Goal: Task Accomplishment & Management: Use online tool/utility

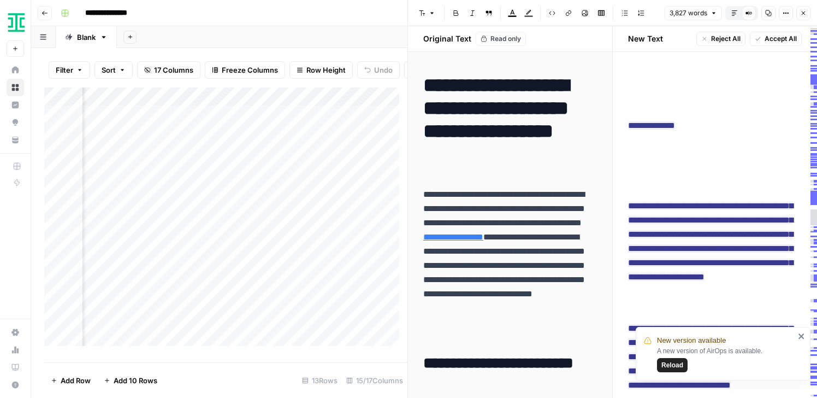
scroll to position [7916, 0]
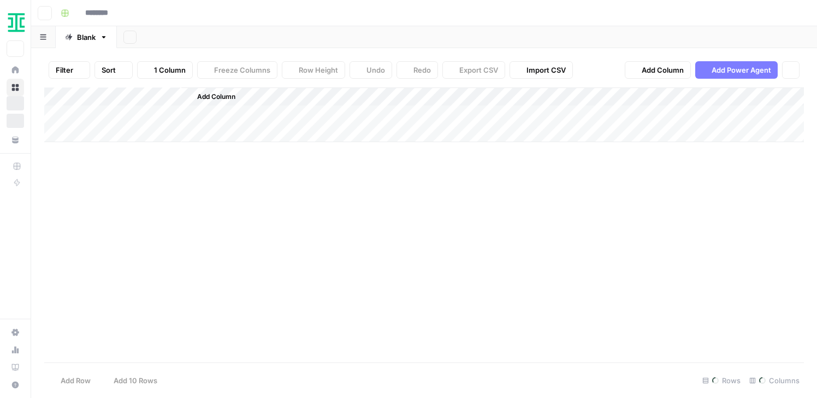
type input "**********"
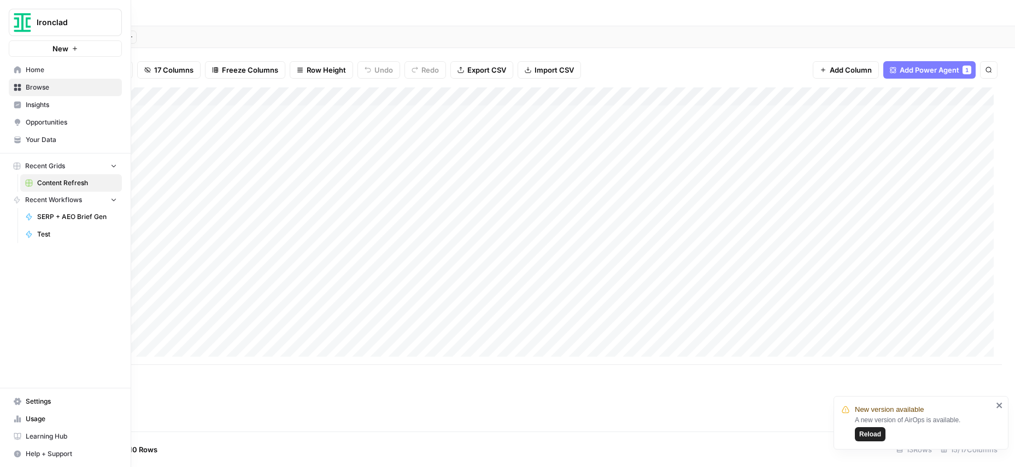
click at [39, 17] on span "Ironclad" at bounding box center [70, 22] width 66 height 11
click at [70, 108] on button "September Cohort" at bounding box center [98, 99] width 175 height 17
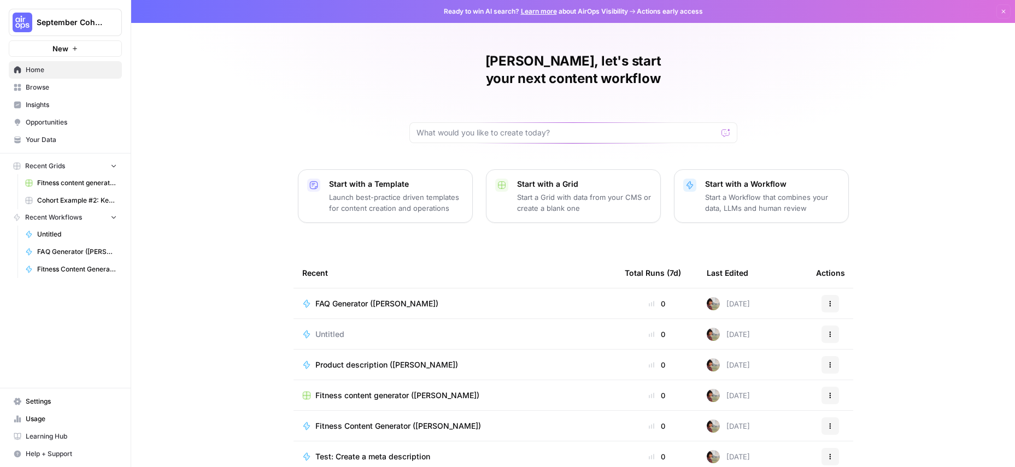
click at [62, 135] on span "Your Data" at bounding box center [71, 140] width 91 height 10
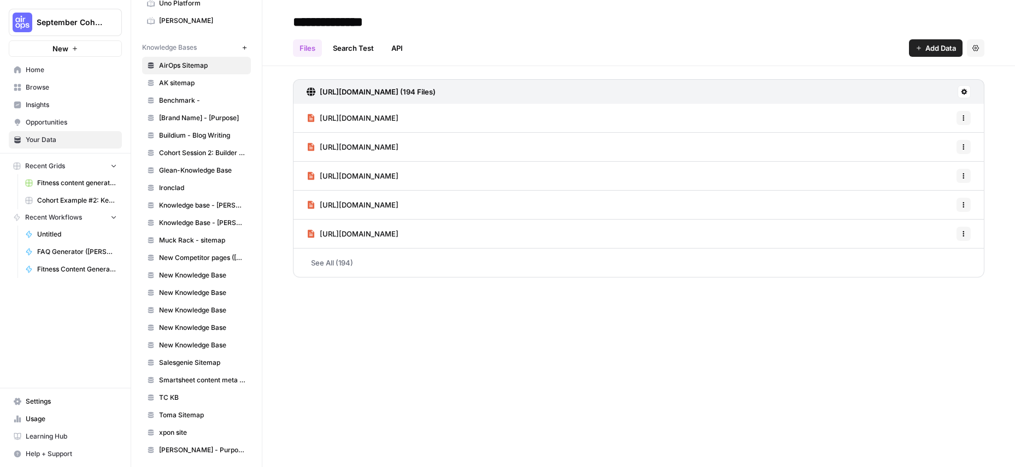
scroll to position [610, 0]
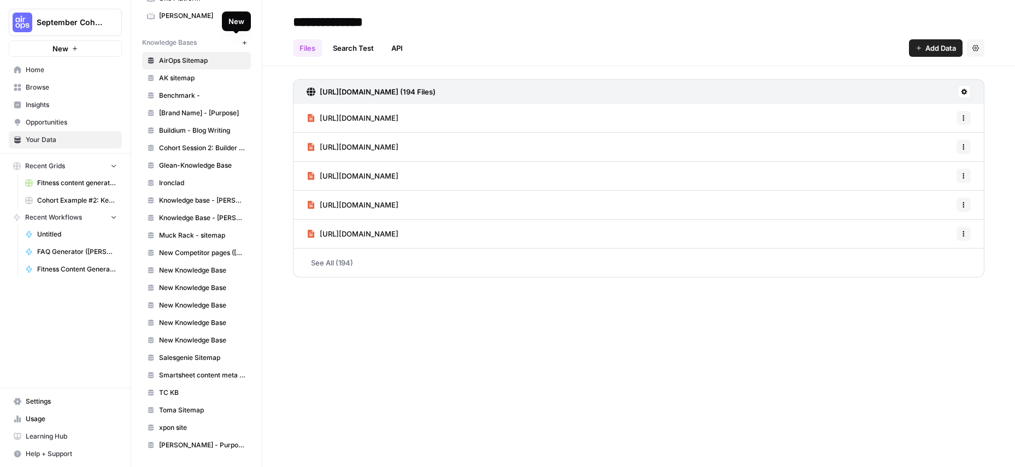
click at [247, 43] on span "New" at bounding box center [247, 43] width 1 height 1
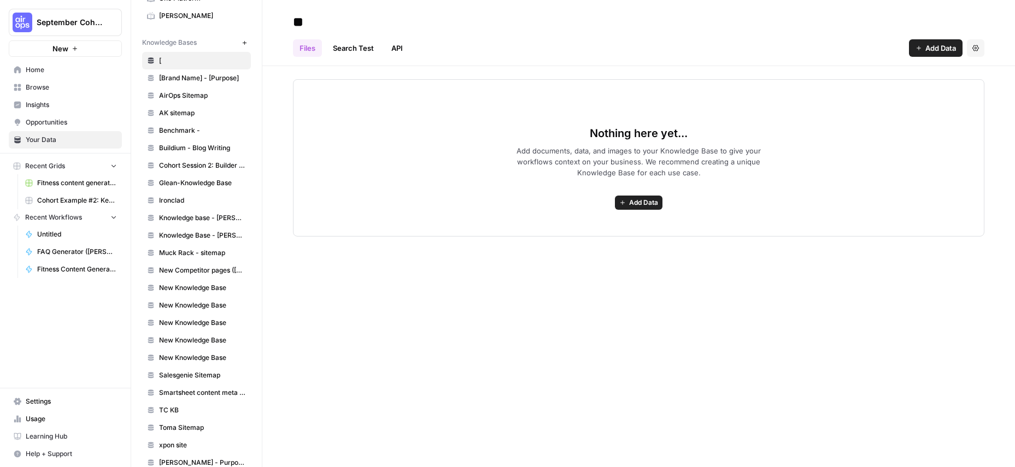
type input "*"
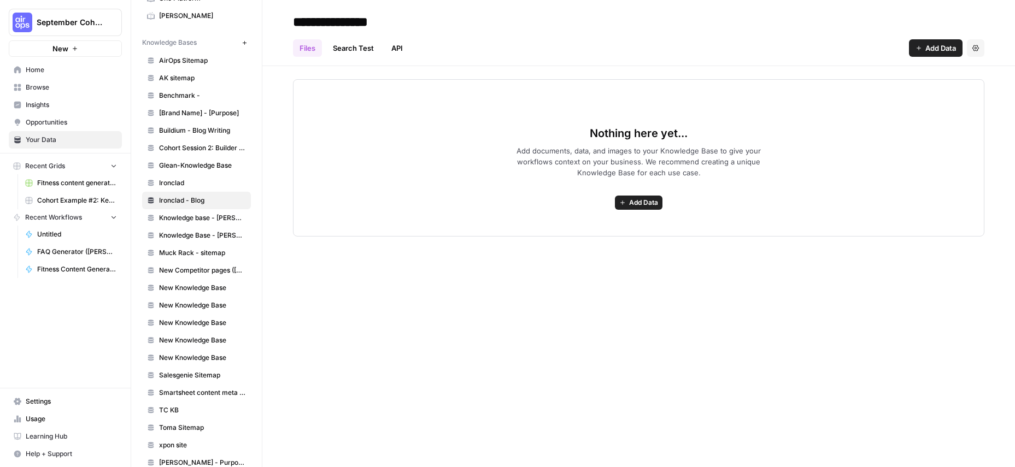
type input "**********"
click at [498, 30] on div "**********" at bounding box center [638, 21] width 691 height 17
click at [929, 45] on span "Add Data" at bounding box center [940, 48] width 31 height 11
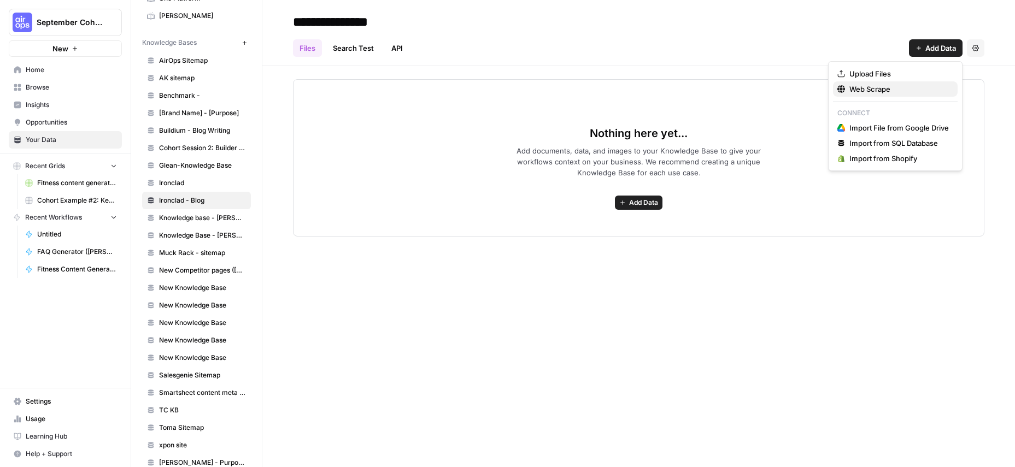
click at [915, 88] on span "Web Scrape" at bounding box center [898, 89] width 99 height 11
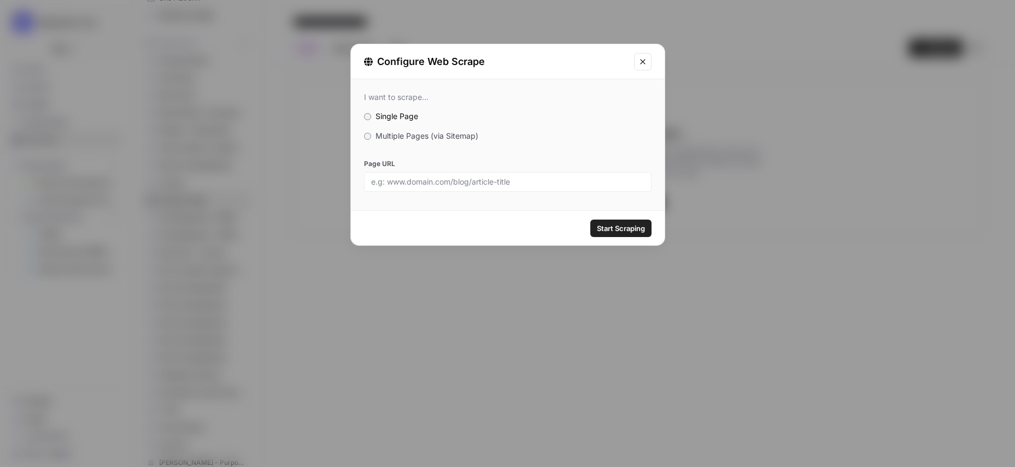
click at [455, 139] on span "Multiple Pages (via Sitemap)" at bounding box center [426, 135] width 103 height 9
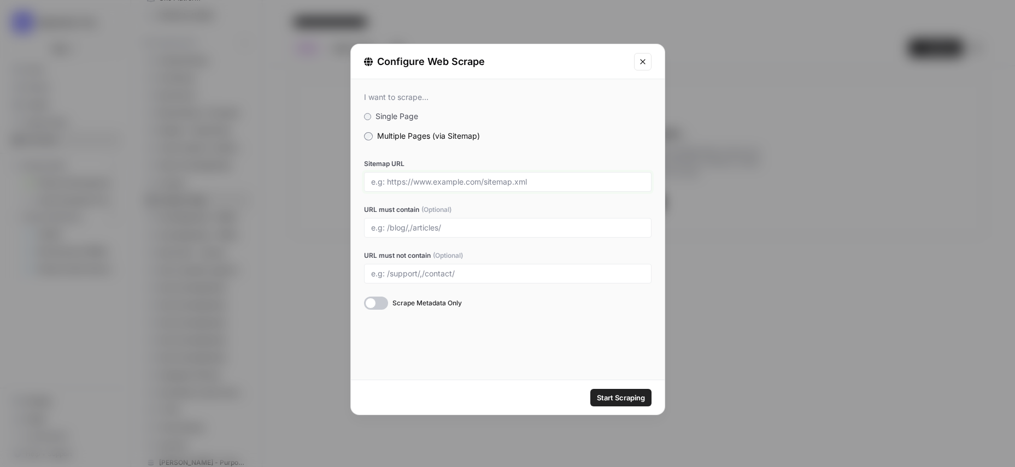
click at [457, 182] on input "Sitemap URL" at bounding box center [507, 182] width 273 height 10
click at [482, 180] on input "https://www.ironcladapp.com/sitemap.xml" at bounding box center [507, 182] width 273 height 10
click at [480, 182] on input "https://www.ironcladapp.com/sitemap.xml" at bounding box center [507, 182] width 273 height 10
type input "https://www.ironcladapp.com/blog-sitemap.xml"
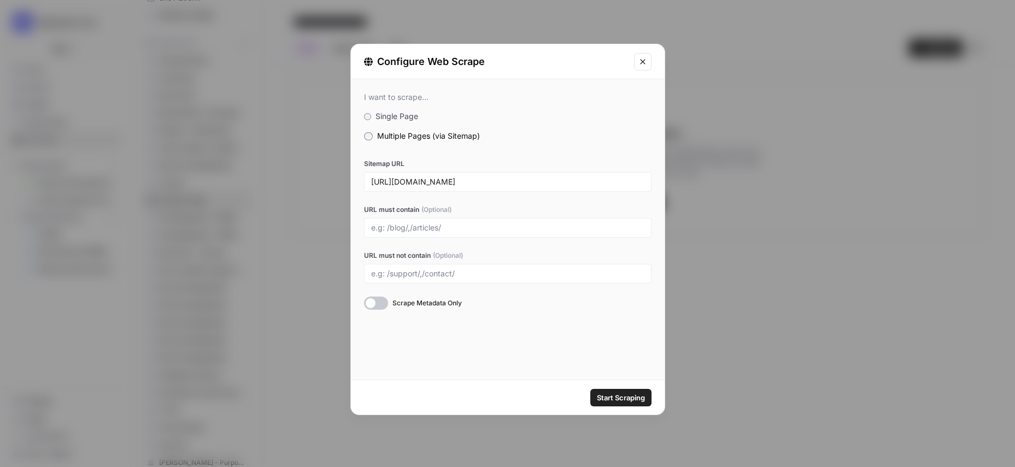
click at [385, 303] on div at bounding box center [376, 303] width 24 height 13
click at [381, 302] on div at bounding box center [376, 303] width 24 height 13
click at [381, 307] on div at bounding box center [376, 303] width 24 height 13
click at [631, 400] on span "Start Scraping" at bounding box center [621, 397] width 48 height 11
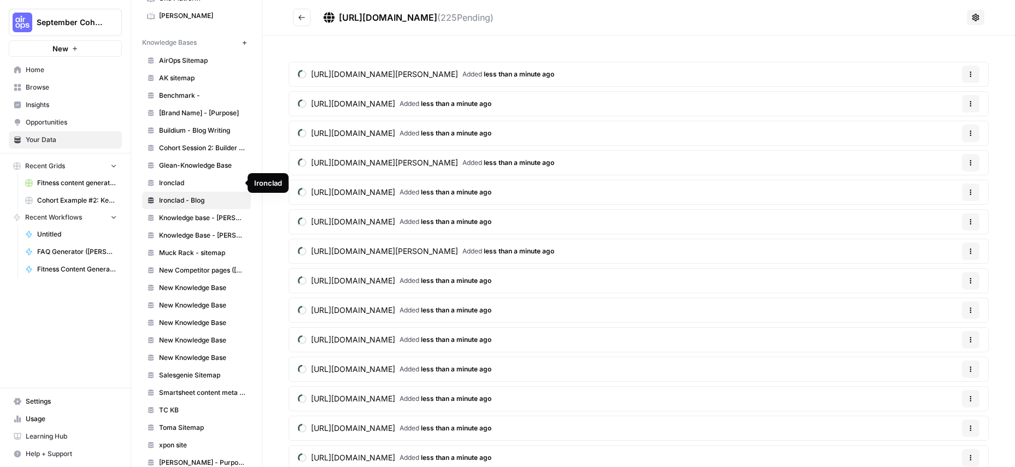
click at [192, 179] on span "Ironclad" at bounding box center [202, 183] width 87 height 10
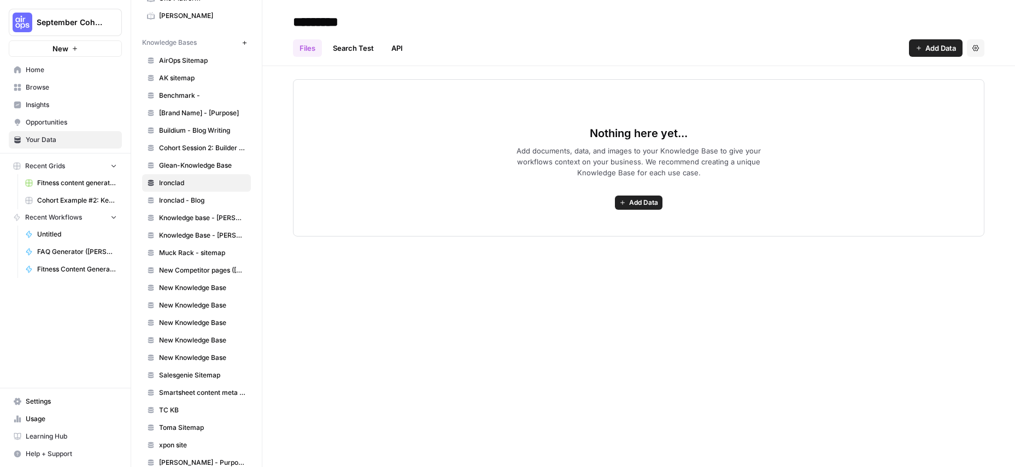
click at [976, 45] on icon "button" at bounding box center [975, 48] width 7 height 7
click at [955, 70] on span "Delete Knowledge Base" at bounding box center [930, 73] width 81 height 11
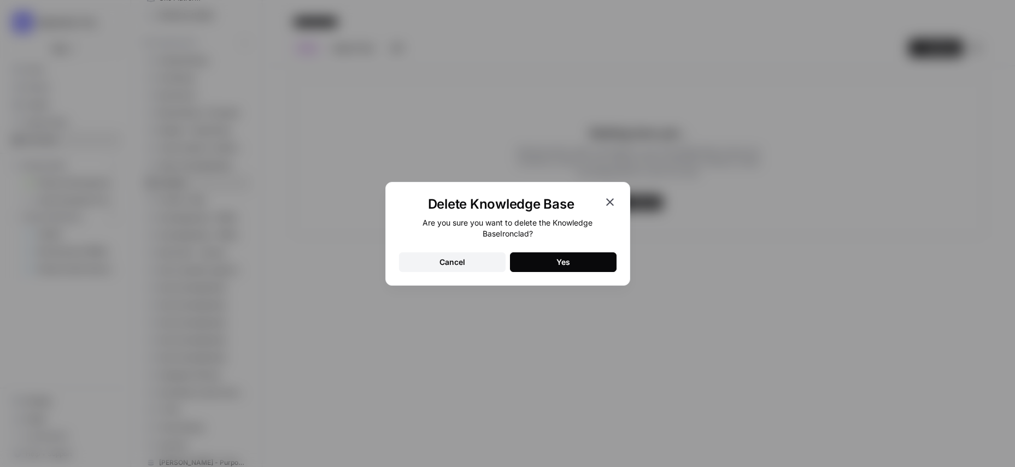
click at [567, 261] on div "Yes" at bounding box center [563, 262] width 14 height 11
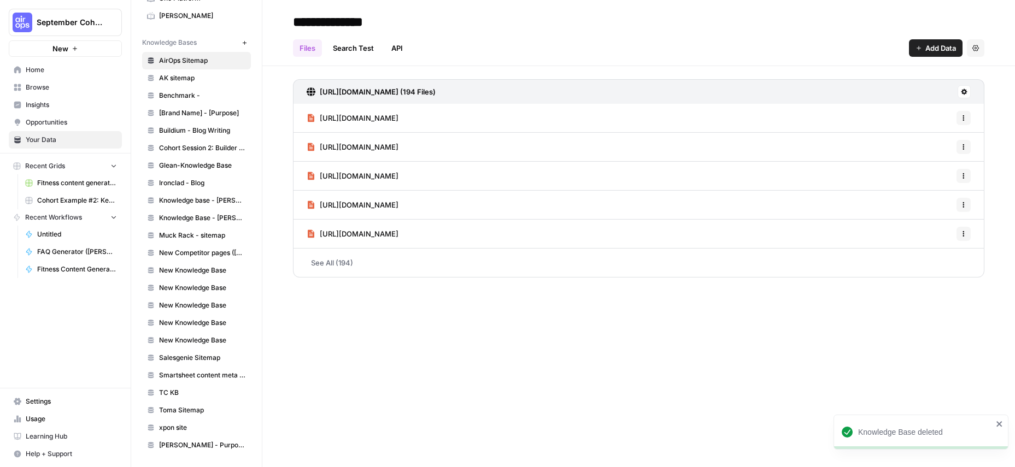
click at [328, 261] on link "See All (194)" at bounding box center [638, 263] width 691 height 28
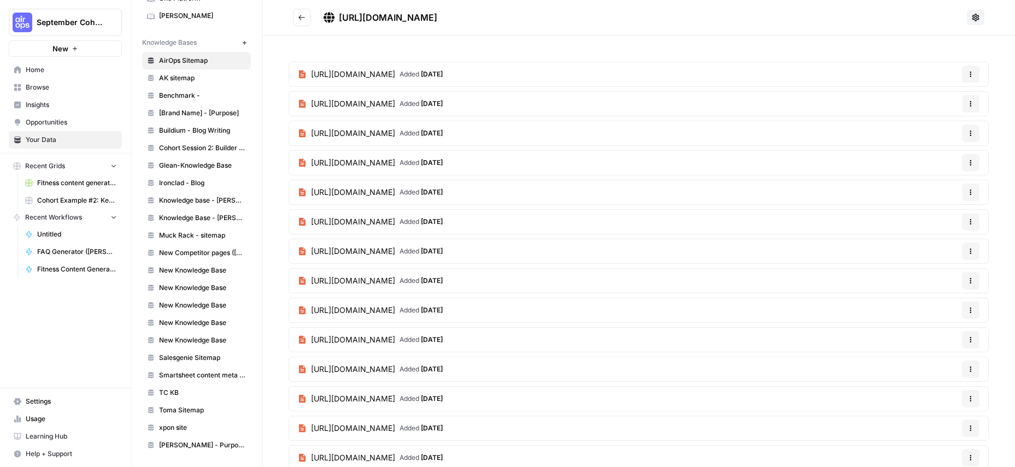
click at [303, 14] on icon "Go back" at bounding box center [302, 18] width 8 height 8
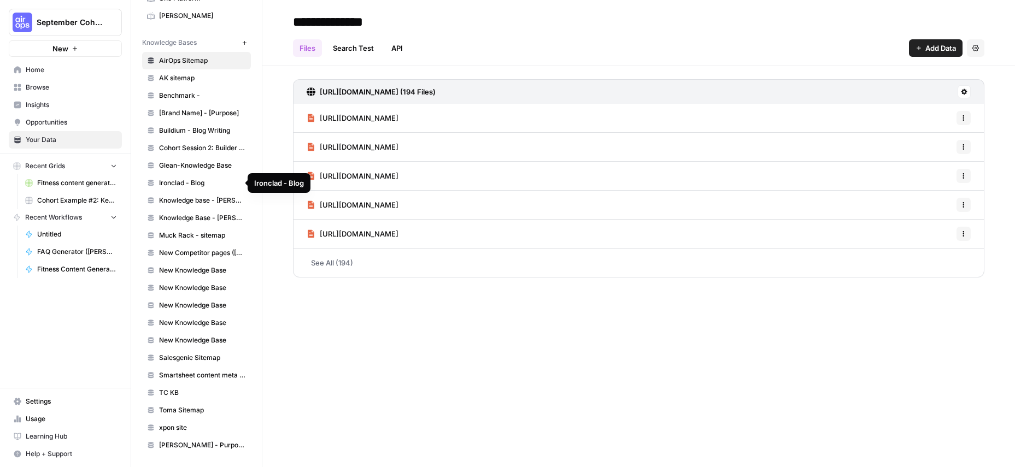
click at [197, 190] on link "Ironclad - Blog" at bounding box center [196, 182] width 109 height 17
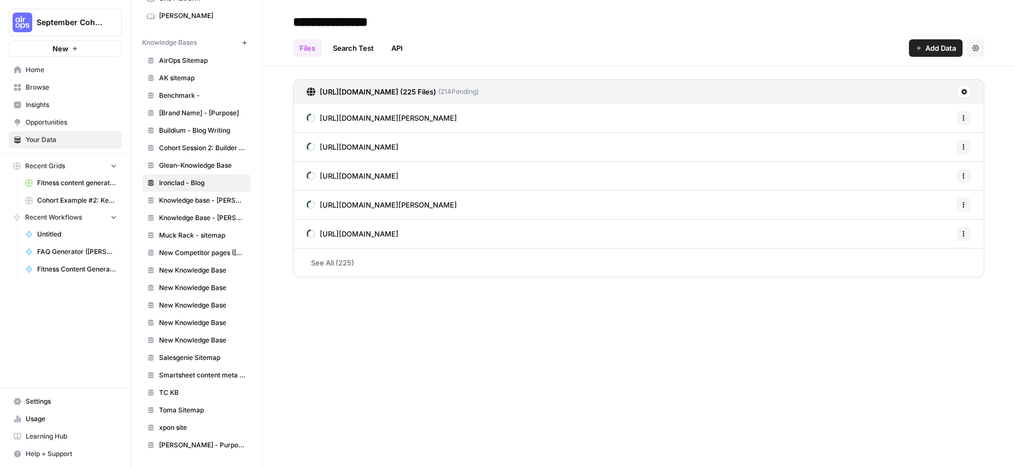
click at [39, 87] on span "Browse" at bounding box center [71, 88] width 91 height 10
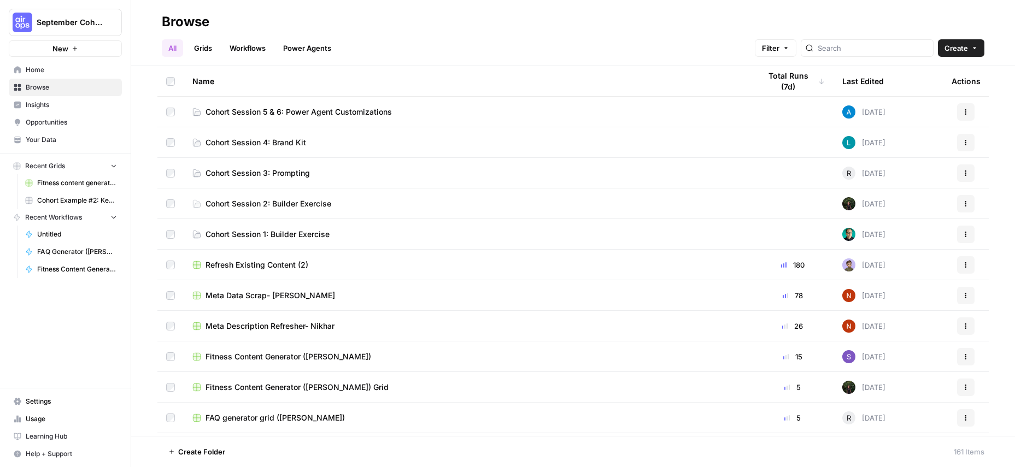
click at [297, 109] on span "Cohort Session 5 & 6: Power Agent Customizations" at bounding box center [298, 112] width 186 height 11
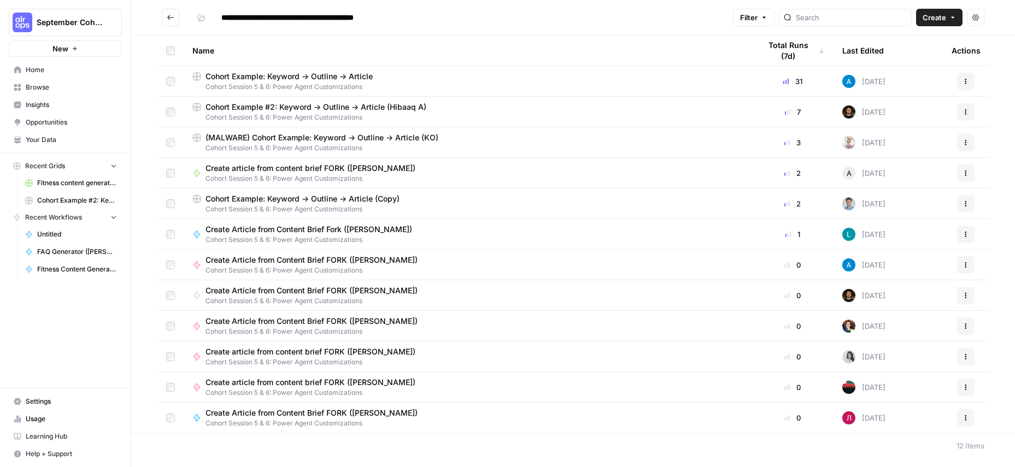
click at [258, 107] on span "Cohort Example #2: Keyword -> Outline -> Article (Hibaaq A)" at bounding box center [315, 107] width 221 height 11
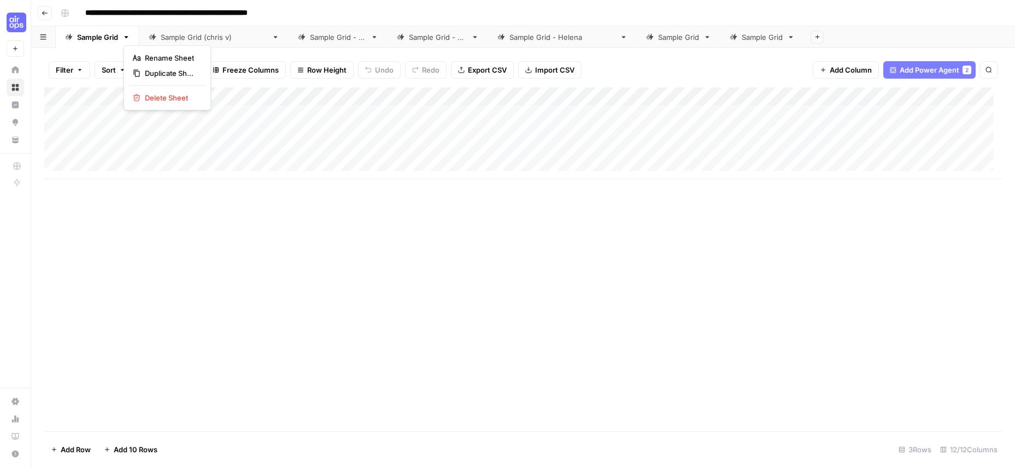
click at [128, 40] on icon "button" at bounding box center [126, 37] width 8 height 8
click at [136, 70] on icon "button" at bounding box center [136, 73] width 6 height 7
click at [825, 40] on div "Sample Grid" at bounding box center [845, 37] width 41 height 11
type input "**********"
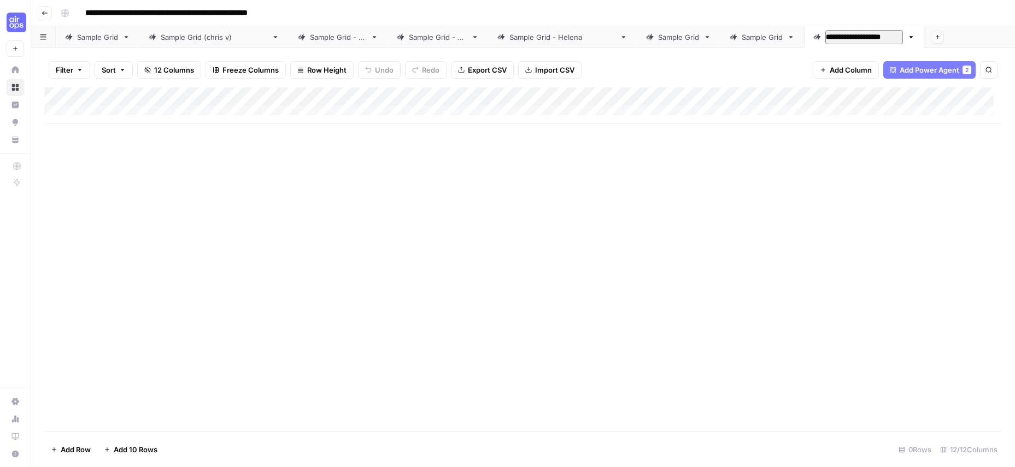
click at [720, 78] on div "Filter Sort 12 Columns Freeze Columns Row Height Undo Redo Export CSV Import CS…" at bounding box center [522, 69] width 957 height 35
click at [832, 42] on link "Sample Grid - Swapna" at bounding box center [878, 37] width 149 height 22
click at [833, 38] on div "Sample Grid - Swapna" at bounding box center [878, 37] width 106 height 11
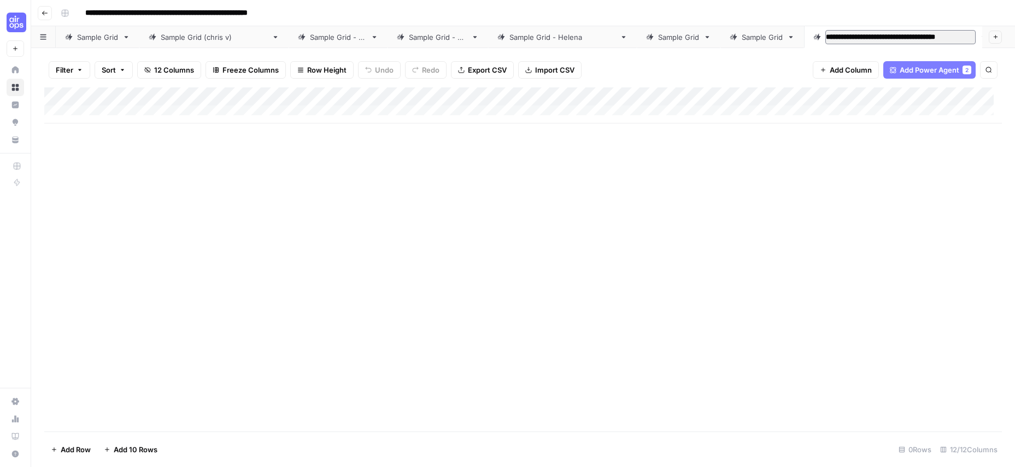
type input "**********"
click at [422, 95] on div "Add Column" at bounding box center [522, 105] width 957 height 36
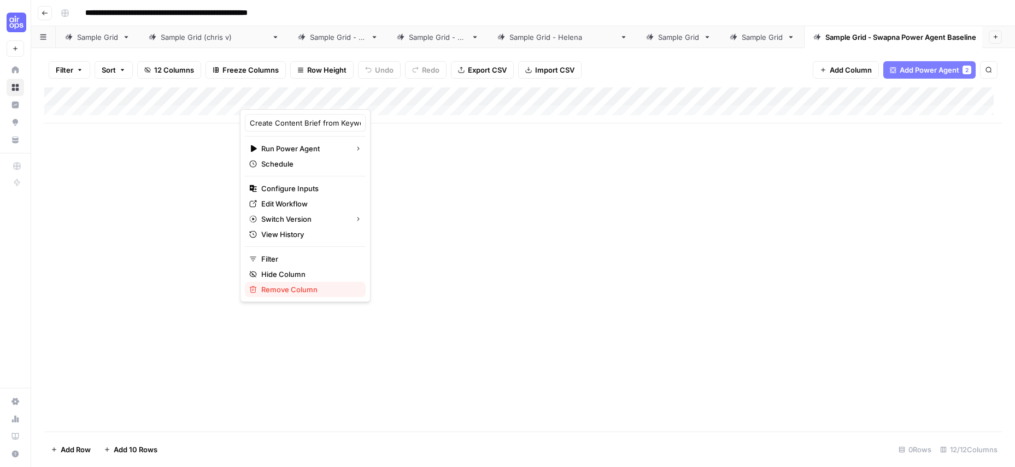
click at [285, 289] on span "Remove Column" at bounding box center [309, 289] width 96 height 11
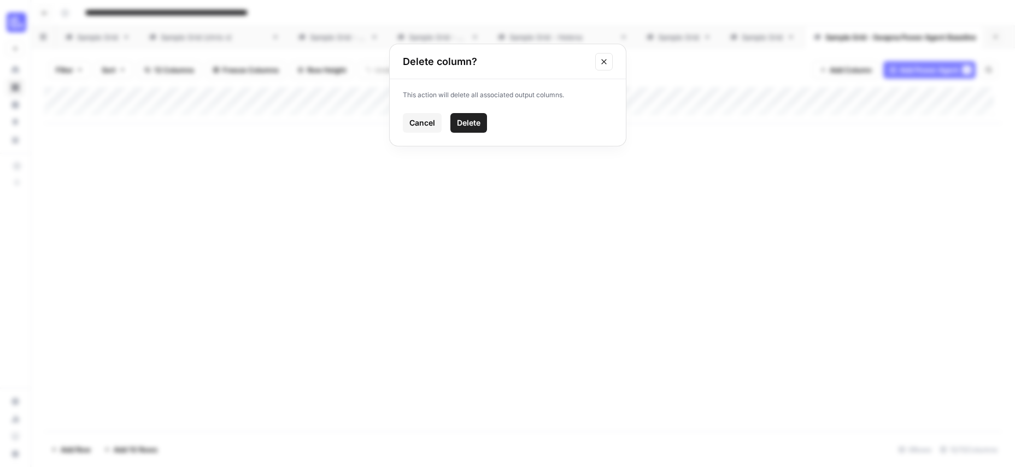
click at [415, 120] on span "Cancel" at bounding box center [422, 122] width 26 height 11
click at [830, 36] on div "Sample Grid - Swapna Power Agent Baseline" at bounding box center [916, 37] width 182 height 11
click at [332, 96] on div "Add Column" at bounding box center [522, 105] width 957 height 36
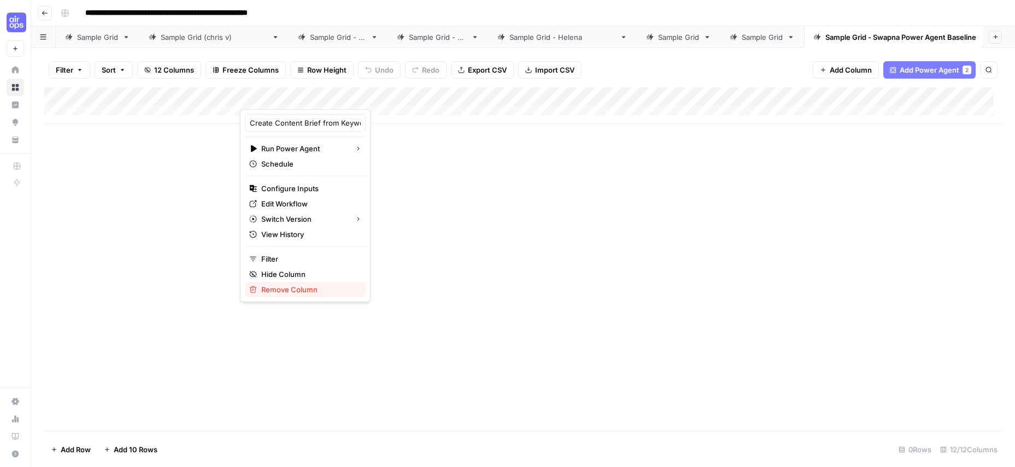
click at [300, 290] on span "Remove Column" at bounding box center [309, 289] width 96 height 11
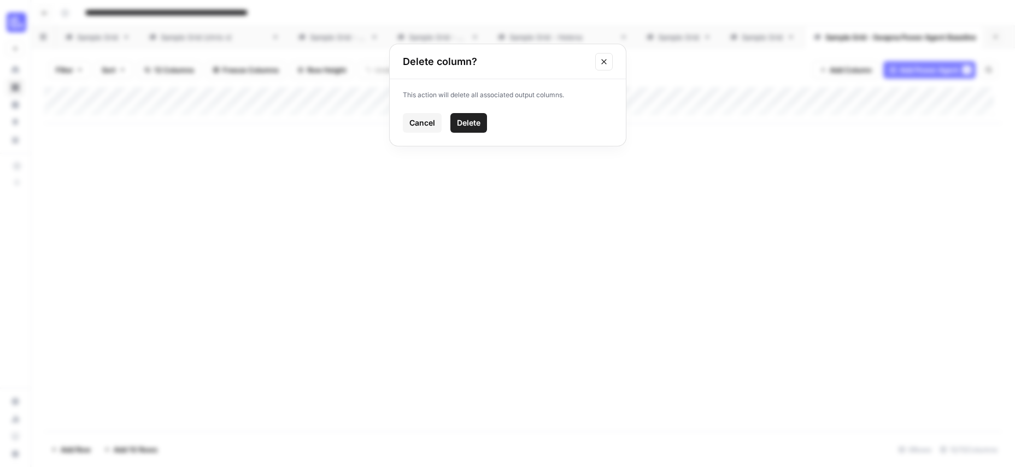
click at [474, 123] on span "Delete" at bounding box center [468, 122] width 23 height 11
click at [345, 91] on div "Add Column" at bounding box center [522, 105] width 957 height 36
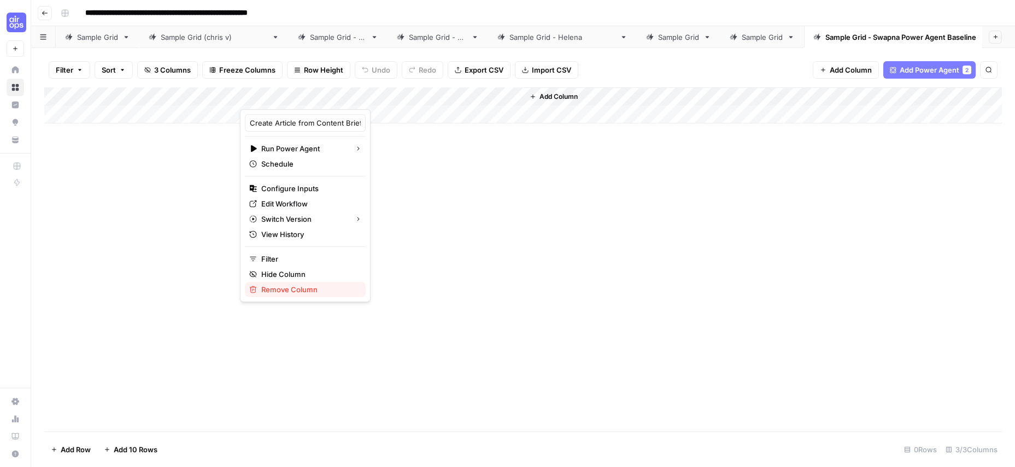
click at [283, 287] on span "Remove Column" at bounding box center [309, 289] width 96 height 11
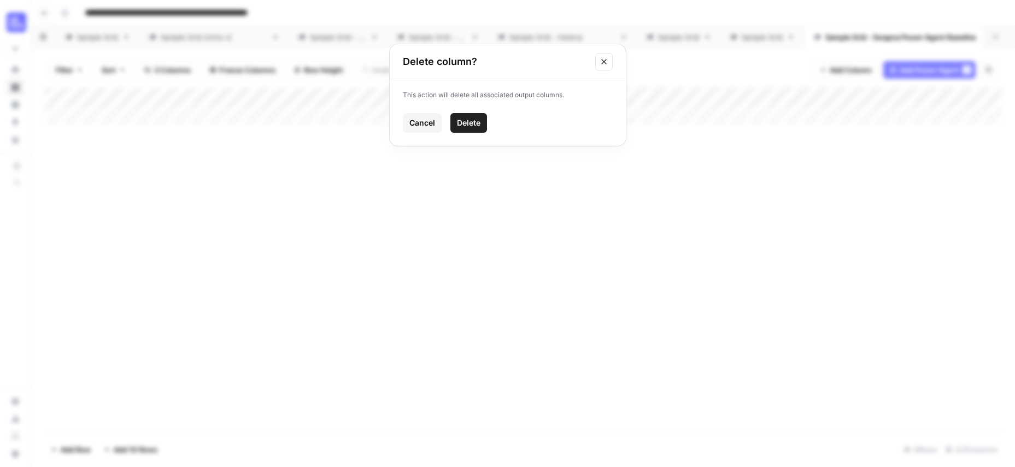
click at [464, 131] on button "Delete" at bounding box center [468, 123] width 37 height 20
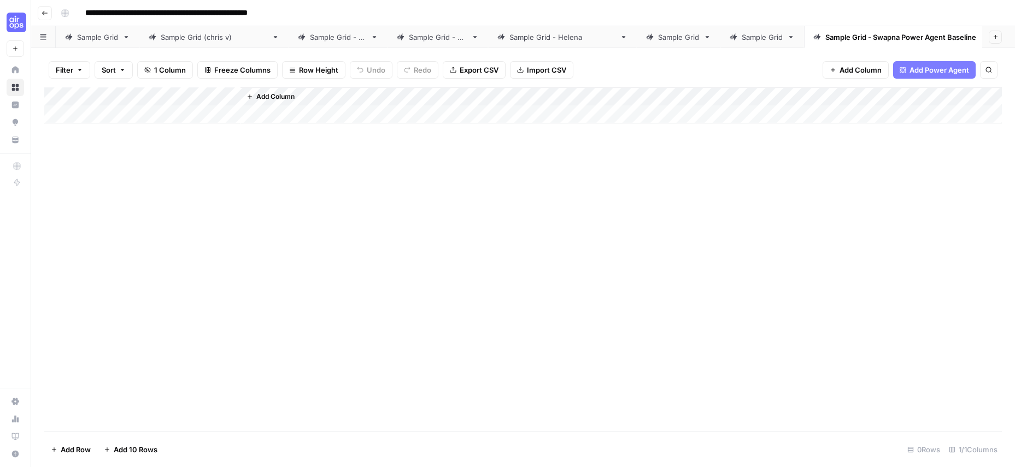
click at [115, 110] on div "Add Column" at bounding box center [522, 105] width 957 height 36
click at [116, 111] on div "Add Column" at bounding box center [522, 114] width 957 height 55
click at [920, 67] on span "Add Power Agent" at bounding box center [939, 69] width 60 height 11
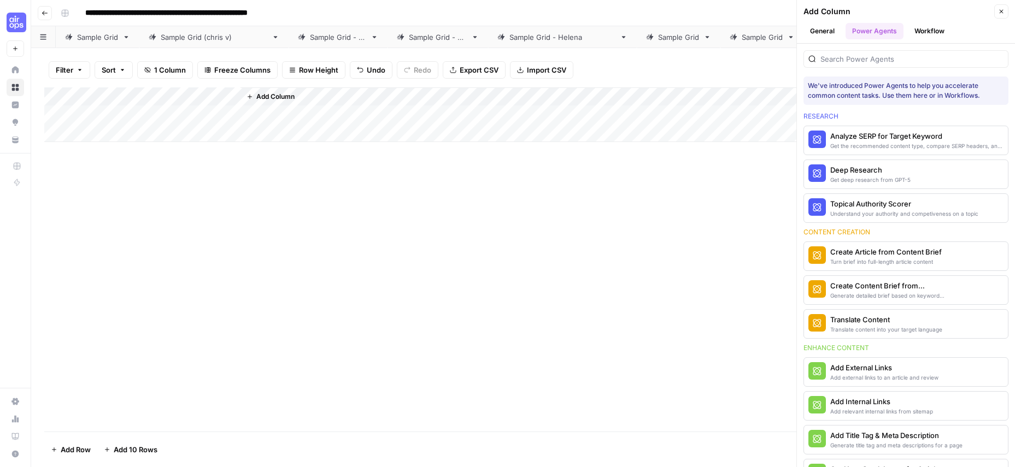
click at [904, 292] on div "Generate detailed brief based on keyword research" at bounding box center [887, 295] width 115 height 9
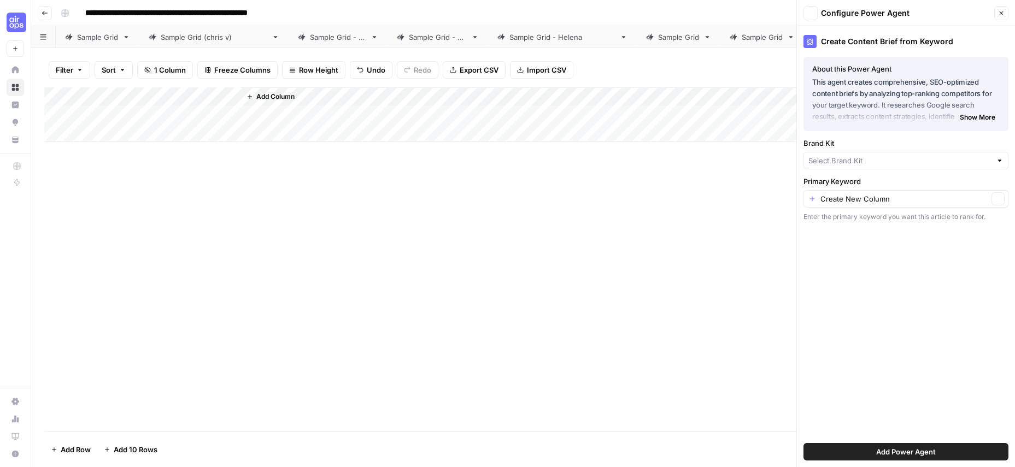
type input "Toma"
click at [894, 161] on input "Brand Kit" at bounding box center [898, 163] width 180 height 11
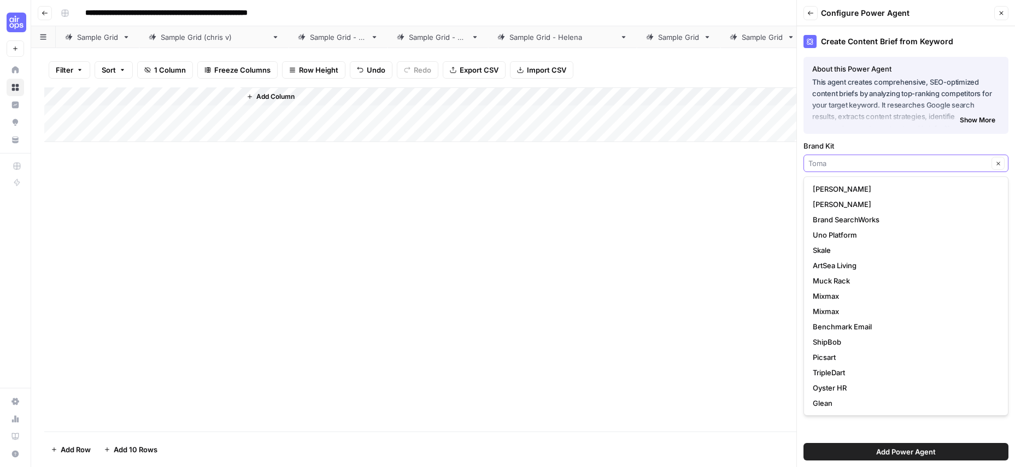
click at [910, 163] on input "Brand Kit" at bounding box center [898, 163] width 180 height 11
type input "Toma"
click at [16, 16] on img "Workspace: September Cohort" at bounding box center [17, 23] width 20 height 20
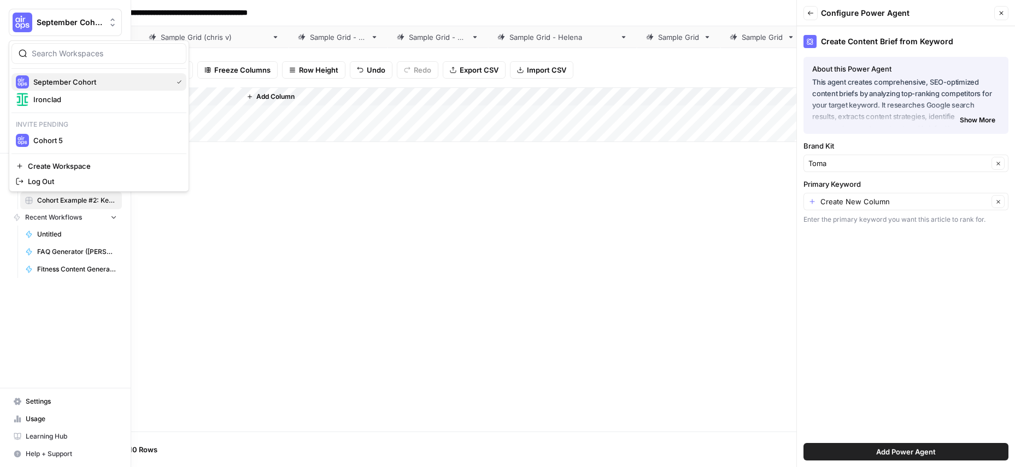
click at [43, 80] on span "September Cohort" at bounding box center [100, 81] width 134 height 11
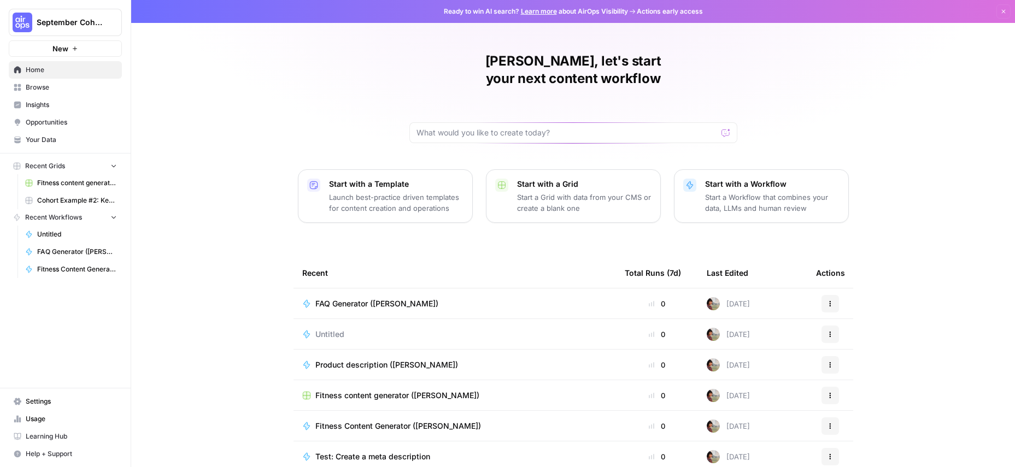
click at [66, 138] on span "Your Data" at bounding box center [71, 140] width 91 height 10
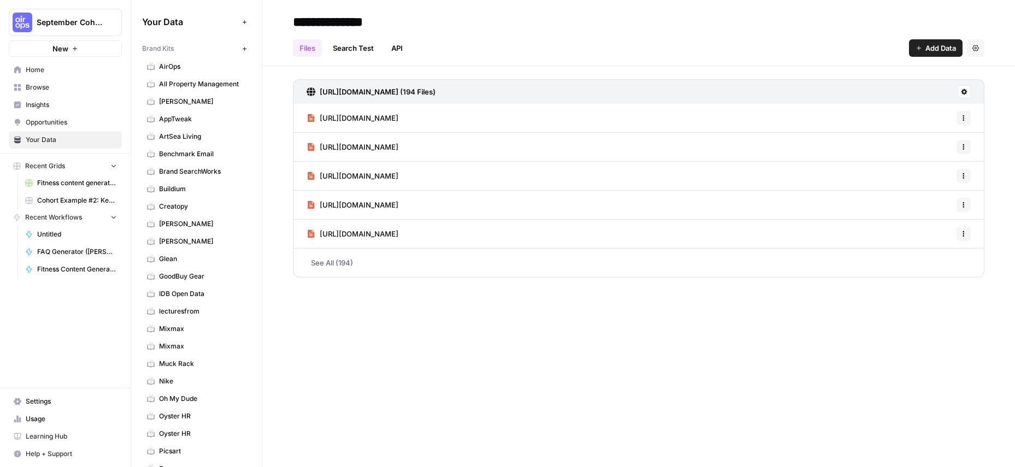
click at [241, 47] on icon "button" at bounding box center [244, 49] width 6 height 6
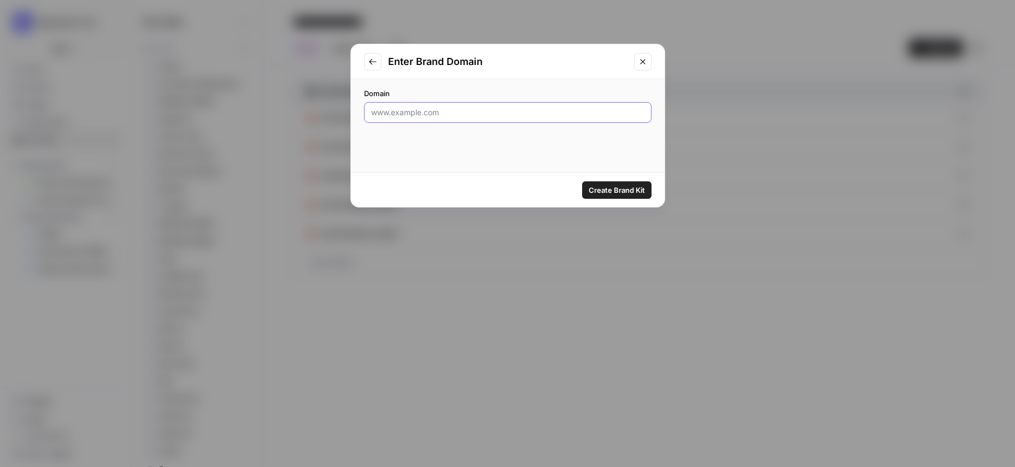
click at [455, 108] on input "Domain" at bounding box center [507, 112] width 273 height 11
type input "[DOMAIN_NAME]"
click at [620, 187] on span "Create Brand Kit" at bounding box center [616, 190] width 56 height 11
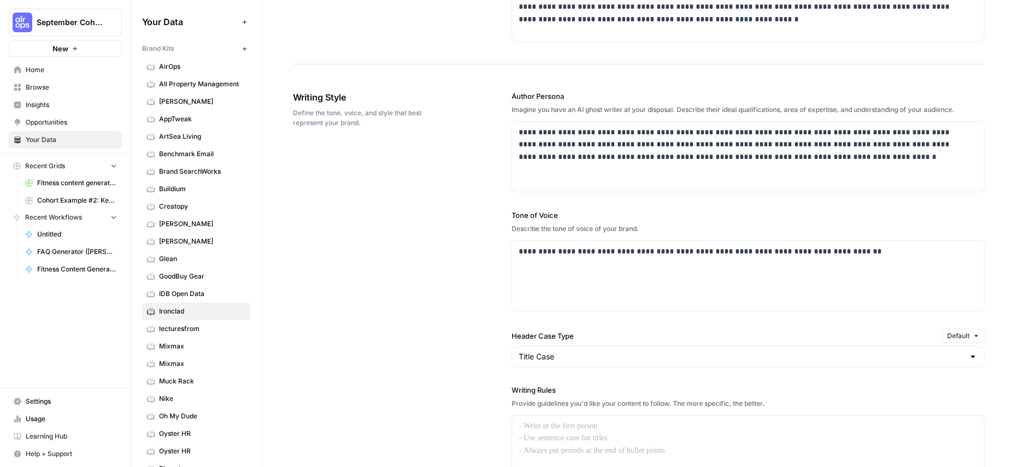
scroll to position [532, 0]
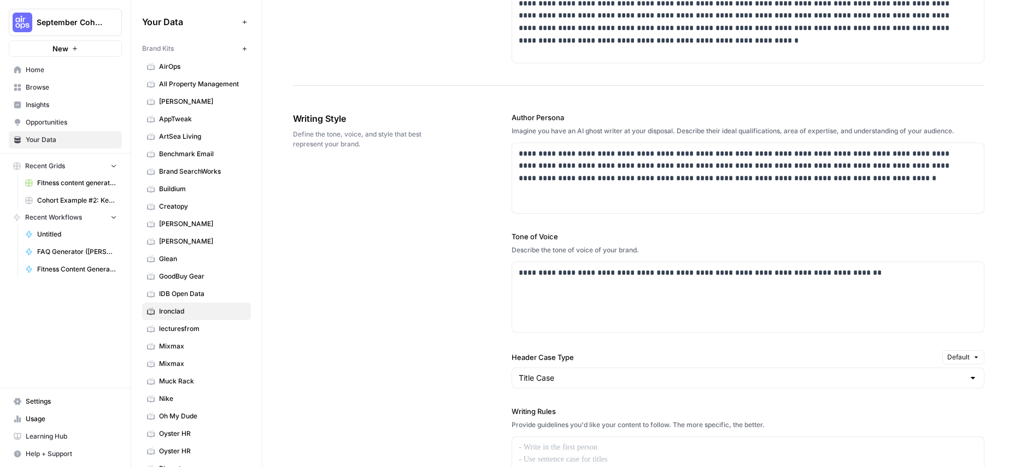
click at [51, 83] on span "Browse" at bounding box center [71, 88] width 91 height 10
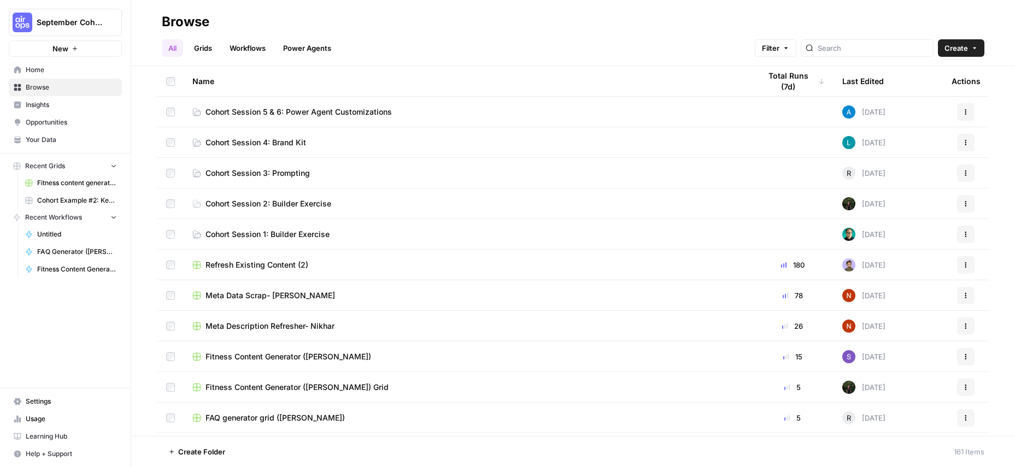
click at [209, 49] on link "Grids" at bounding box center [202, 47] width 31 height 17
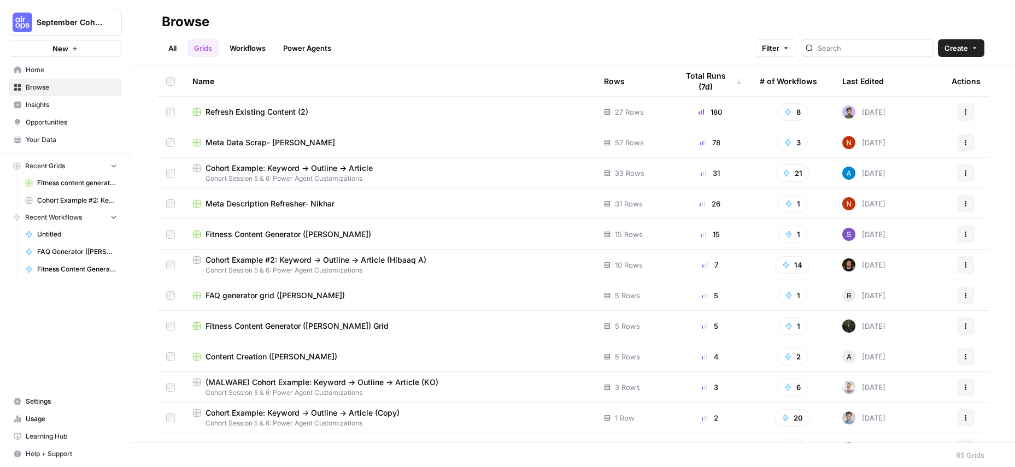
click at [174, 44] on link "All" at bounding box center [172, 47] width 21 height 17
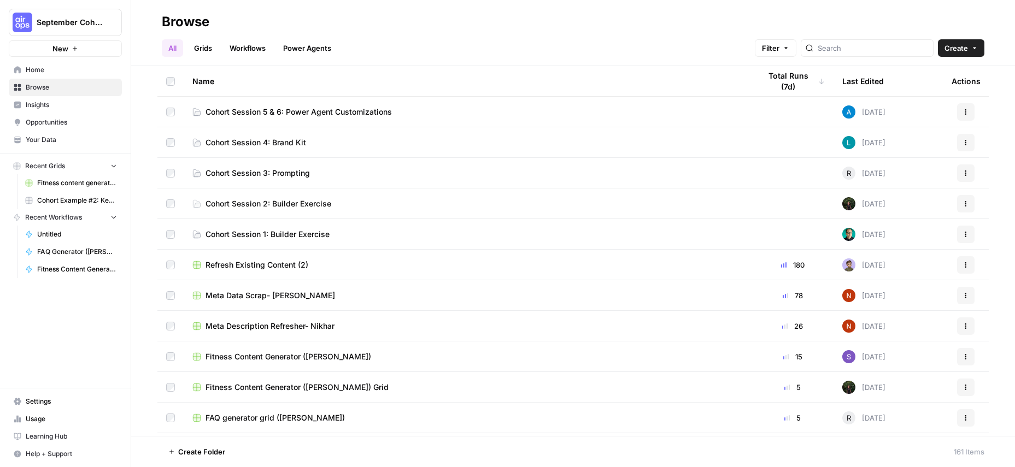
click at [278, 108] on span "Cohort Session 5 & 6: Power Agent Customizations" at bounding box center [298, 112] width 186 height 11
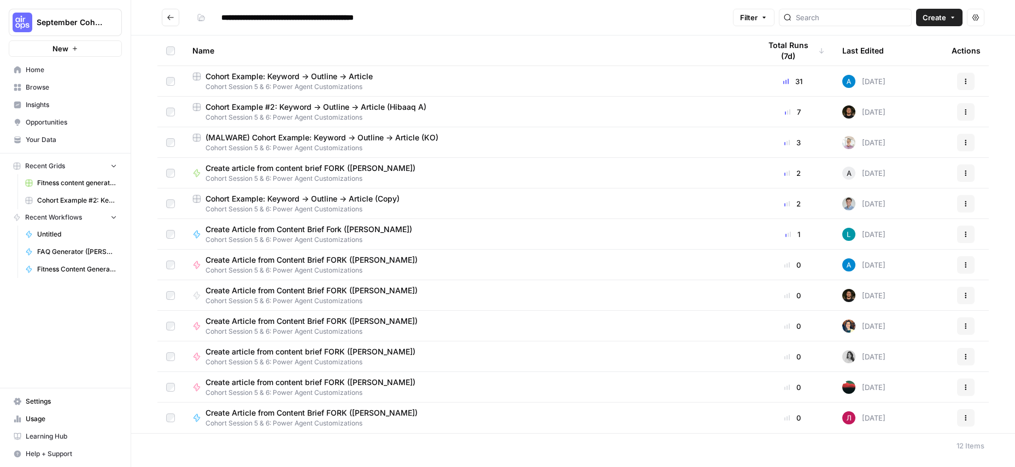
click at [282, 115] on span "Cohort Session 5 & 6: Power Agent Customizations" at bounding box center [467, 118] width 550 height 10
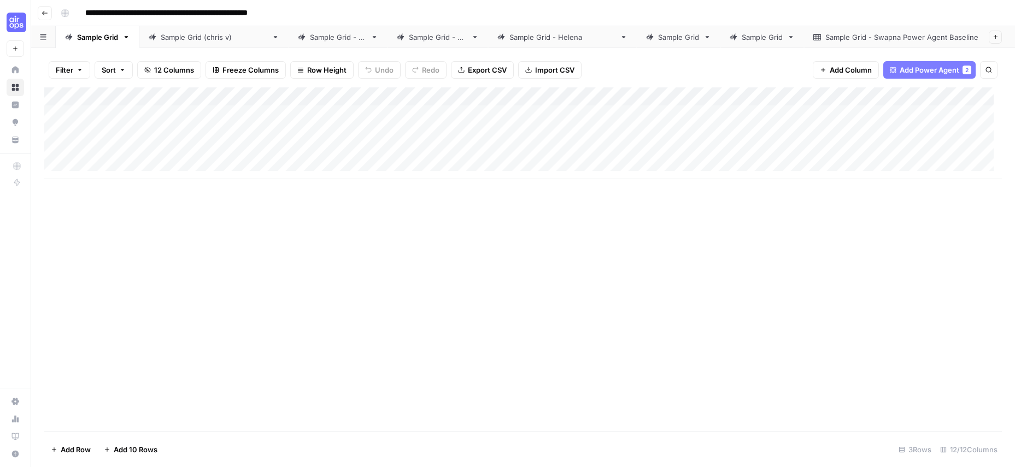
click at [825, 40] on div "Sample Grid - [PERSON_NAME] Power Agent Baseline" at bounding box center [916, 37] width 182 height 11
click at [268, 97] on span "Add Column" at bounding box center [275, 97] width 38 height 10
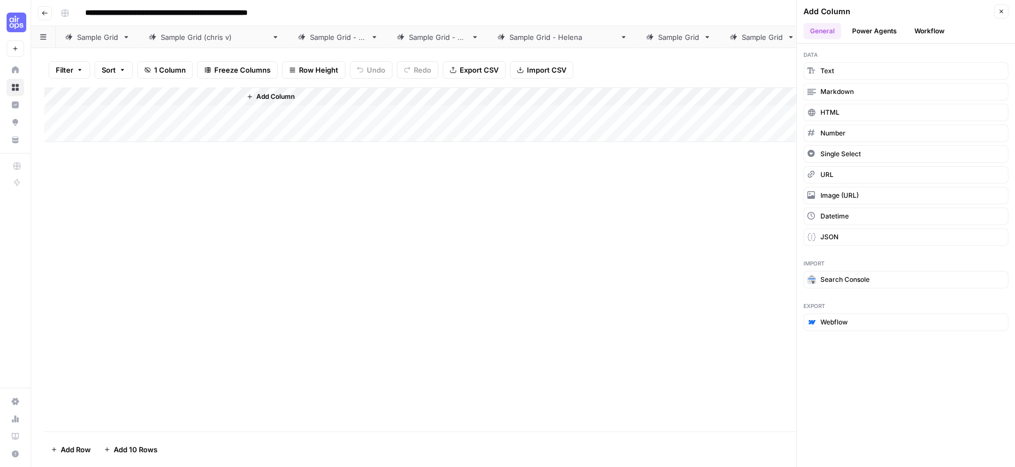
click at [888, 33] on button "Power Agents" at bounding box center [874, 31] width 58 height 16
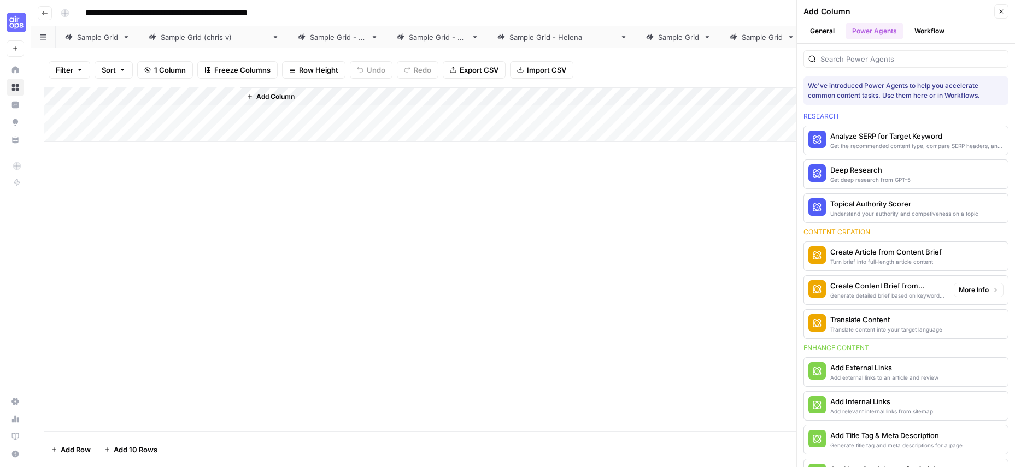
click at [867, 286] on div "Create Content Brief from Keyword" at bounding box center [887, 285] width 115 height 11
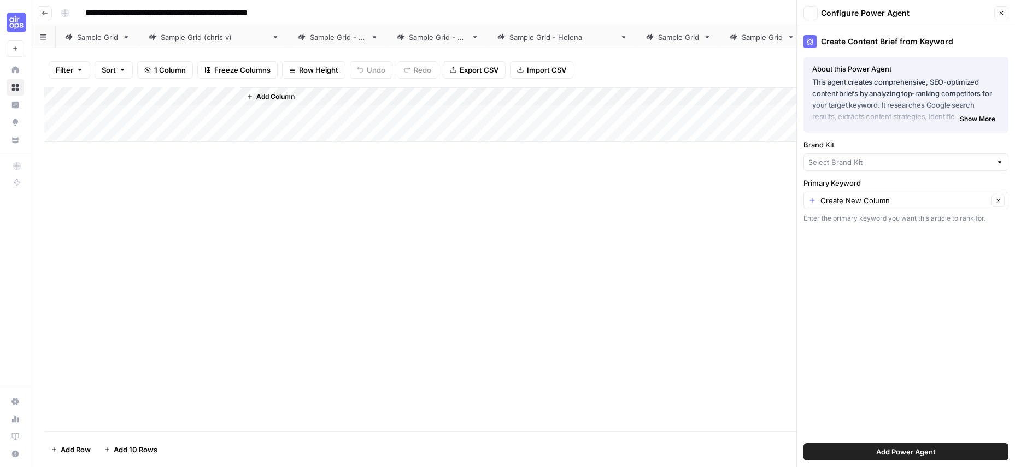
type input "Toma"
click at [850, 156] on div "Toma Clear" at bounding box center [905, 163] width 205 height 17
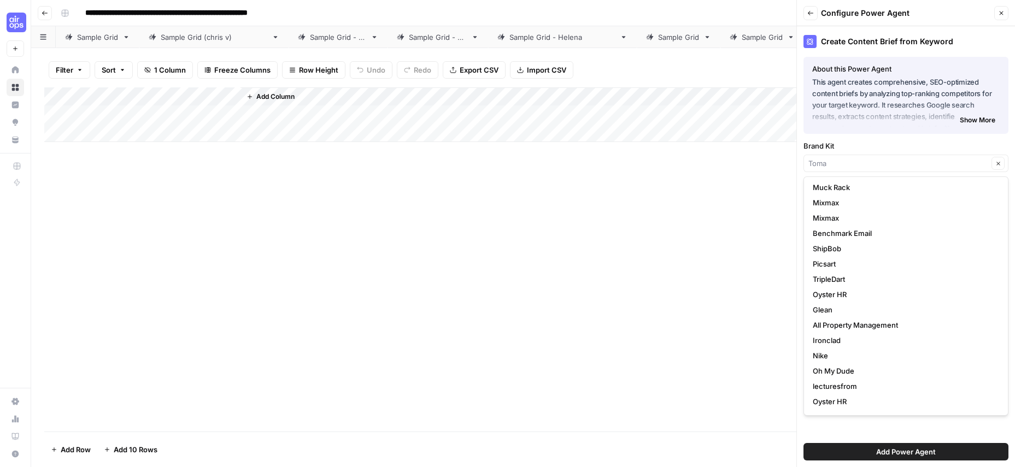
scroll to position [101, 0]
click at [836, 333] on span "Ironclad" at bounding box center [903, 333] width 182 height 11
type input "Ironclad"
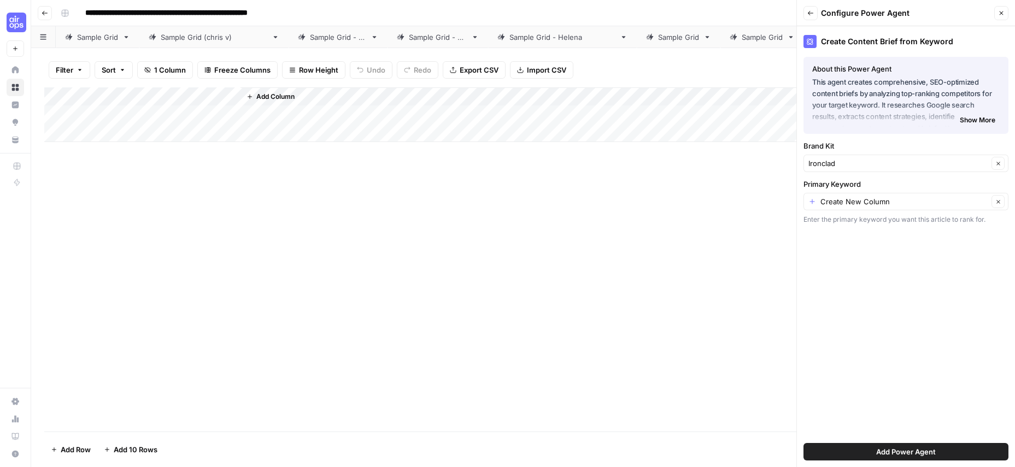
click at [984, 120] on span "Show More" at bounding box center [977, 120] width 36 height 10
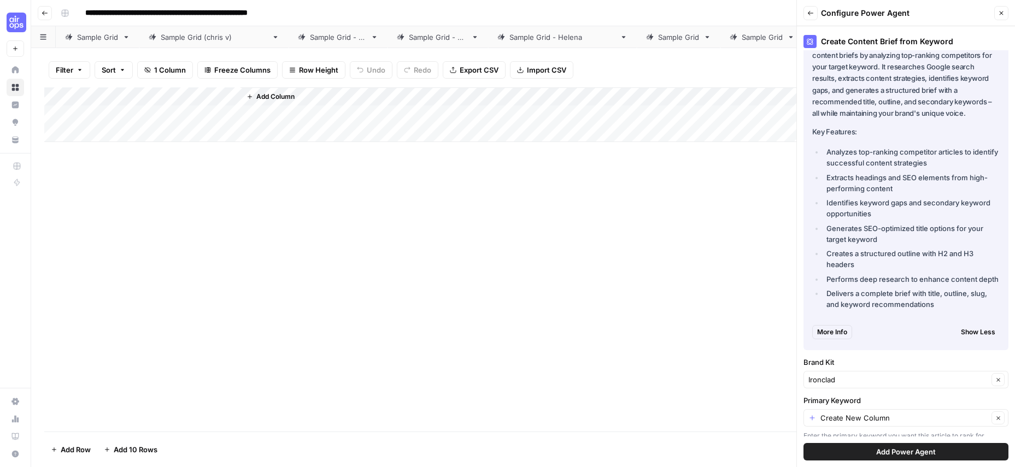
scroll to position [49, 0]
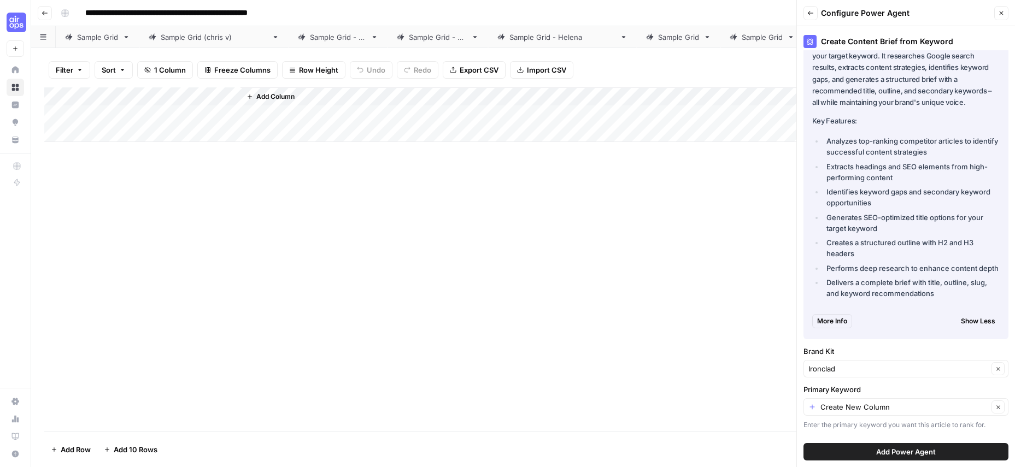
click at [876, 450] on span "Add Power Agent" at bounding box center [906, 451] width 60 height 11
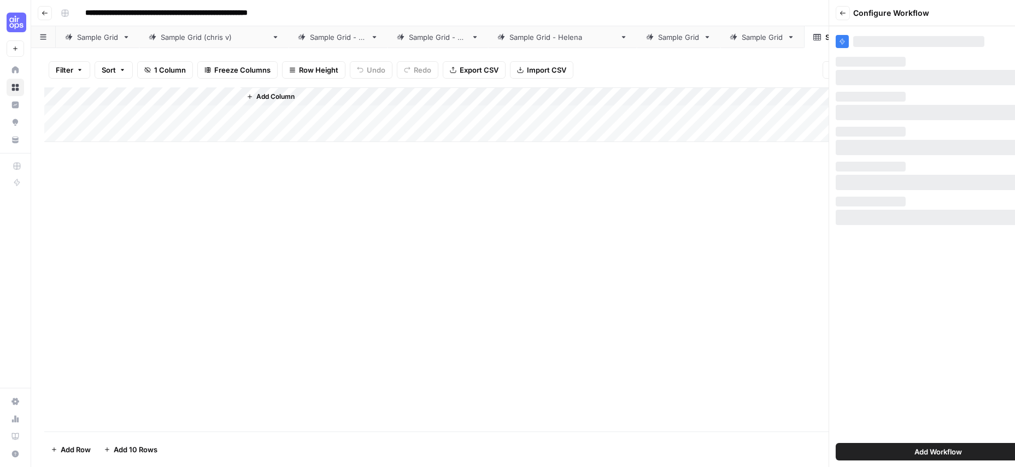
scroll to position [0, 0]
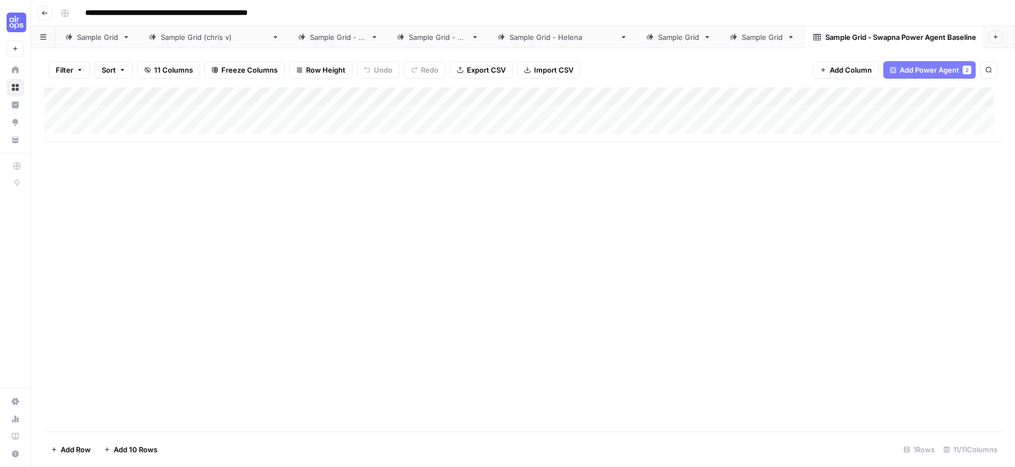
click at [547, 99] on div "Add Column" at bounding box center [522, 114] width 957 height 55
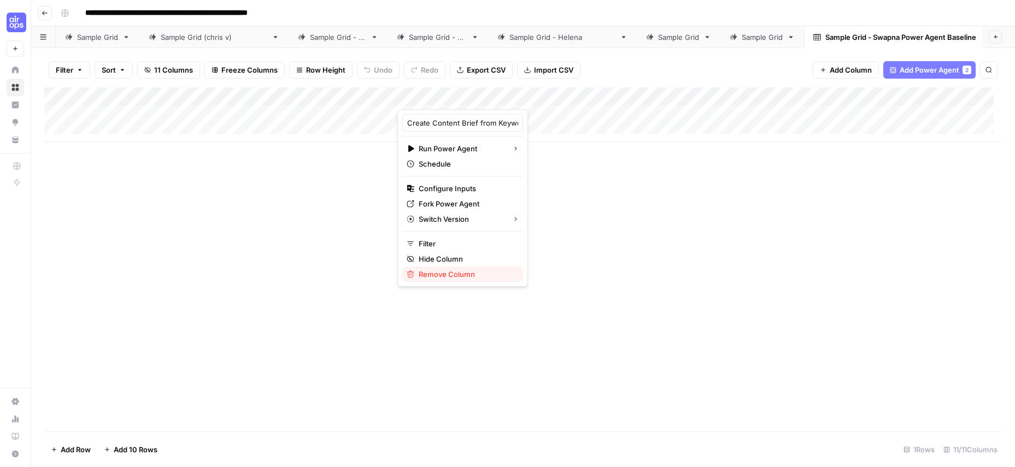
click at [442, 276] on span "Remove Column" at bounding box center [467, 274] width 96 height 11
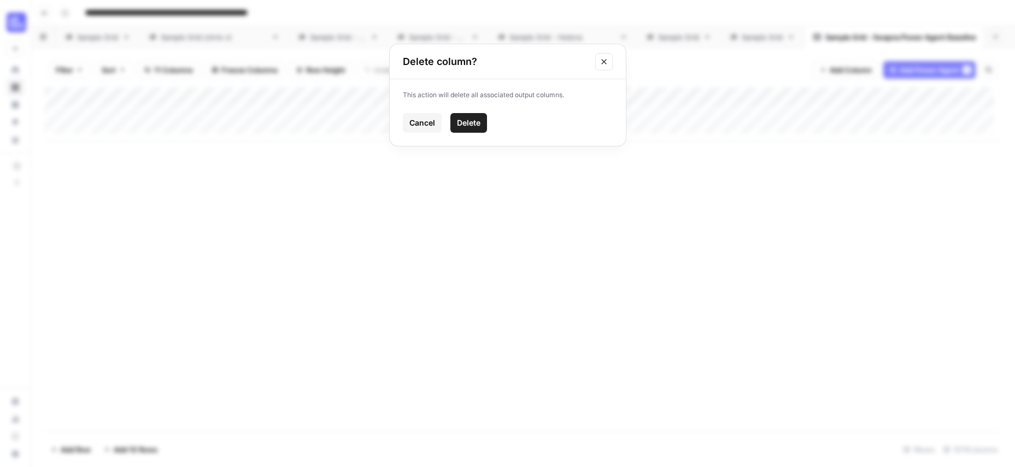
click at [465, 126] on span "Delete" at bounding box center [468, 122] width 23 height 11
click at [387, 95] on div "Add Column" at bounding box center [522, 114] width 957 height 55
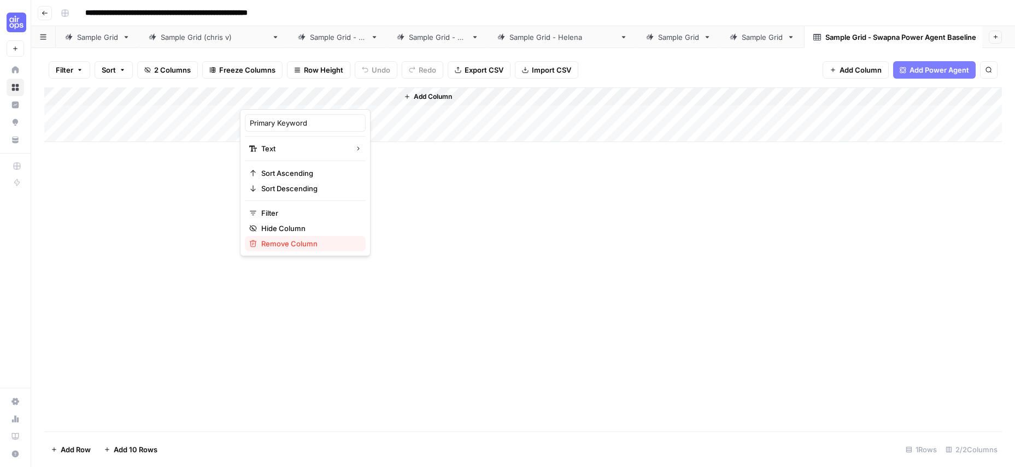
click at [278, 241] on span "Remove Column" at bounding box center [309, 243] width 96 height 11
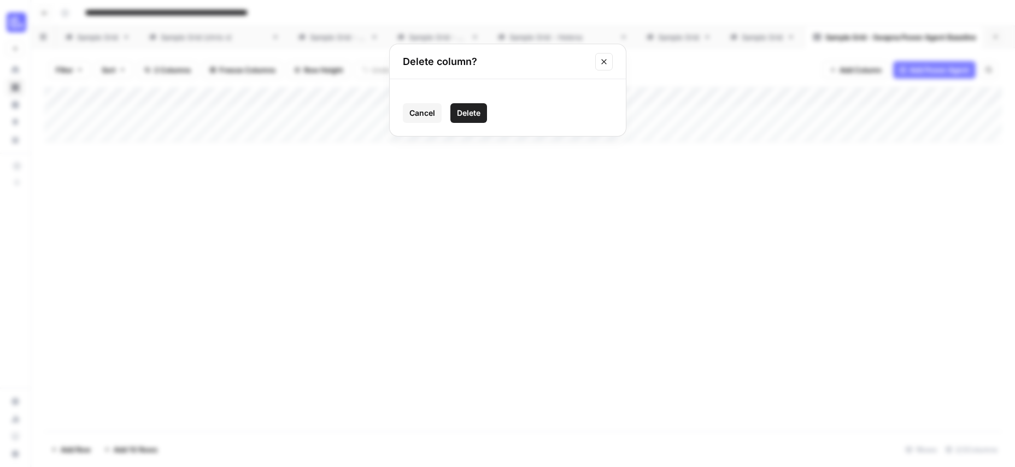
click at [469, 113] on span "Delete" at bounding box center [468, 113] width 23 height 11
click at [264, 97] on span "Add Column" at bounding box center [275, 97] width 38 height 10
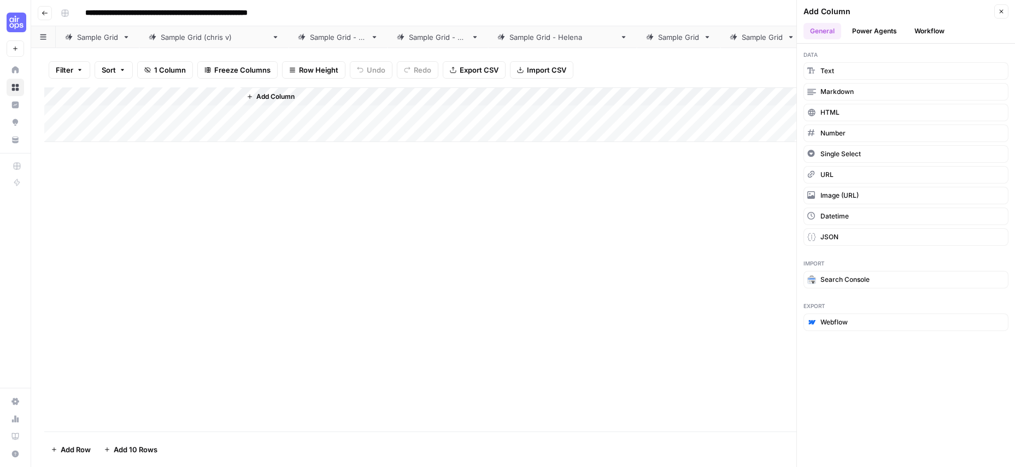
click at [867, 32] on button "Power Agents" at bounding box center [874, 31] width 58 height 16
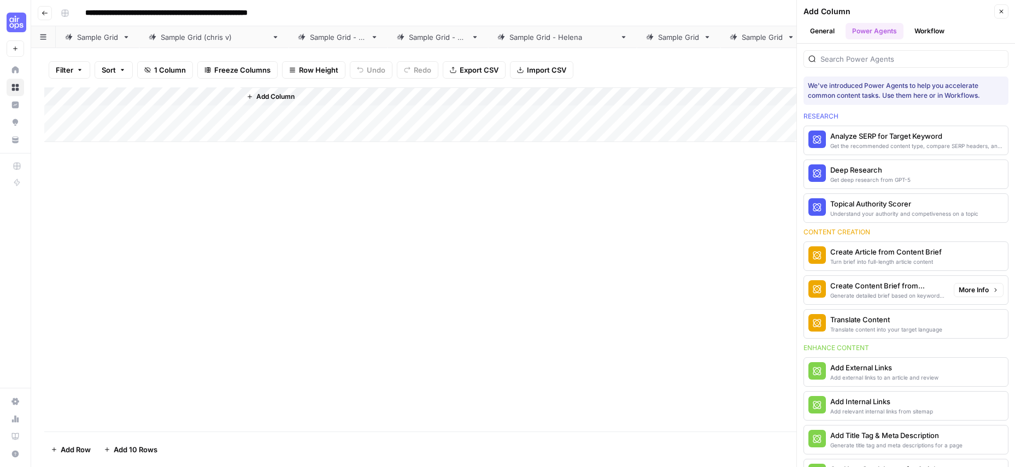
click at [889, 290] on div "Create Content Brief from Keyword" at bounding box center [887, 285] width 115 height 11
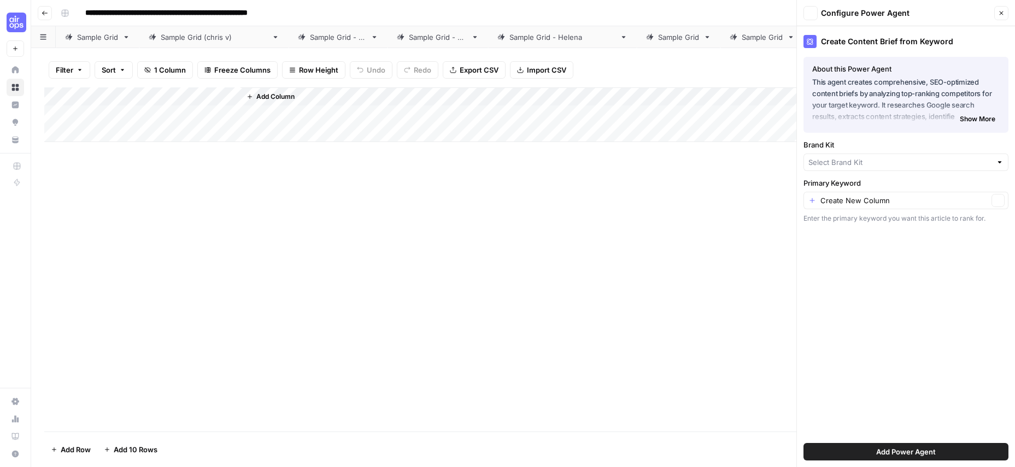
type input "Ironclad"
click at [873, 205] on input "Primary Keyword" at bounding box center [904, 201] width 168 height 11
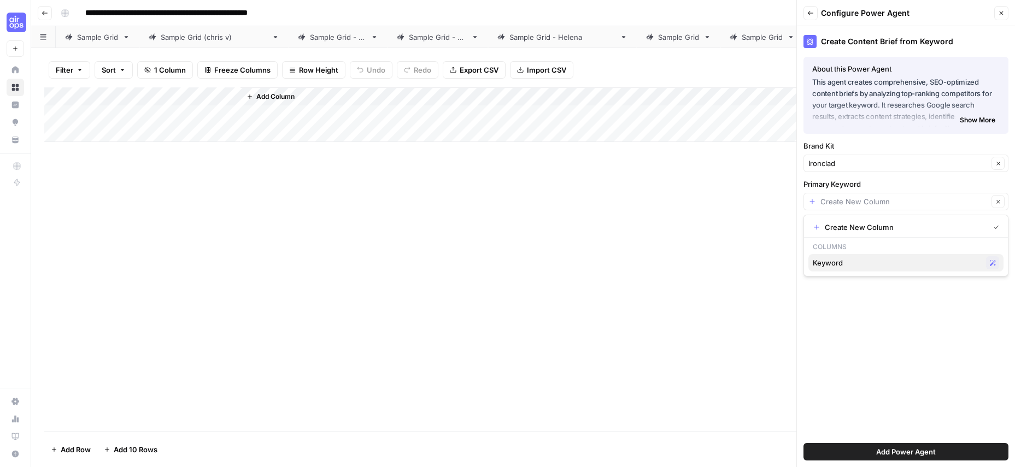
click at [846, 262] on span "Keyword" at bounding box center [896, 262] width 169 height 11
type input "Keyword"
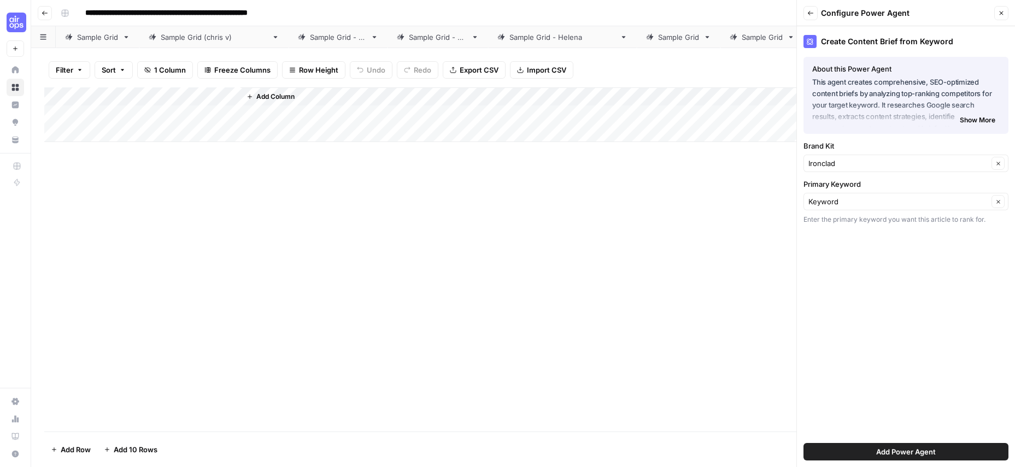
click at [866, 450] on button "Add Power Agent" at bounding box center [905, 451] width 205 height 17
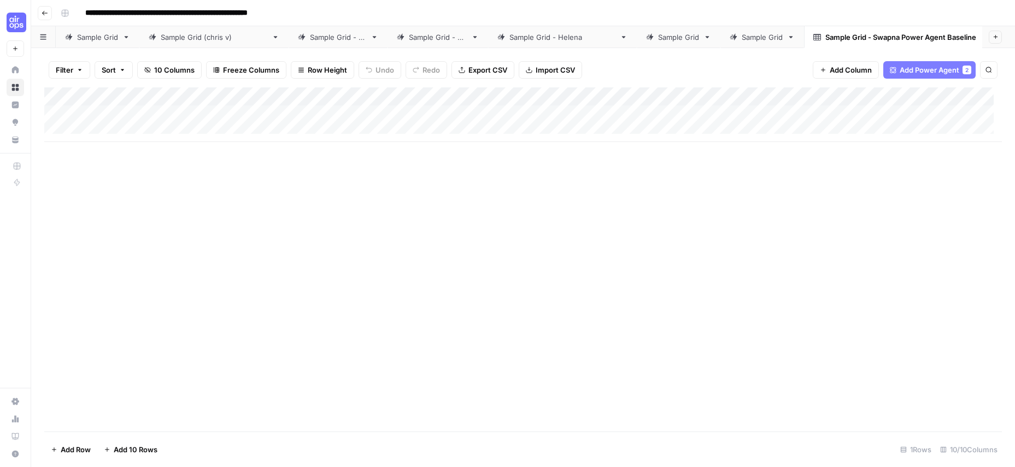
click at [152, 114] on div "Add Column" at bounding box center [522, 114] width 957 height 55
click at [152, 113] on div "Add Column" at bounding box center [522, 114] width 957 height 55
type textarea "**********"
click at [293, 108] on div "Add Column" at bounding box center [522, 114] width 957 height 55
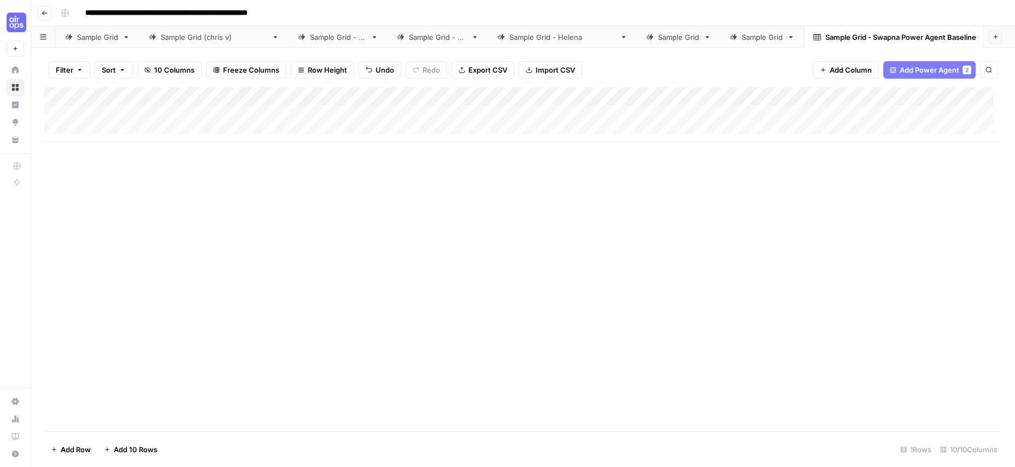
scroll to position [0, 0]
click at [387, 113] on div "Add Column" at bounding box center [522, 114] width 957 height 55
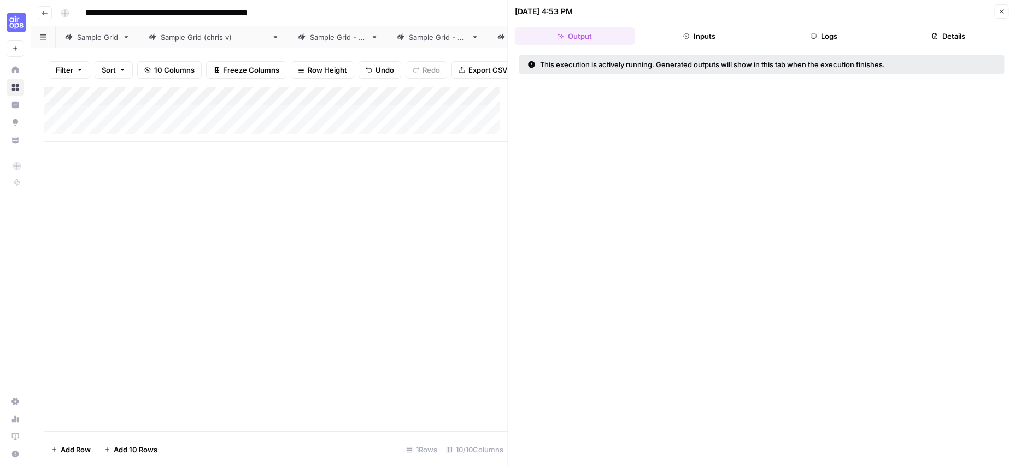
click at [831, 37] on button "Logs" at bounding box center [823, 35] width 120 height 17
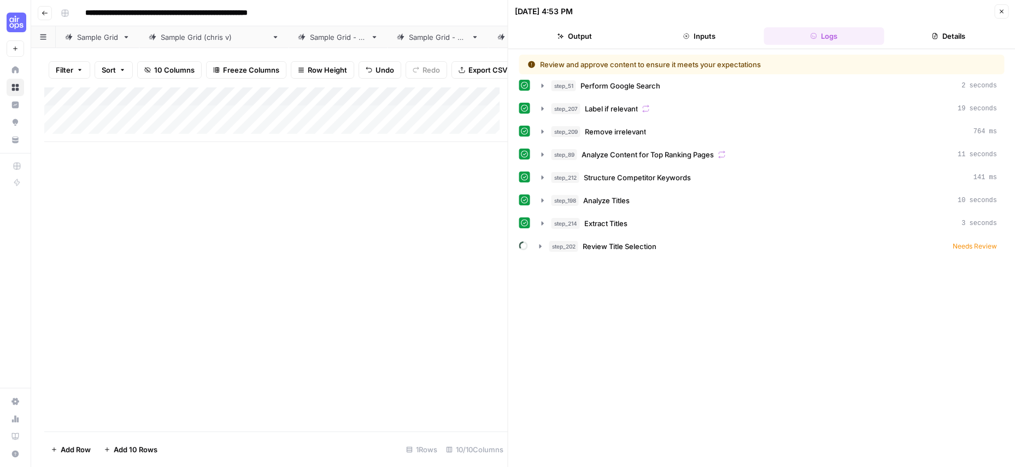
click at [1003, 12] on icon "button" at bounding box center [1001, 11] width 7 height 7
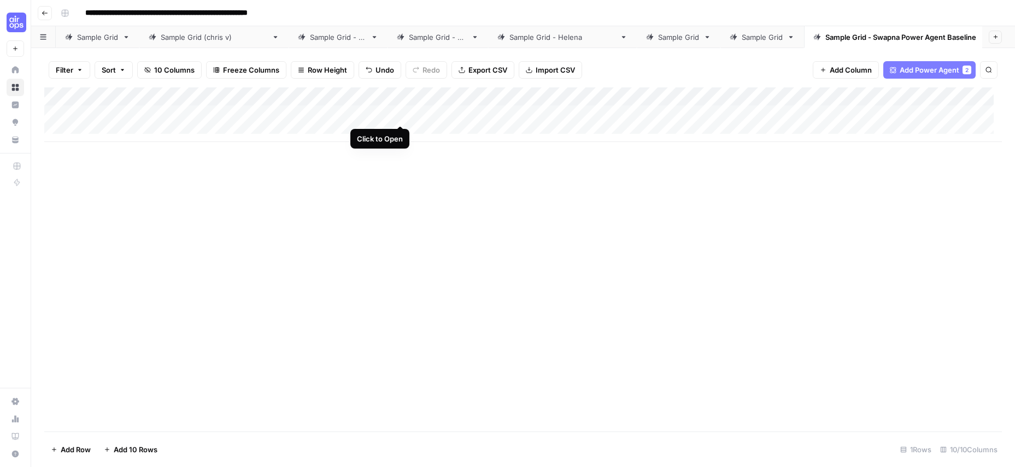
click at [400, 113] on div "Add Column" at bounding box center [522, 114] width 957 height 55
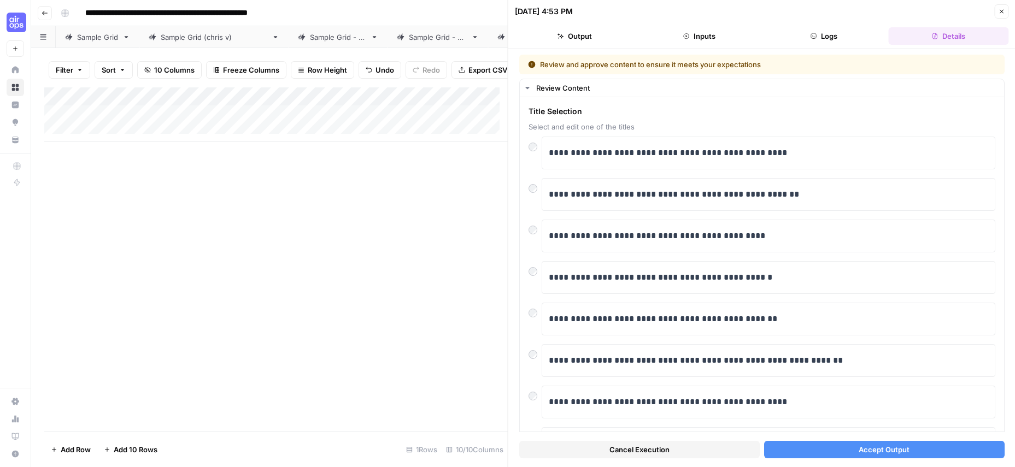
click at [906, 451] on button "Accept Output" at bounding box center [883, 449] width 240 height 17
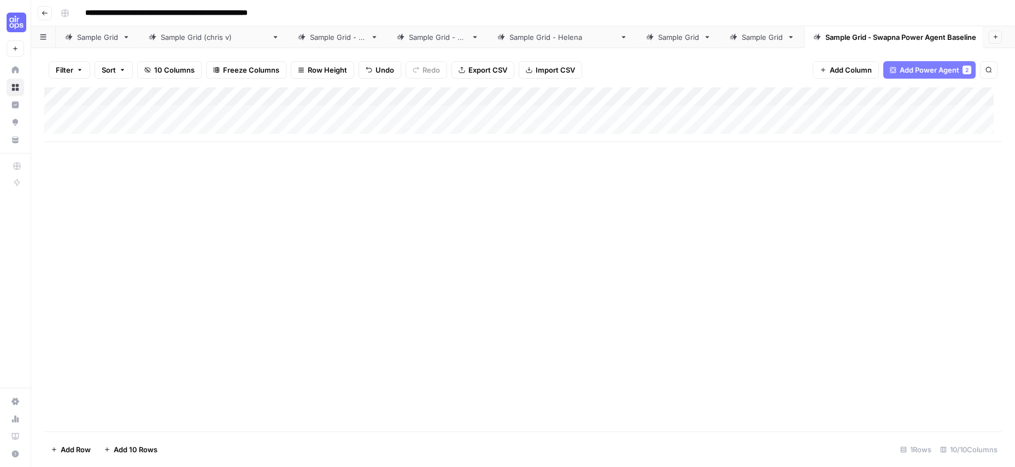
click at [322, 95] on div "Add Column" at bounding box center [522, 114] width 957 height 55
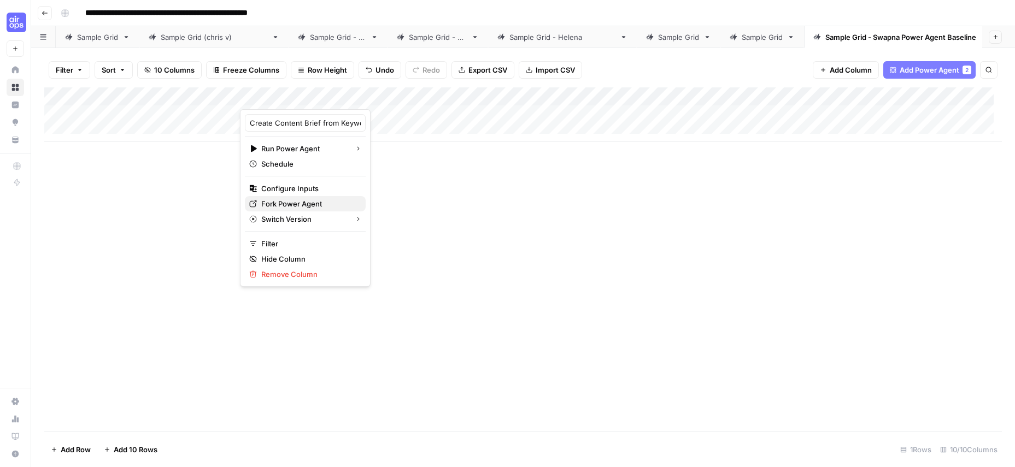
click at [286, 203] on span "Fork Power Agent" at bounding box center [309, 203] width 96 height 11
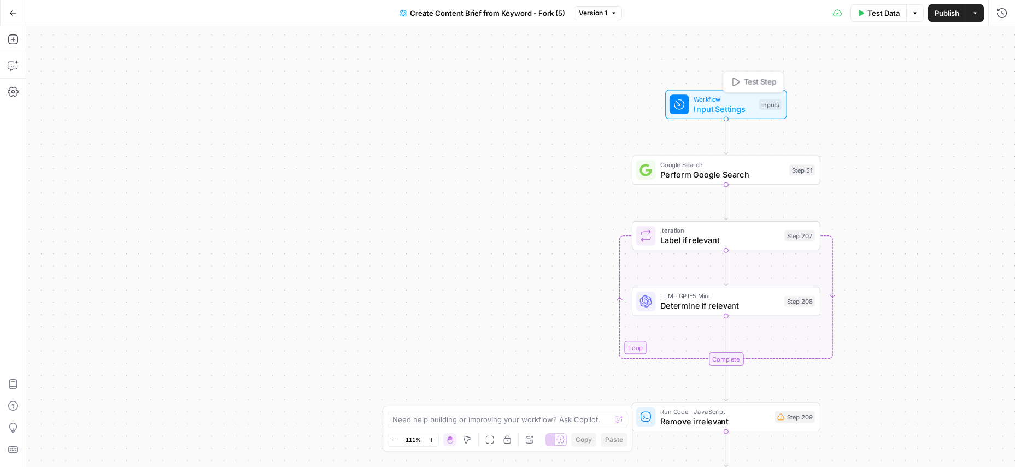
click at [708, 108] on span "Input Settings" at bounding box center [723, 109] width 60 height 12
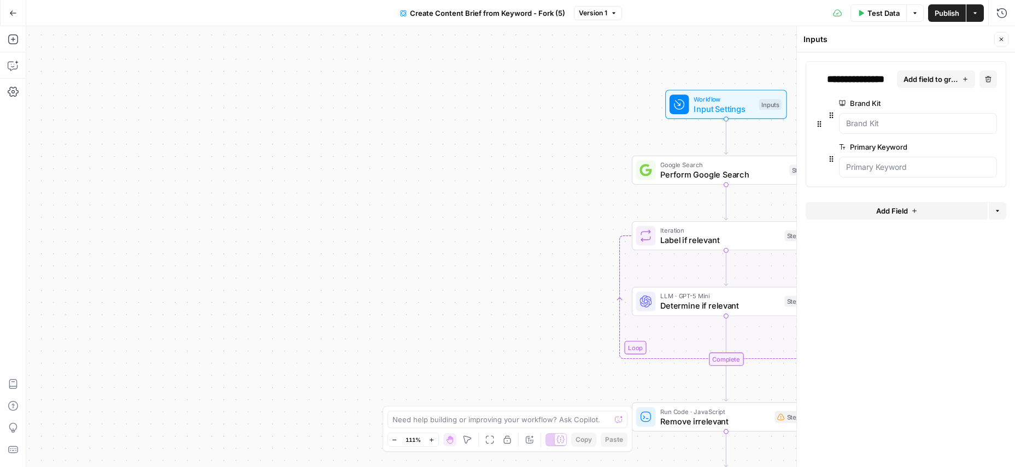
click at [549, 10] on span "Create Content Brief from Keyword - Fork (5)" at bounding box center [487, 13] width 155 height 11
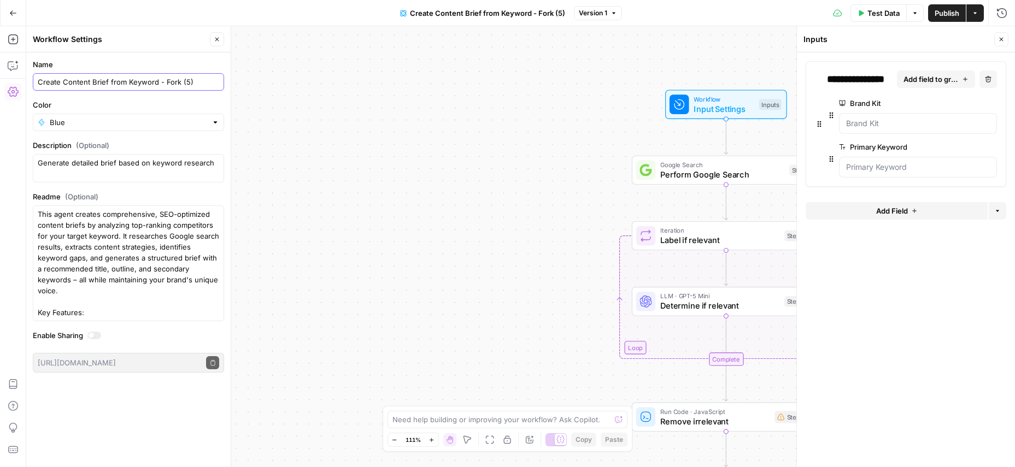
drag, startPoint x: 175, startPoint y: 83, endPoint x: 224, endPoint y: 83, distance: 48.6
click at [224, 83] on form "Name Create Content Brief from Keyword - Fork (5) Color Blue Description (Optio…" at bounding box center [128, 215] width 204 height 327
type input "Create Content Brief from Keyword - Fork SD"
click at [286, 21] on div "Go Back Create Content Brief from Keyword - Fork SD Version 1 Test Data Options…" at bounding box center [507, 13] width 1015 height 26
click at [270, 222] on div "Workflow Input Settings Inputs Google Search Perform Google Search Step 51 Loop…" at bounding box center [520, 246] width 988 height 441
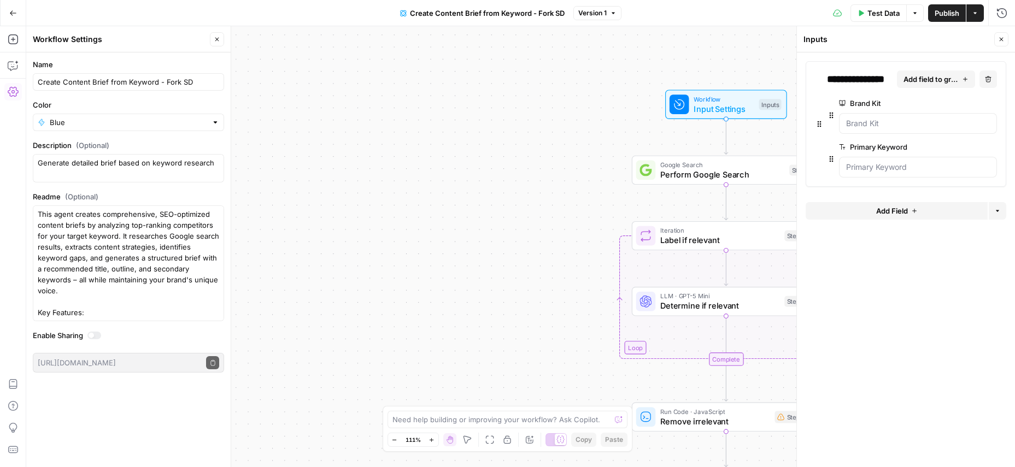
click at [215, 36] on icon "button" at bounding box center [217, 39] width 7 height 7
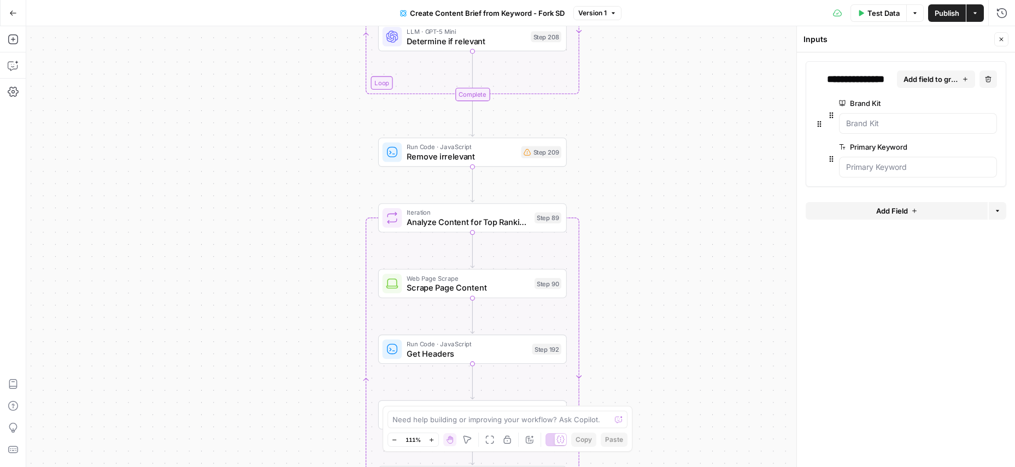
drag, startPoint x: 541, startPoint y: 204, endPoint x: 287, endPoint y: 170, distance: 255.8
click at [287, 170] on div "Workflow Input Settings Inputs Google Search Perform Google Search Step 51 Loop…" at bounding box center [520, 246] width 988 height 441
click at [1000, 42] on icon "button" at bounding box center [1001, 39] width 7 height 7
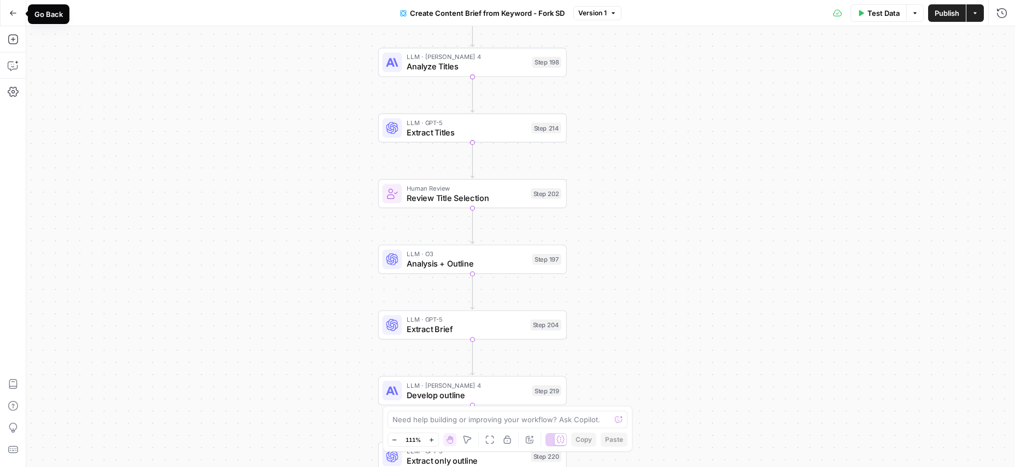
click at [13, 14] on icon "button" at bounding box center [13, 13] width 8 height 8
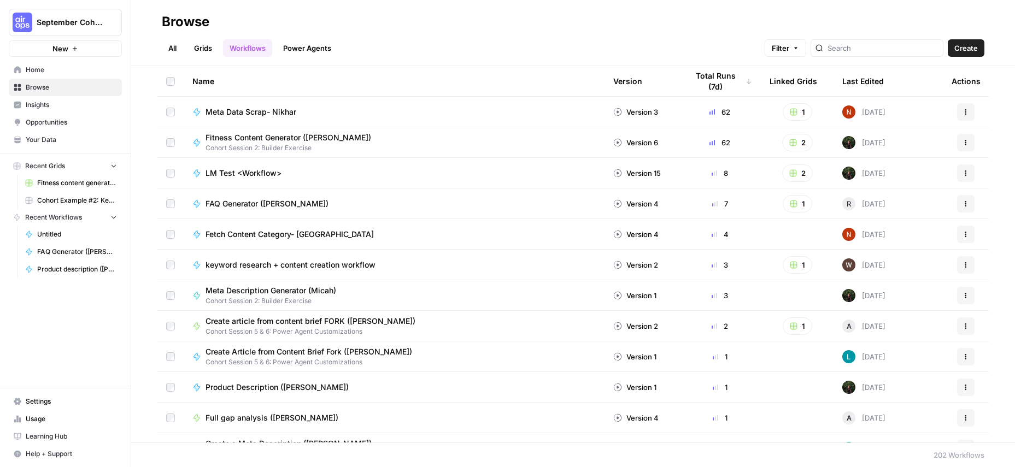
click at [193, 47] on link "Grids" at bounding box center [202, 47] width 31 height 17
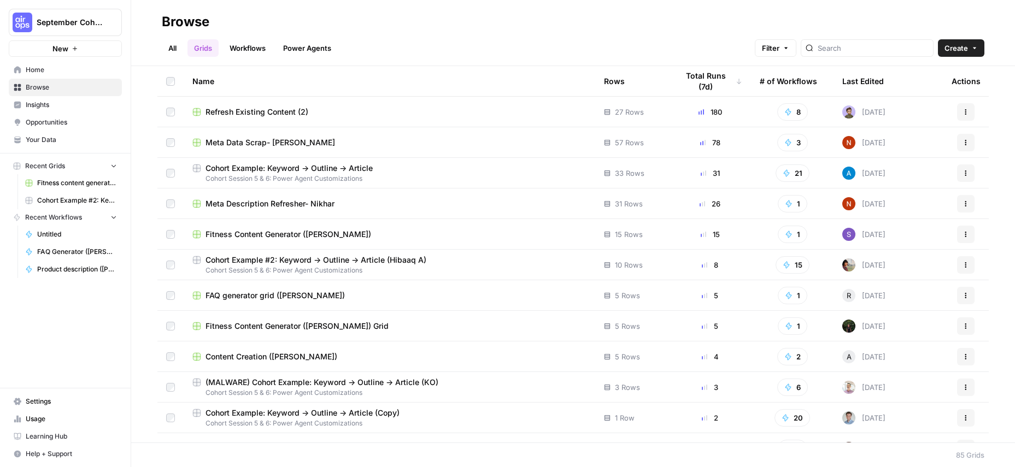
click at [293, 256] on span "Cohort Example #2: Keyword -> Outline -> Article (Hibaaq A)" at bounding box center [315, 260] width 221 height 11
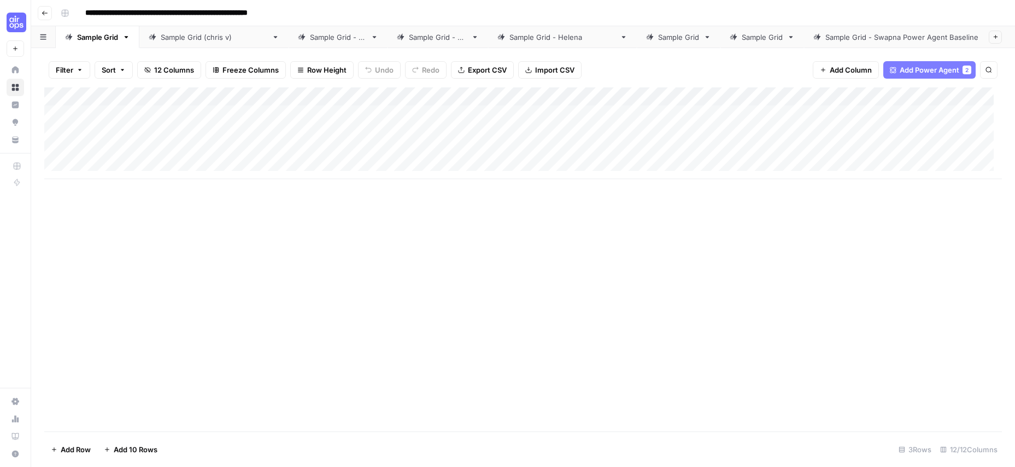
click at [825, 36] on div "Sample Grid - Swapna Power Agent Baseline" at bounding box center [916, 37] width 182 height 11
click at [421, 114] on div "Add Column" at bounding box center [522, 114] width 957 height 55
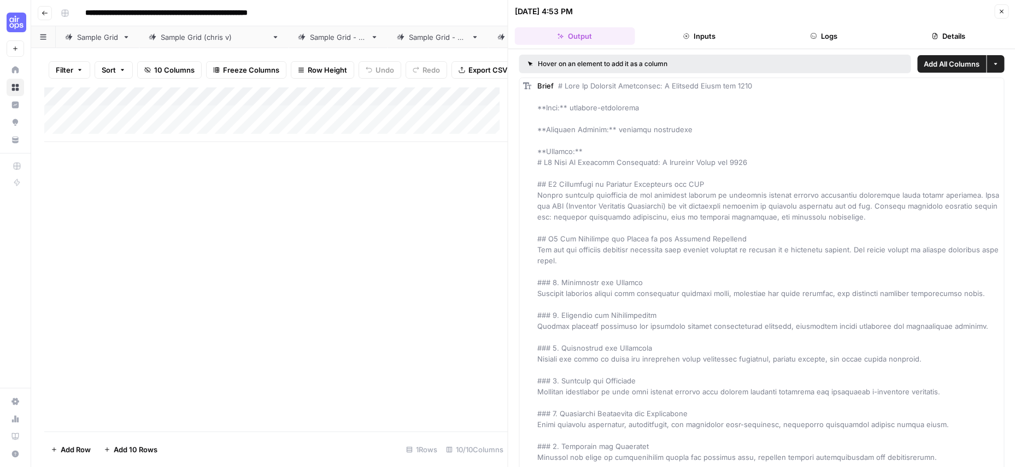
click at [355, 192] on div "Add Column" at bounding box center [275, 259] width 463 height 344
click at [1002, 11] on icon "button" at bounding box center [1001, 11] width 7 height 7
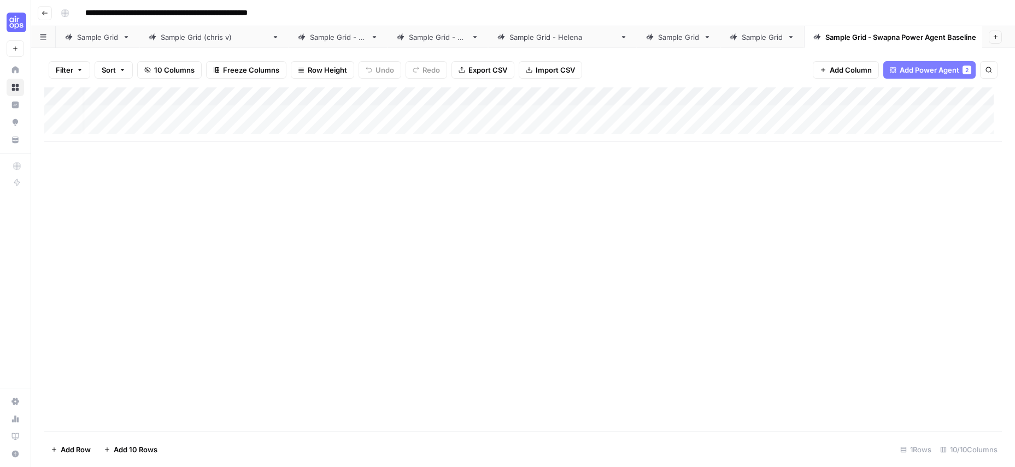
scroll to position [0, 6]
click at [397, 95] on div "Add Column" at bounding box center [522, 114] width 957 height 55
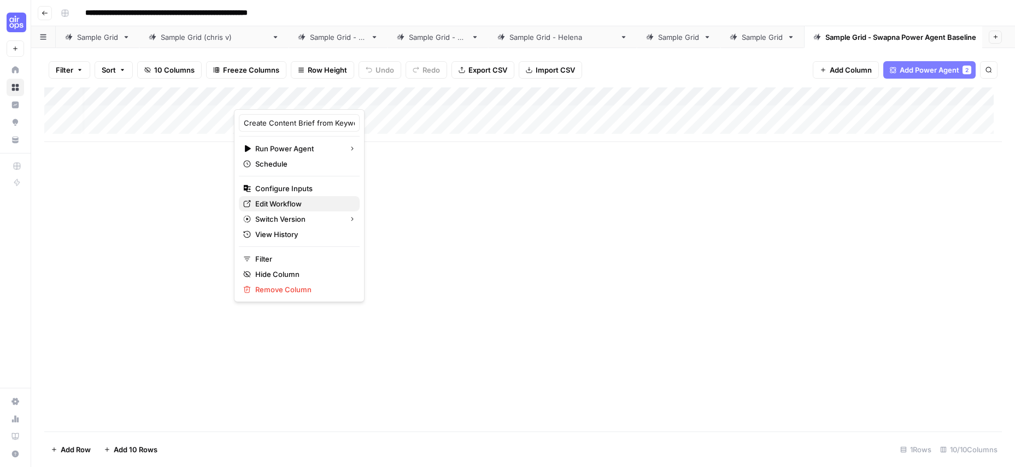
click at [279, 199] on span "Edit Workflow" at bounding box center [303, 203] width 96 height 11
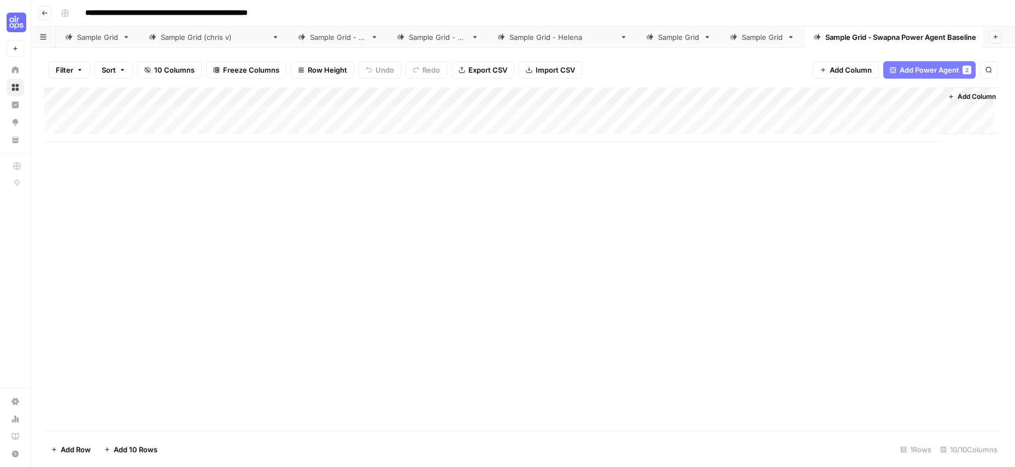
scroll to position [0, 0]
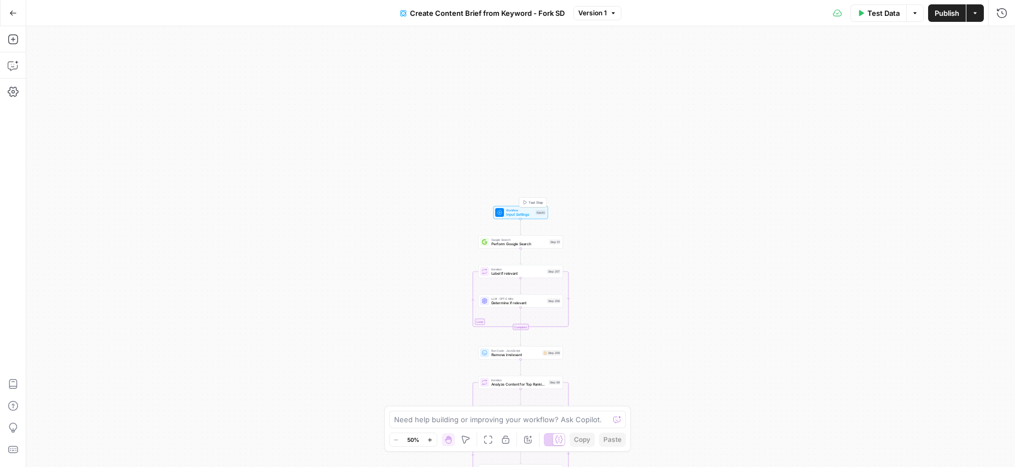
click at [522, 212] on span "Input Settings" at bounding box center [519, 214] width 27 height 5
click at [865, 115] on div at bounding box center [918, 123] width 158 height 21
click at [866, 122] on Kit "Brand Kit" at bounding box center [918, 123] width 144 height 11
click at [878, 169] on Keyword "Primary Keyword" at bounding box center [918, 167] width 144 height 11
click at [865, 300] on form "**********" at bounding box center [906, 259] width 218 height 415
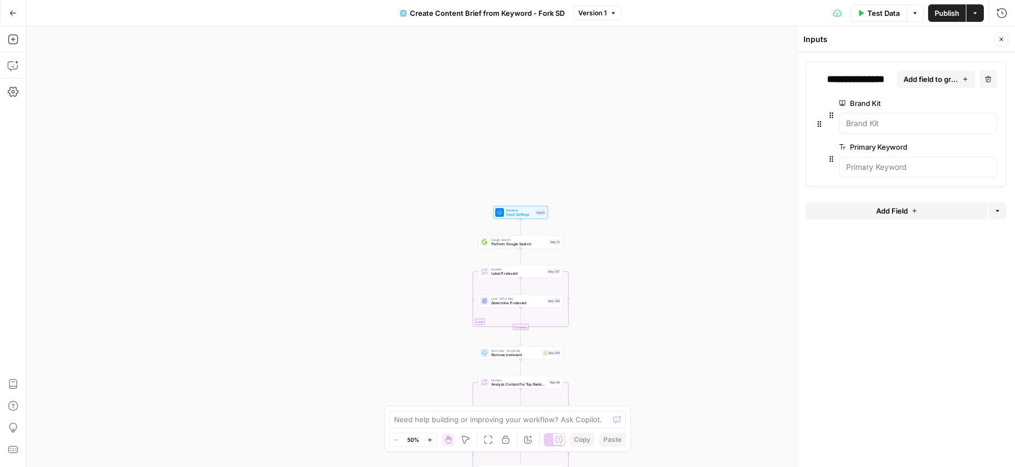
click at [908, 213] on button "Add Field" at bounding box center [896, 210] width 182 height 17
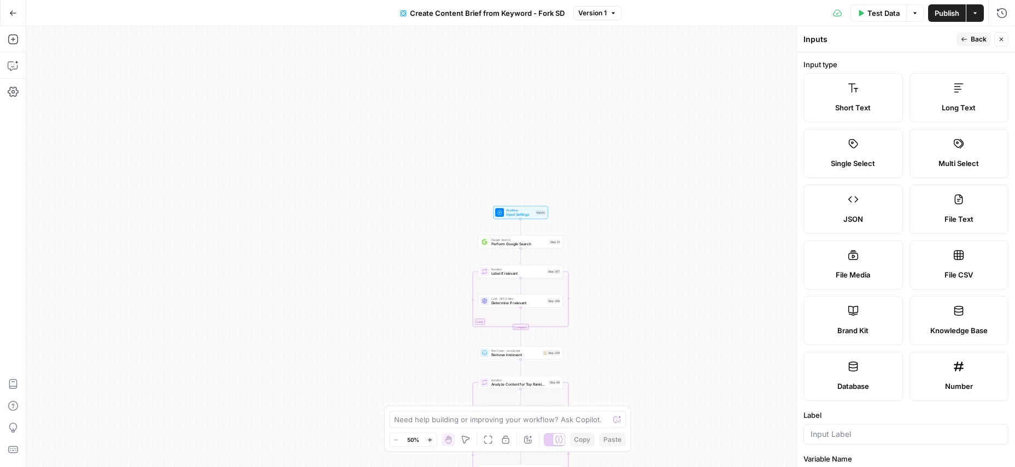
click at [971, 36] on span "Back" at bounding box center [978, 39] width 16 height 10
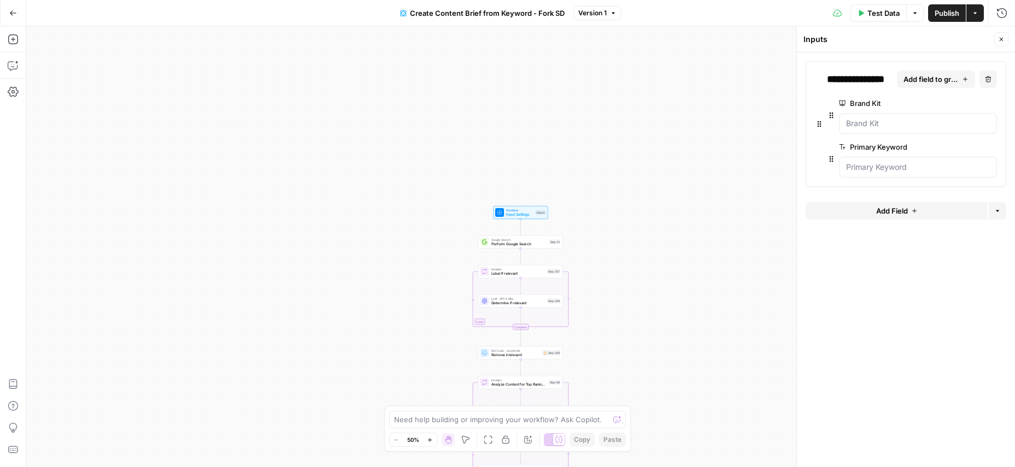
click at [996, 208] on icon "button" at bounding box center [997, 211] width 7 height 7
click at [996, 209] on icon "button" at bounding box center [997, 211] width 7 height 7
click at [901, 209] on span "Add Field" at bounding box center [892, 210] width 32 height 11
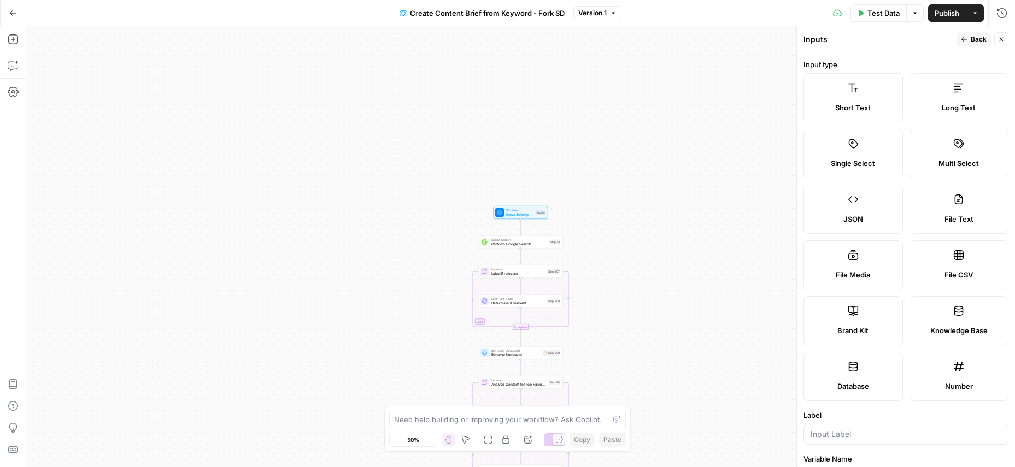
click at [969, 45] on button "Back" at bounding box center [973, 39] width 34 height 14
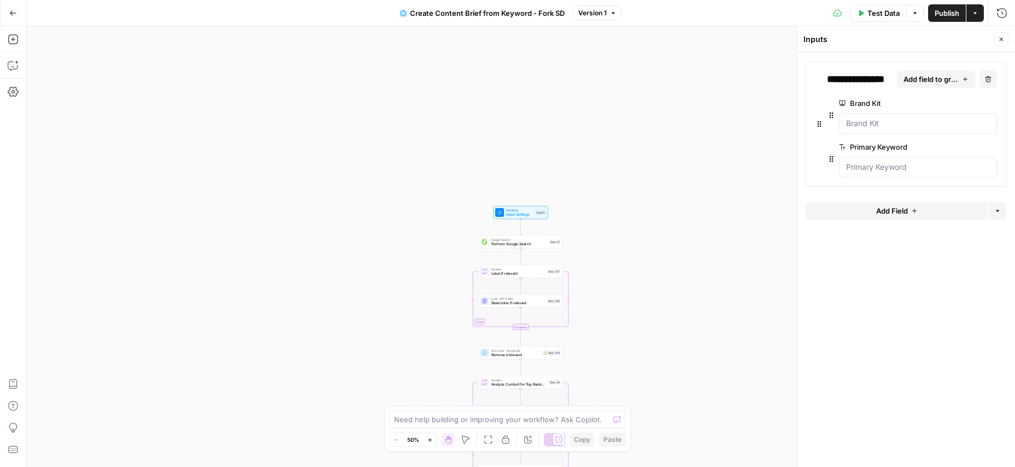
click at [1000, 32] on button "Close" at bounding box center [1001, 39] width 14 height 14
click at [452, 207] on div "Workflow Input Settings Inputs Google Search Perform Google Search Step 51 Loop…" at bounding box center [520, 246] width 988 height 441
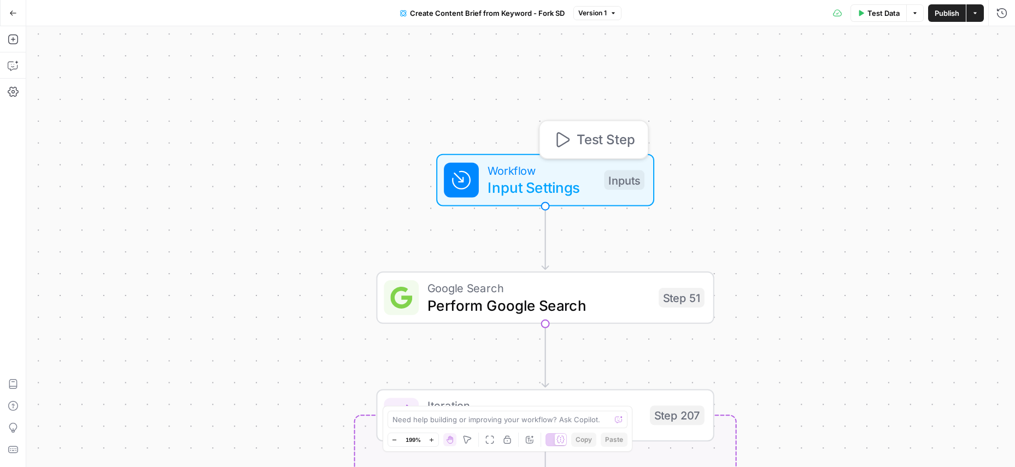
click at [511, 182] on span "Input Settings" at bounding box center [541, 188] width 108 height 22
click at [594, 134] on span "Test Step" at bounding box center [605, 140] width 58 height 20
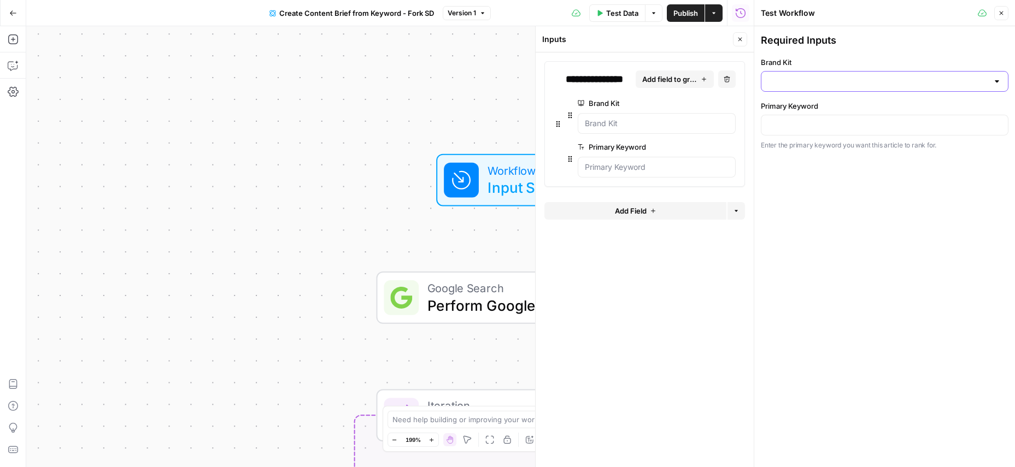
click at [776, 81] on input "Brand Kit" at bounding box center [878, 81] width 220 height 11
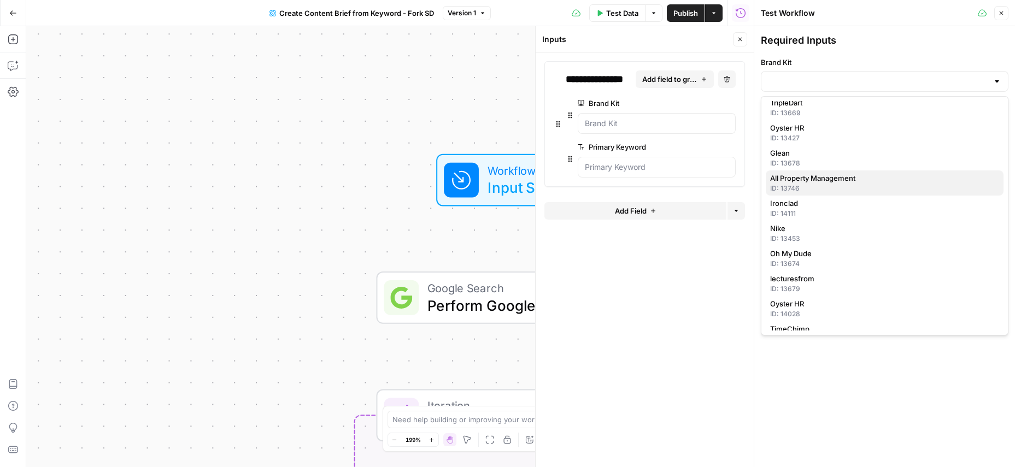
scroll to position [308, 0]
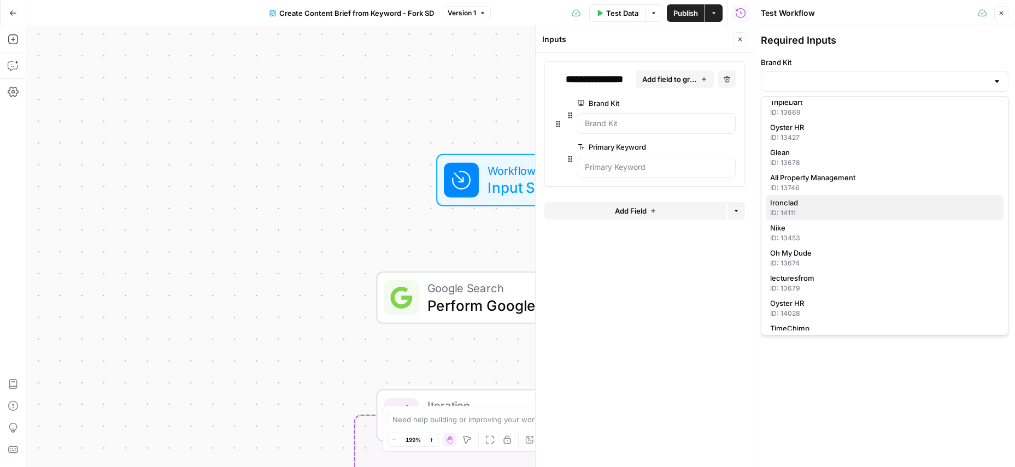
click at [823, 201] on span "Ironclad" at bounding box center [882, 202] width 225 height 11
type input "Ironclad"
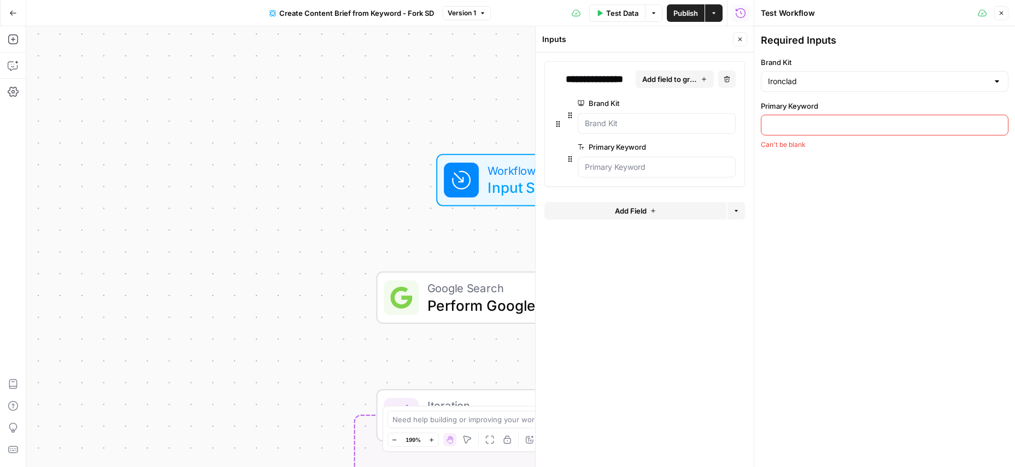
click at [838, 118] on div at bounding box center [885, 125] width 248 height 21
type input "contract management"
click at [846, 280] on div "Required Inputs Brand Kit Ironclad Primary Keyword contract management Enter th…" at bounding box center [884, 246] width 261 height 441
click at [653, 301] on form "**********" at bounding box center [644, 259] width 218 height 415
click at [1004, 14] on icon "button" at bounding box center [1001, 13] width 7 height 7
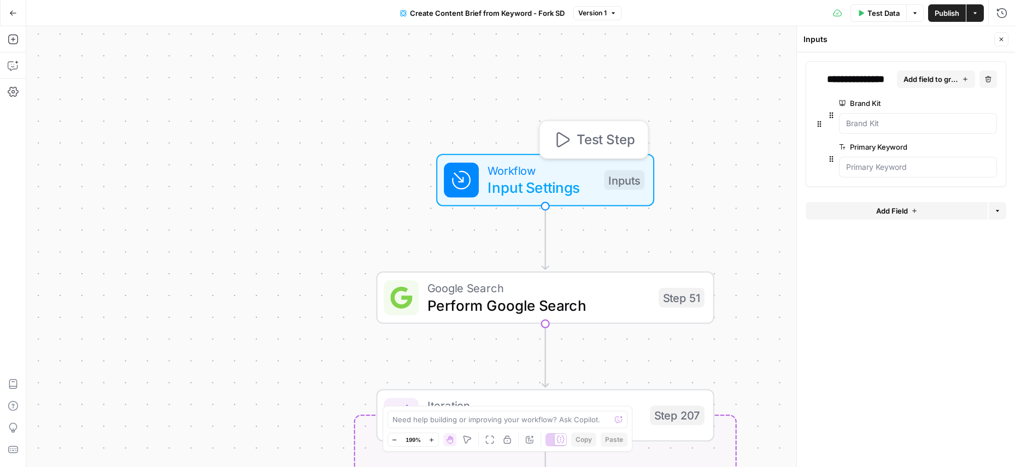
click at [581, 145] on span "Test Step" at bounding box center [605, 140] width 58 height 20
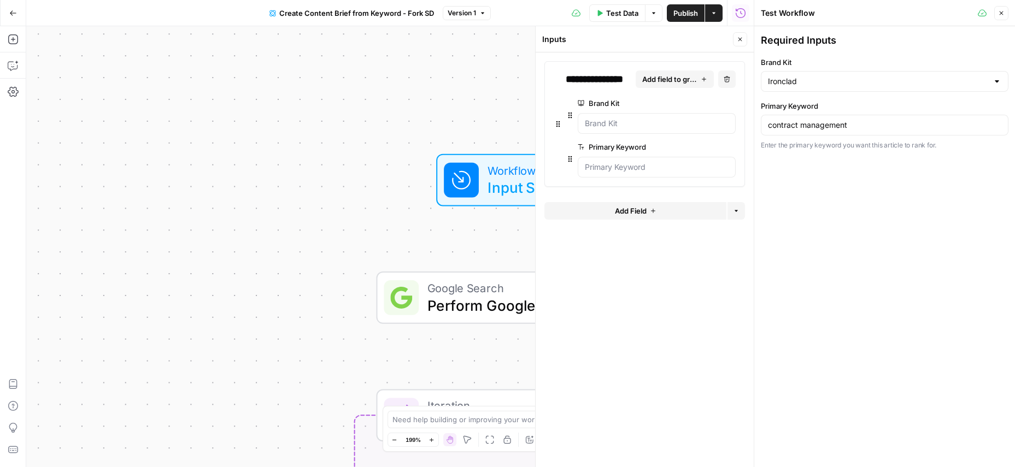
click at [0, 0] on div "Test Workflow" at bounding box center [0, 0] width 0 height 0
click at [612, 13] on span "Test Data" at bounding box center [622, 13] width 32 height 11
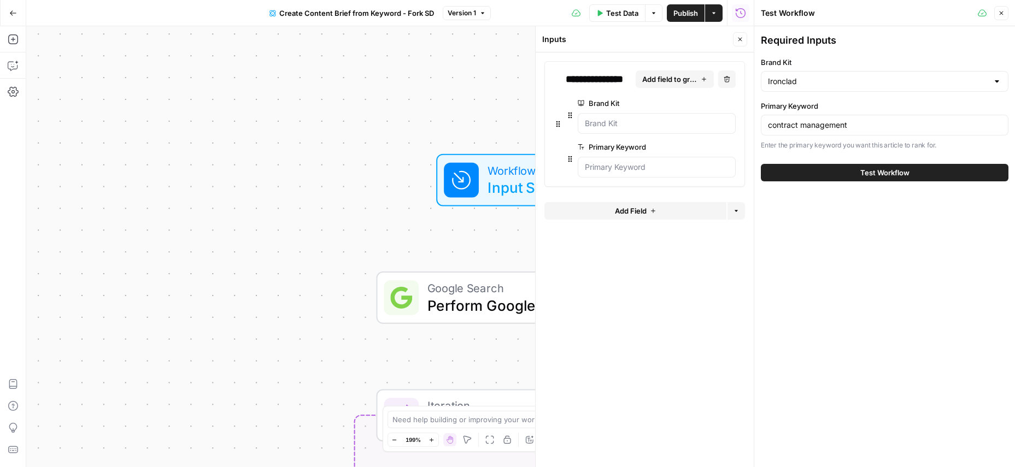
click at [870, 173] on span "Test Workflow" at bounding box center [884, 172] width 49 height 11
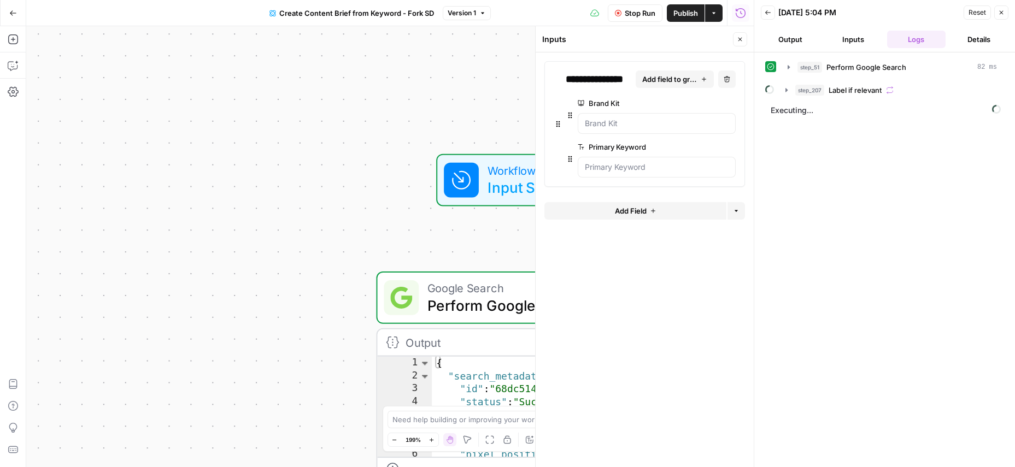
click at [840, 39] on button "Inputs" at bounding box center [852, 39] width 58 height 17
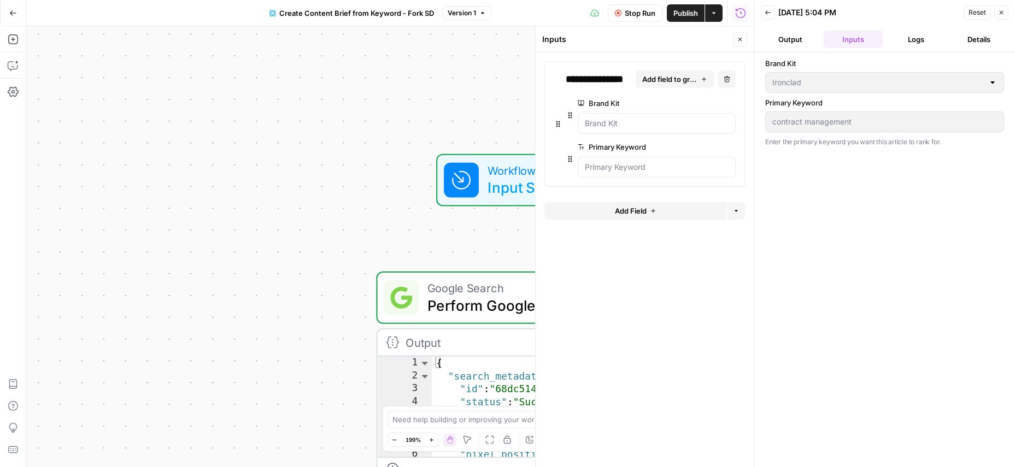
click at [788, 39] on button "Output" at bounding box center [790, 39] width 58 height 17
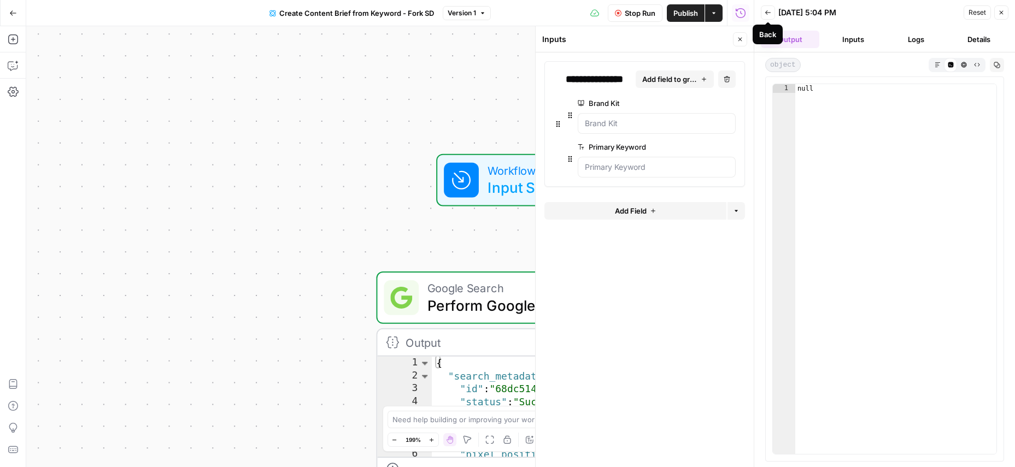
click at [762, 14] on button "Back" at bounding box center [768, 12] width 14 height 14
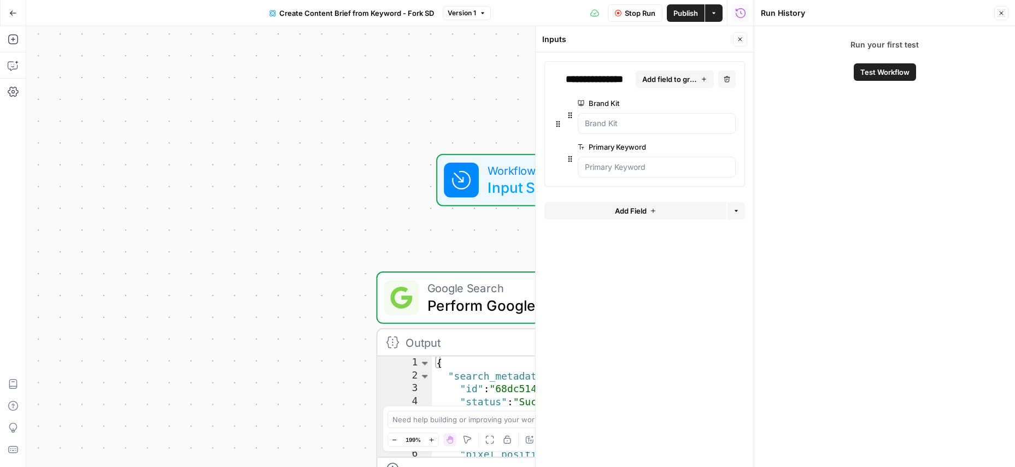
click at [1005, 9] on button "Close" at bounding box center [1001, 13] width 14 height 14
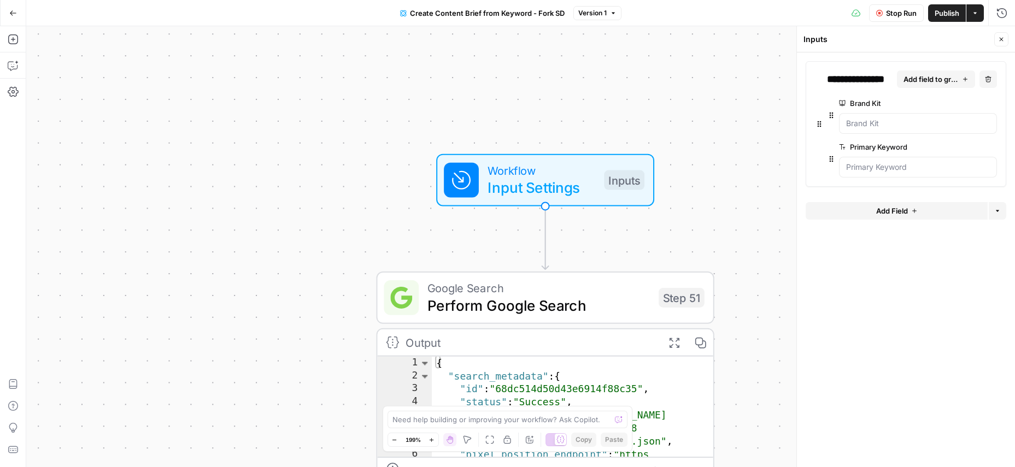
click at [1001, 33] on button "Close" at bounding box center [1001, 39] width 14 height 14
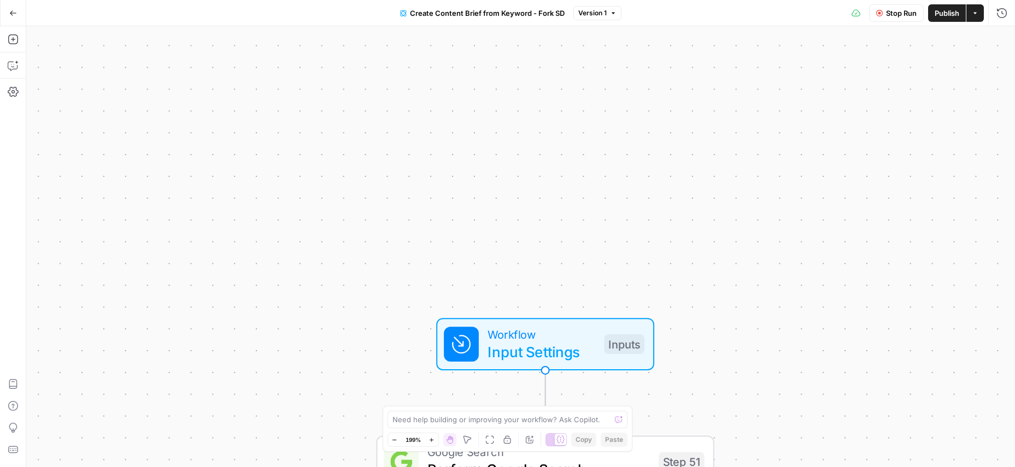
click at [932, 12] on button "Publish" at bounding box center [947, 12] width 38 height 17
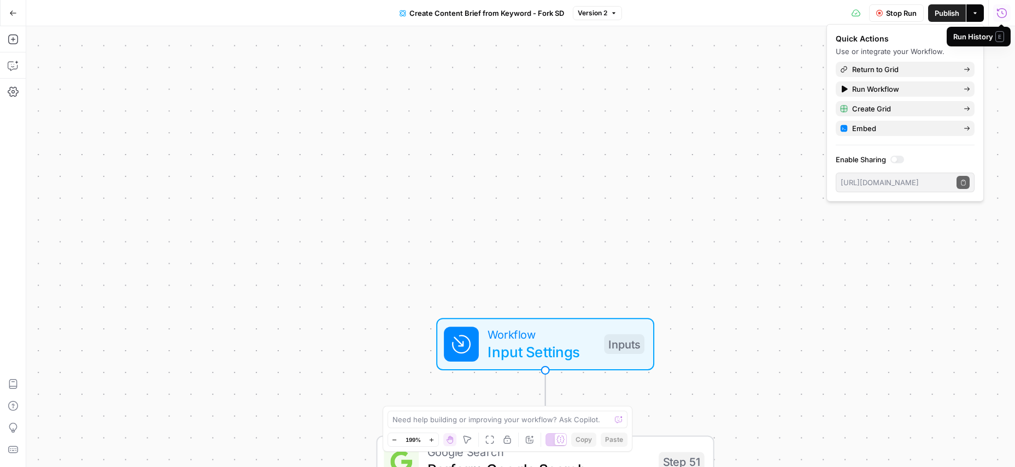
click at [982, 15] on button "Actions" at bounding box center [974, 12] width 17 height 17
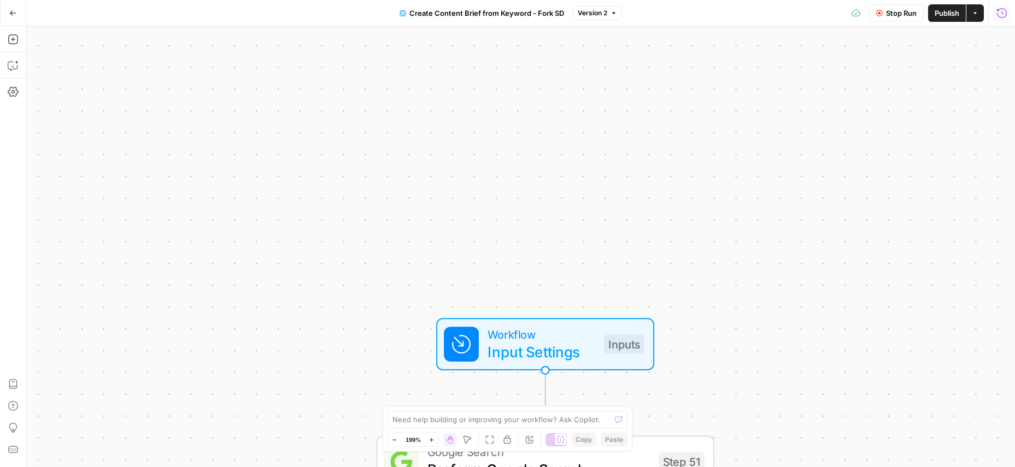
click at [976, 15] on icon "button" at bounding box center [974, 13] width 7 height 7
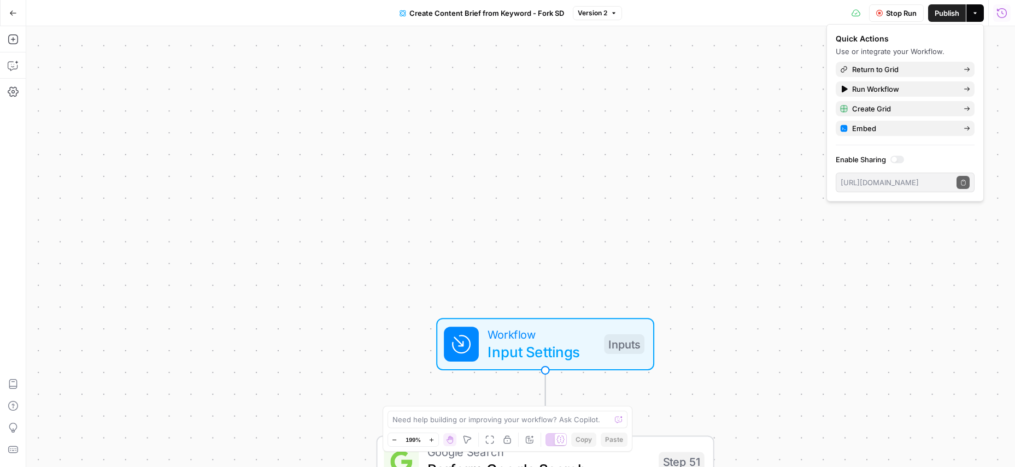
click at [979, 16] on button "Actions" at bounding box center [974, 12] width 17 height 17
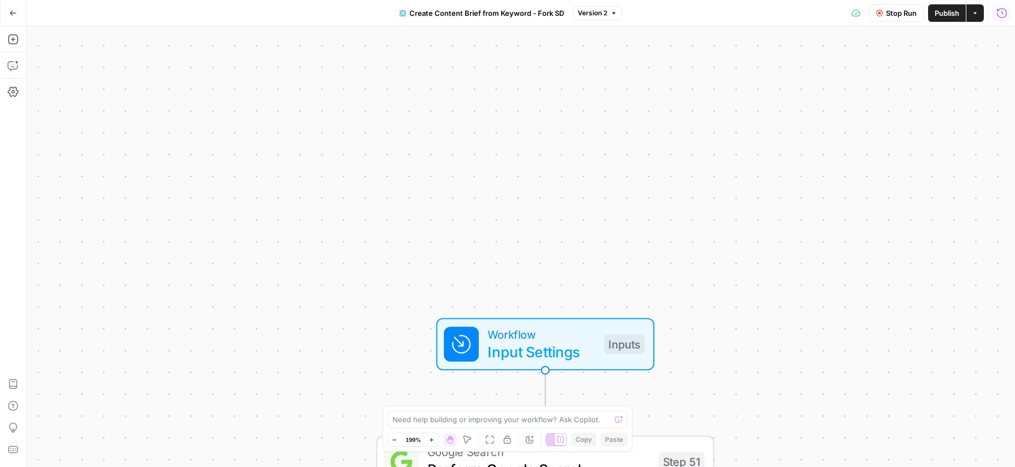
click at [999, 11] on icon "button" at bounding box center [1001, 13] width 11 height 11
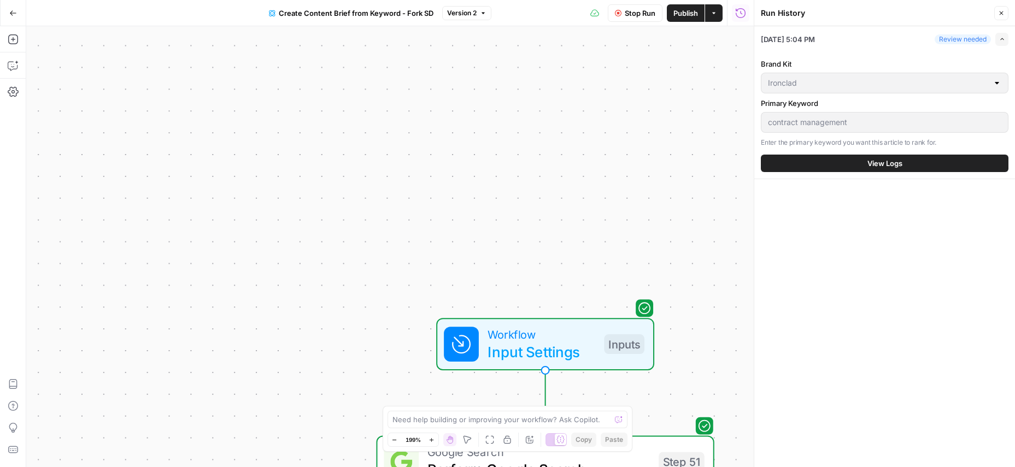
click at [969, 39] on div "Review needed" at bounding box center [962, 39] width 56 height 10
click at [1003, 8] on button "Close" at bounding box center [1001, 13] width 14 height 14
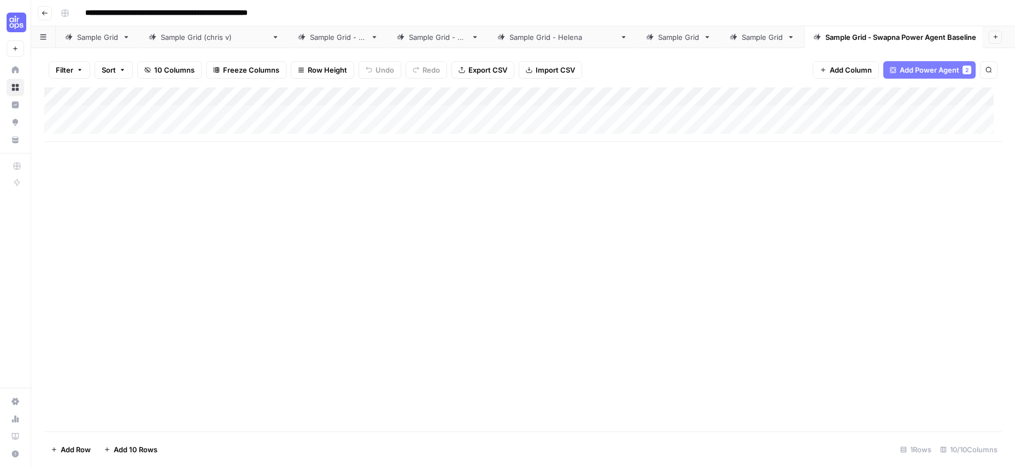
click at [421, 93] on div "Add Column" at bounding box center [522, 114] width 957 height 55
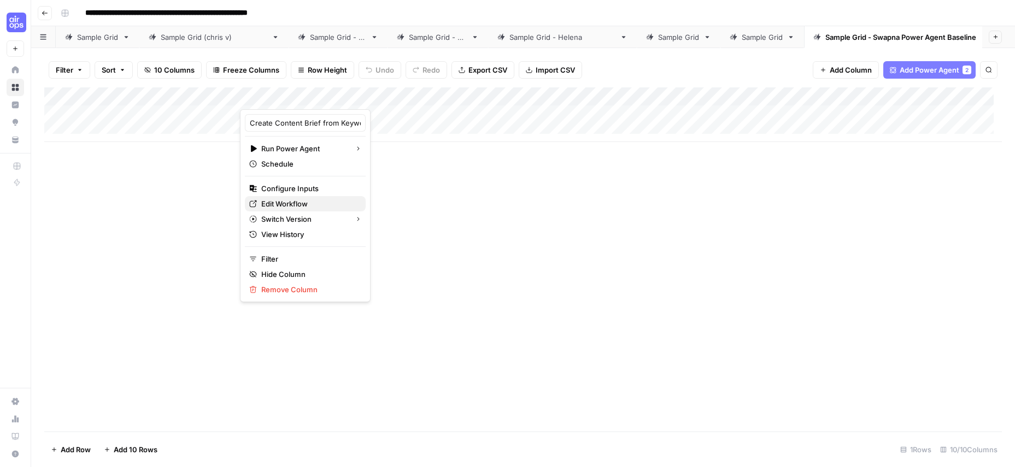
click at [303, 201] on span "Edit Workflow" at bounding box center [309, 203] width 96 height 11
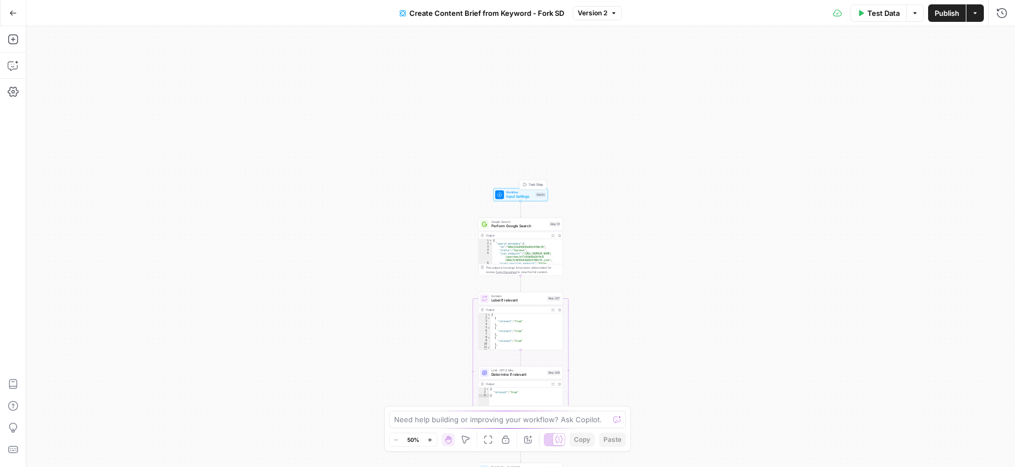
click at [522, 194] on span "Input Settings" at bounding box center [519, 196] width 27 height 5
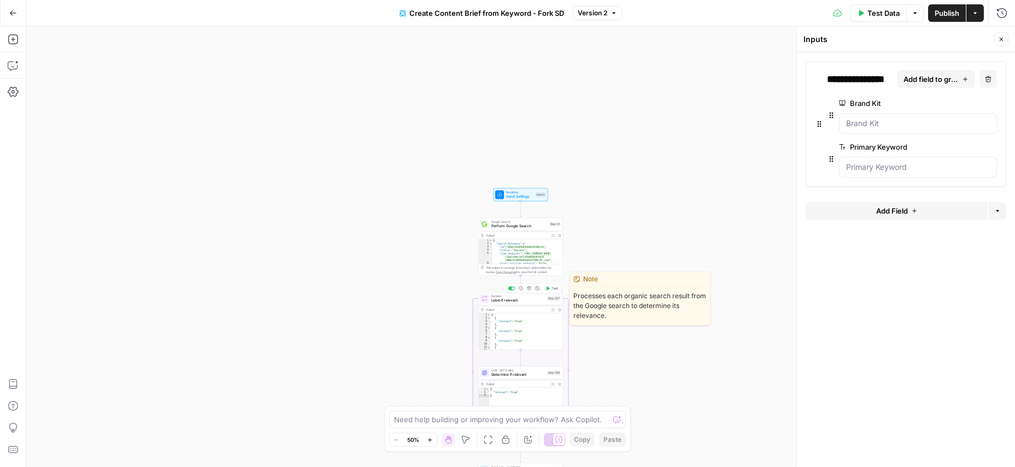
click at [516, 298] on span "Label if relevant" at bounding box center [518, 300] width 54 height 5
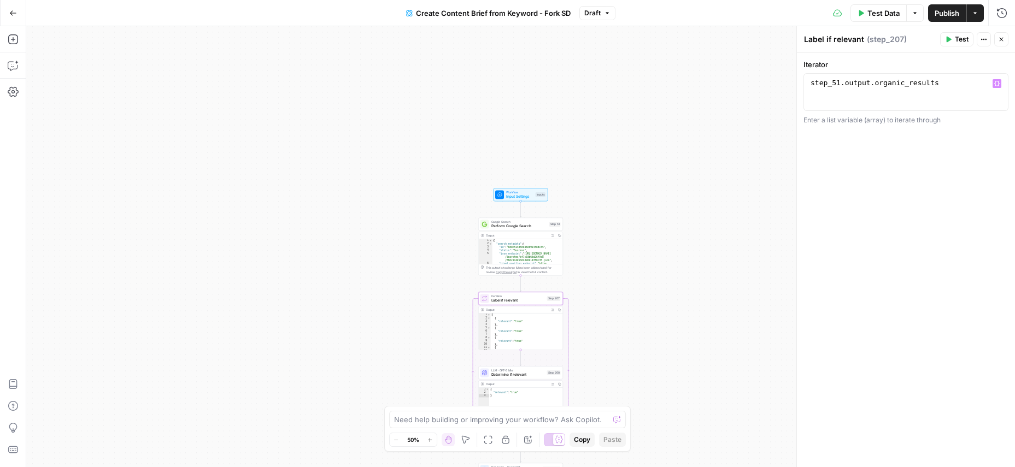
type textarea "**********"
click at [831, 105] on div "step_51 . output . organic_results" at bounding box center [905, 101] width 195 height 46
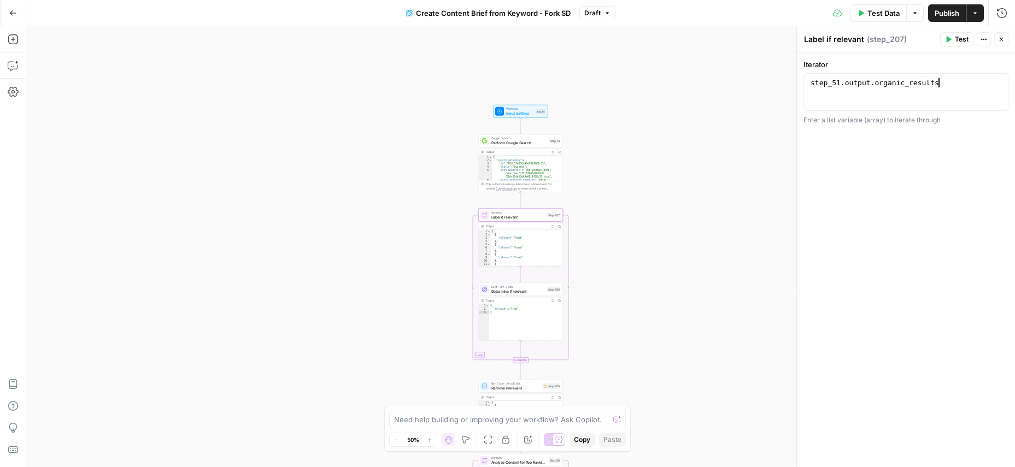
click at [885, 312] on div "**********" at bounding box center [906, 259] width 218 height 415
click at [513, 291] on span "Determine if relevant" at bounding box center [518, 290] width 54 height 5
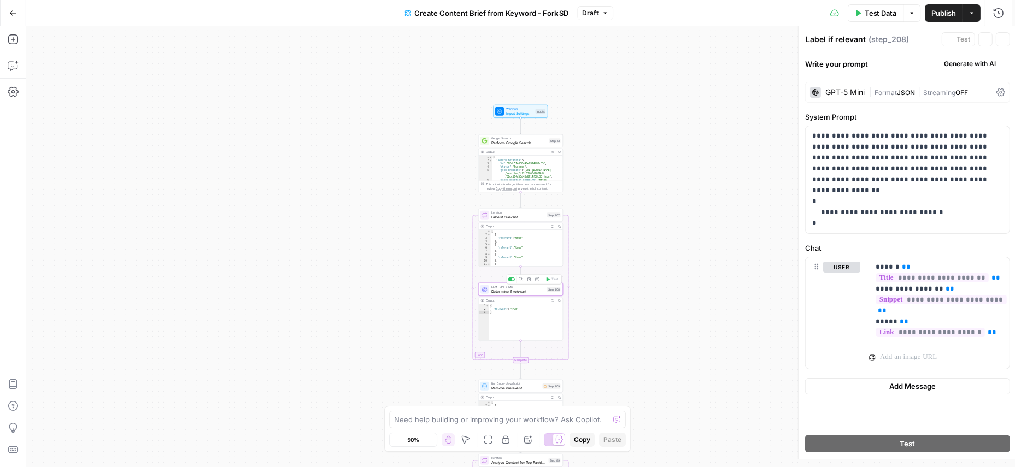
type textarea "Determine if relevant"
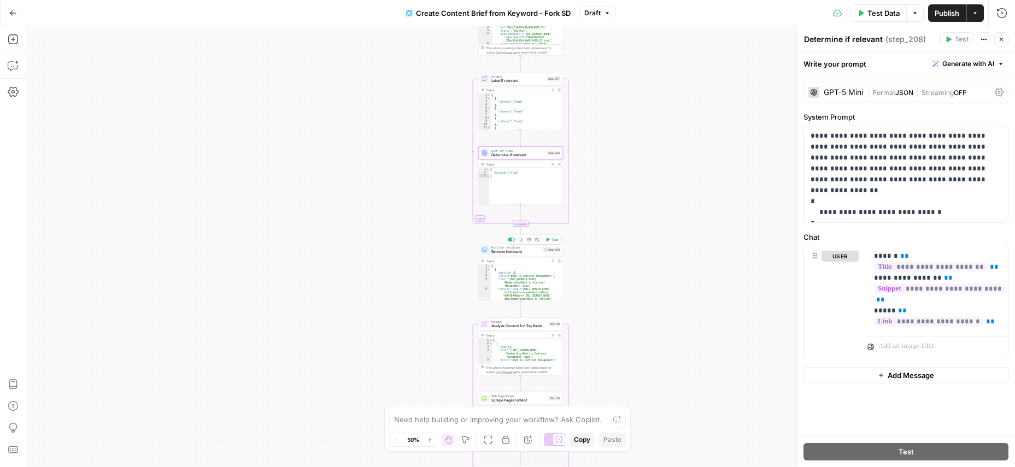
click at [499, 251] on span "Remove irrelevant" at bounding box center [515, 251] width 49 height 5
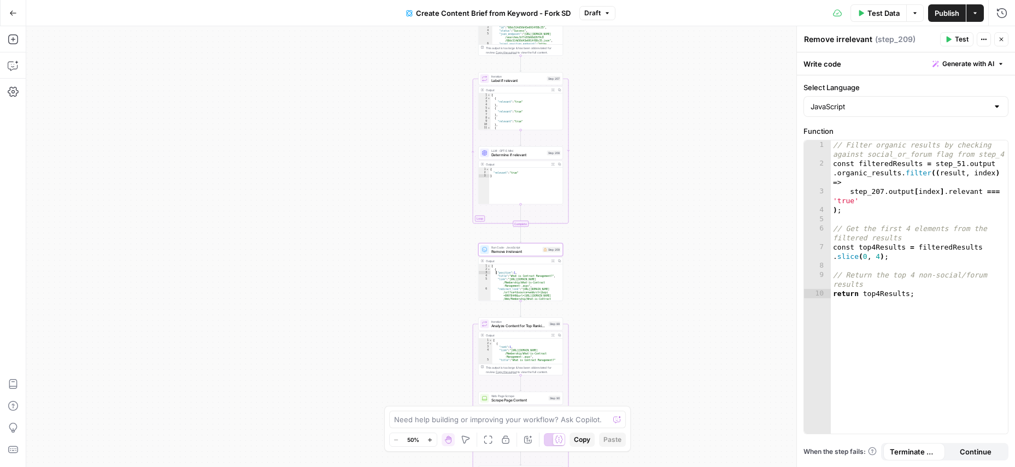
click at [501, 279] on div "[ { "position" : 1 , "title" : "What is Contract Management?" , "link" : "https…" at bounding box center [525, 295] width 68 height 62
click at [617, 262] on div "Workflow Input Settings Inputs Google Search Perform Google Search Step 51 Outp…" at bounding box center [520, 246] width 988 height 441
type textarea "*"
click at [508, 268] on div "[ { "position" : 1 , "title" : "What is Contract Management?" , "link" : "https…" at bounding box center [525, 295] width 68 height 62
click at [11, 40] on icon "button" at bounding box center [13, 39] width 11 height 11
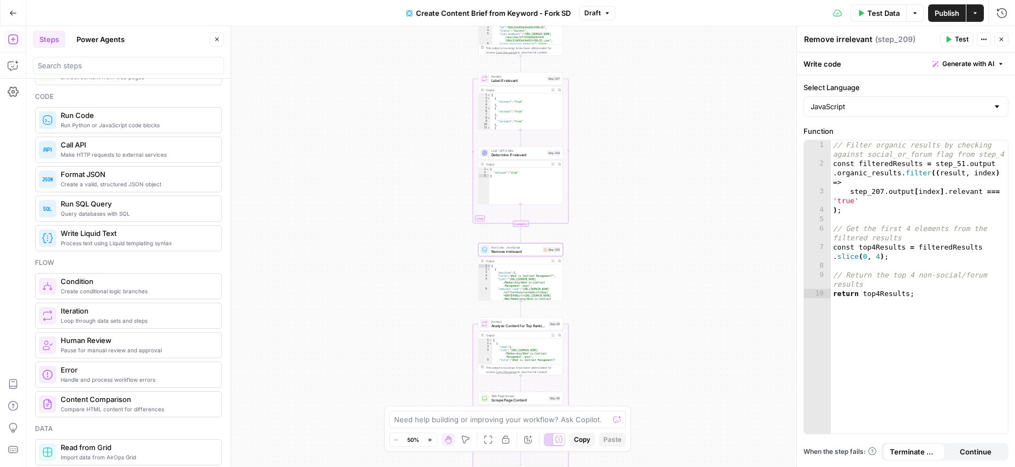
scroll to position [208, 0]
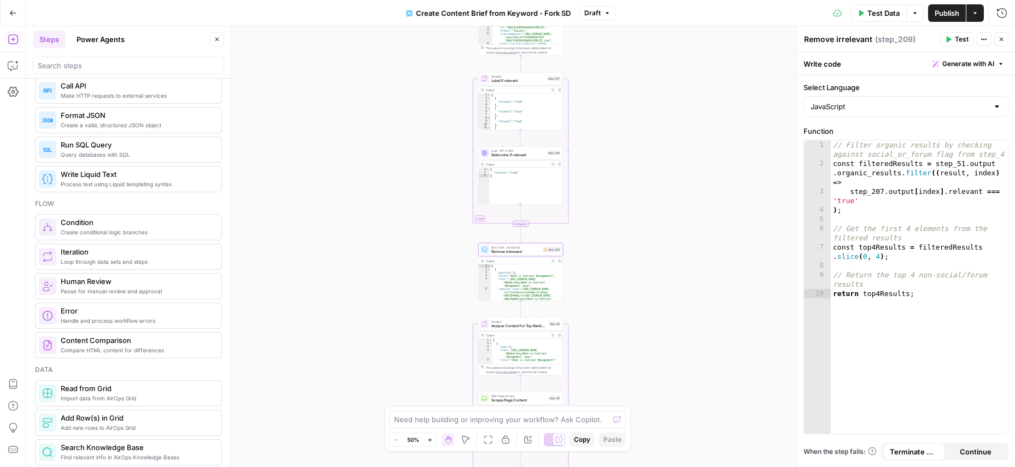
click at [1004, 37] on icon "button" at bounding box center [1001, 39] width 7 height 7
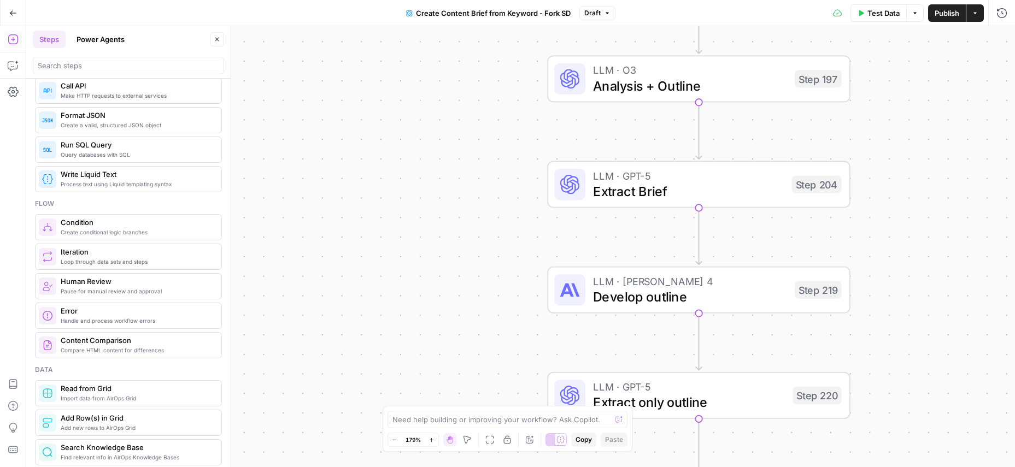
click at [96, 42] on button "Power Agents" at bounding box center [100, 39] width 61 height 17
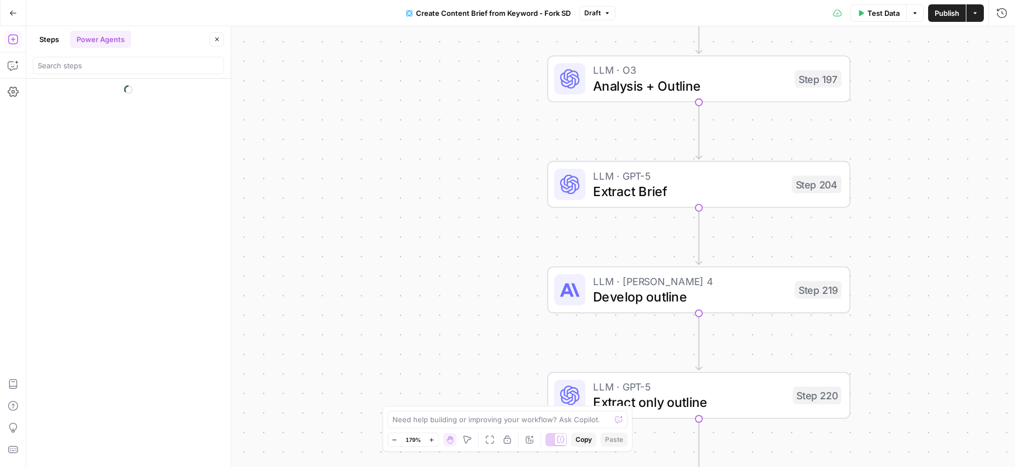
scroll to position [0, 0]
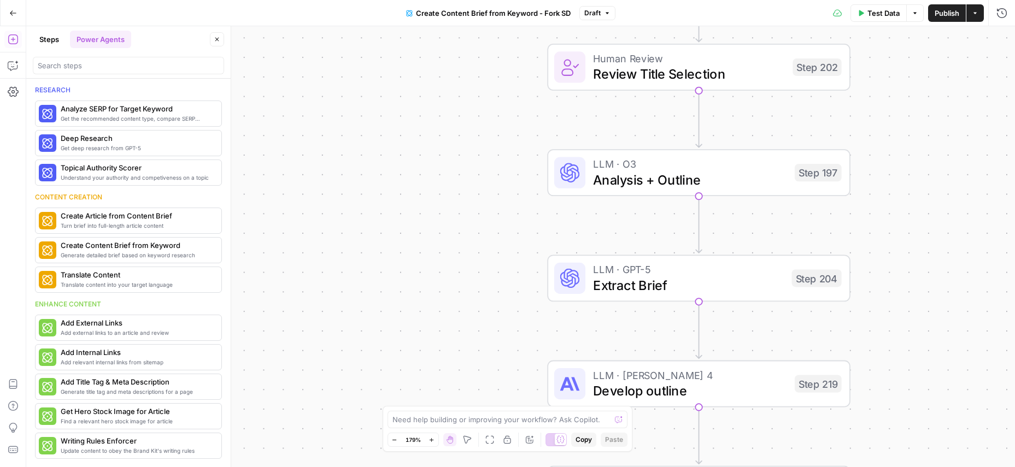
click at [881, 11] on span "Test Data" at bounding box center [883, 13] width 32 height 11
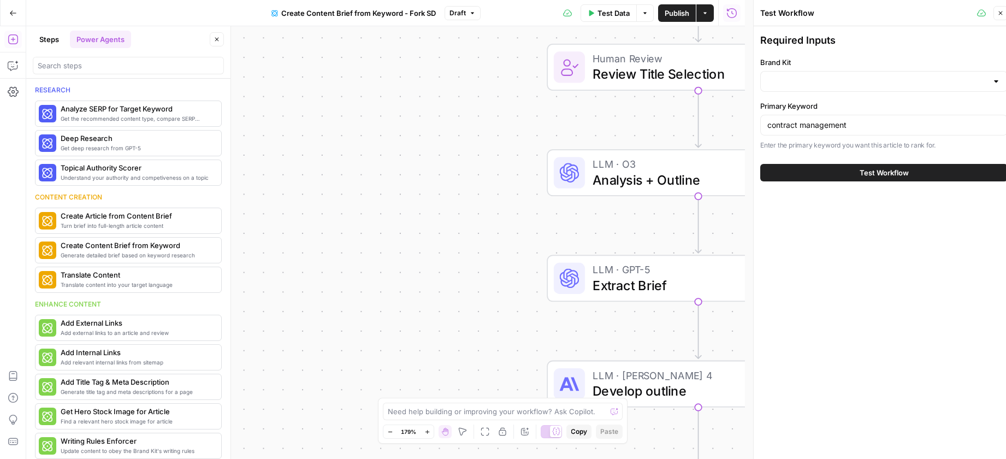
type input "Ironclad"
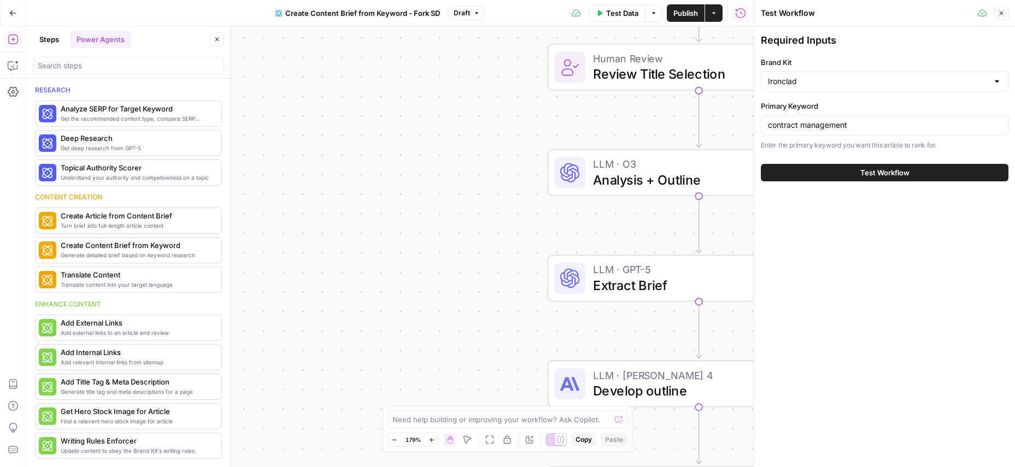
click at [884, 172] on span "Test Workflow" at bounding box center [884, 172] width 49 height 11
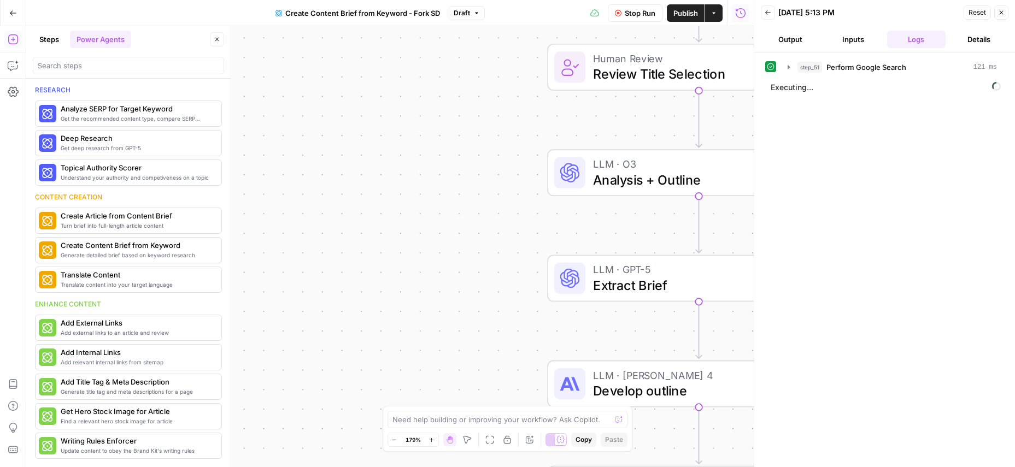
click at [783, 39] on button "Output" at bounding box center [790, 39] width 58 height 17
click at [914, 38] on button "Logs" at bounding box center [916, 39] width 58 height 17
click at [993, 37] on button "Details" at bounding box center [979, 39] width 58 height 17
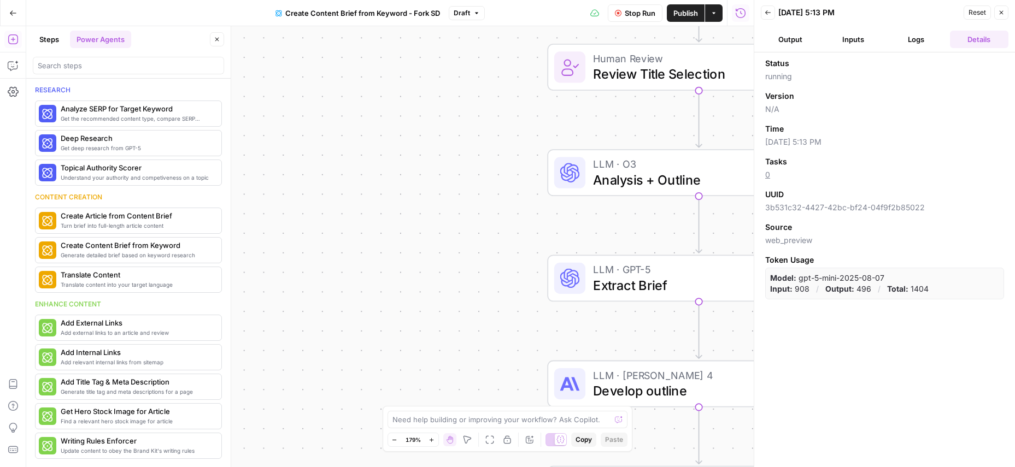
click at [916, 41] on button "Logs" at bounding box center [916, 39] width 58 height 17
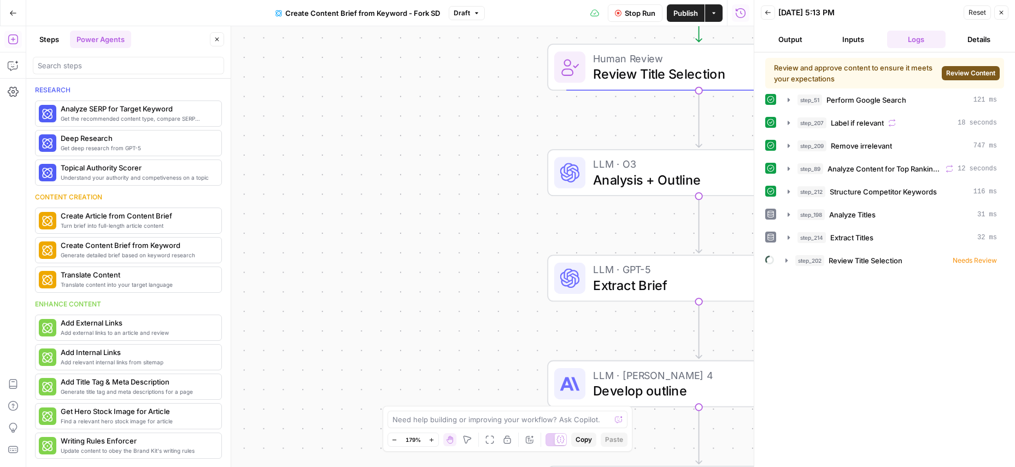
click at [972, 72] on span "Review Content" at bounding box center [970, 73] width 49 height 10
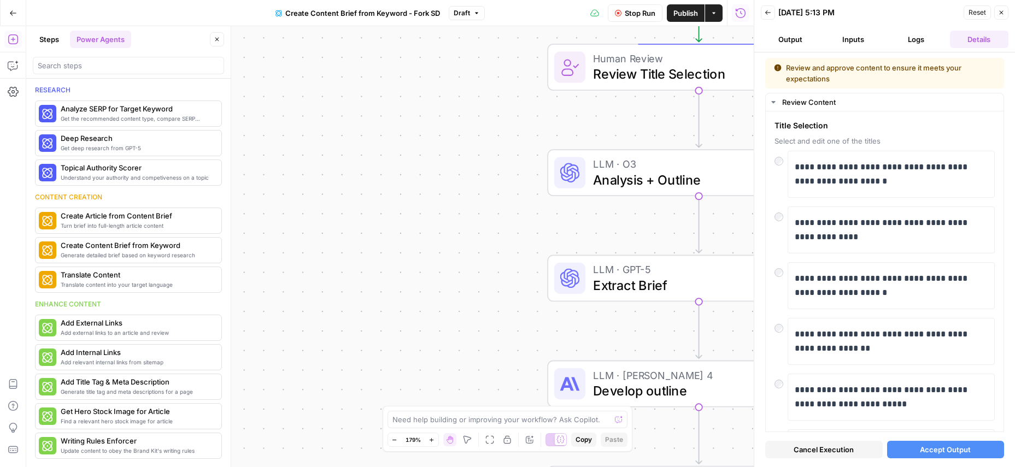
click at [951, 452] on span "Accept Output" at bounding box center [945, 449] width 51 height 11
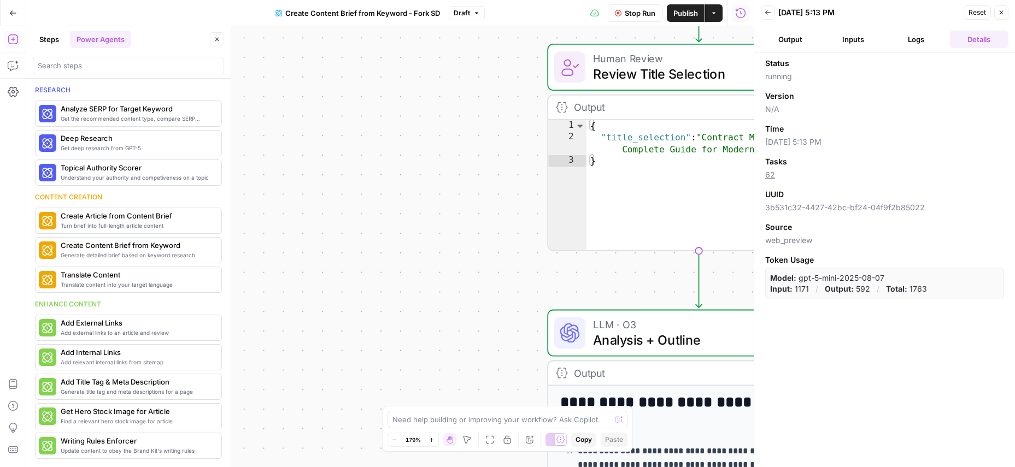
click at [1000, 11] on icon "button" at bounding box center [1001, 12] width 7 height 7
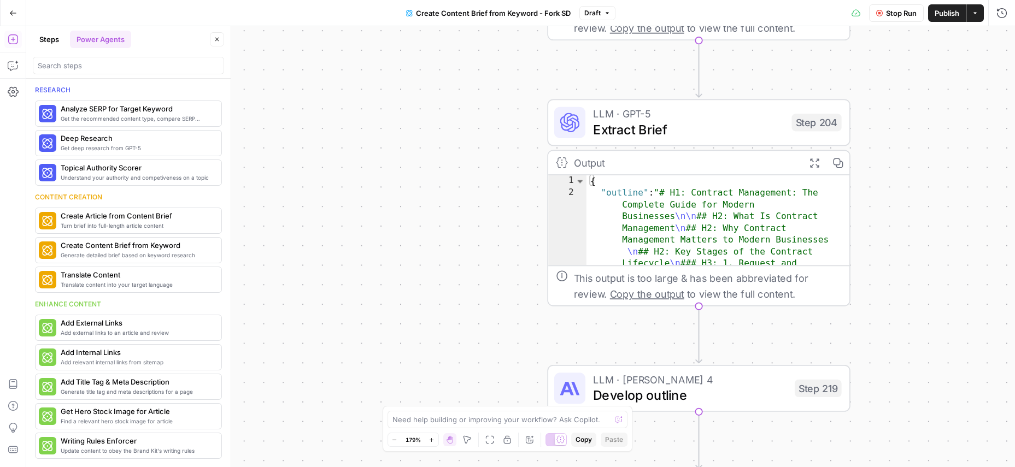
scroll to position [129, 0]
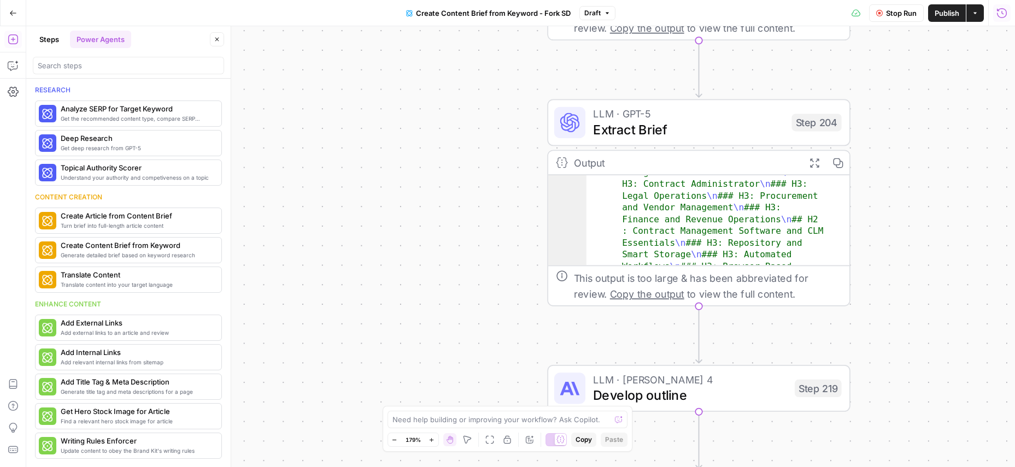
click at [1003, 15] on icon "button" at bounding box center [1001, 13] width 11 height 11
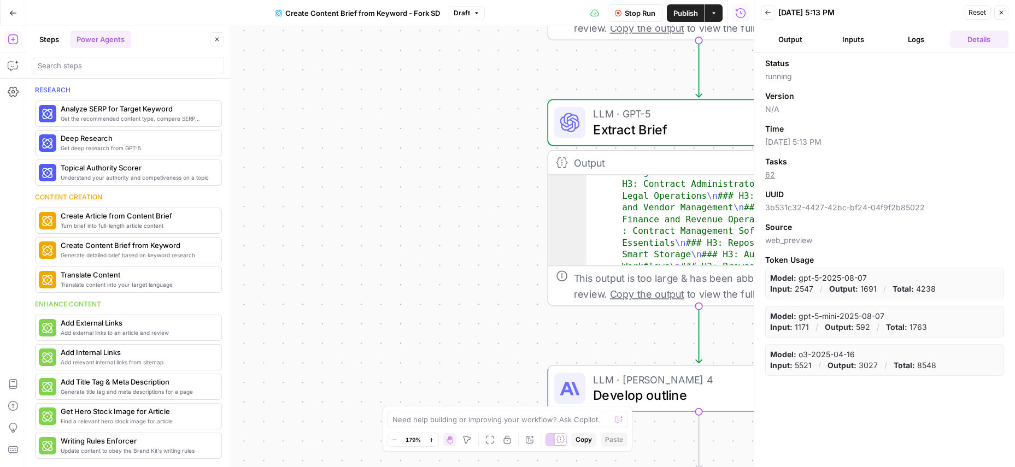
click at [932, 44] on button "Logs" at bounding box center [916, 39] width 58 height 17
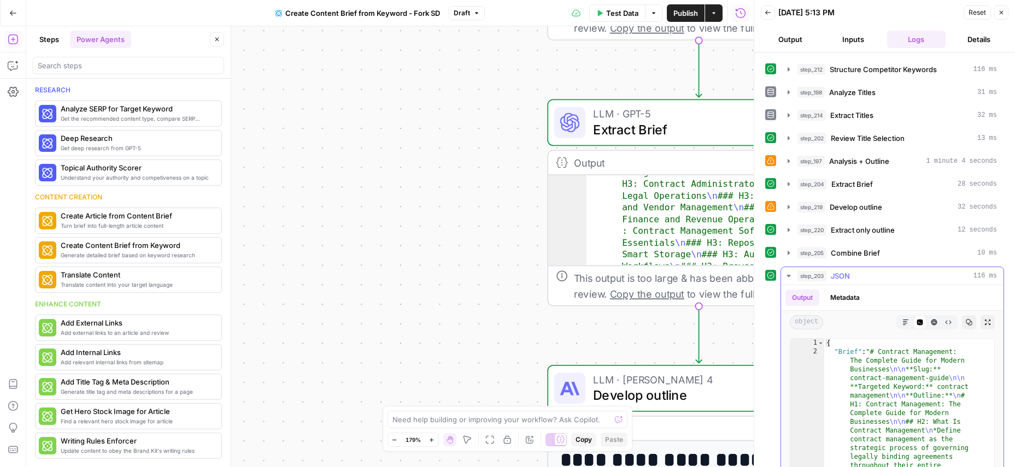
scroll to position [0, 0]
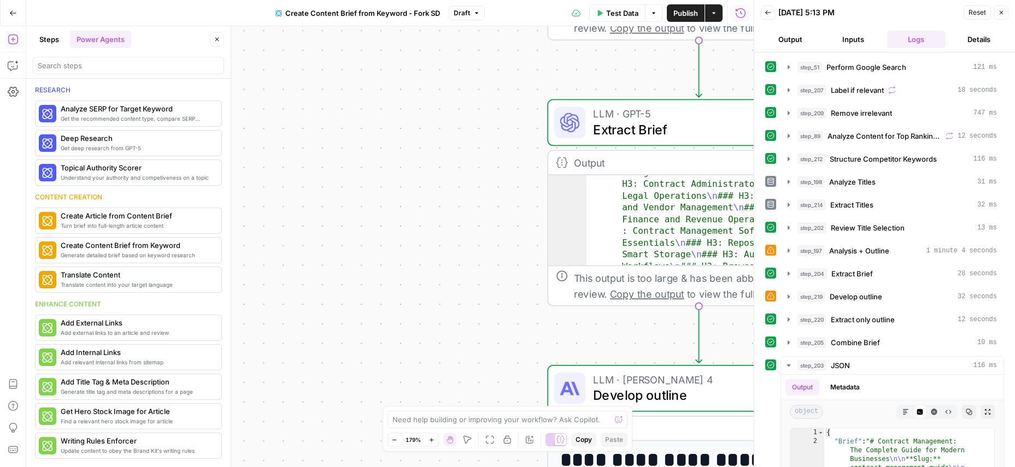
click at [1002, 14] on icon "button" at bounding box center [1001, 13] width 4 height 4
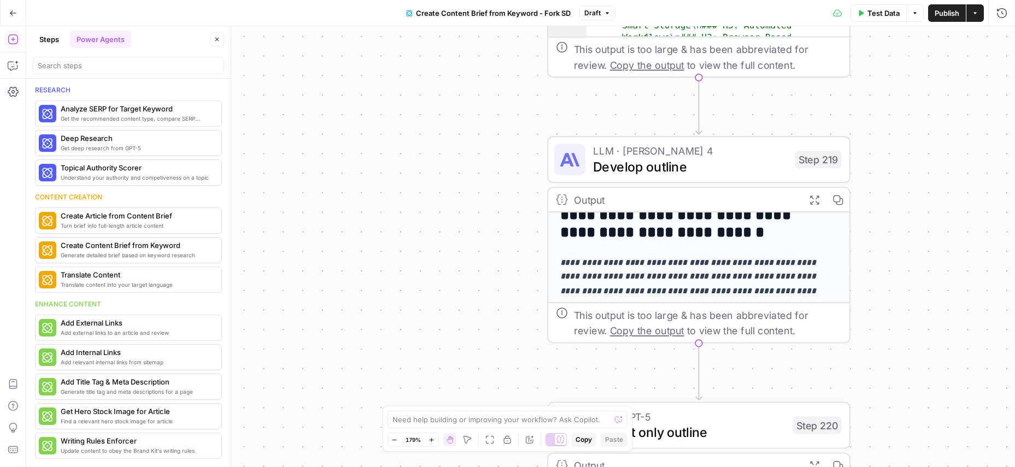
scroll to position [214, 0]
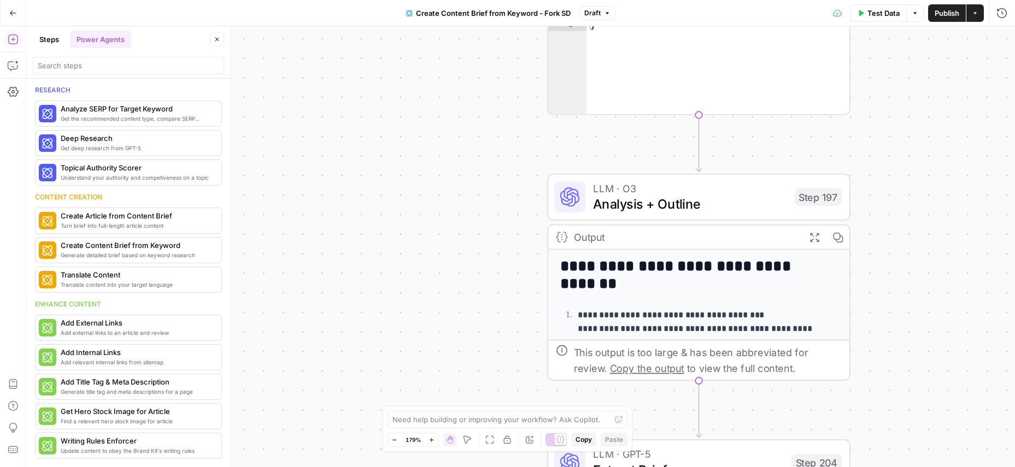
click at [879, 210] on div "Workflow Input Settings Inputs Google Search Perform Google Search Step 51 Outp…" at bounding box center [520, 246] width 988 height 441
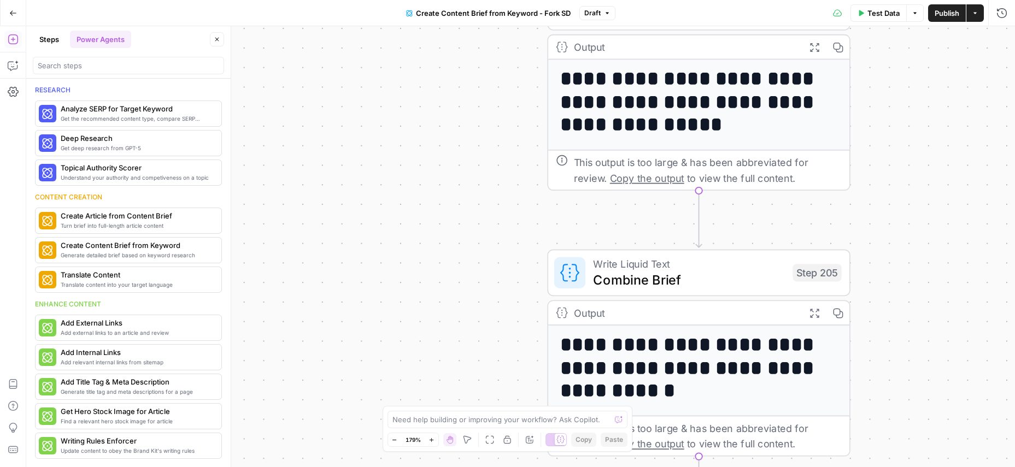
click at [49, 37] on button "Steps" at bounding box center [49, 39] width 33 height 17
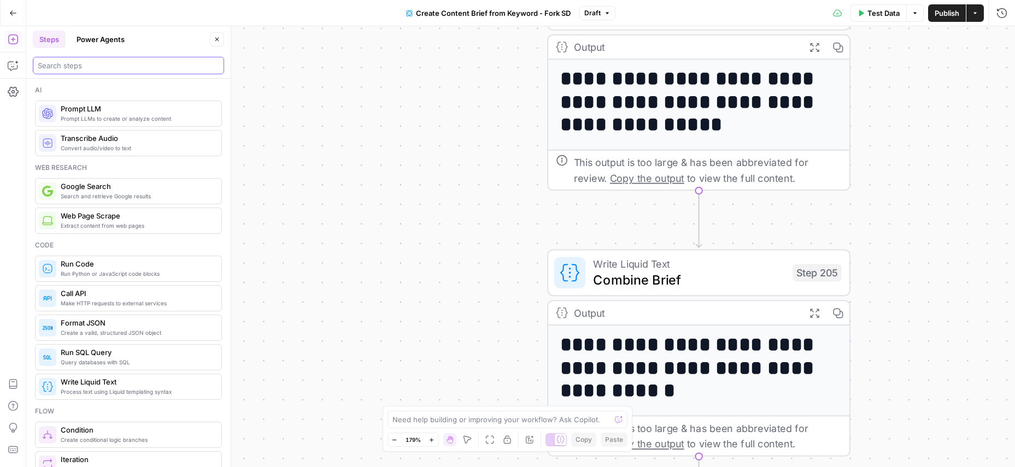
click at [53, 60] on input "search" at bounding box center [128, 65] width 181 height 11
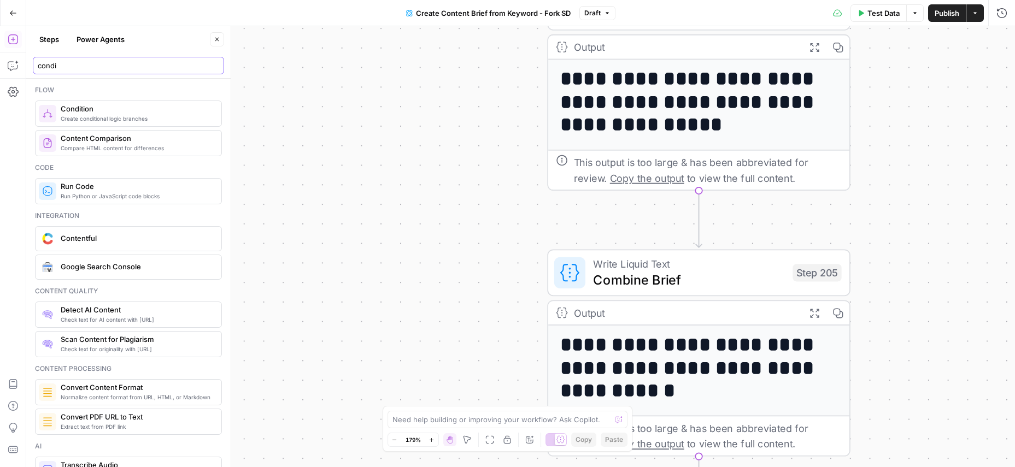
type input "condi"
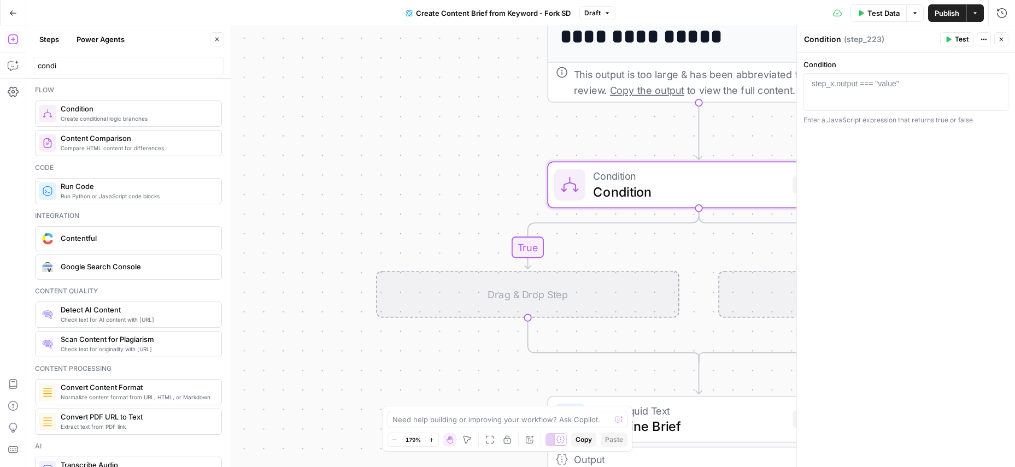
click at [103, 42] on button "Power Agents" at bounding box center [100, 39] width 61 height 17
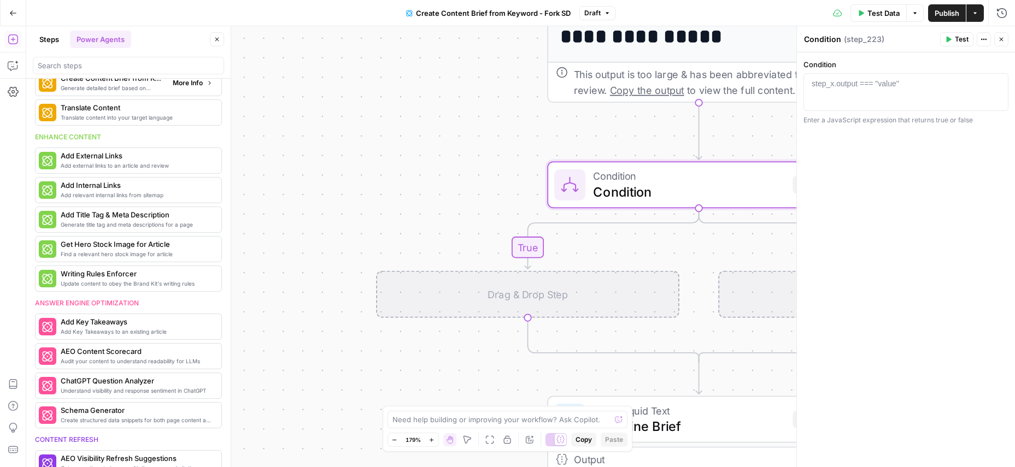
scroll to position [190, 0]
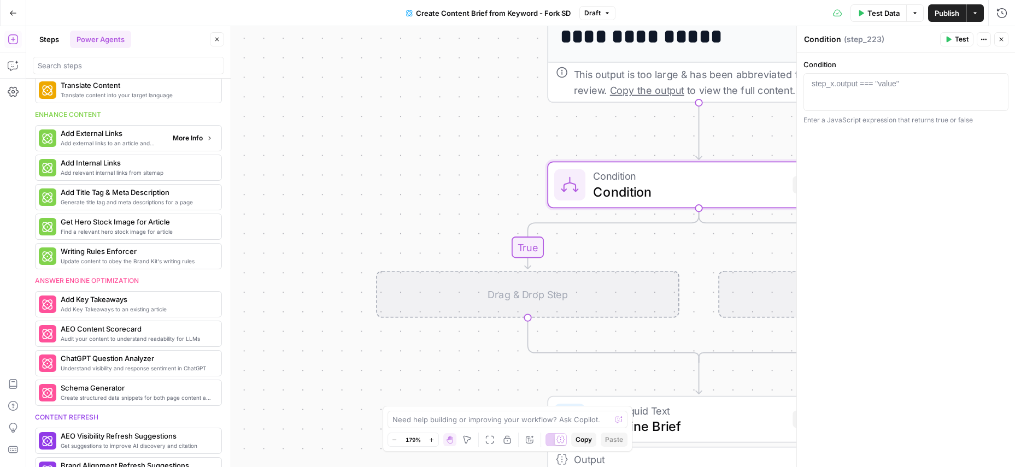
click at [197, 141] on button "More Info" at bounding box center [192, 138] width 49 height 14
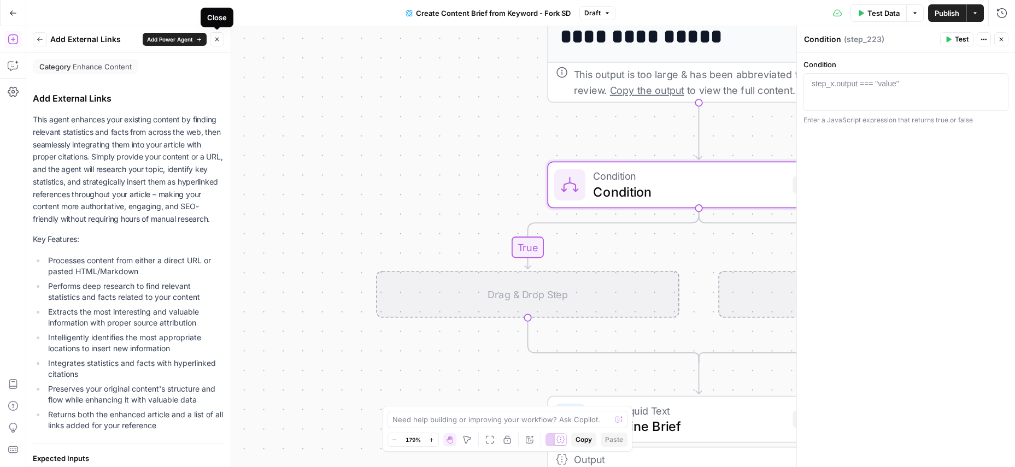
click at [221, 40] on button "Close" at bounding box center [217, 39] width 14 height 14
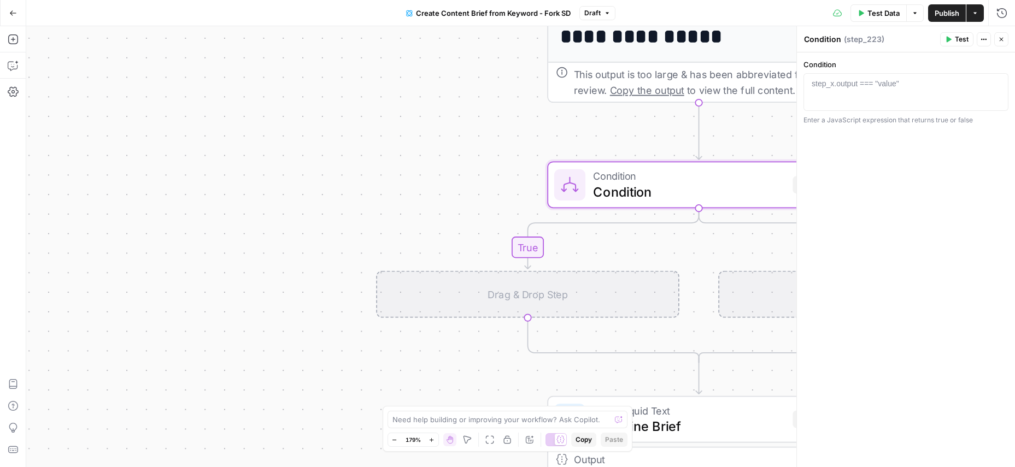
click at [16, 10] on icon "button" at bounding box center [13, 13] width 8 height 8
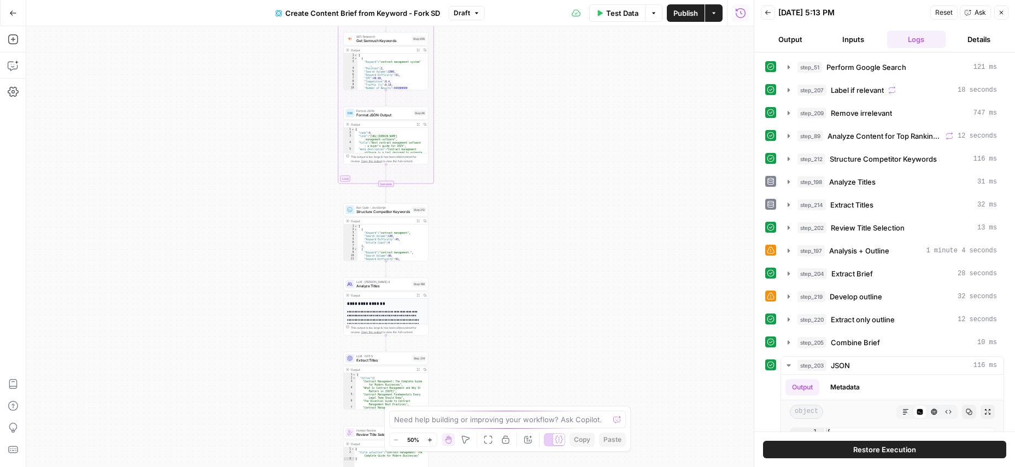
click at [1001, 9] on icon "button" at bounding box center [1001, 12] width 7 height 7
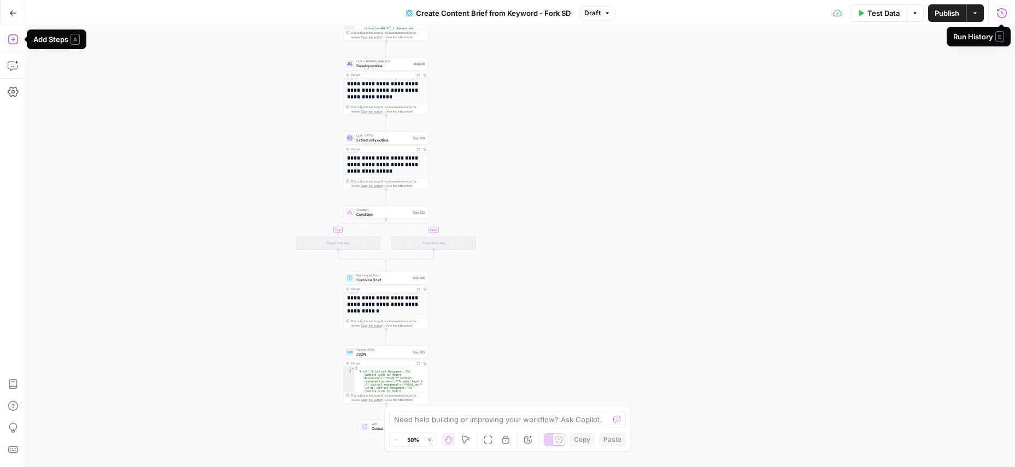
click at [11, 38] on icon "button" at bounding box center [13, 39] width 11 height 11
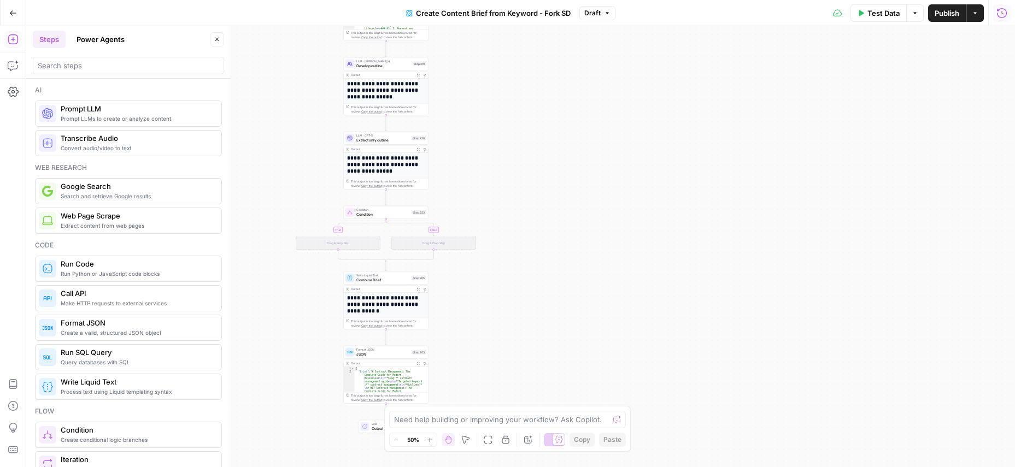
click at [113, 33] on button "Power Agents" at bounding box center [100, 39] width 61 height 17
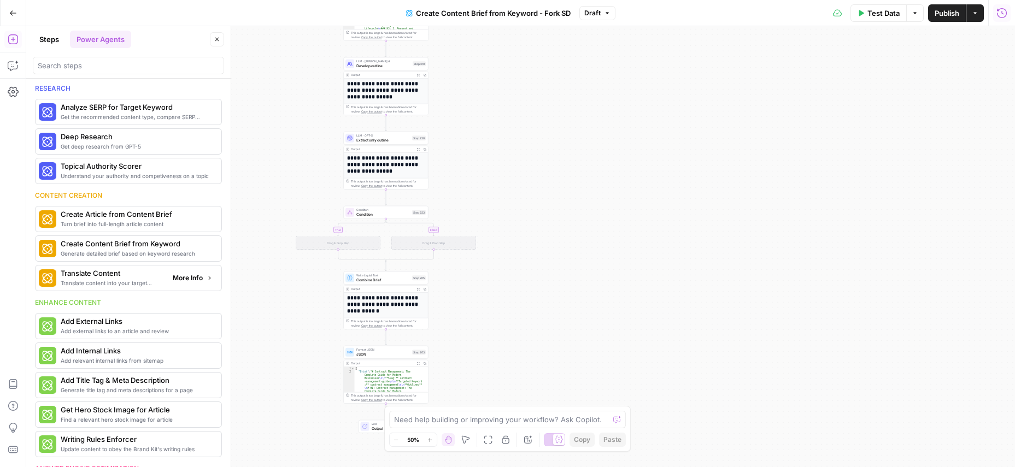
scroll to position [2, 0]
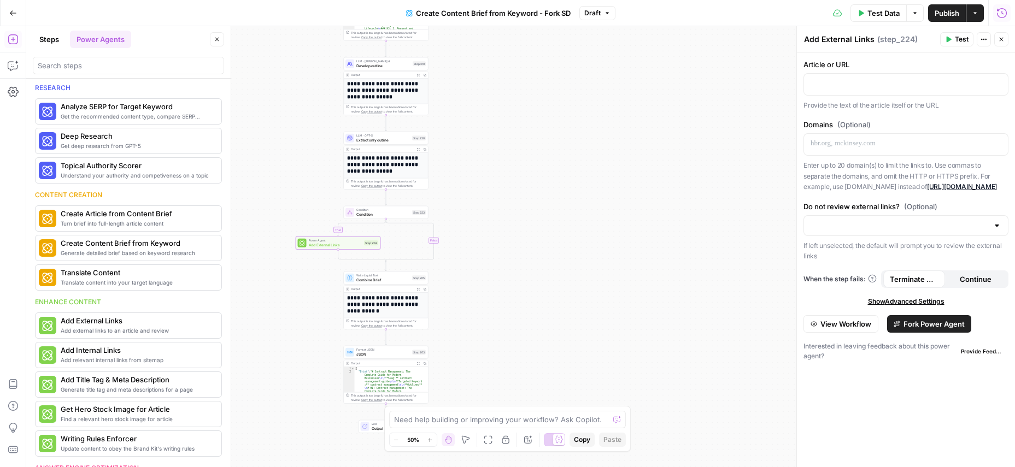
click at [881, 304] on span "Show Advanced Settings" at bounding box center [906, 302] width 76 height 10
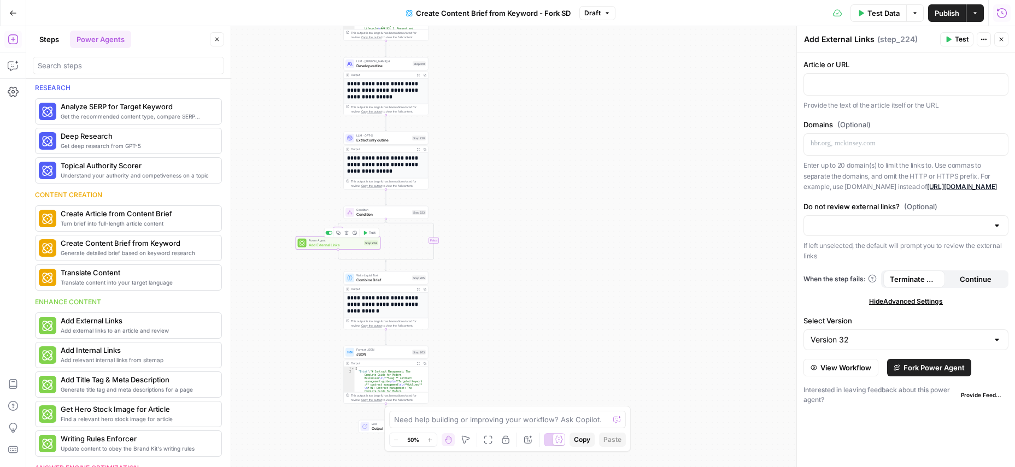
click at [332, 246] on span "Add External Links" at bounding box center [336, 244] width 54 height 5
click at [983, 39] on icon "button" at bounding box center [984, 40] width 2 height 2
click at [953, 84] on span "Delete Step" at bounding box center [950, 88] width 52 height 11
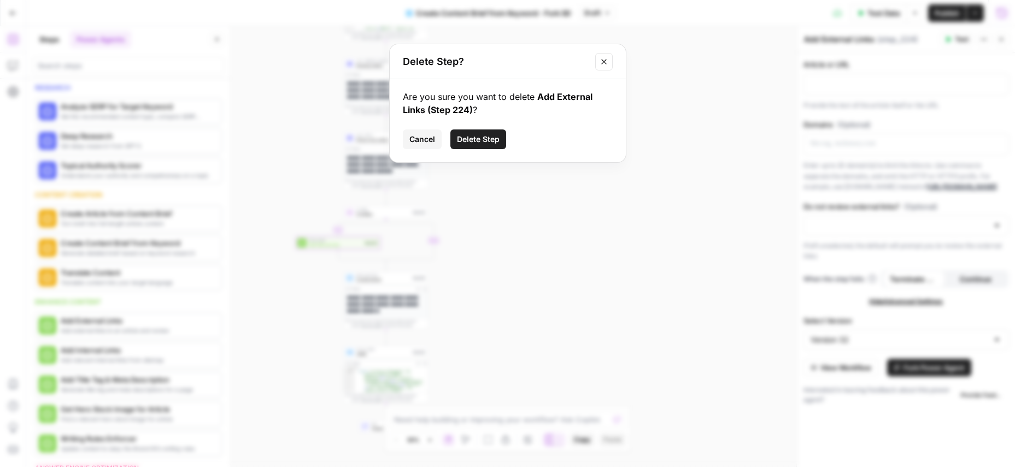
click at [484, 144] on span "Delete Step" at bounding box center [478, 139] width 43 height 11
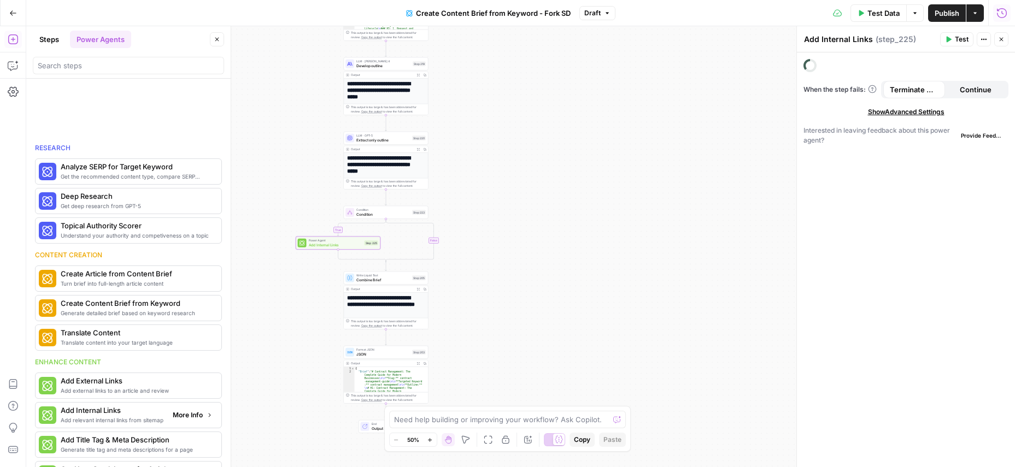
scroll to position [62, 0]
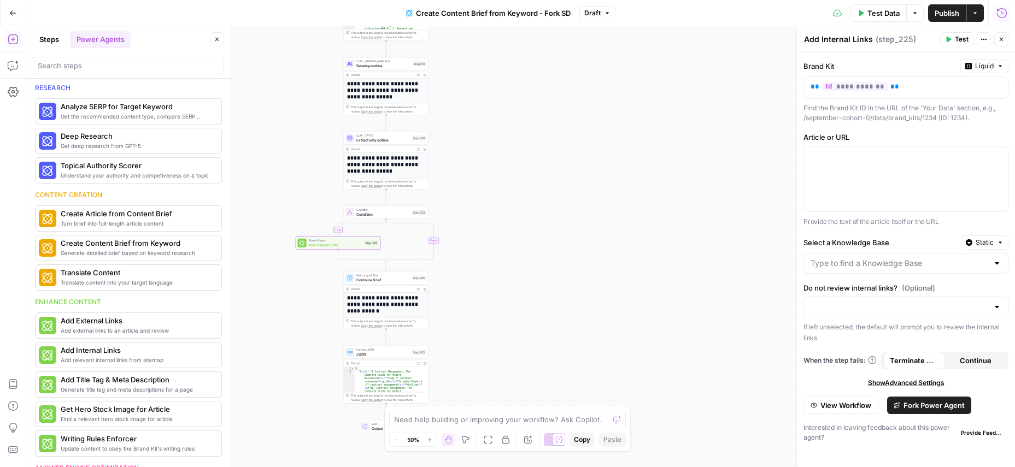
click at [892, 382] on span "Show Advanced Settings" at bounding box center [906, 383] width 76 height 10
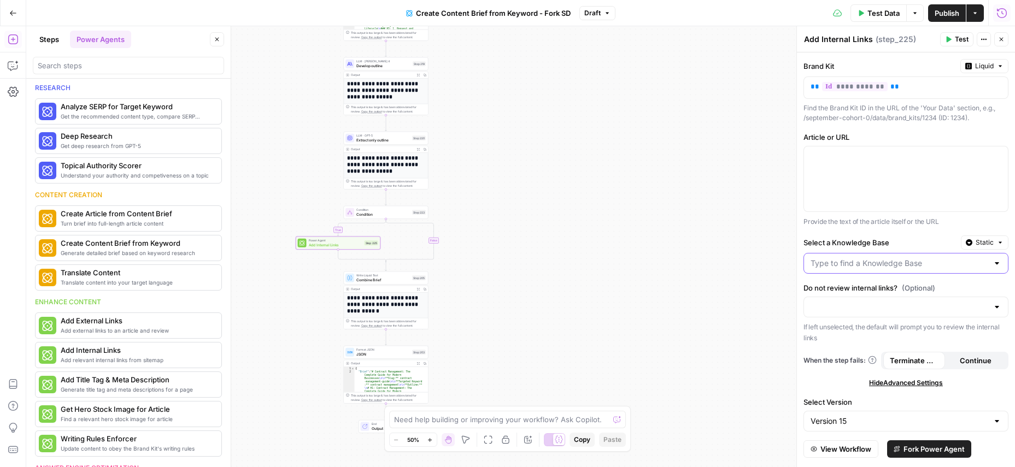
click at [897, 262] on input "Select a Knowledge Base" at bounding box center [899, 263] width 178 height 11
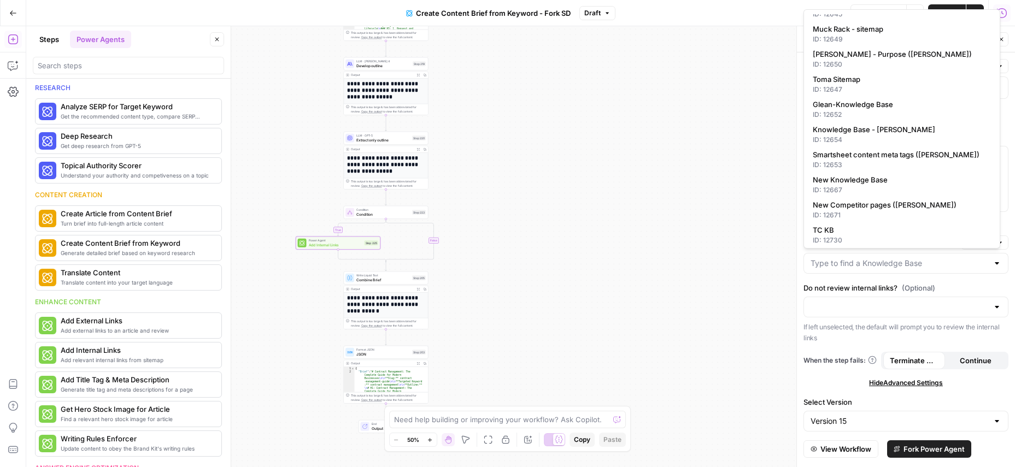
scroll to position [374, 0]
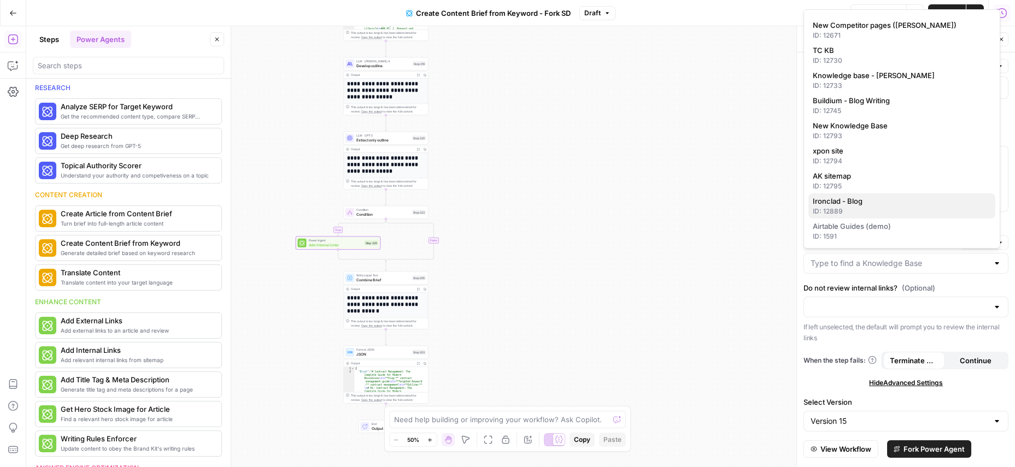
click at [876, 216] on div "ID: 12889" at bounding box center [901, 212] width 178 height 10
type input "Ironclad - Blog"
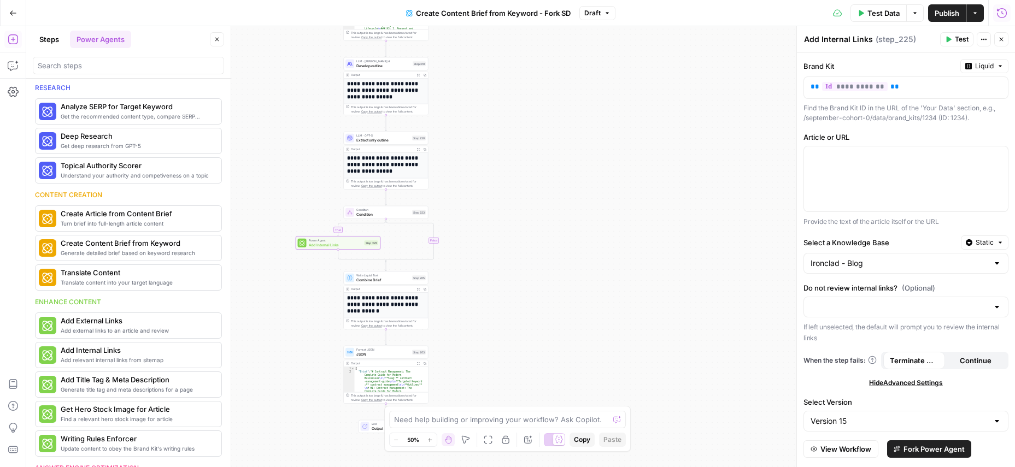
click at [832, 394] on div "**********" at bounding box center [906, 272] width 218 height 440
click at [932, 451] on span "Fork Power Agent" at bounding box center [933, 449] width 61 height 11
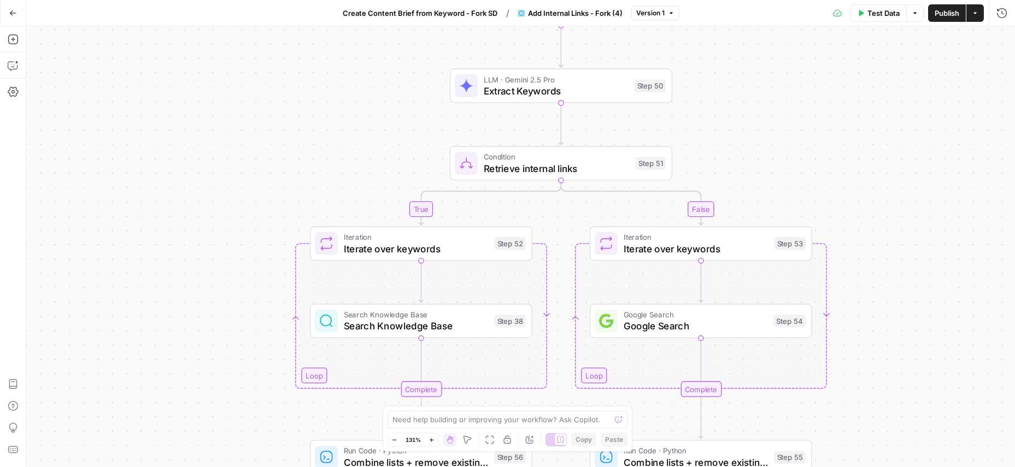
click at [429, 9] on span "Create Content Brief from Keyword - Fork SD" at bounding box center [420, 13] width 155 height 11
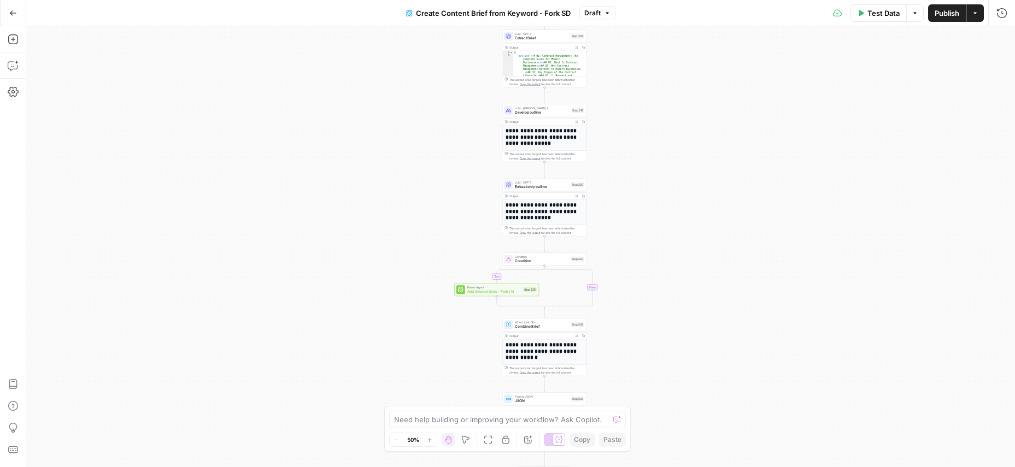
click at [492, 285] on span "Power Agent" at bounding box center [494, 287] width 54 height 4
click at [494, 292] on span "Add Internal Links - Fork (4)" at bounding box center [494, 291] width 54 height 5
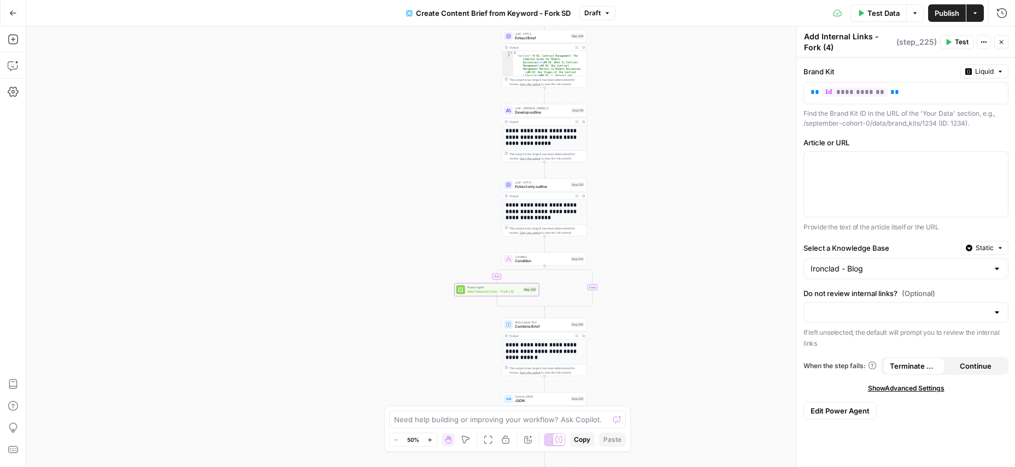
click at [828, 410] on span "Edit Power Agent" at bounding box center [839, 410] width 59 height 11
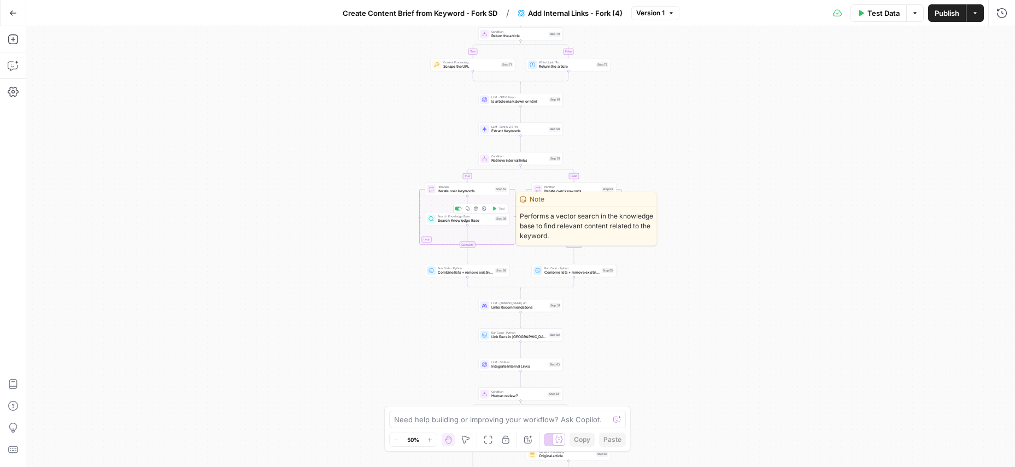
click at [455, 222] on span "Search Knowledge Base" at bounding box center [465, 220] width 55 height 5
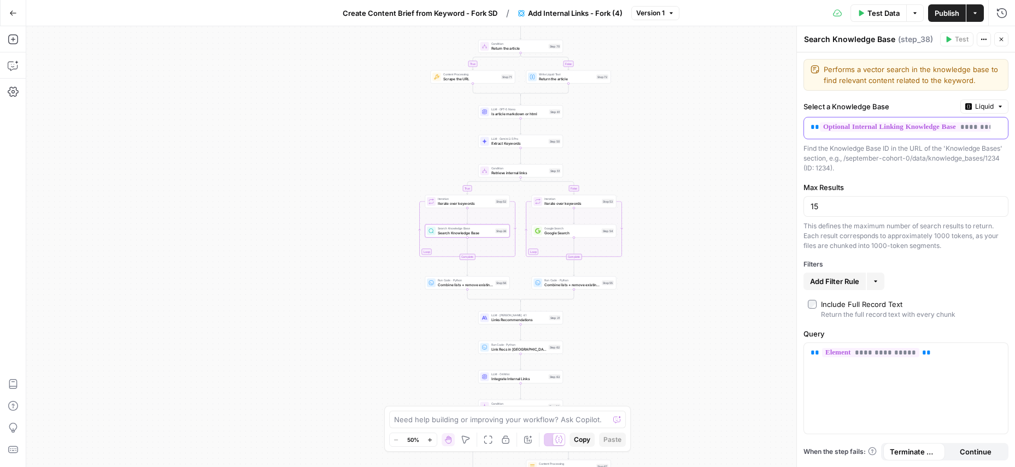
click at [887, 125] on span "**********" at bounding box center [959, 126] width 279 height 9
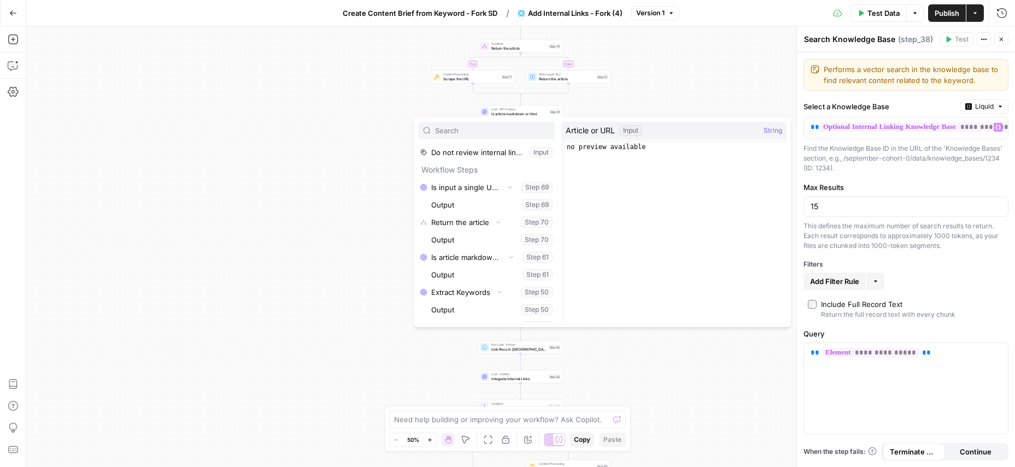
scroll to position [367, 0]
click at [263, 237] on div "true false true false true false Workflow Input Settings Inputs LLM · GPT-5 Nan…" at bounding box center [520, 246] width 988 height 441
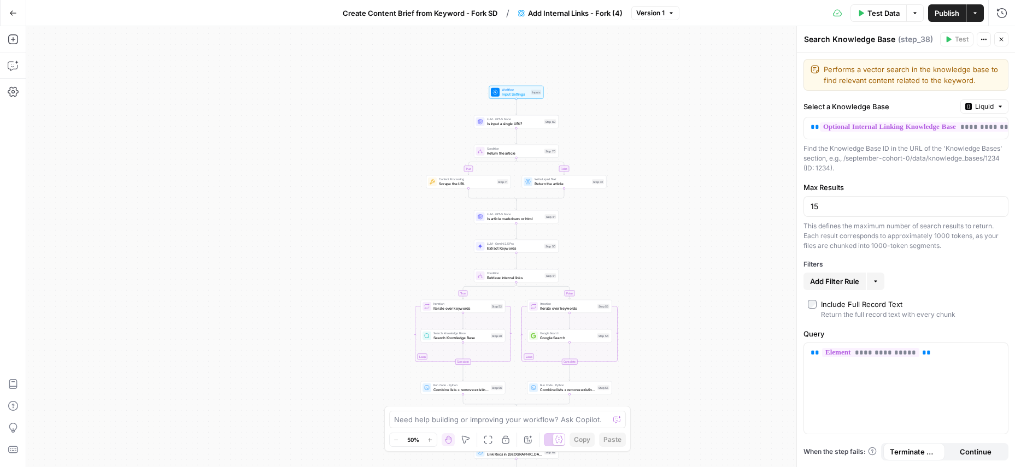
drag, startPoint x: 391, startPoint y: 145, endPoint x: 386, endPoint y: 250, distance: 105.0
click at [386, 250] on div "true false true false true false Workflow Input Settings Inputs LLM · GPT-5 Nan…" at bounding box center [520, 246] width 988 height 441
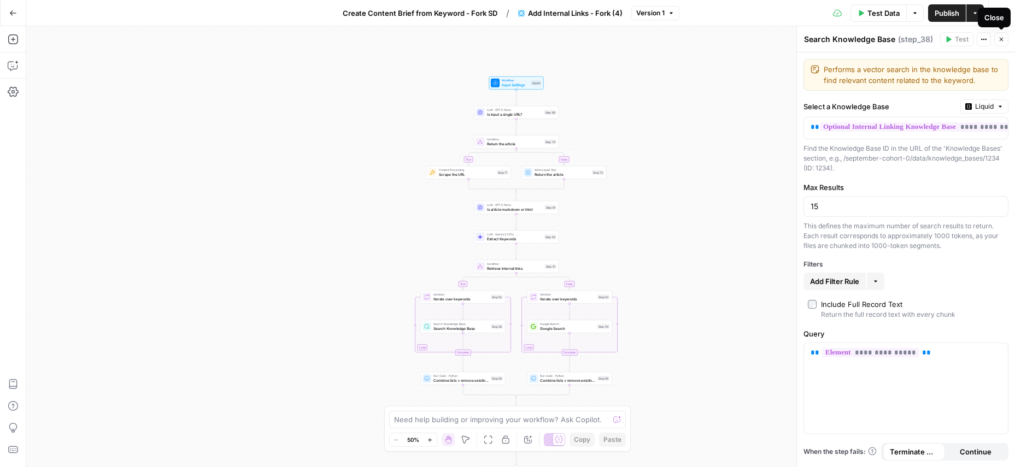
click at [999, 39] on icon "button" at bounding box center [1001, 39] width 7 height 7
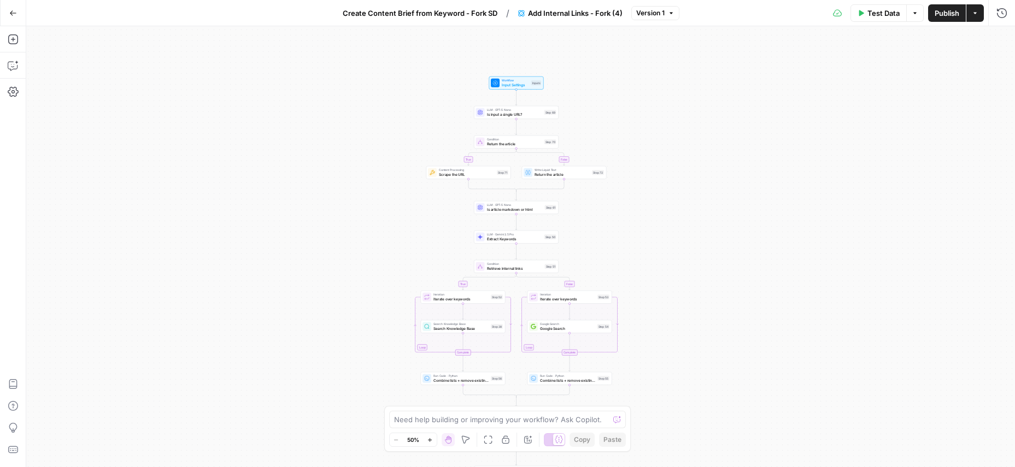
click at [872, 15] on span "Test Data" at bounding box center [883, 13] width 32 height 11
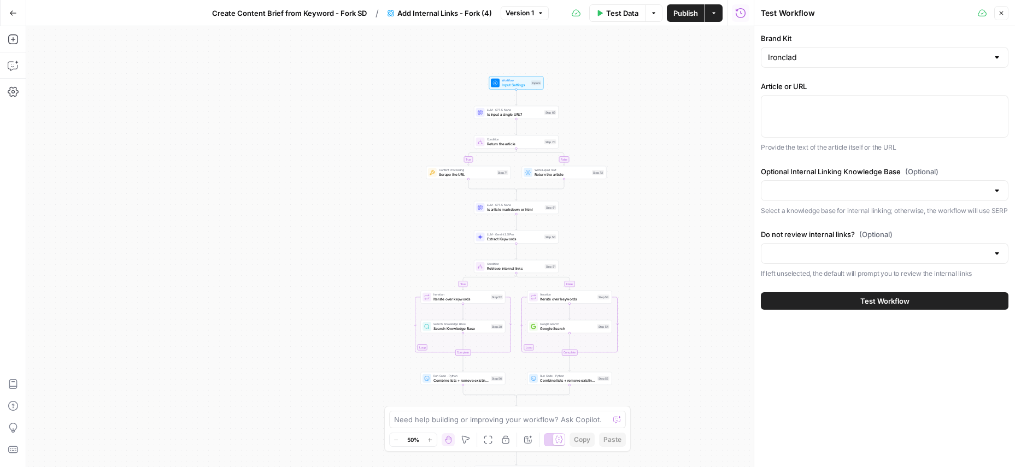
click at [914, 306] on button "Test Workflow" at bounding box center [885, 300] width 248 height 17
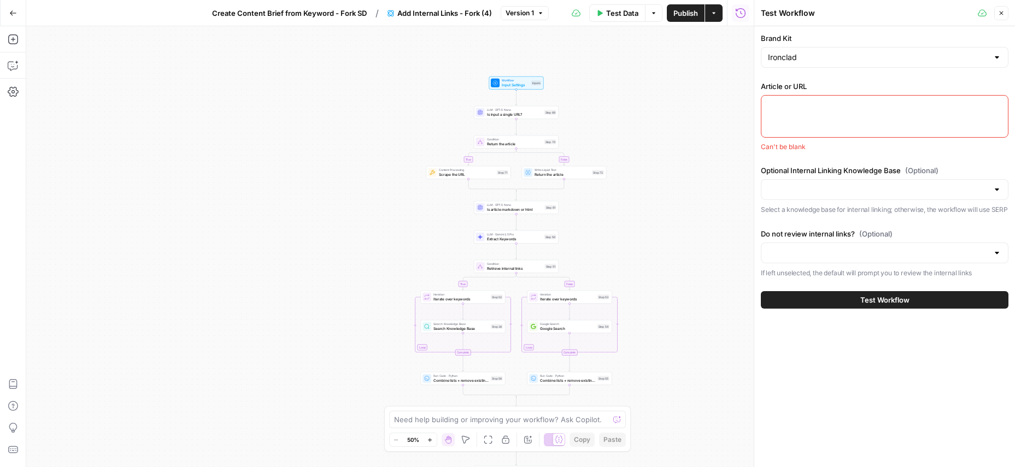
click at [802, 121] on div at bounding box center [885, 116] width 248 height 43
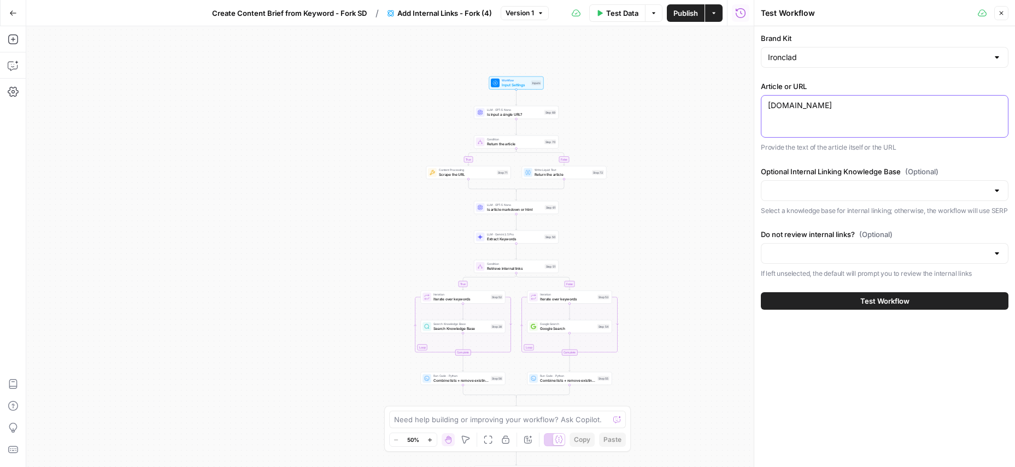
type textarea "ironcladapp.com"
click at [885, 310] on button "Test Workflow" at bounding box center [885, 300] width 248 height 17
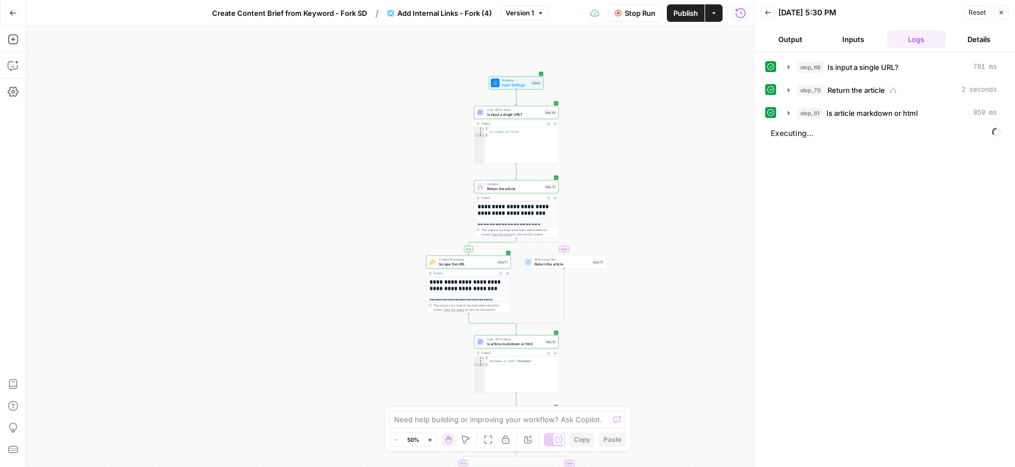
click at [982, 40] on button "Details" at bounding box center [979, 39] width 58 height 17
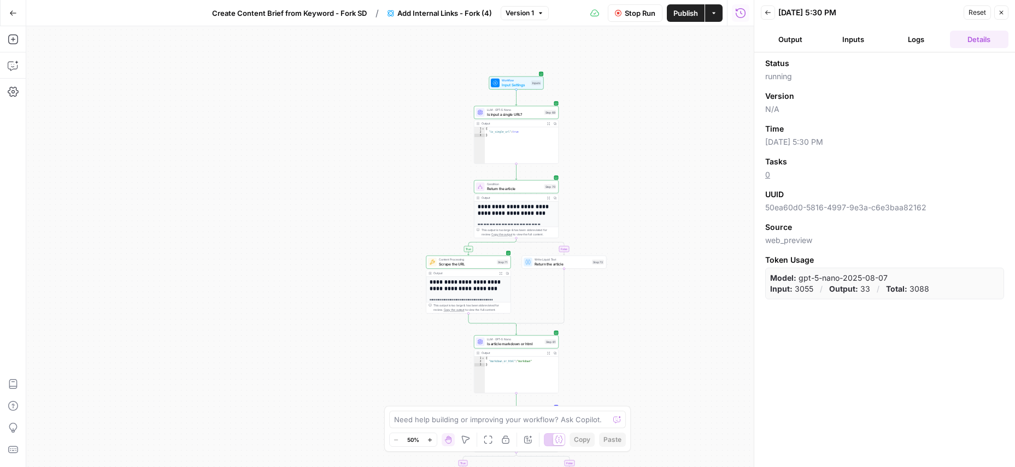
click at [921, 36] on button "Logs" at bounding box center [916, 39] width 58 height 17
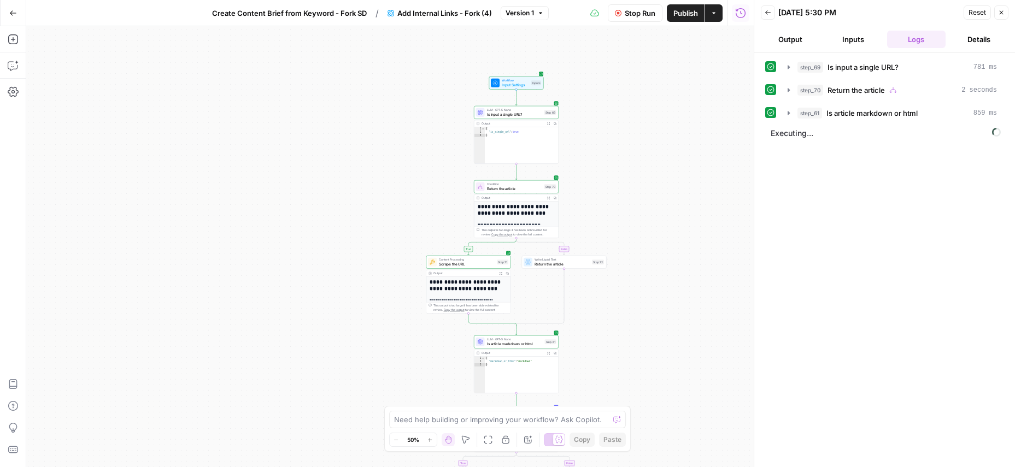
click at [850, 38] on button "Inputs" at bounding box center [852, 39] width 58 height 17
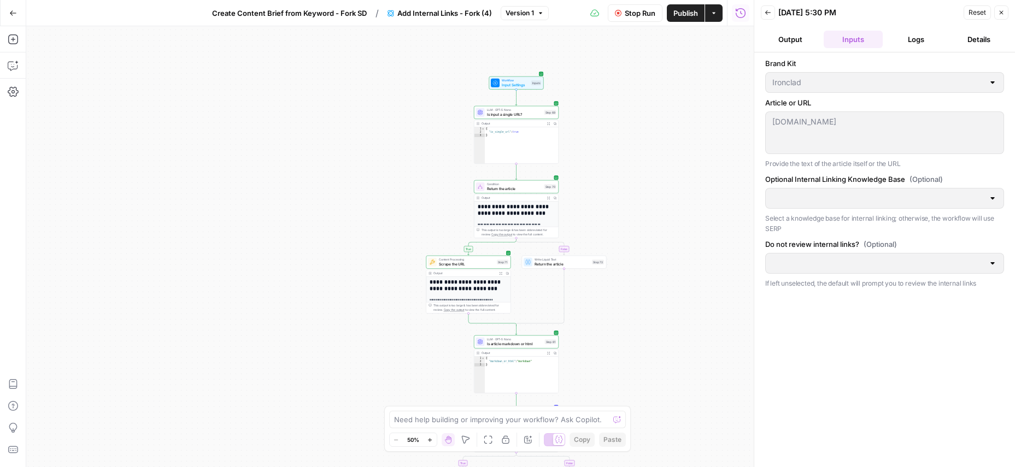
click at [789, 38] on button "Output" at bounding box center [790, 39] width 58 height 17
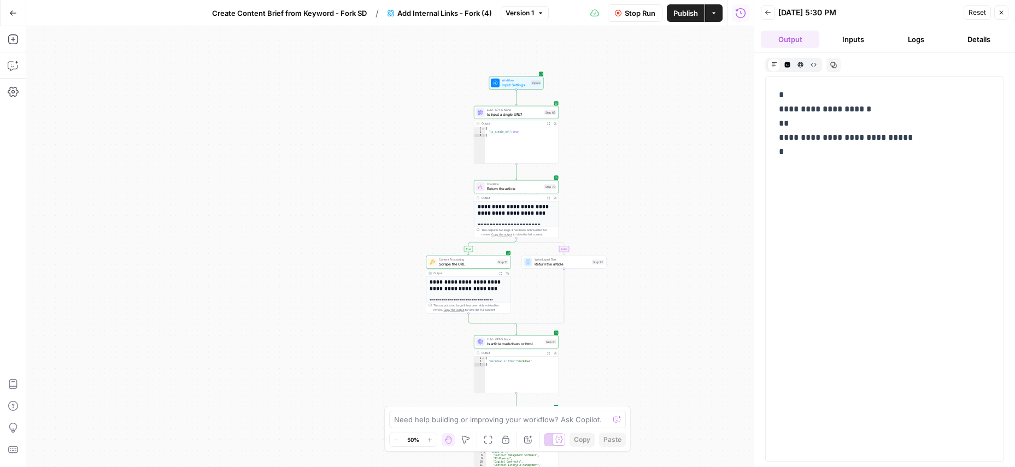
click at [851, 37] on button "Inputs" at bounding box center [852, 39] width 58 height 17
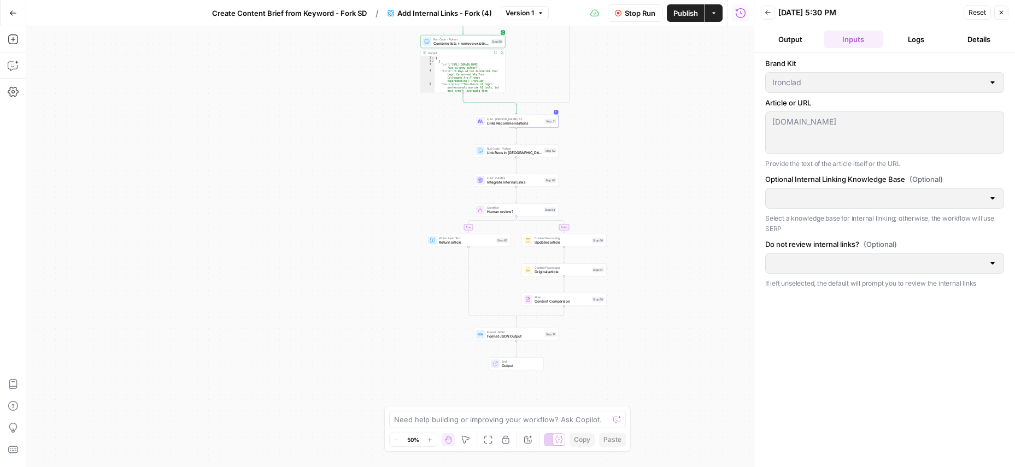
click at [1000, 14] on icon "button" at bounding box center [1001, 12] width 7 height 7
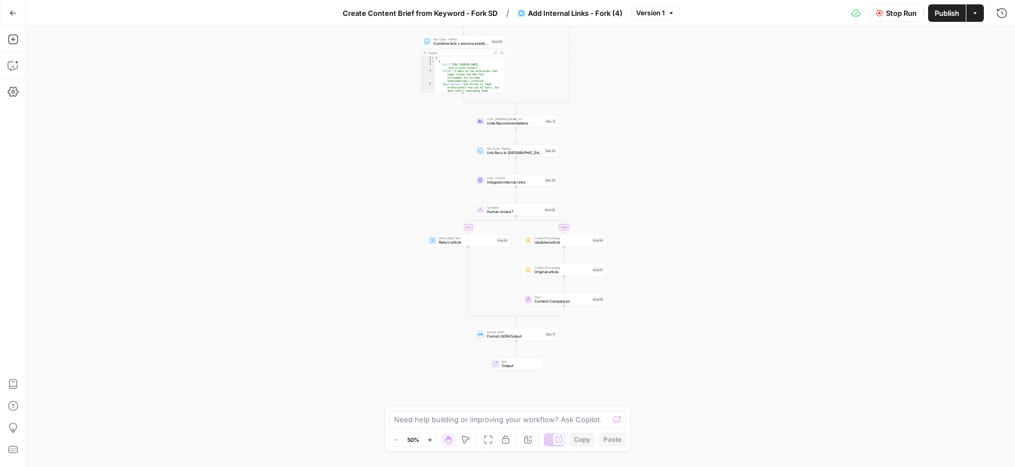
click at [889, 5] on button "Stop Run" at bounding box center [896, 12] width 55 height 17
click at [11, 10] on icon "button" at bounding box center [13, 13] width 8 height 8
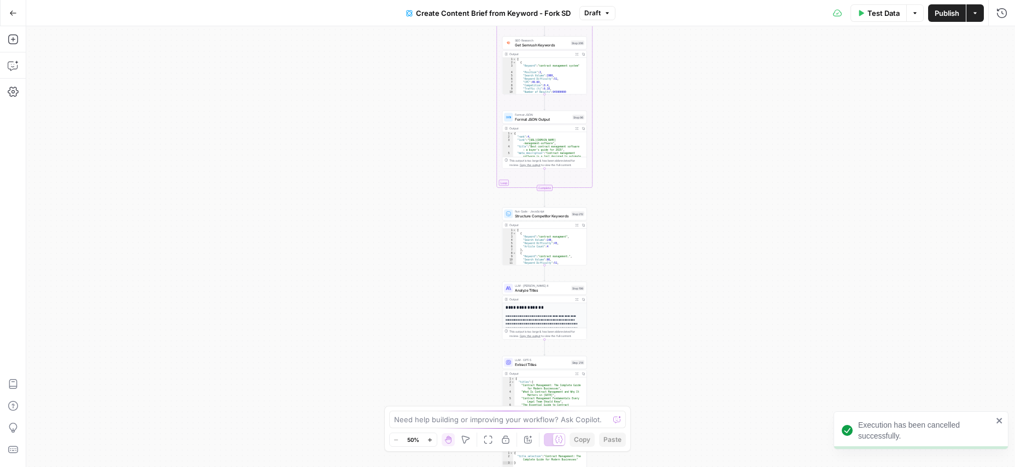
click at [11, 9] on icon "button" at bounding box center [13, 13] width 8 height 8
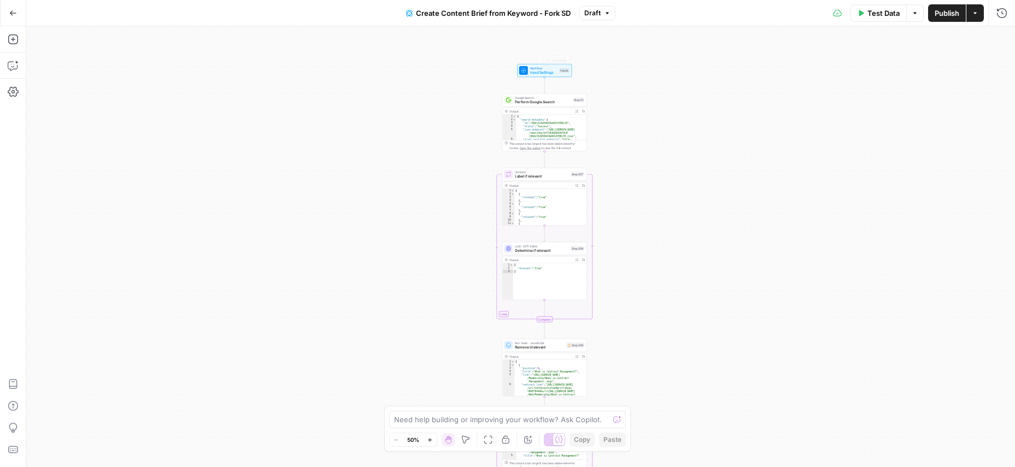
click at [543, 74] on span "Input Settings" at bounding box center [543, 72] width 27 height 5
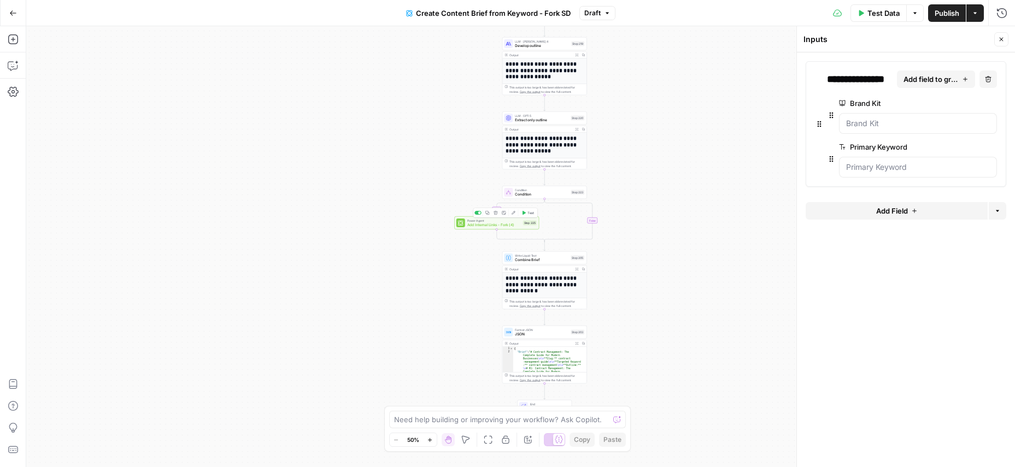
click at [490, 223] on span "Add Internal Links - Fork (4)" at bounding box center [494, 224] width 54 height 5
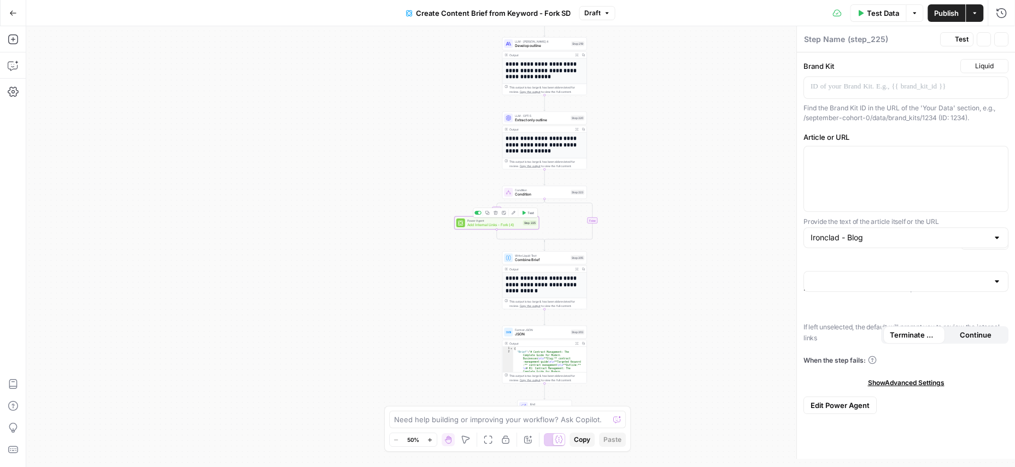
type textarea "Add Internal Links - Fork (4)"
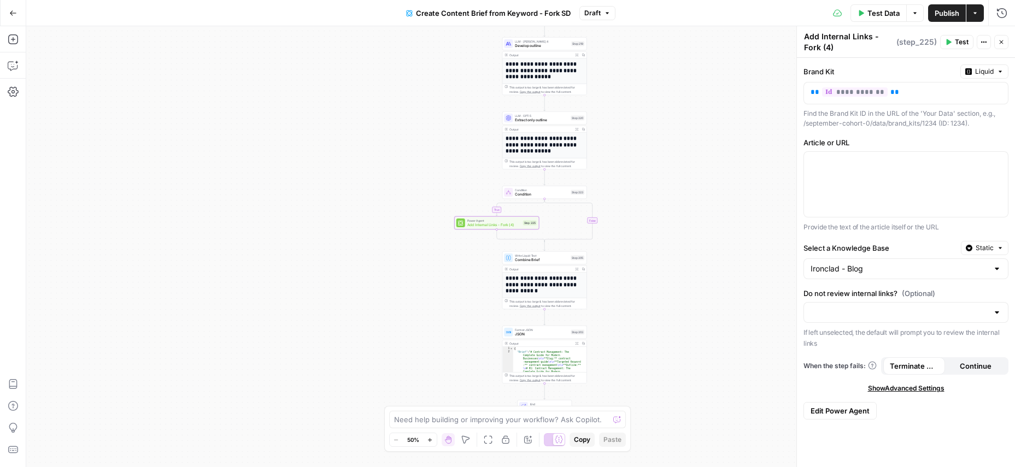
click at [982, 372] on button "Continue" at bounding box center [976, 365] width 62 height 17
click at [927, 386] on span "Show Advanced Settings" at bounding box center [906, 389] width 76 height 10
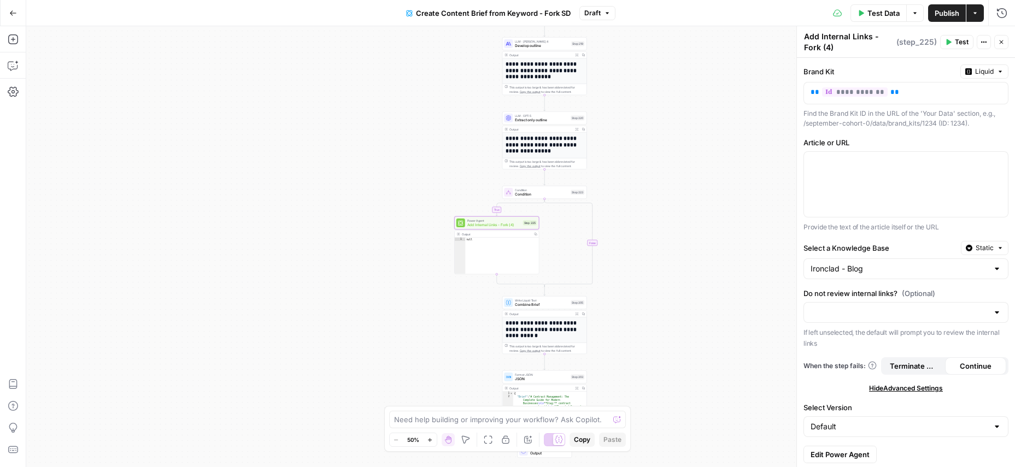
scroll to position [3, 0]
click at [859, 422] on input "Select Version" at bounding box center [899, 424] width 178 height 11
click at [858, 380] on span "Default" at bounding box center [894, 381] width 164 height 11
type input "Default"
click at [840, 420] on input "Select Version" at bounding box center [899, 424] width 178 height 11
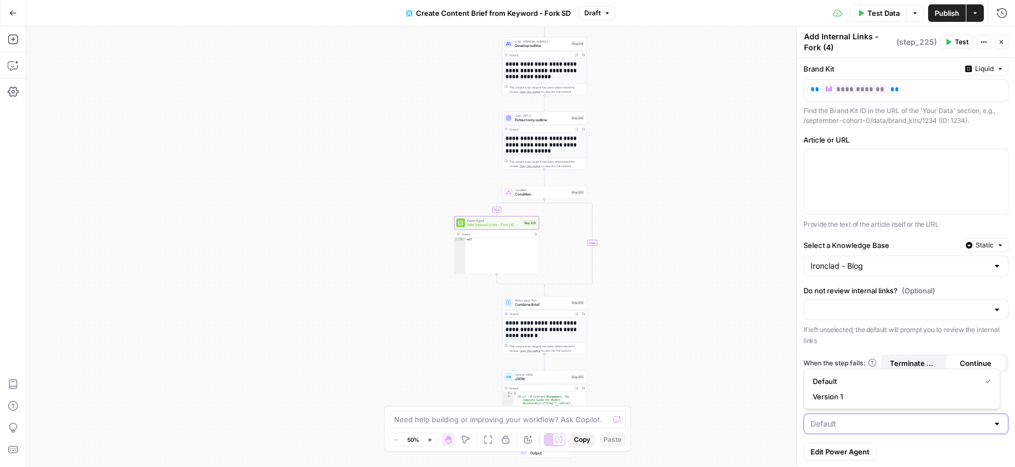
click at [840, 419] on input "Select Version" at bounding box center [899, 424] width 178 height 11
type input "Default"
click at [774, 411] on div "true false Workflow Input Settings Inputs Google Search Perform Google Search S…" at bounding box center [520, 246] width 988 height 441
click at [980, 244] on span "Static" at bounding box center [984, 245] width 18 height 10
click at [928, 237] on div "**********" at bounding box center [906, 261] width 218 height 412
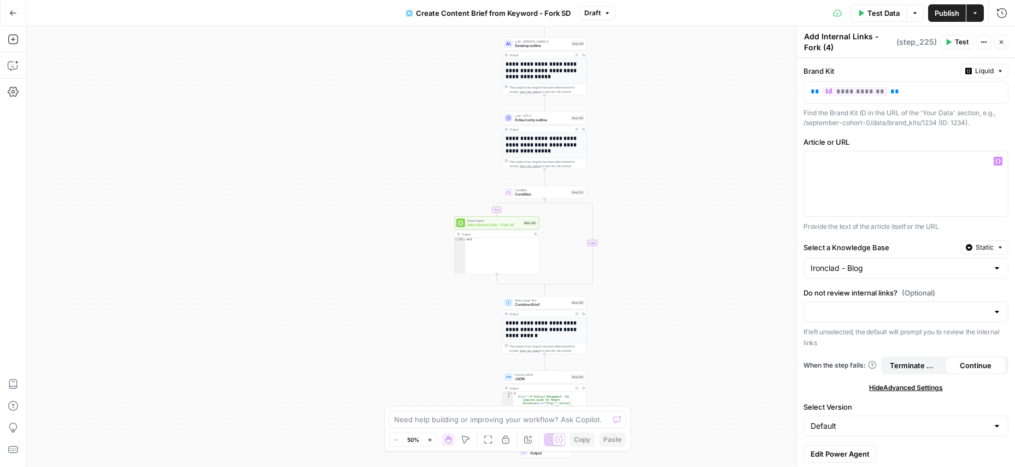
scroll to position [0, 0]
click at [995, 161] on icon "button" at bounding box center [997, 161] width 5 height 5
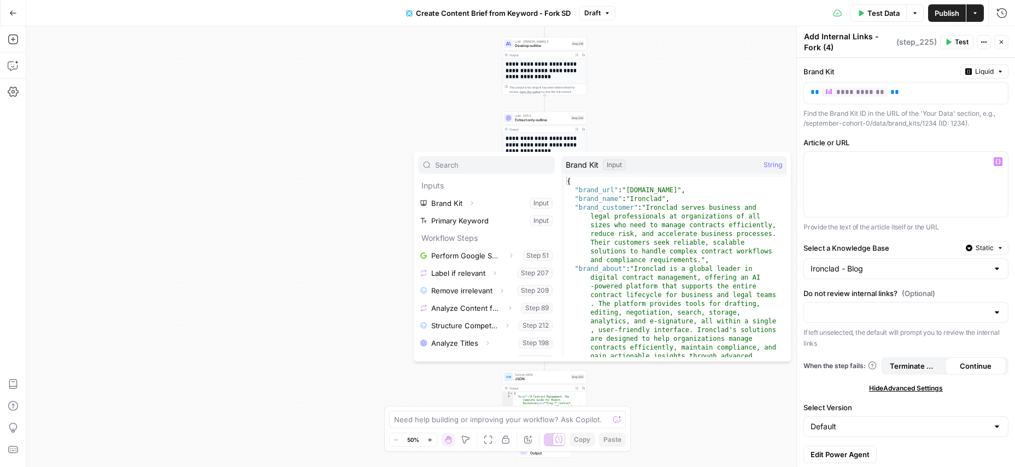
click at [476, 167] on input "text" at bounding box center [492, 165] width 115 height 11
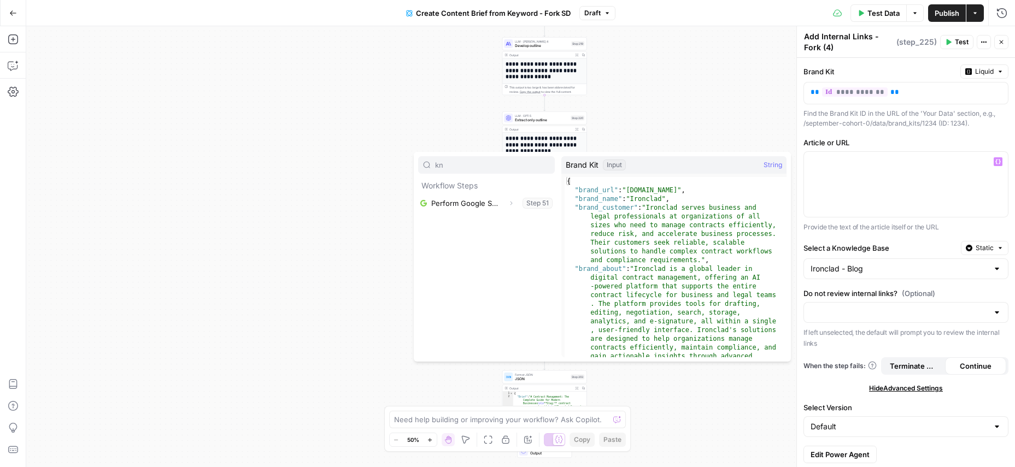
type input "k"
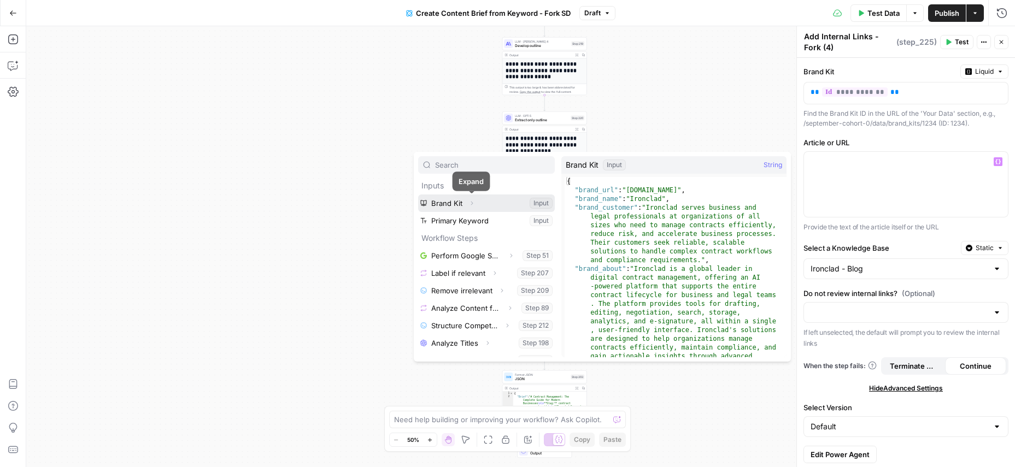
click at [470, 202] on icon "button" at bounding box center [471, 203] width 7 height 7
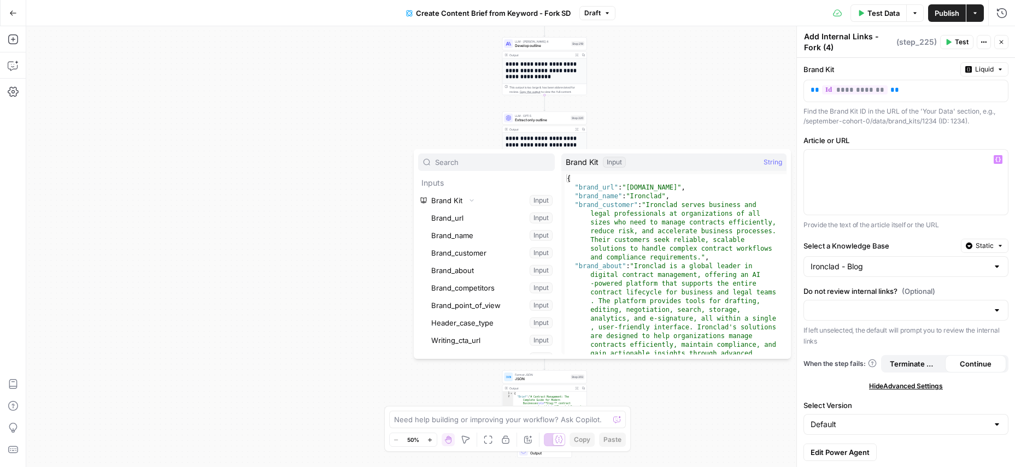
scroll to position [3, 0]
click at [697, 120] on div "true false Workflow Input Settings Inputs Google Search Perform Google Search S…" at bounding box center [520, 246] width 988 height 441
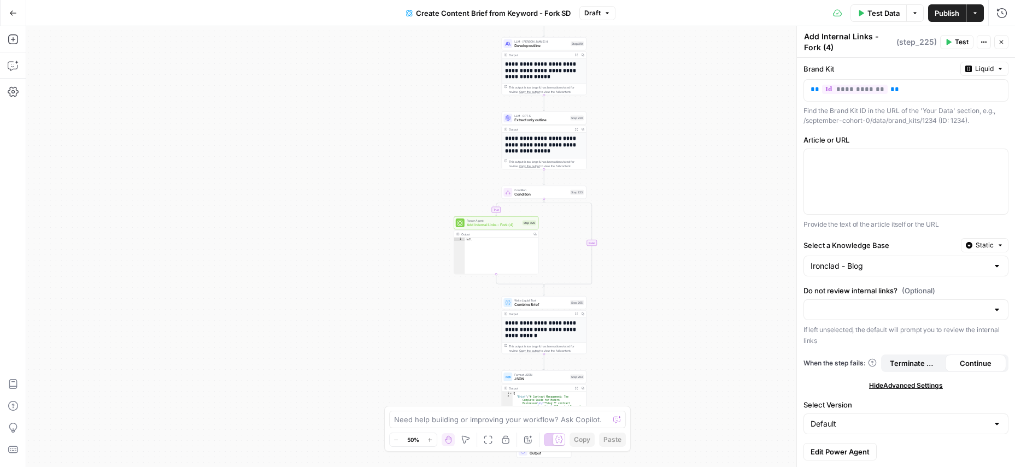
click at [996, 46] on button "Close" at bounding box center [1001, 42] width 14 height 14
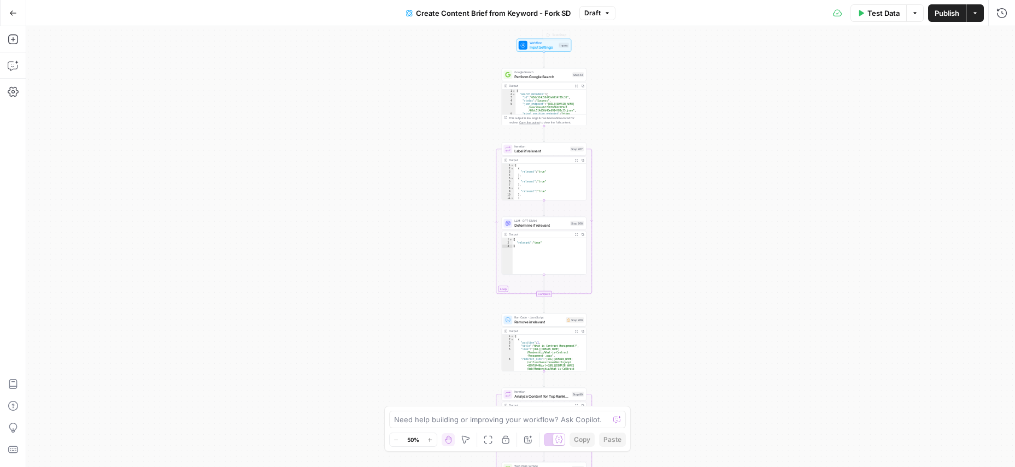
click at [540, 48] on span "Input Settings" at bounding box center [542, 46] width 27 height 5
click at [895, 212] on span "Add Field" at bounding box center [892, 210] width 32 height 11
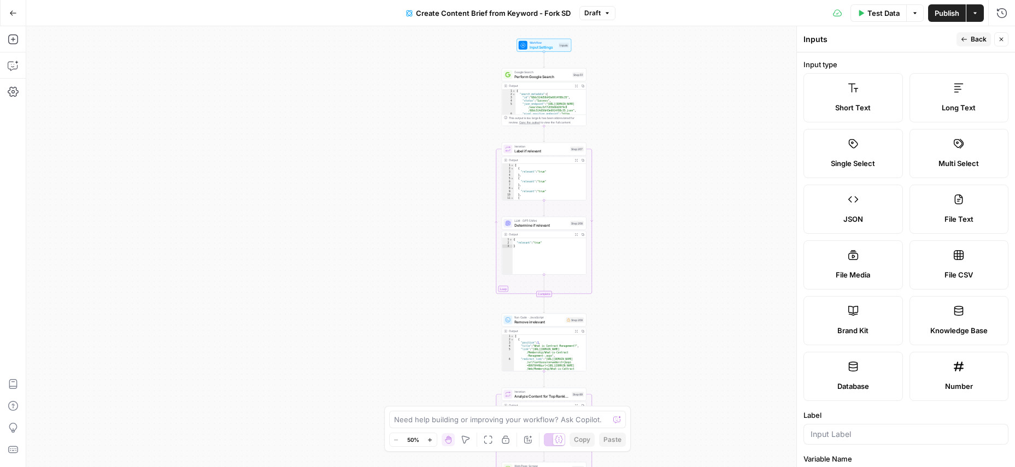
click at [859, 89] on label "Short Text" at bounding box center [852, 97] width 99 height 49
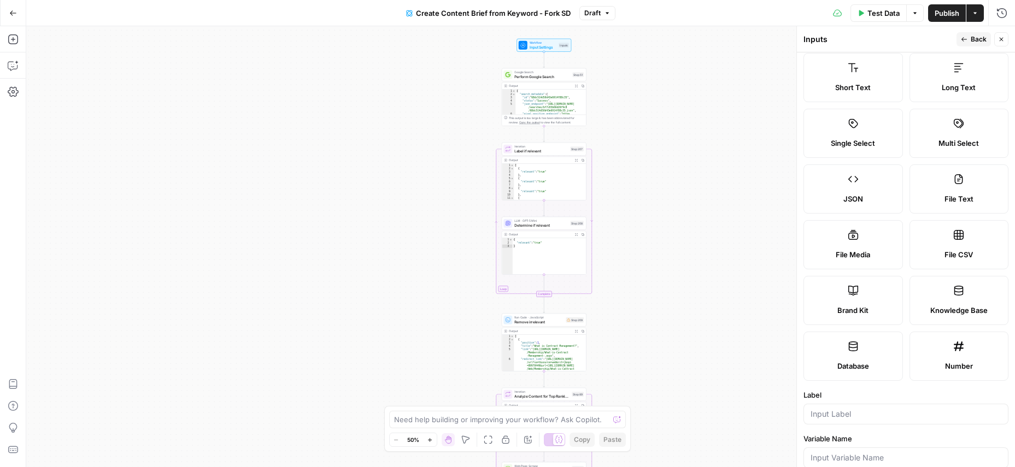
scroll to position [0, 0]
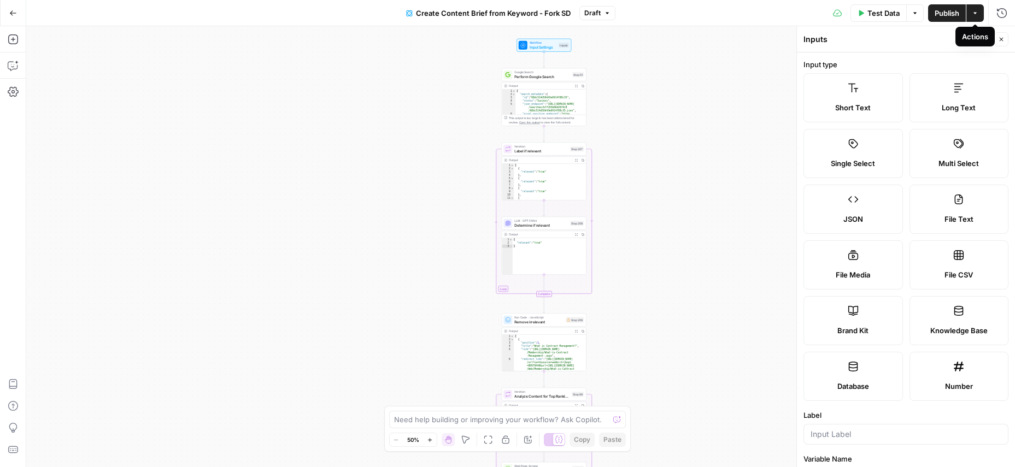
click at [971, 38] on div "Actions" at bounding box center [975, 36] width 26 height 11
click at [1004, 40] on icon "button" at bounding box center [1001, 39] width 7 height 7
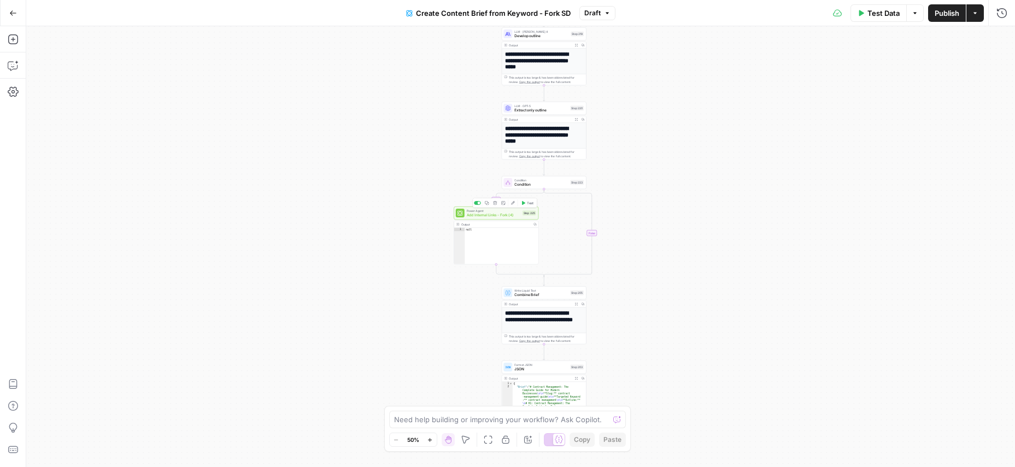
click at [481, 216] on span "Add Internal Links - Fork (4)" at bounding box center [494, 215] width 54 height 5
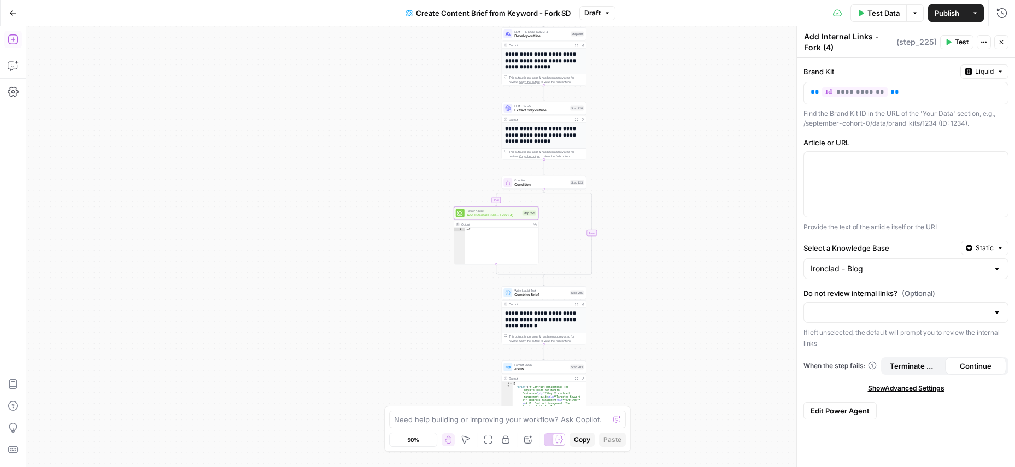
click at [15, 39] on icon "button" at bounding box center [13, 39] width 10 height 10
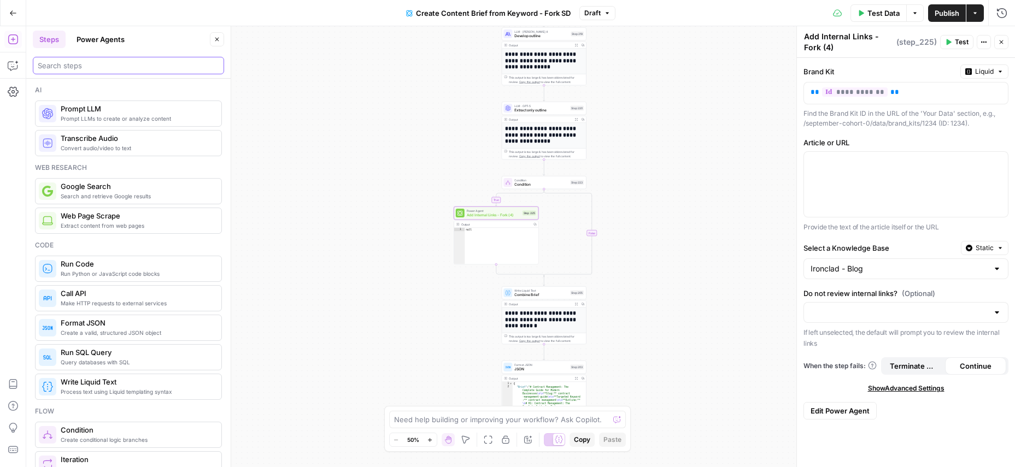
click at [96, 69] on input "search" at bounding box center [128, 65] width 181 height 11
click at [97, 38] on button "Power Agents" at bounding box center [100, 39] width 61 height 17
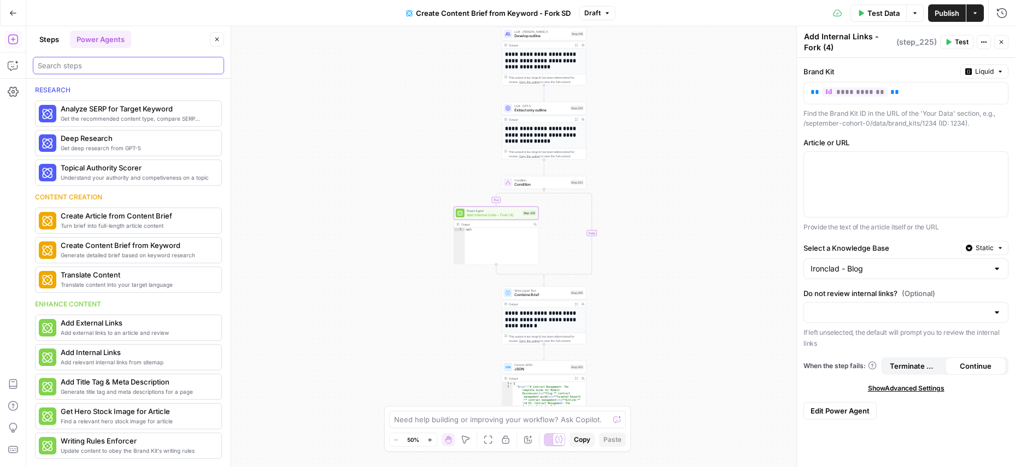
click at [102, 69] on input "search" at bounding box center [128, 65] width 181 height 11
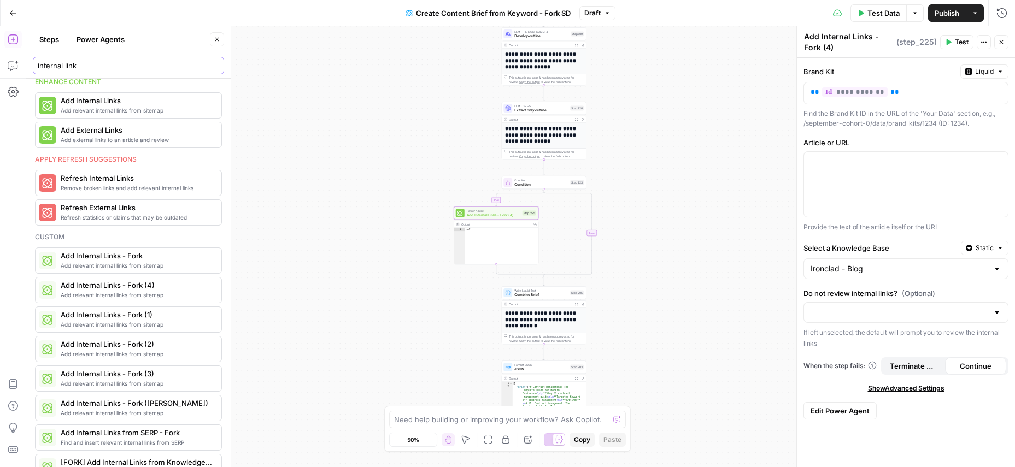
type input "internal link"
click at [96, 121] on div "Enhance content Add relevant internal links from sitemap Add Internal Links Add…" at bounding box center [128, 110] width 187 height 71
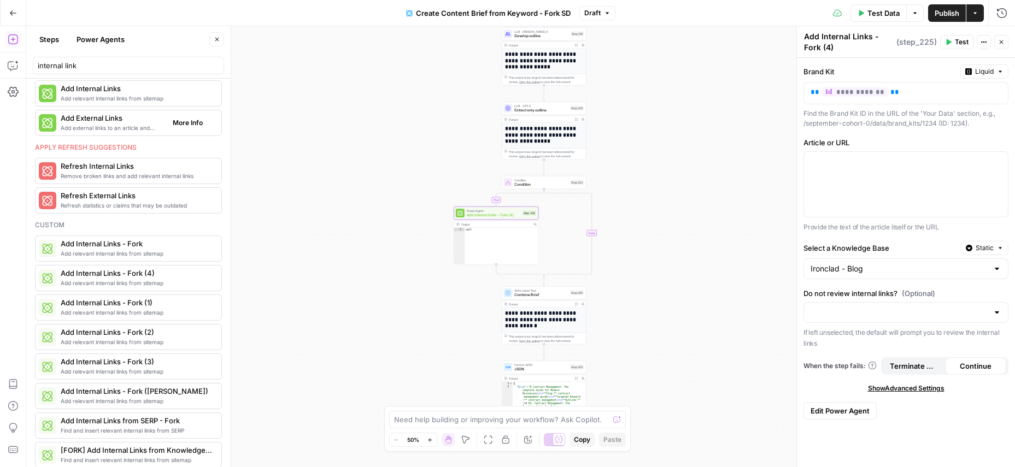
scroll to position [28, 0]
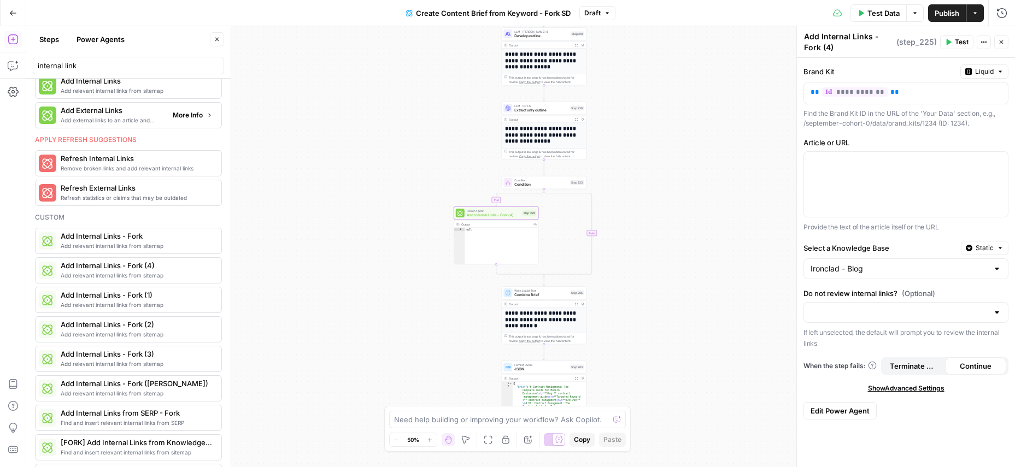
click at [96, 121] on span "Add external links to an article and review" at bounding box center [112, 120] width 103 height 9
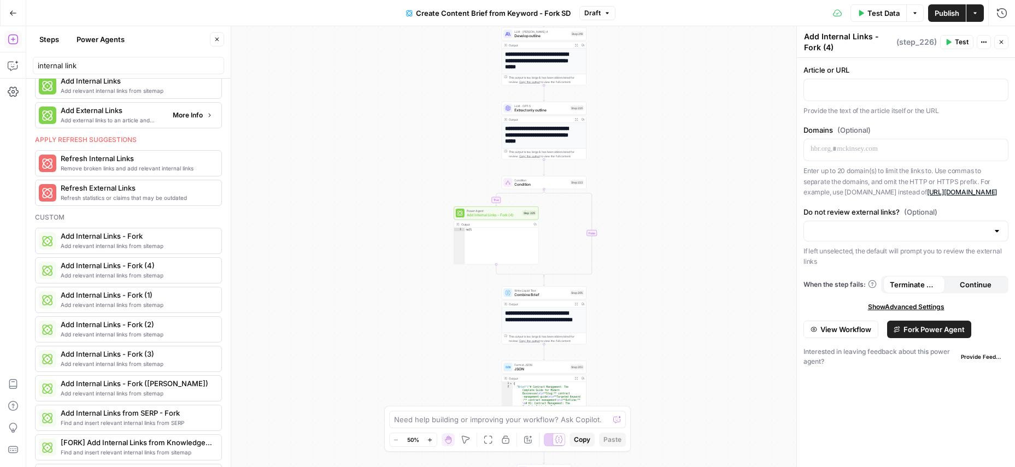
type textarea "Add External Links"
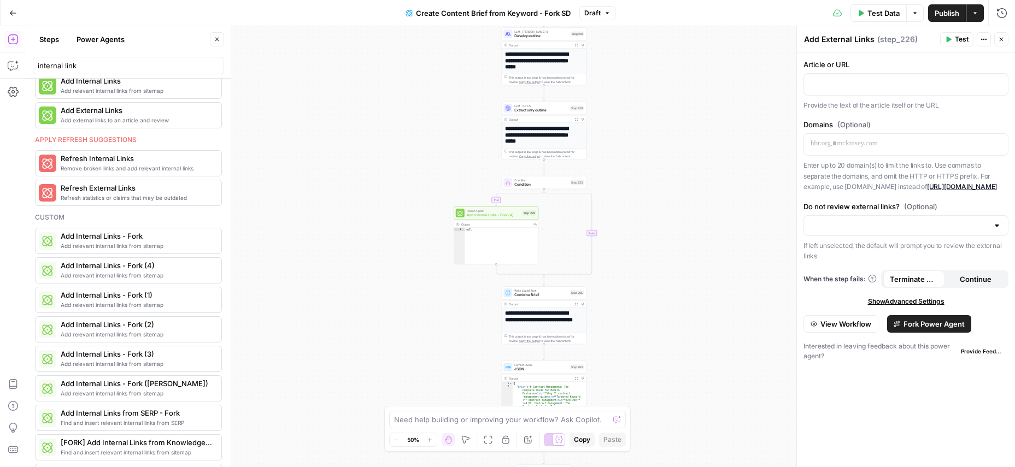
drag, startPoint x: 96, startPoint y: 121, endPoint x: 93, endPoint y: 142, distance: 21.5
click at [93, 142] on div "Enhance content Add relevant internal links from sitemap Add Internal Links Add…" at bounding box center [128, 273] width 204 height 388
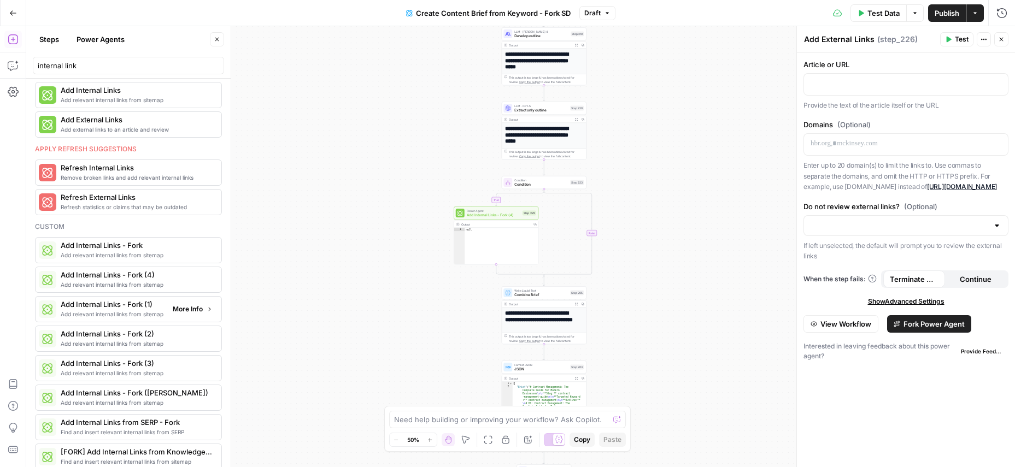
scroll to position [0, 0]
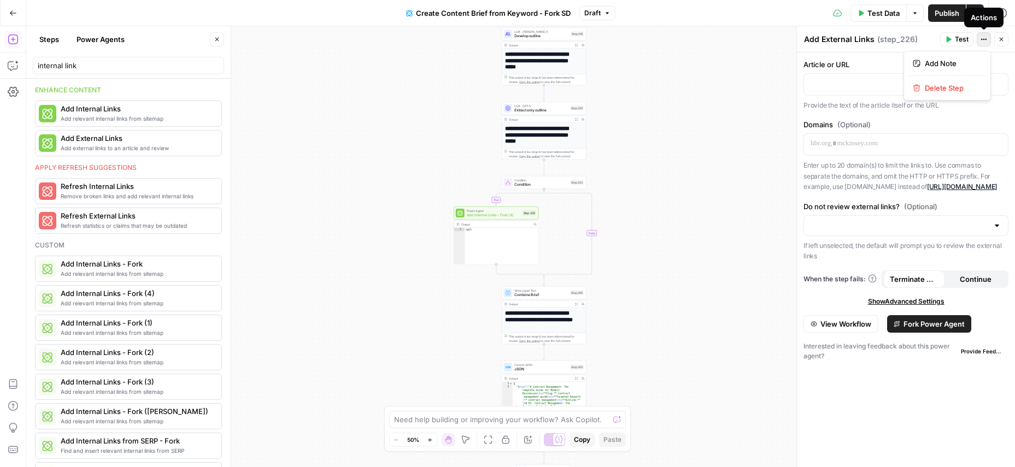
click at [983, 38] on icon "button" at bounding box center [983, 39] width 7 height 7
click at [961, 86] on span "Delete Step" at bounding box center [950, 88] width 52 height 11
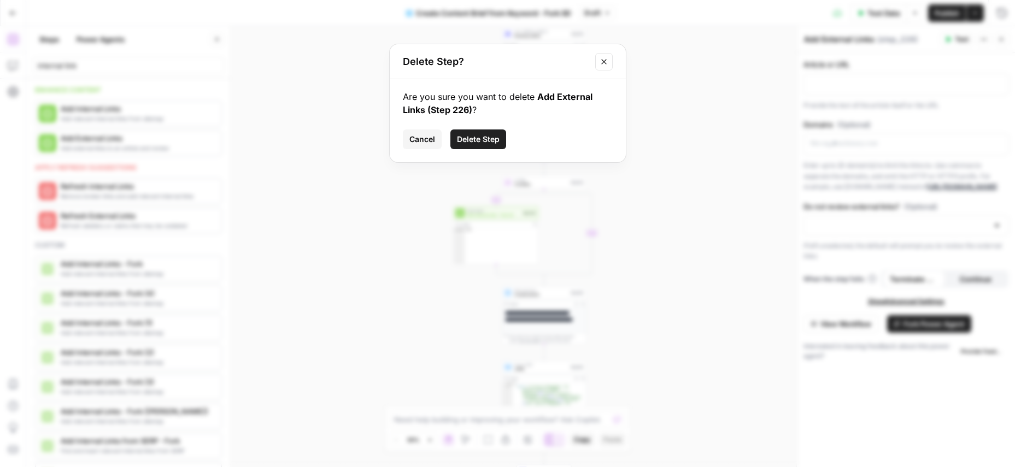
click at [487, 137] on span "Delete Step" at bounding box center [478, 139] width 43 height 11
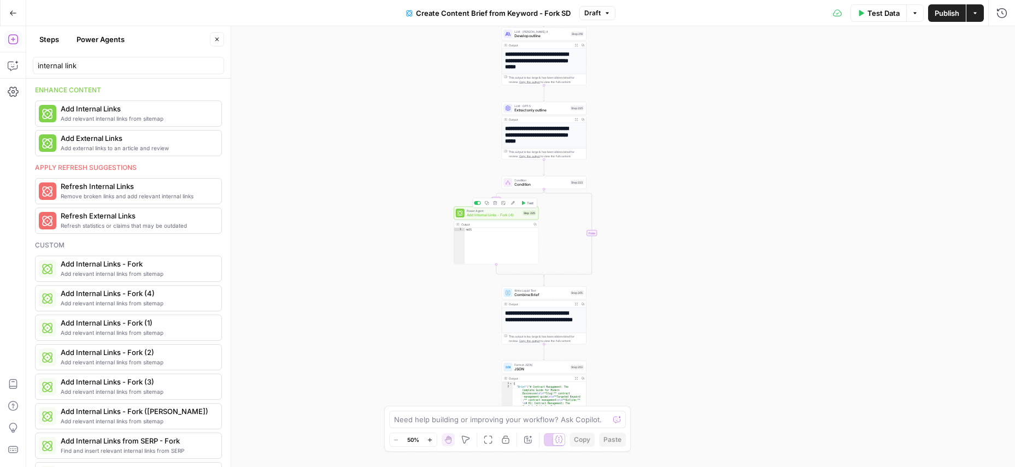
click at [482, 216] on span "Add Internal Links - Fork (4)" at bounding box center [494, 215] width 54 height 5
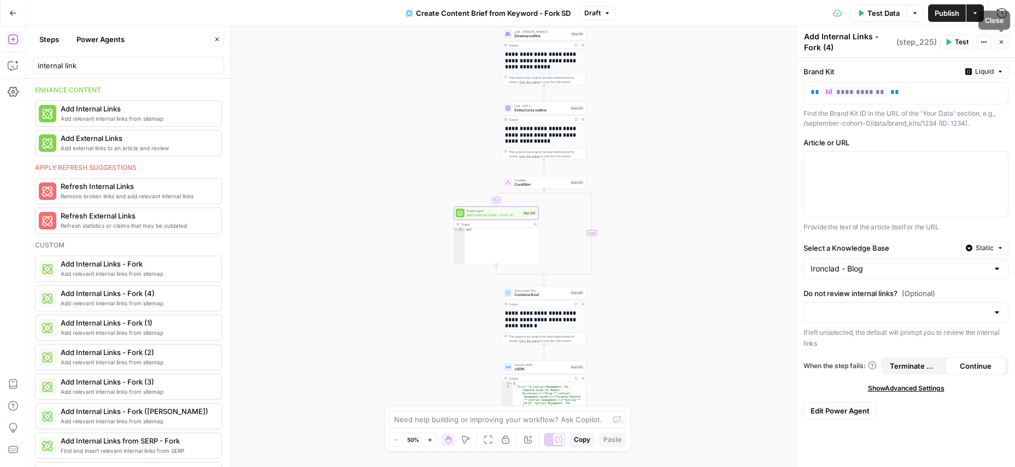
click at [1000, 42] on icon "button" at bounding box center [1001, 42] width 4 height 4
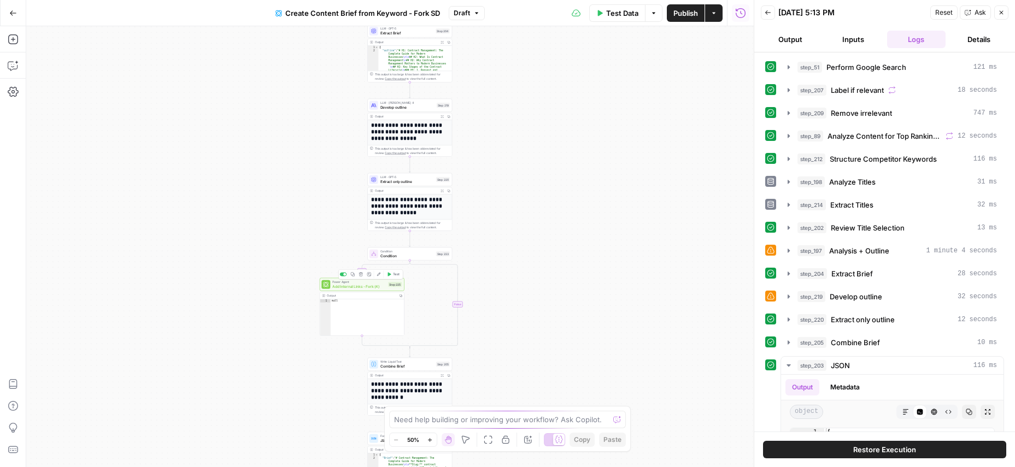
click at [359, 275] on icon "button" at bounding box center [361, 275] width 4 height 4
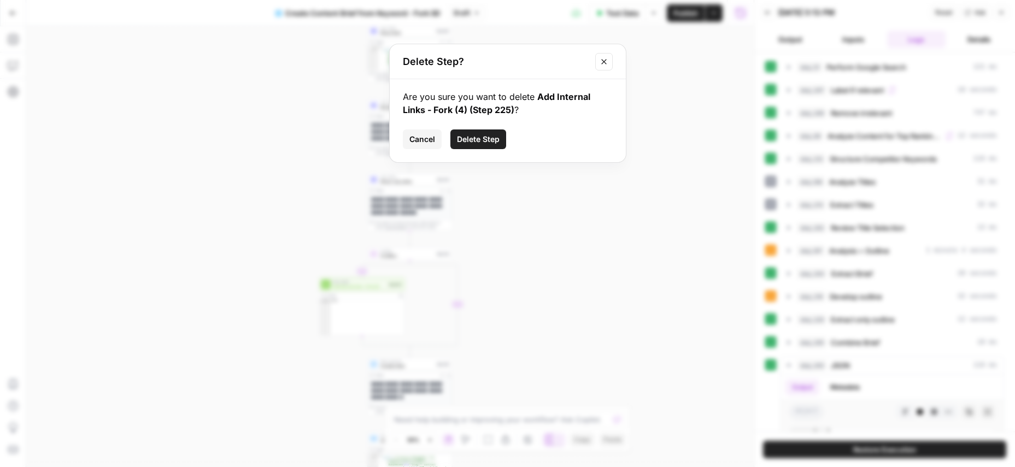
click at [472, 146] on button "Delete Step" at bounding box center [478, 139] width 56 height 20
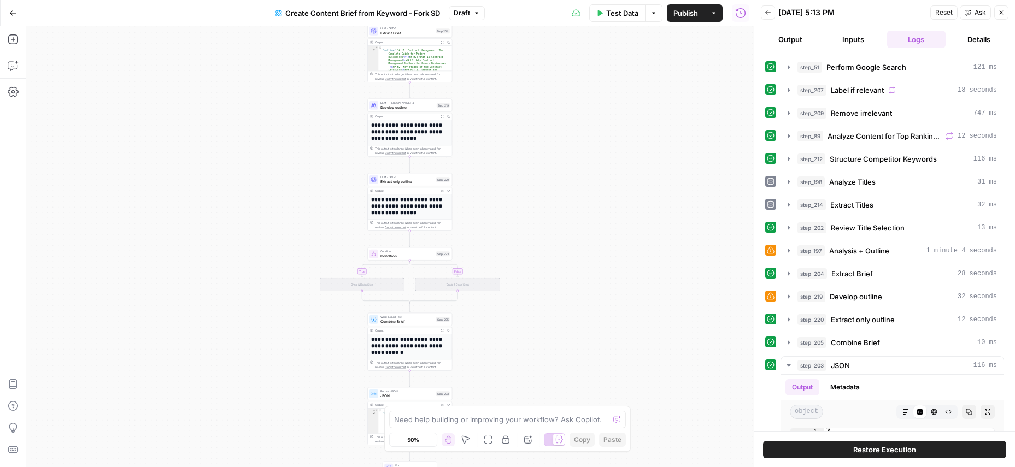
click at [1001, 11] on icon "button" at bounding box center [1001, 12] width 7 height 7
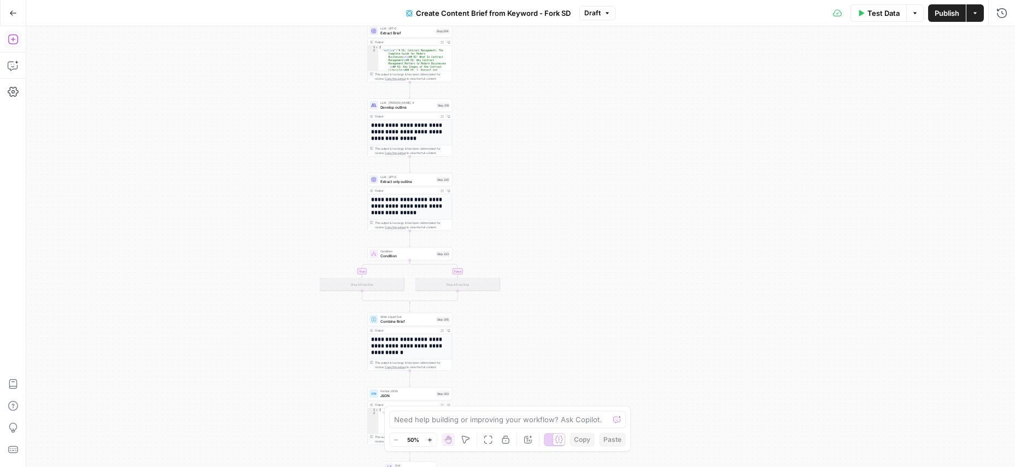
click at [11, 36] on icon "button" at bounding box center [13, 39] width 11 height 11
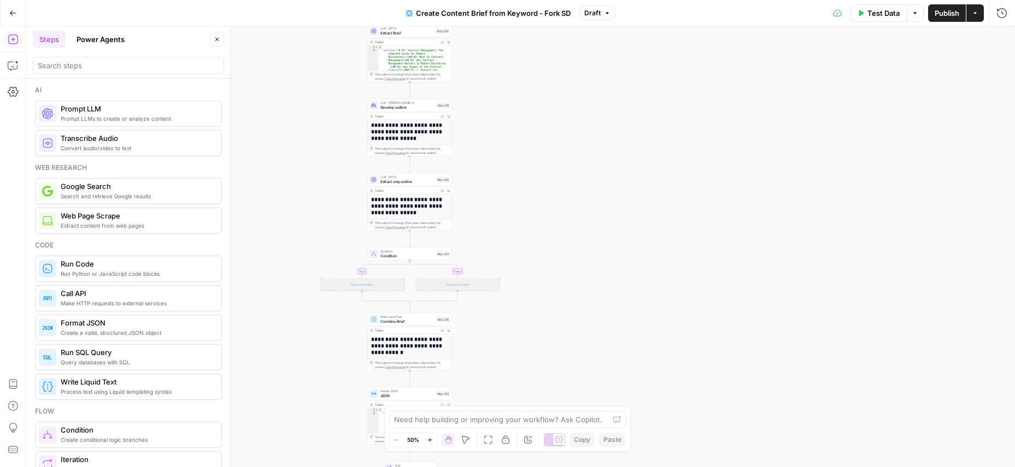
click at [115, 40] on button "Power Agents" at bounding box center [100, 39] width 61 height 17
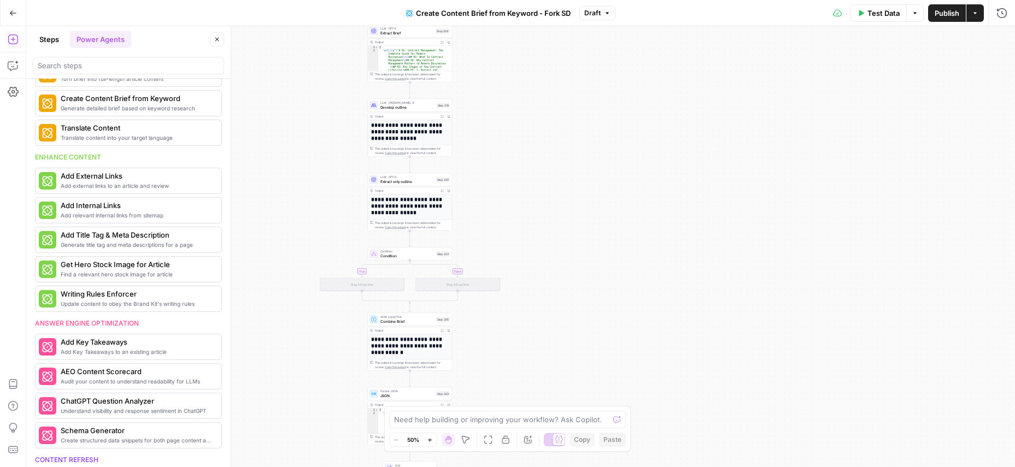
scroll to position [156, 0]
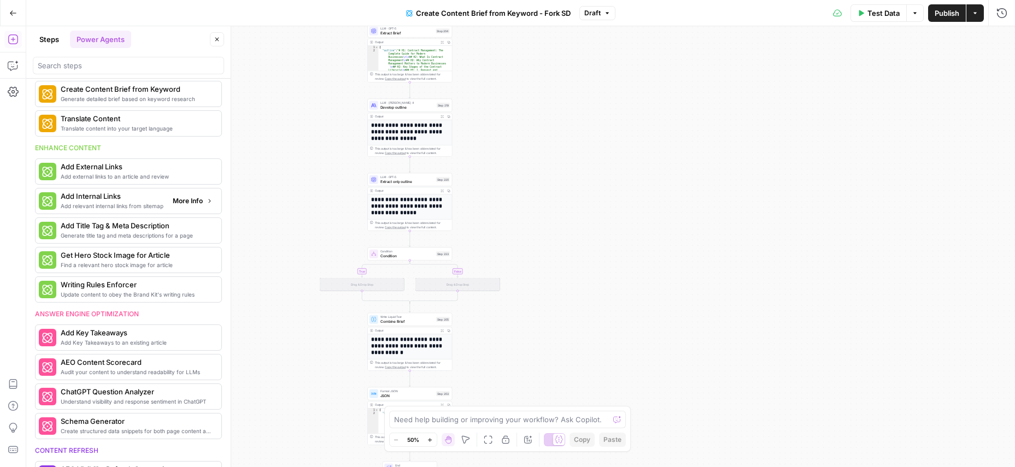
click at [185, 205] on span "More Info" at bounding box center [188, 201] width 30 height 10
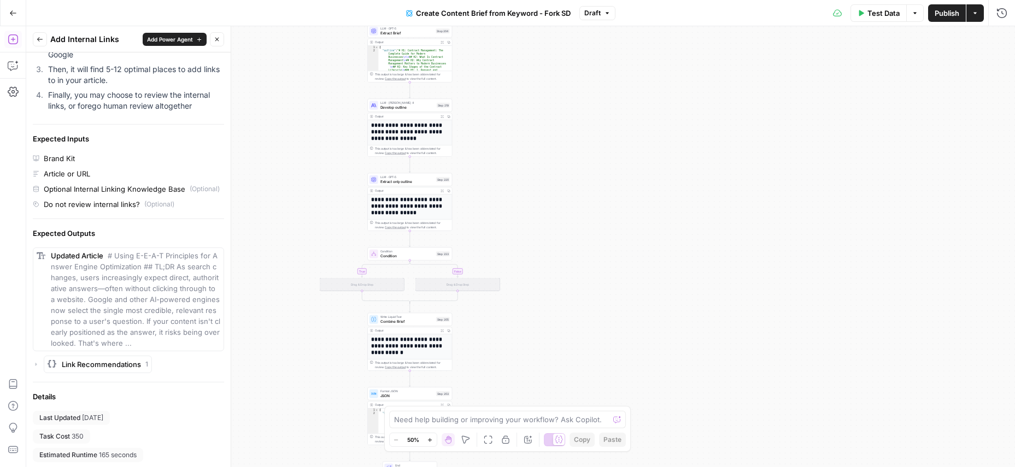
scroll to position [227, 0]
click at [52, 167] on div "Article or URL" at bounding box center [67, 172] width 46 height 11
click at [10, 8] on button "Go Back" at bounding box center [13, 13] width 20 height 20
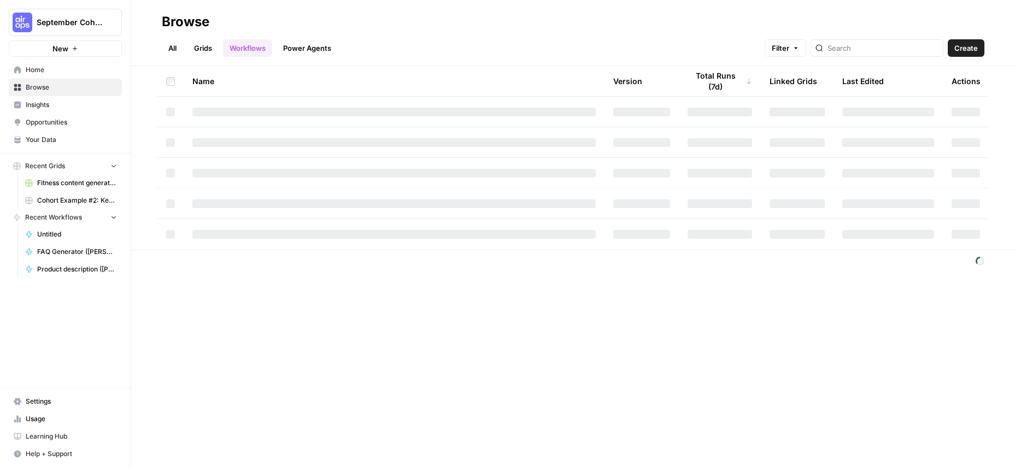
click at [43, 19] on span "September Cohort" at bounding box center [70, 22] width 66 height 11
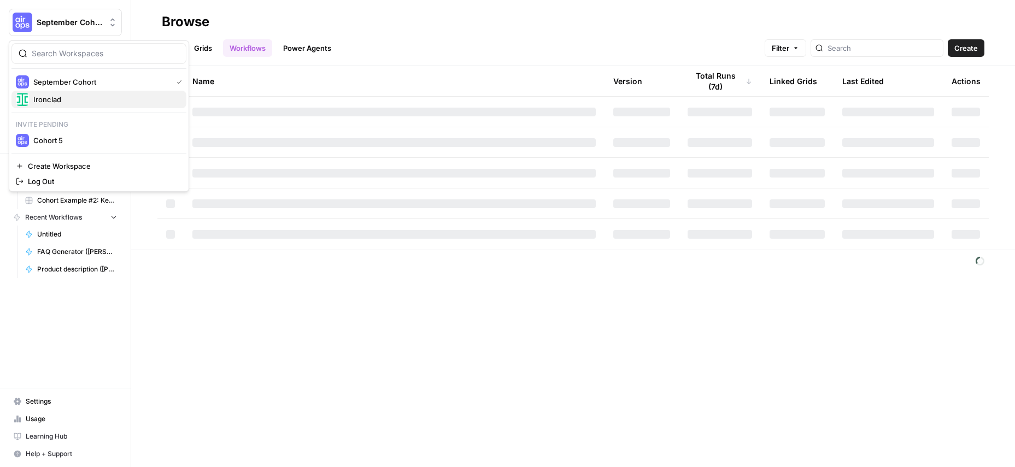
click at [69, 101] on span "Ironclad" at bounding box center [105, 99] width 144 height 11
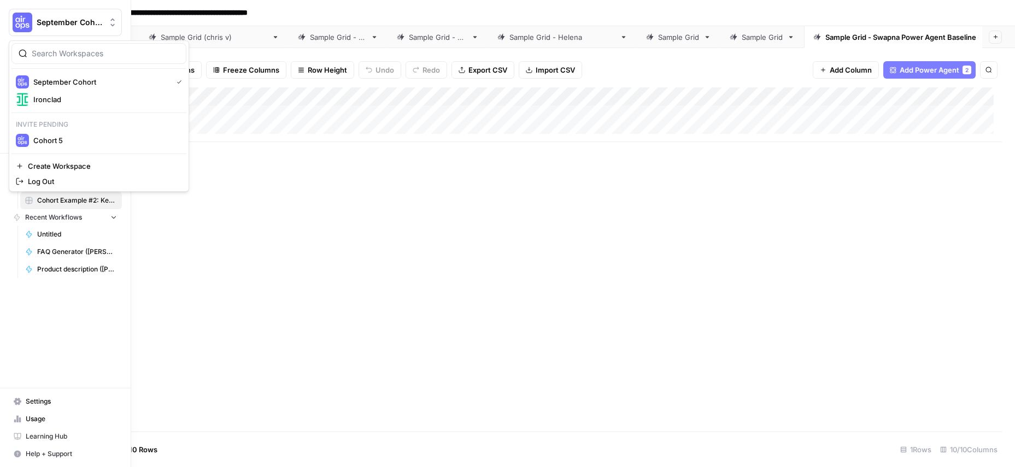
click at [48, 10] on button "September Cohort" at bounding box center [65, 22] width 113 height 27
click at [37, 97] on span "Ironclad" at bounding box center [105, 99] width 144 height 11
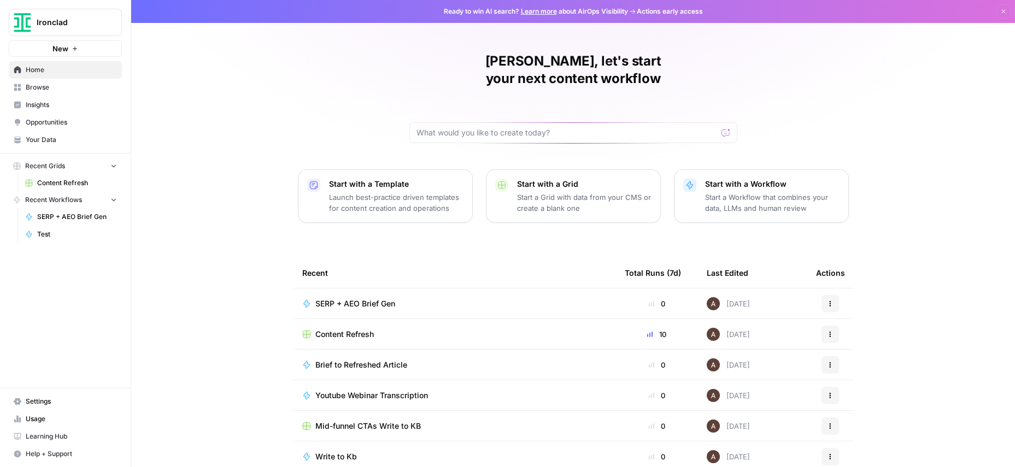
click at [339, 329] on span "Content Refresh" at bounding box center [344, 334] width 58 height 11
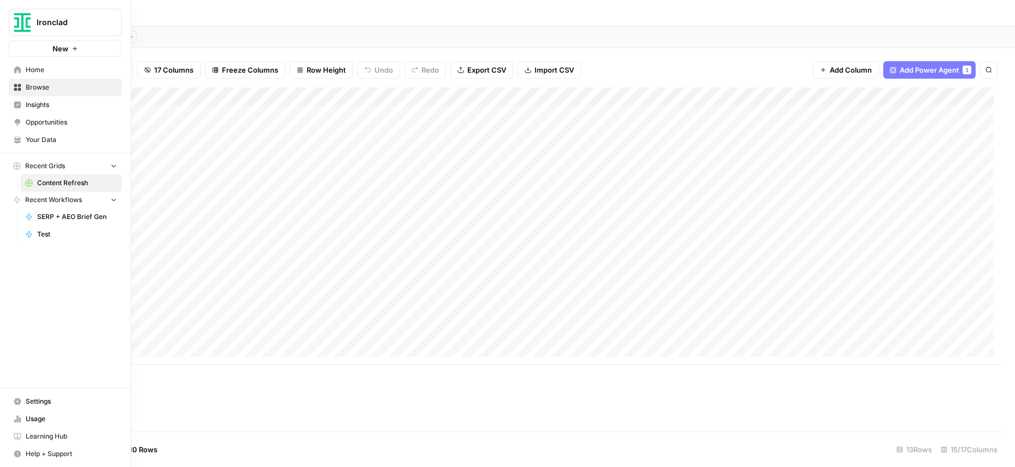
click at [48, 233] on span "Test" at bounding box center [77, 234] width 80 height 10
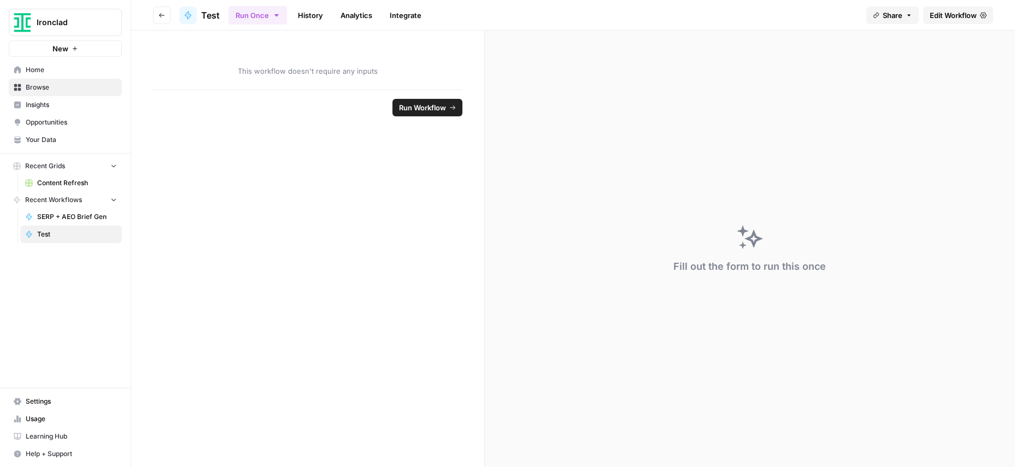
click at [156, 21] on button "Go back" at bounding box center [161, 15] width 17 height 17
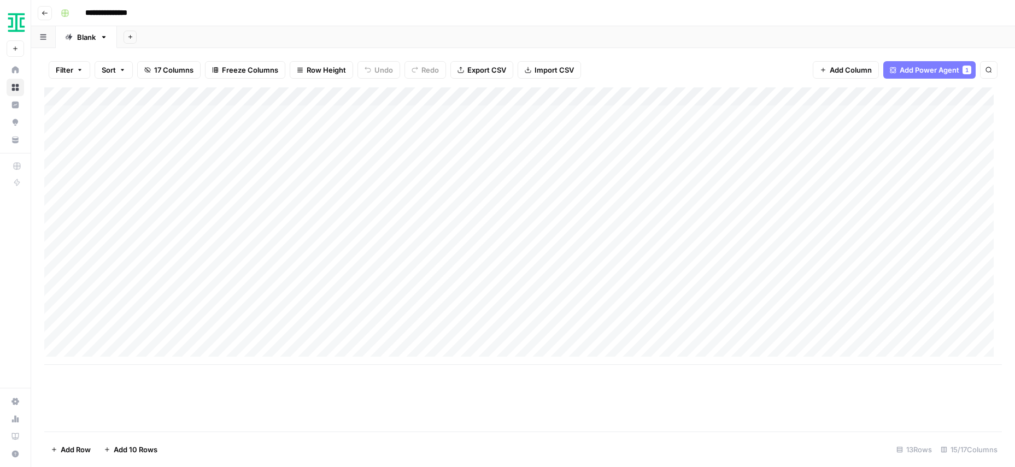
click at [45, 14] on icon "button" at bounding box center [45, 13] width 7 height 7
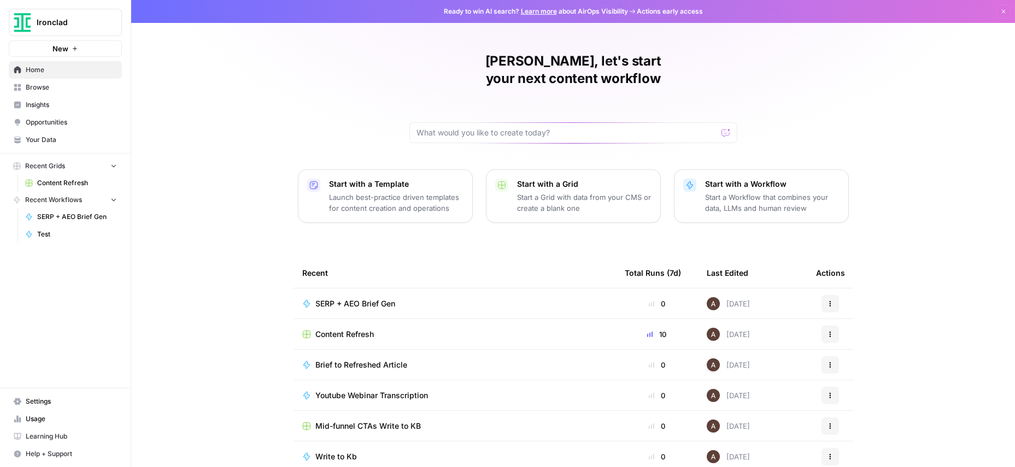
click at [54, 45] on span "New" at bounding box center [60, 48] width 16 height 11
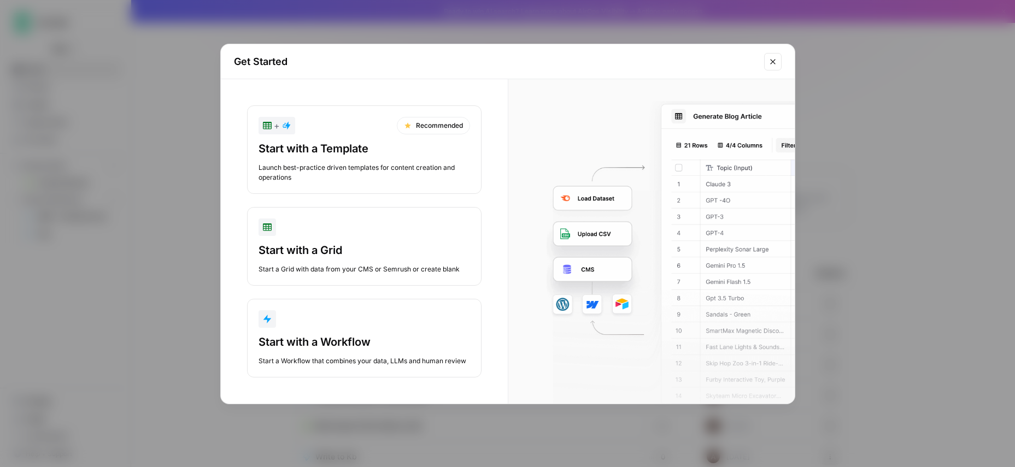
click at [308, 251] on div "Start with a Grid" at bounding box center [363, 250] width 211 height 15
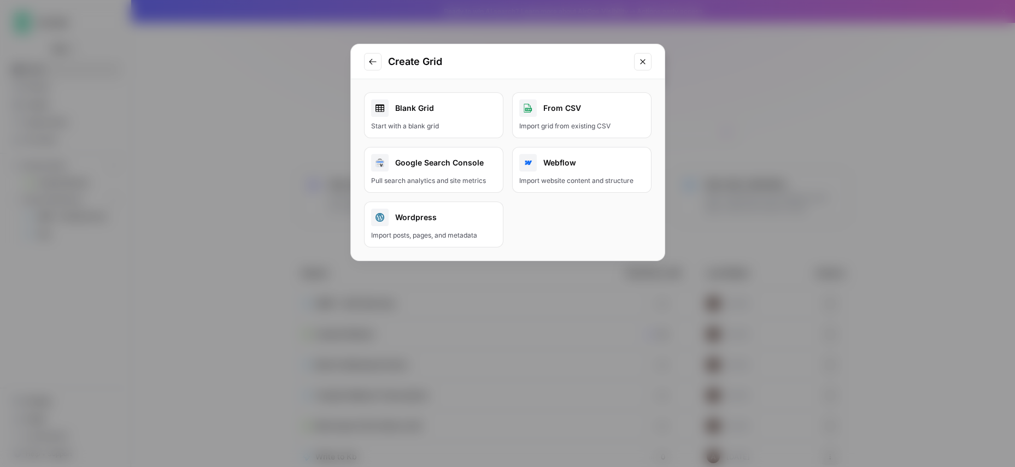
click at [416, 123] on div "Start with a blank grid" at bounding box center [433, 126] width 125 height 10
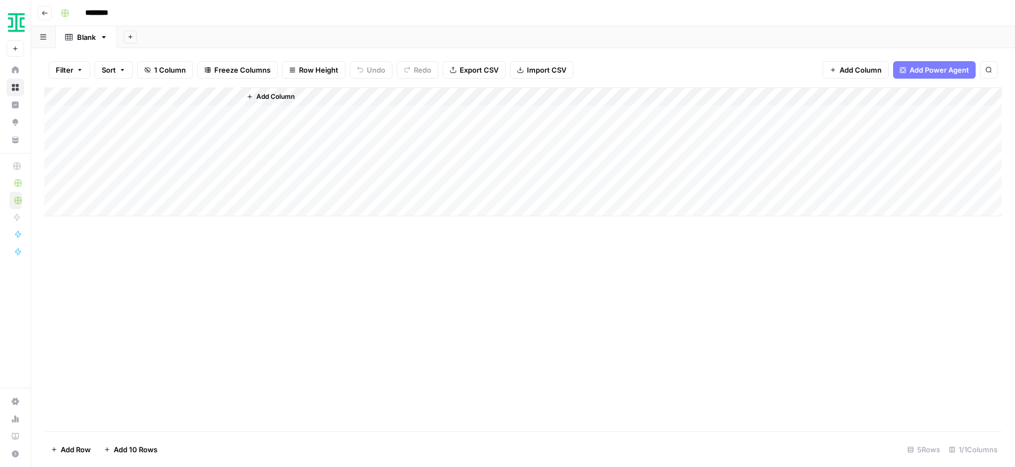
click at [129, 120] on div "Add Column" at bounding box center [522, 151] width 957 height 129
click at [138, 96] on div "Add Column" at bounding box center [522, 151] width 957 height 129
click at [278, 95] on span "Add Column" at bounding box center [275, 97] width 38 height 10
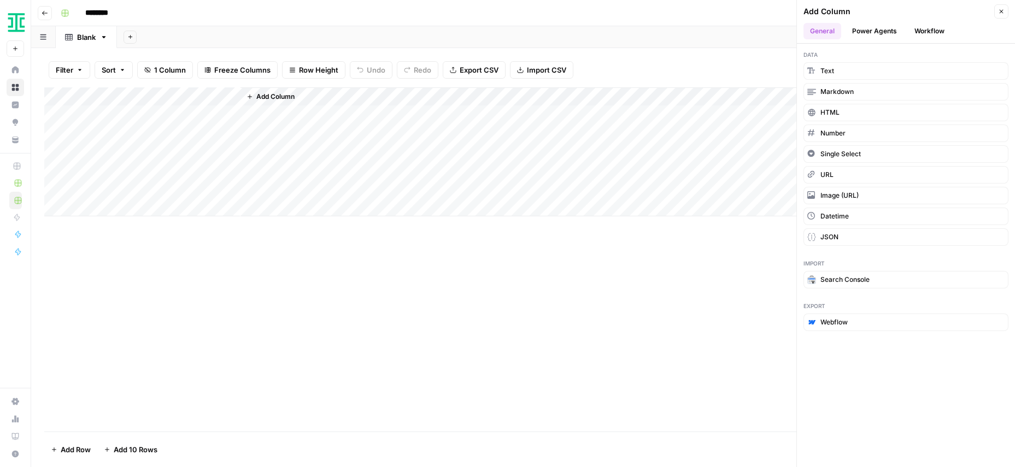
click at [862, 26] on button "Power Agents" at bounding box center [874, 31] width 58 height 16
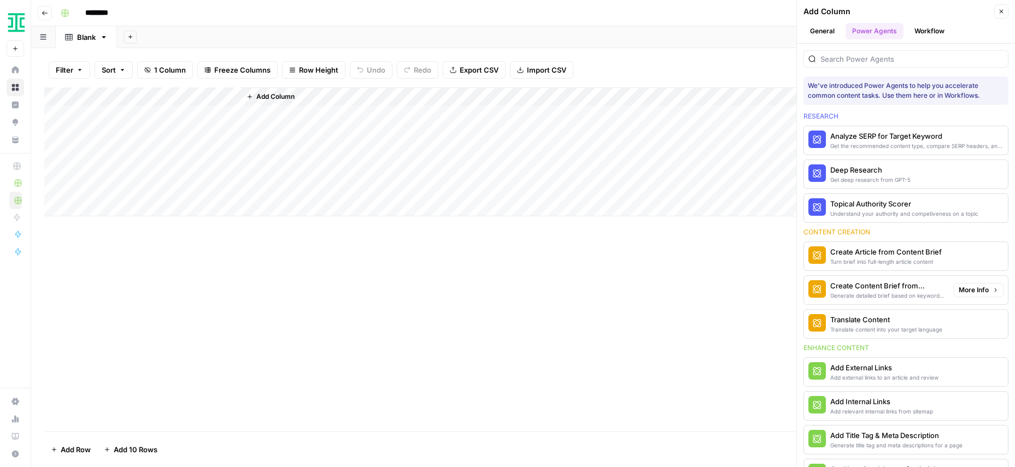
click at [856, 287] on div "Create Content Brief from Keyword" at bounding box center [887, 285] width 115 height 11
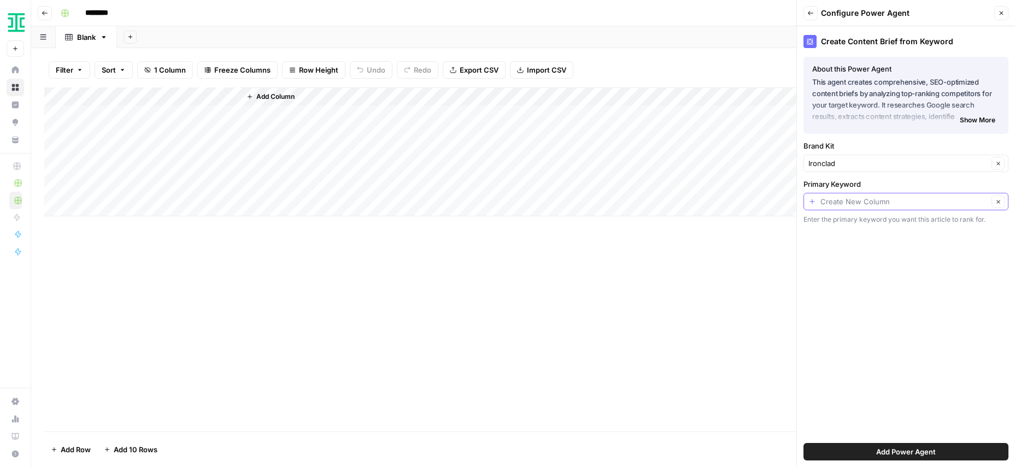
click at [892, 200] on input "Primary Keyword" at bounding box center [904, 201] width 168 height 11
type input "Create New Column"
click at [111, 95] on div "Add Column" at bounding box center [522, 151] width 957 height 129
click at [104, 123] on input "Title" at bounding box center [147, 122] width 111 height 11
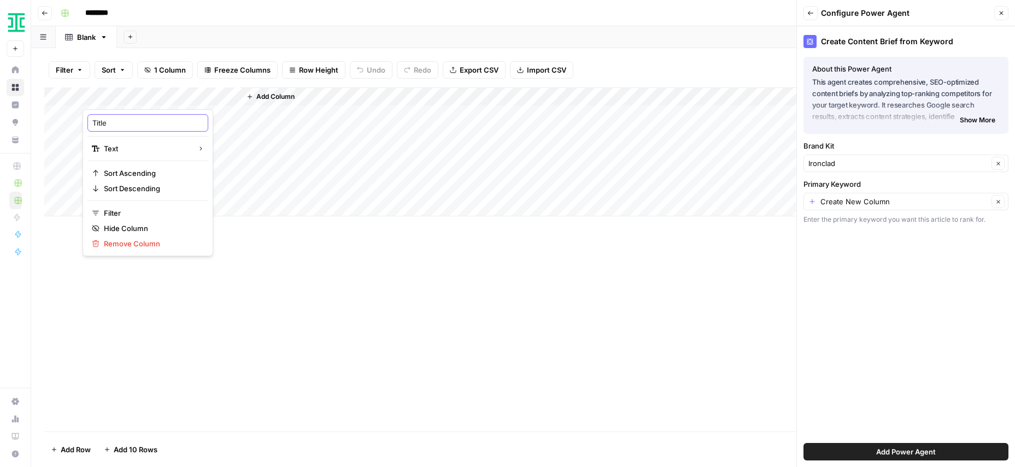
click at [104, 123] on input "Title" at bounding box center [147, 122] width 111 height 11
type input "Keyword"
drag, startPoint x: 325, startPoint y: 284, endPoint x: 316, endPoint y: 268, distance: 18.1
click at [325, 283] on div "Add Column" at bounding box center [522, 259] width 957 height 344
click at [101, 11] on input "********" at bounding box center [110, 12] width 61 height 17
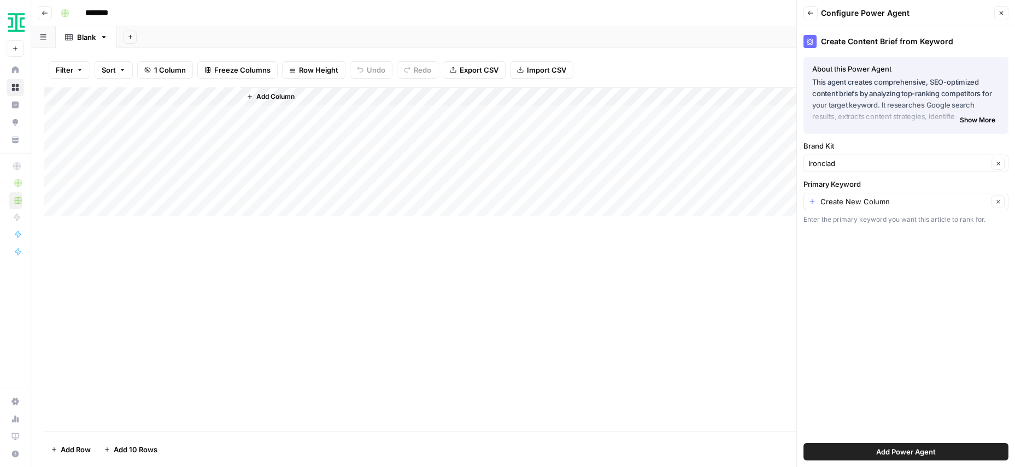
click at [101, 11] on input "********" at bounding box center [110, 12] width 61 height 17
type input "**********"
click at [245, 31] on div "Add Sheet" at bounding box center [566, 37] width 898 height 22
click at [832, 198] on input "Primary Keyword" at bounding box center [904, 201] width 168 height 11
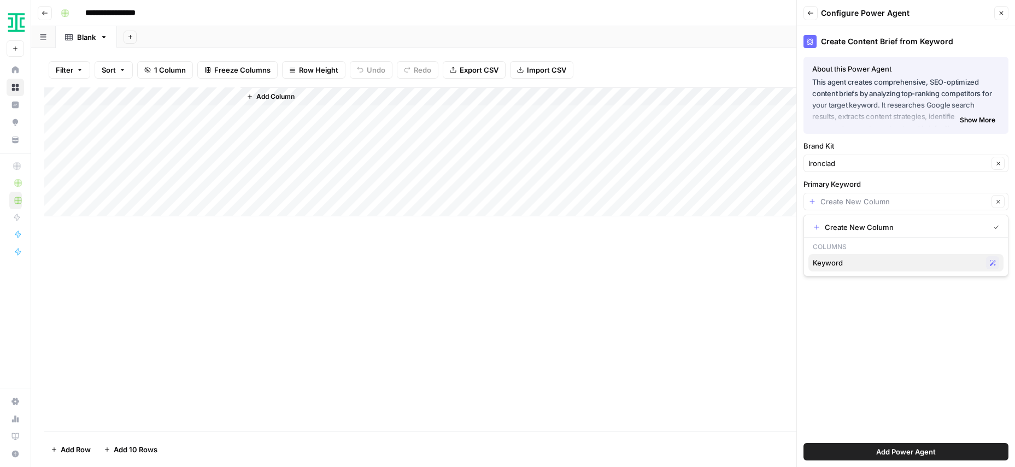
click at [831, 262] on span "Keyword" at bounding box center [896, 262] width 169 height 11
type input "Keyword"
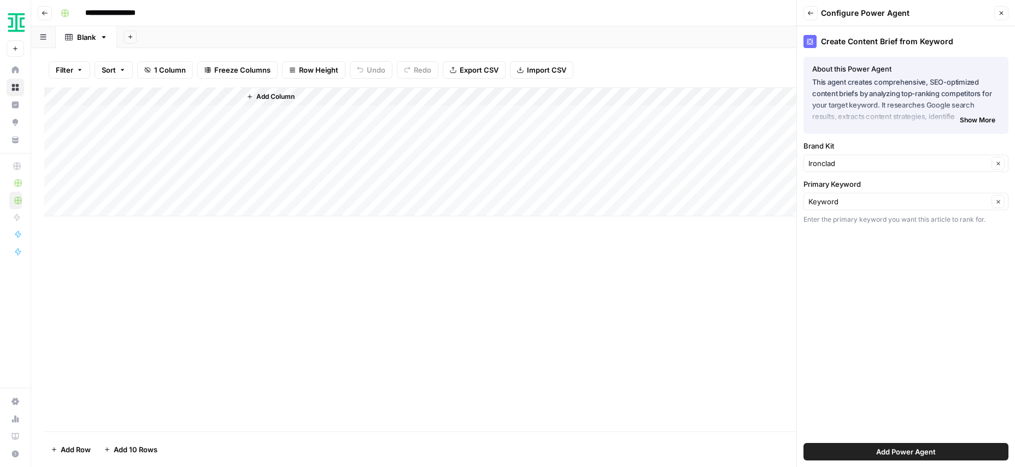
click at [839, 308] on div "Create Content Brief from Keyword About this Power Agent This agent creates com…" at bounding box center [906, 246] width 218 height 441
click at [887, 451] on span "Add Power Agent" at bounding box center [906, 451] width 60 height 11
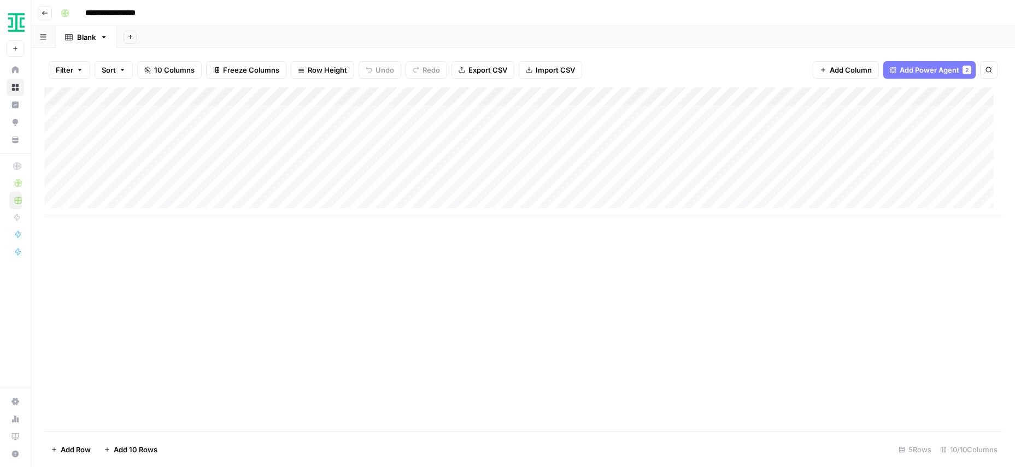
click at [161, 113] on div "Add Column" at bounding box center [522, 151] width 957 height 129
click at [160, 114] on div "Add Column" at bounding box center [522, 151] width 957 height 129
type textarea "**********"
click at [241, 358] on div "Add Column" at bounding box center [522, 259] width 957 height 344
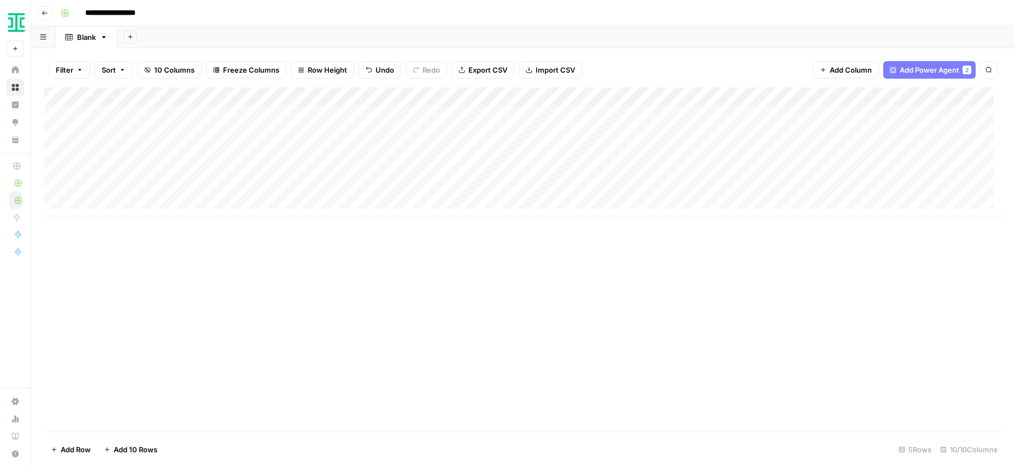
click at [323, 112] on div "Add Column" at bounding box center [522, 151] width 957 height 129
click at [399, 114] on div "Add Column" at bounding box center [522, 151] width 957 height 129
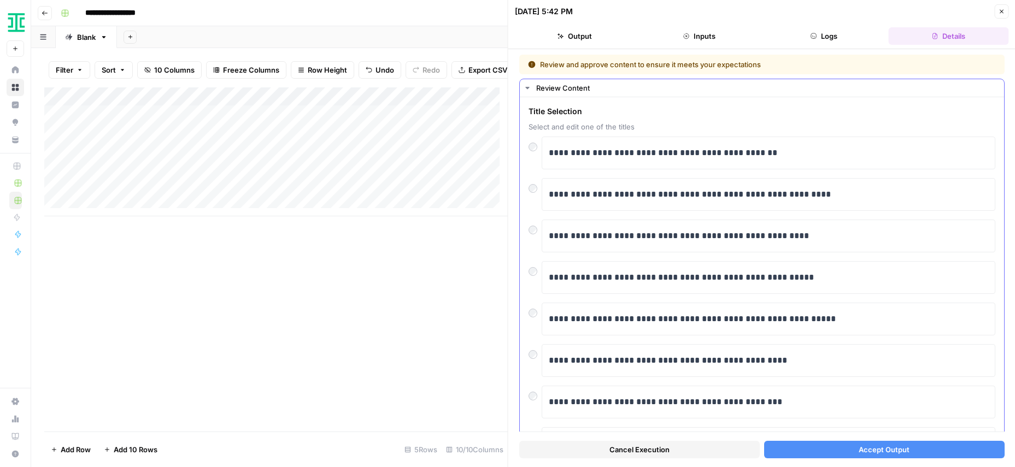
scroll to position [144, 0]
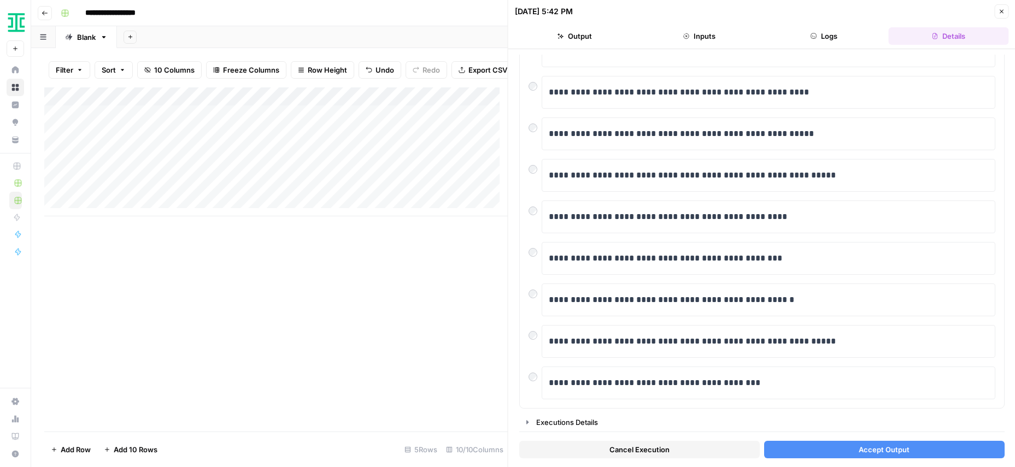
click at [836, 449] on button "Accept Output" at bounding box center [883, 449] width 240 height 17
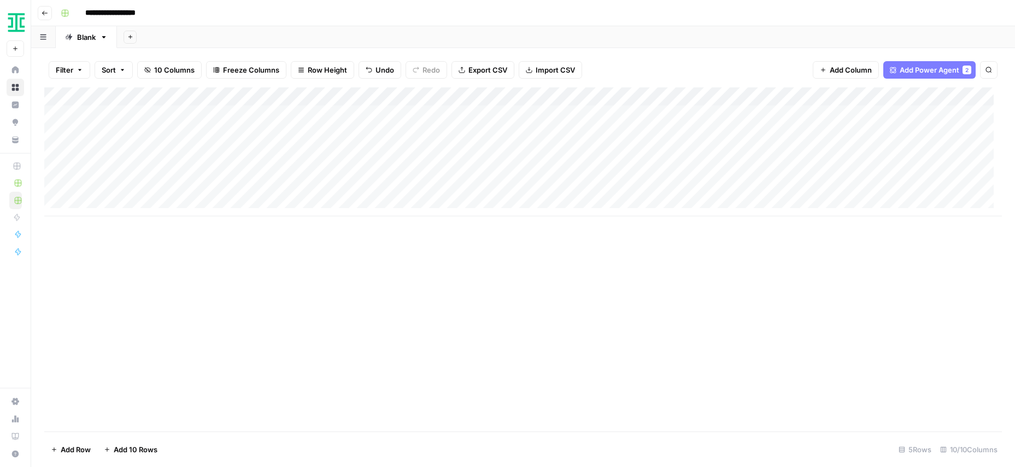
click at [86, 36] on div "Blank" at bounding box center [86, 37] width 19 height 11
type input "*"
type input "**********"
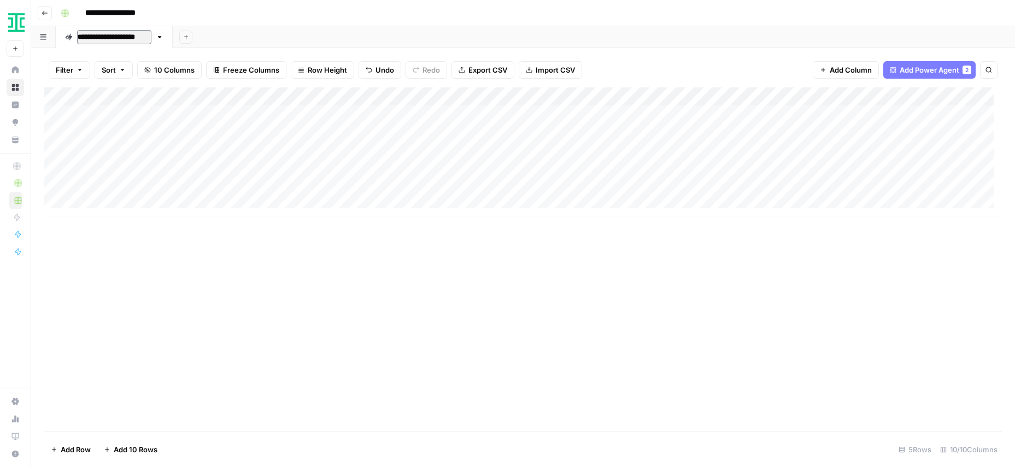
click at [446, 341] on div "Add Column" at bounding box center [522, 259] width 957 height 344
click at [357, 112] on div "Add Column" at bounding box center [522, 151] width 957 height 129
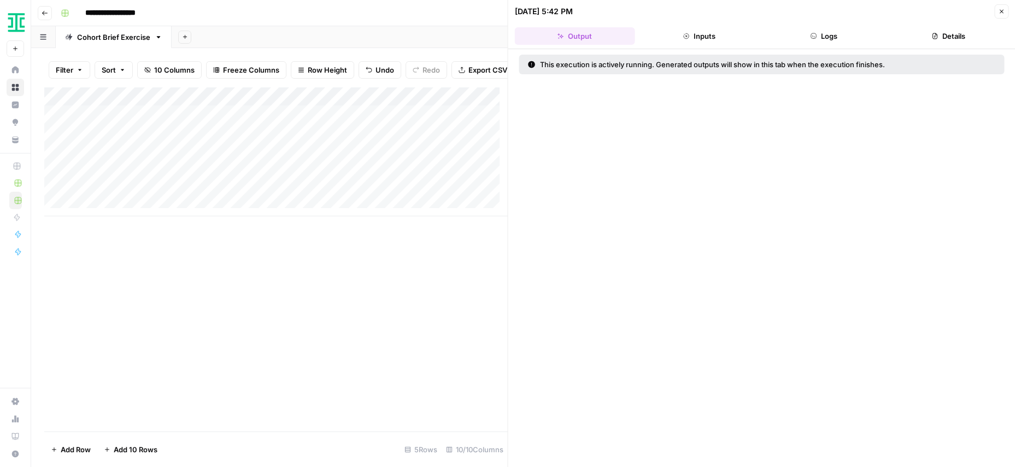
click at [856, 36] on button "Logs" at bounding box center [823, 35] width 120 height 17
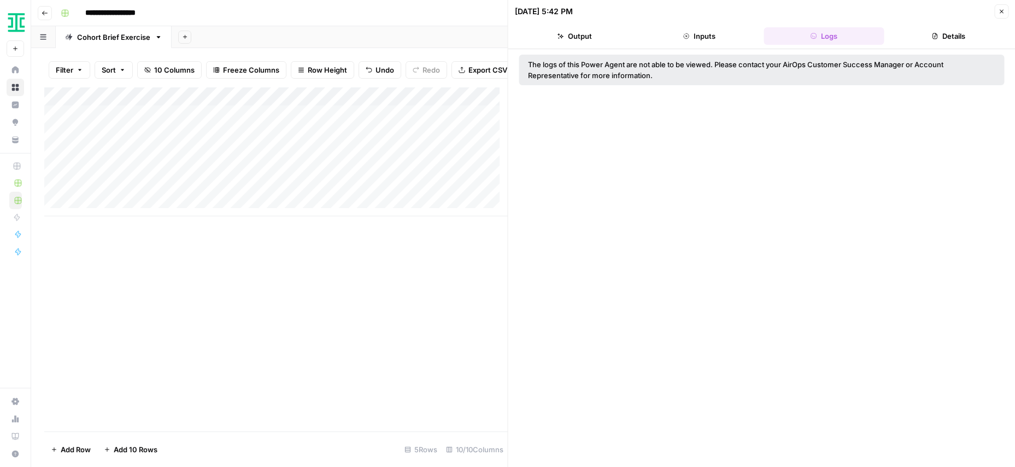
click at [949, 29] on button "Details" at bounding box center [948, 35] width 120 height 17
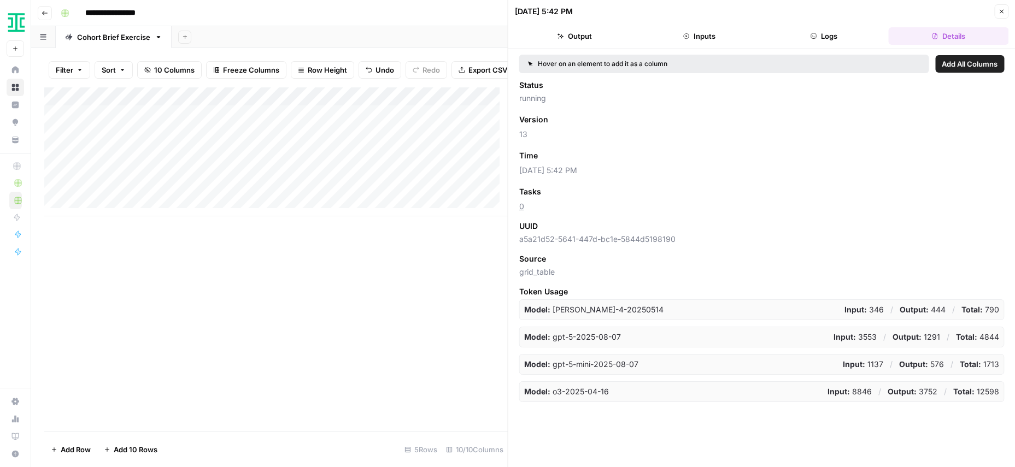
click at [854, 36] on button "Logs" at bounding box center [823, 35] width 120 height 17
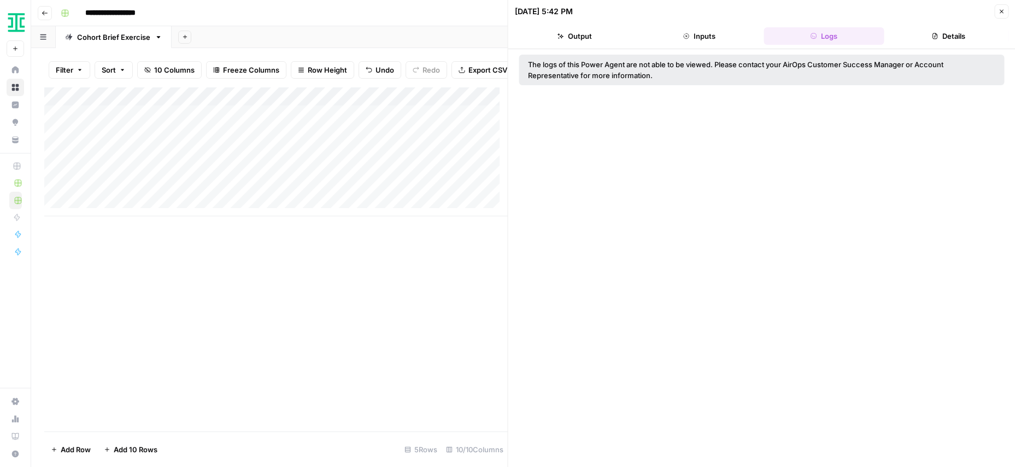
click at [718, 43] on button "Inputs" at bounding box center [699, 35] width 120 height 17
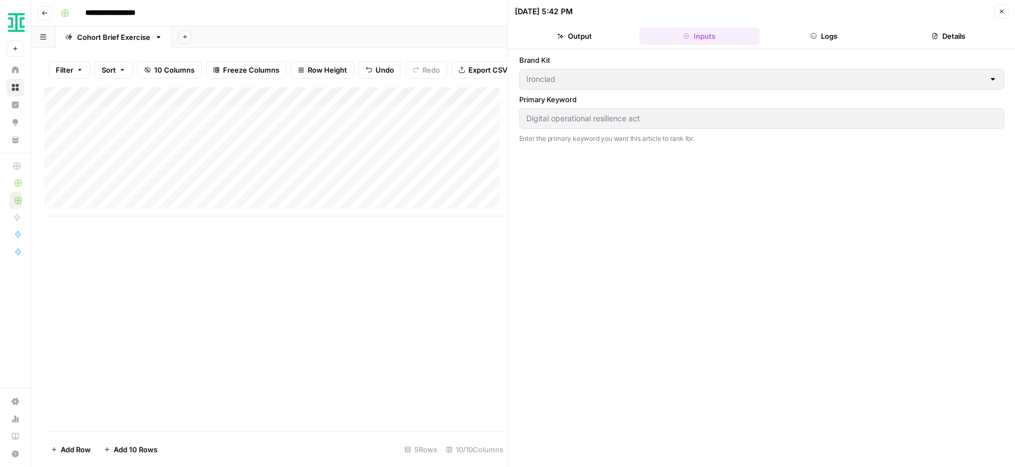
click at [574, 44] on button "Output" at bounding box center [575, 35] width 120 height 17
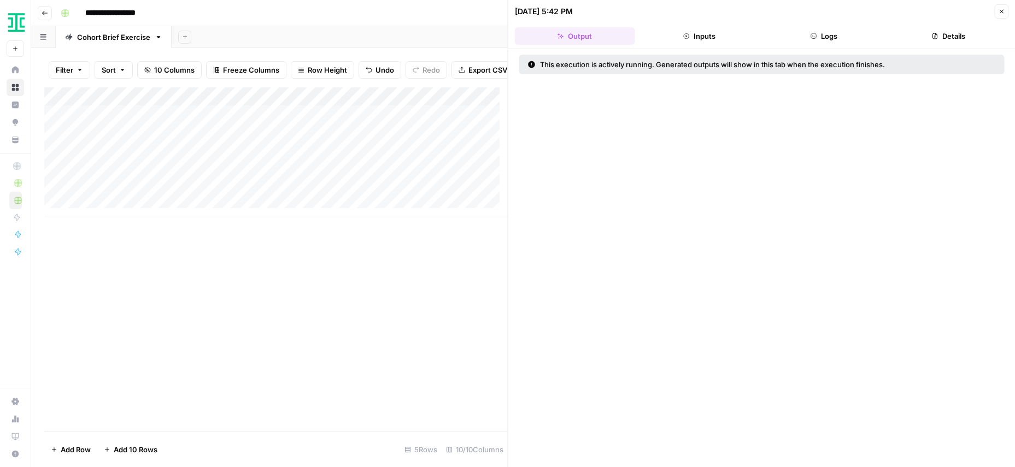
click at [956, 34] on button "Details" at bounding box center [948, 35] width 120 height 17
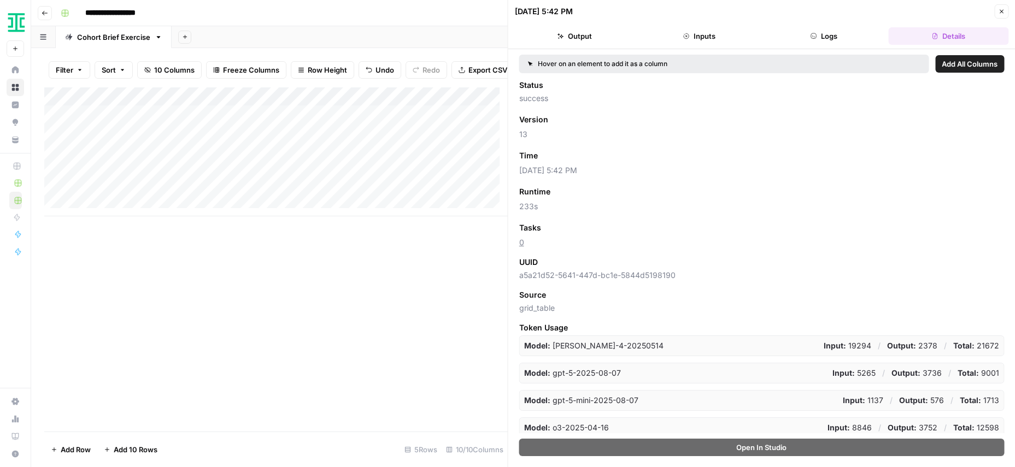
click at [805, 38] on button "Logs" at bounding box center [823, 35] width 120 height 17
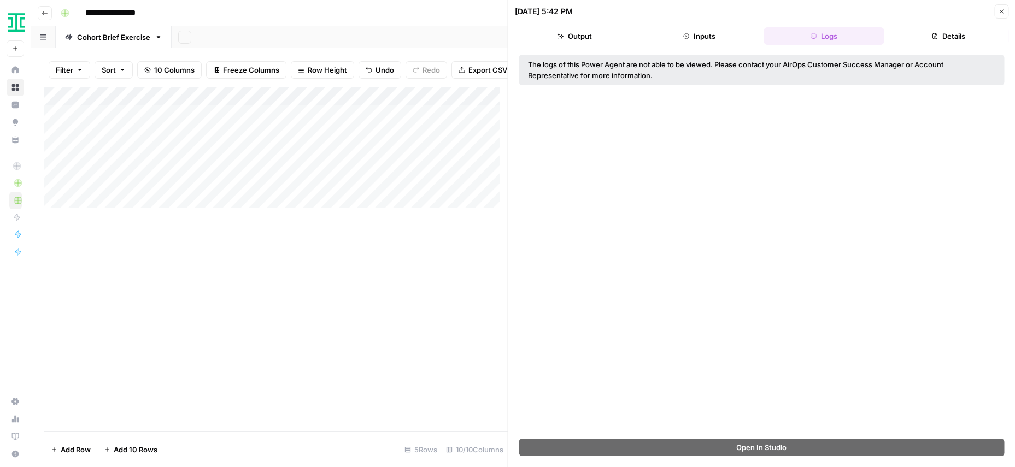
click at [728, 38] on button "Inputs" at bounding box center [699, 35] width 120 height 17
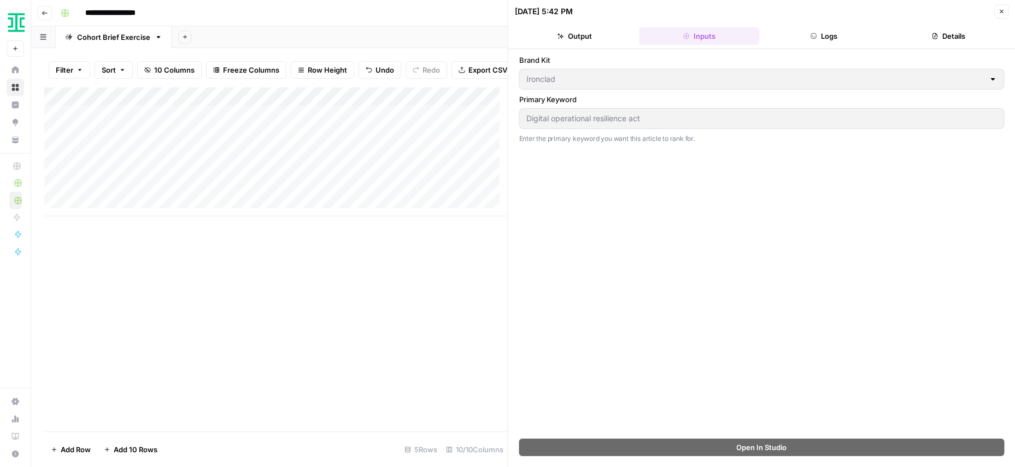
click at [590, 44] on button "Output" at bounding box center [575, 35] width 120 height 17
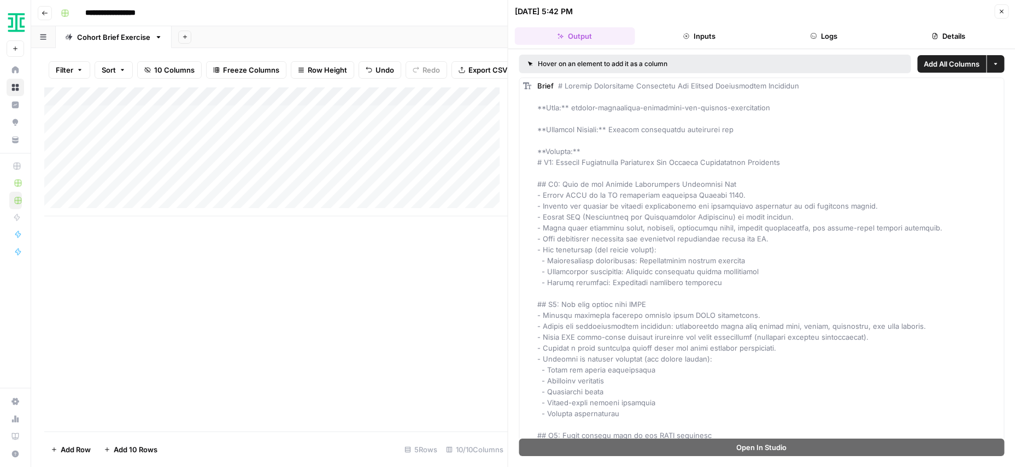
click at [999, 9] on icon "button" at bounding box center [1001, 11] width 7 height 7
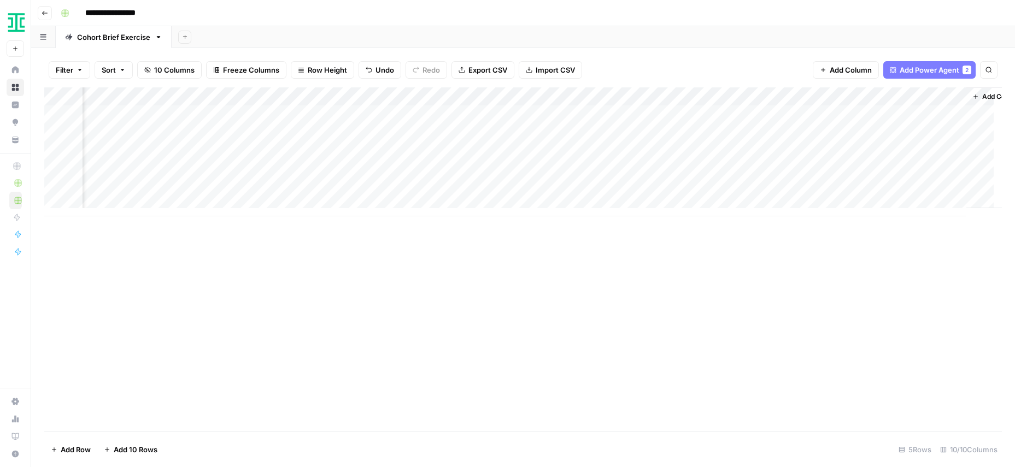
scroll to position [0, 265]
click at [529, 111] on div "Add Column" at bounding box center [522, 151] width 957 height 129
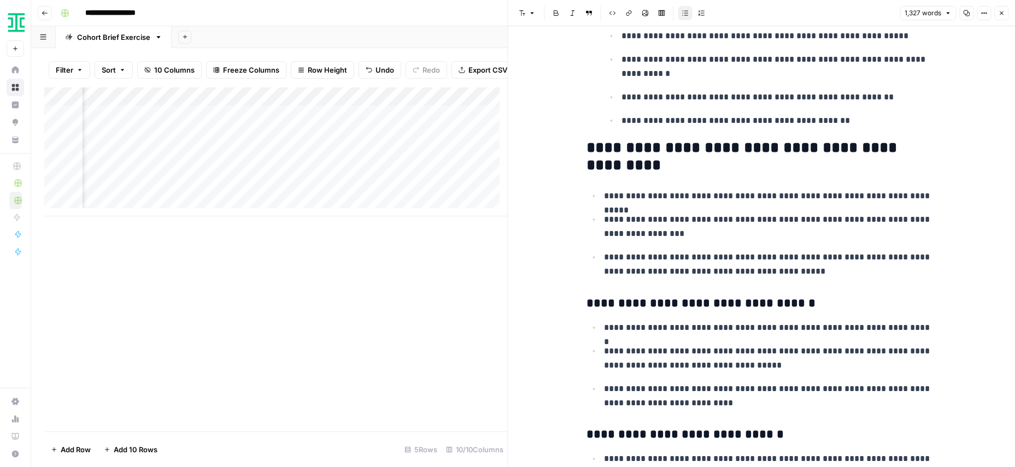
scroll to position [865, 0]
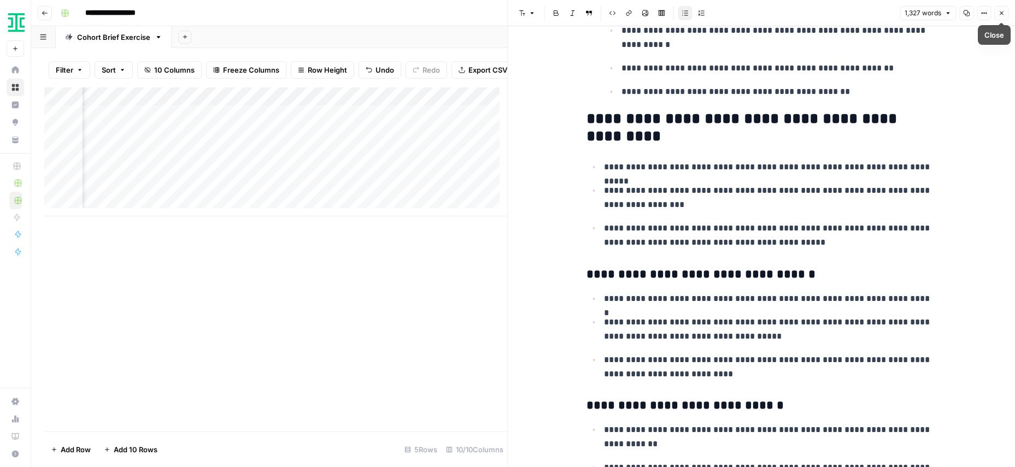
click at [1004, 11] on icon "button" at bounding box center [1001, 13] width 7 height 7
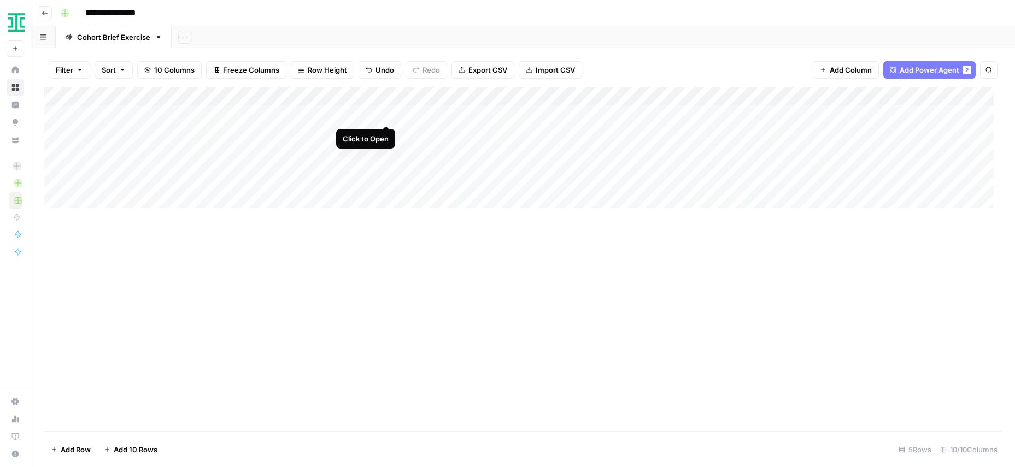
click at [387, 113] on div "Add Column" at bounding box center [522, 151] width 957 height 129
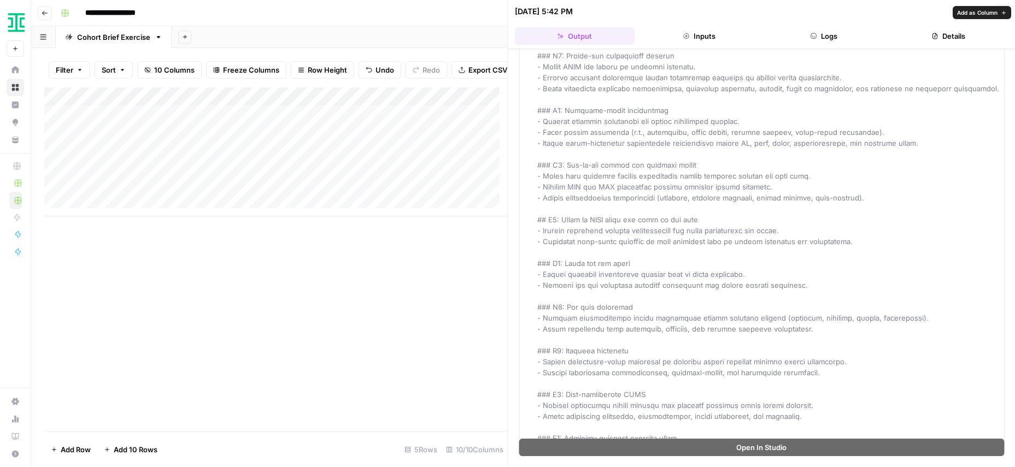
scroll to position [696, 0]
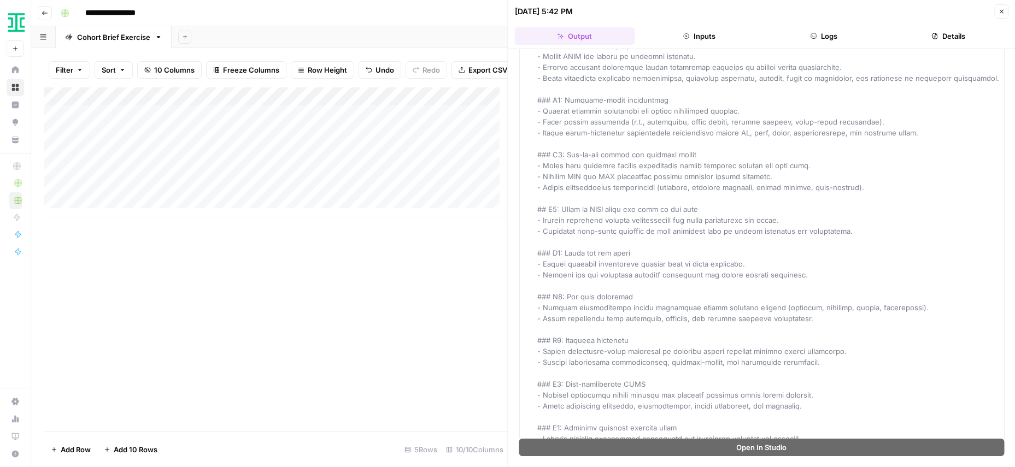
click at [390, 104] on div "Add Column" at bounding box center [275, 151] width 463 height 129
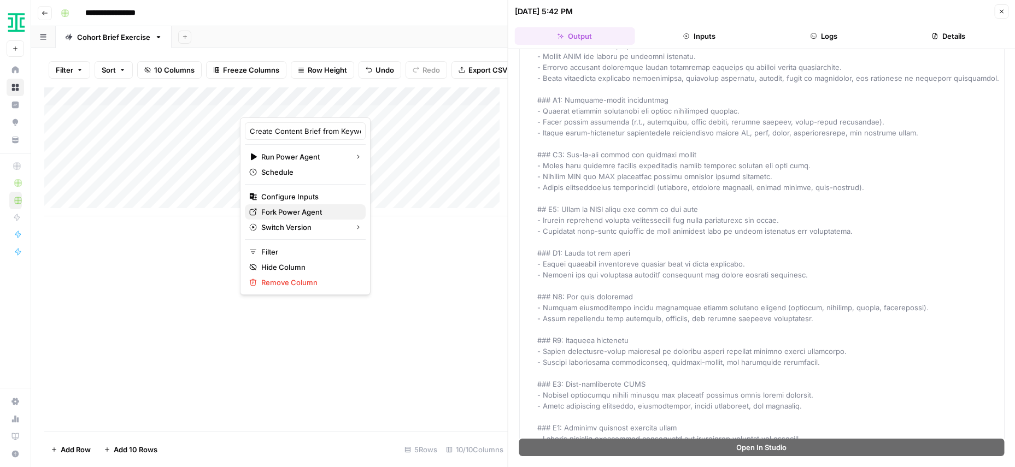
click at [294, 209] on span "Fork Power Agent" at bounding box center [309, 212] width 96 height 11
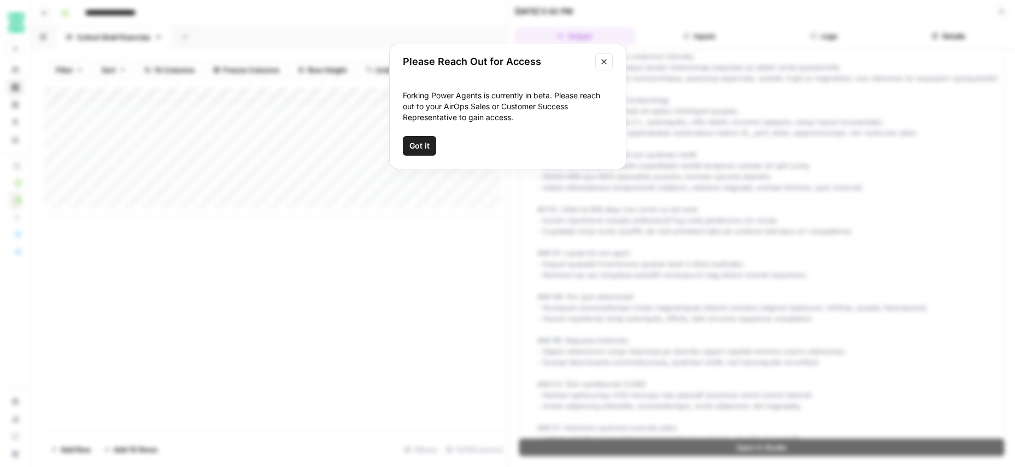
click at [605, 63] on icon "Close modal" at bounding box center [603, 61] width 5 height 5
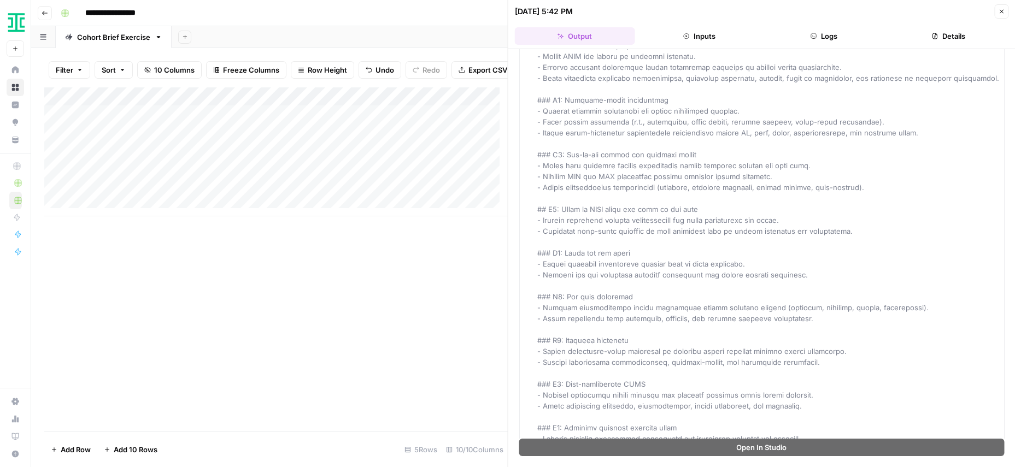
click at [1003, 10] on icon "button" at bounding box center [1001, 11] width 7 height 7
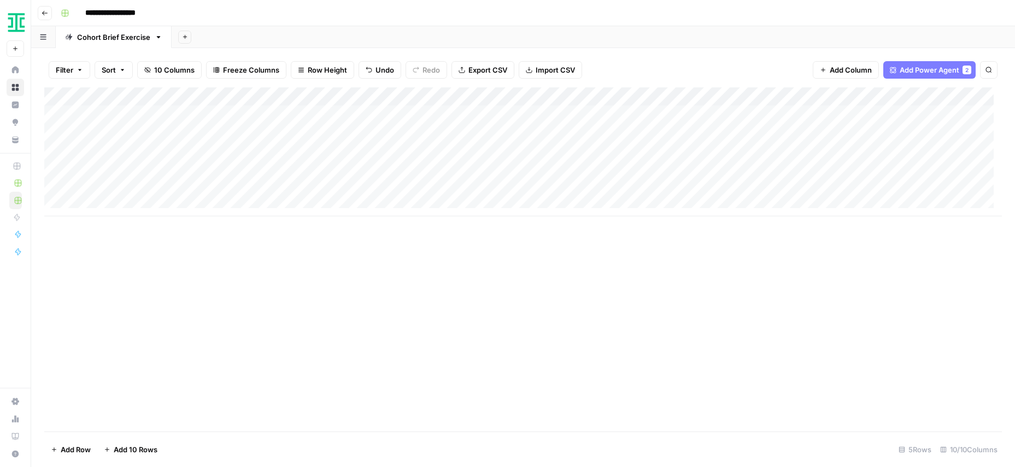
click at [618, 347] on div "Add Column" at bounding box center [522, 259] width 957 height 344
click at [472, 98] on div "Add Column" at bounding box center [522, 151] width 957 height 129
click at [325, 294] on div "Add Column" at bounding box center [522, 259] width 957 height 344
click at [388, 96] on div "Add Column" at bounding box center [522, 151] width 957 height 129
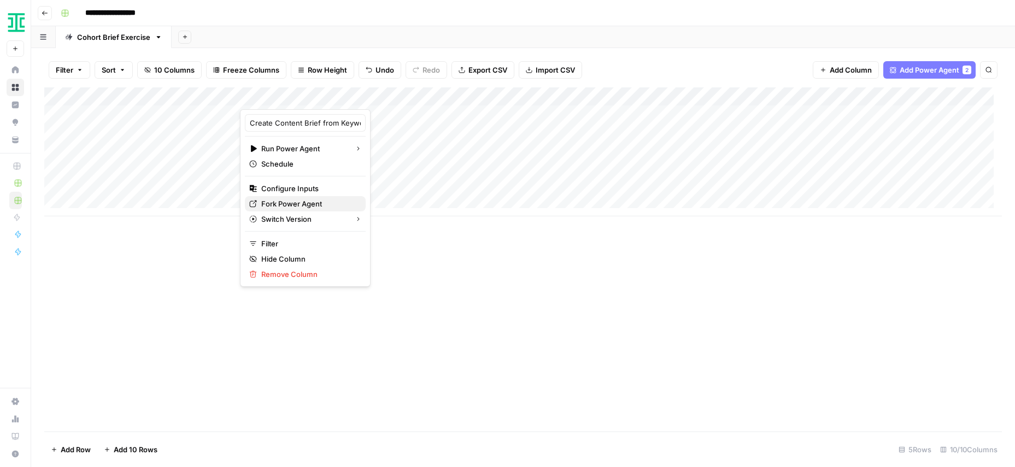
click at [276, 205] on span "Fork Power Agent" at bounding box center [309, 203] width 96 height 11
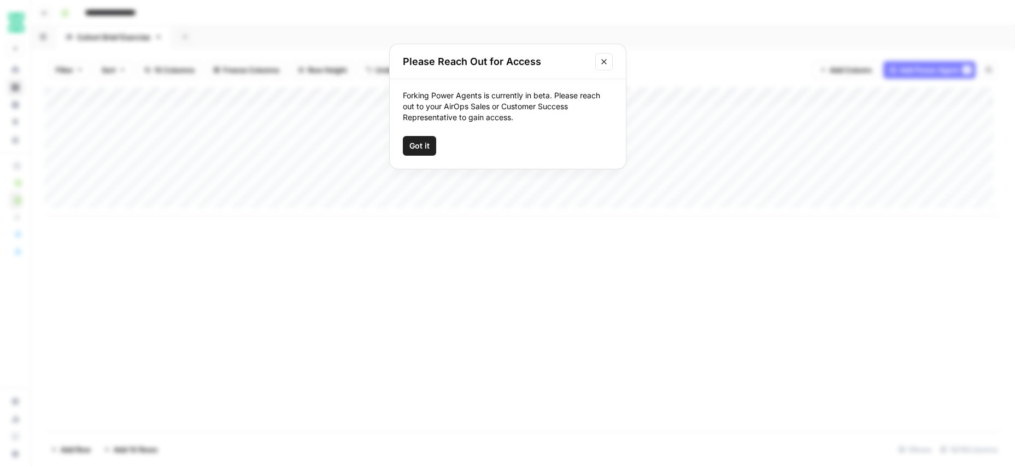
click at [415, 144] on span "Got it" at bounding box center [419, 145] width 20 height 11
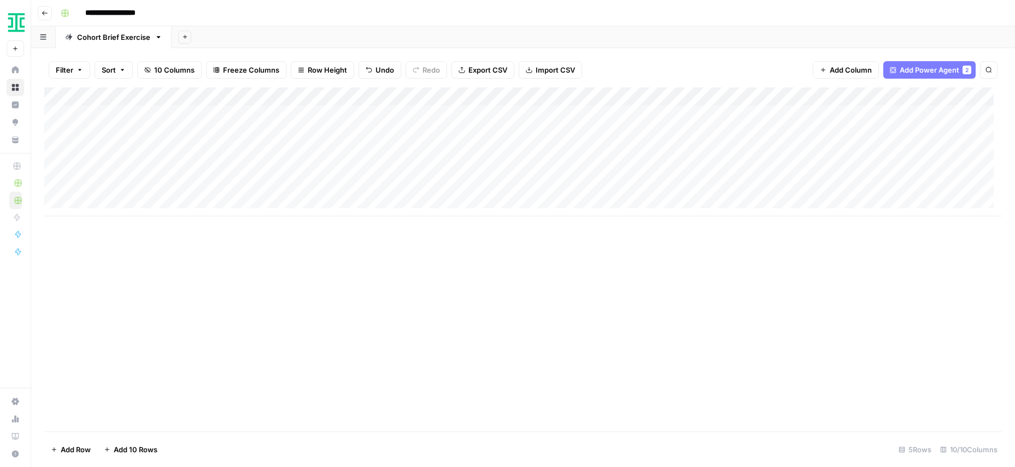
scroll to position [0, 265]
click at [921, 114] on div "Add Column" at bounding box center [522, 151] width 957 height 129
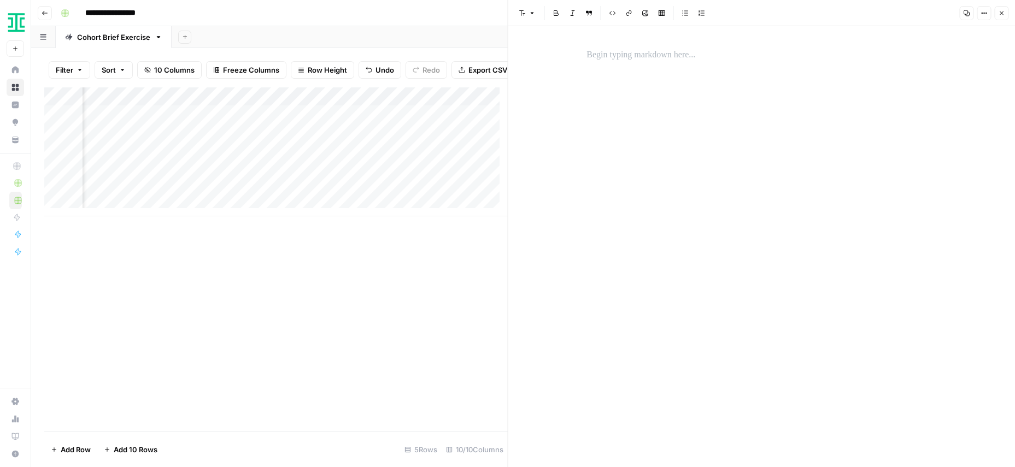
click at [411, 291] on div "Add Column" at bounding box center [275, 259] width 463 height 344
click at [1000, 13] on icon "button" at bounding box center [1001, 13] width 7 height 7
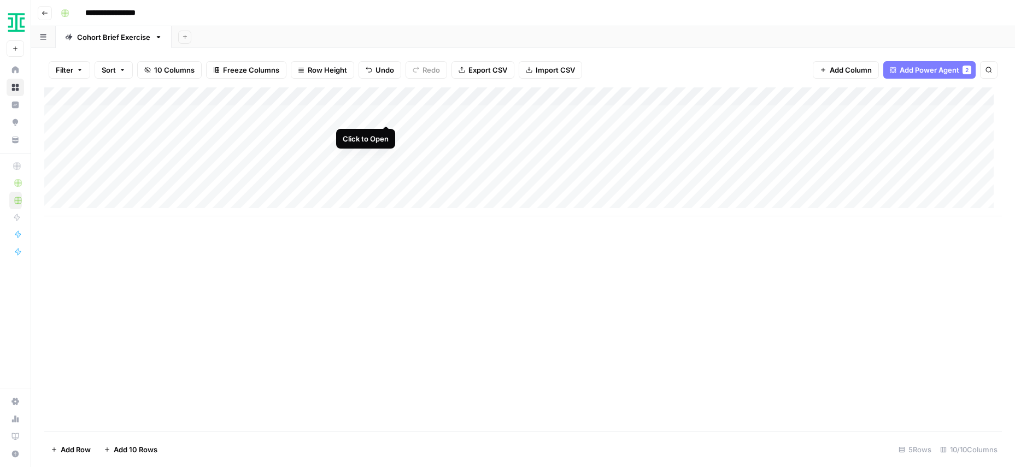
click at [387, 111] on div "Add Column" at bounding box center [522, 151] width 957 height 129
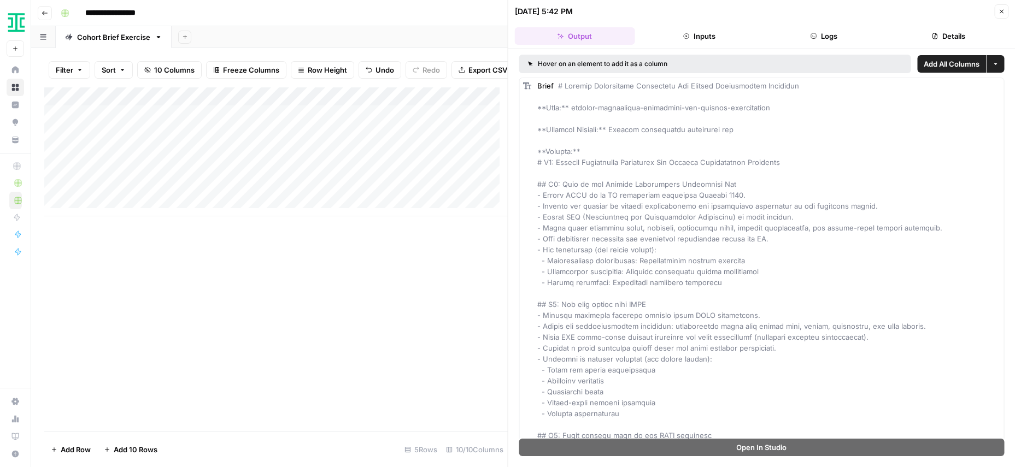
click at [711, 36] on button "Inputs" at bounding box center [699, 35] width 120 height 17
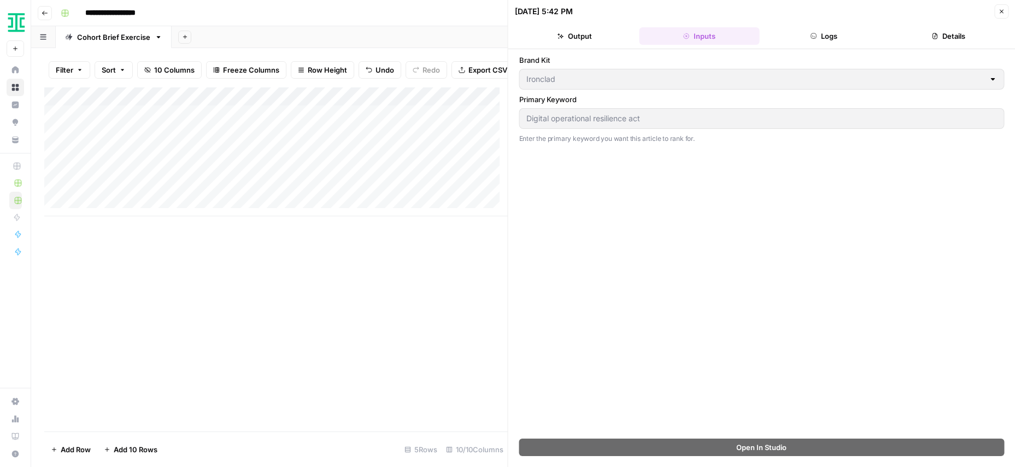
click at [862, 33] on button "Logs" at bounding box center [823, 35] width 120 height 17
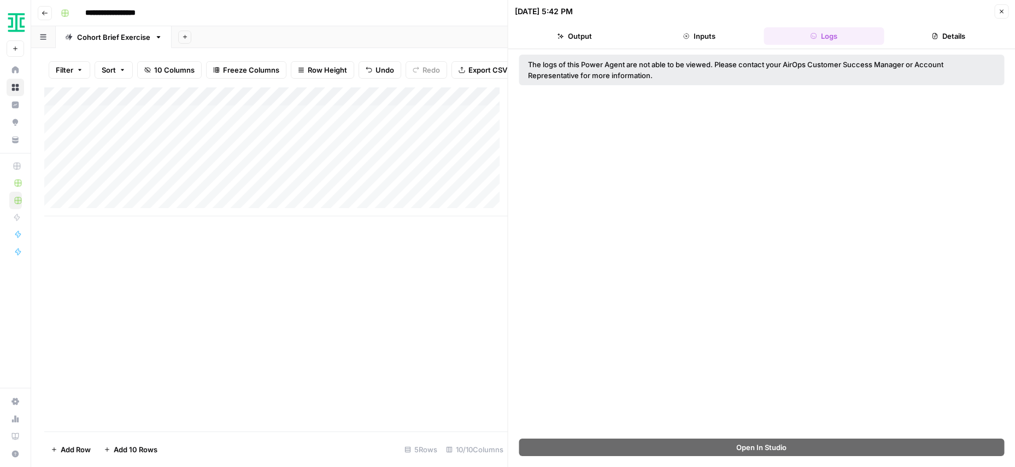
click at [973, 27] on button "Details" at bounding box center [948, 35] width 120 height 17
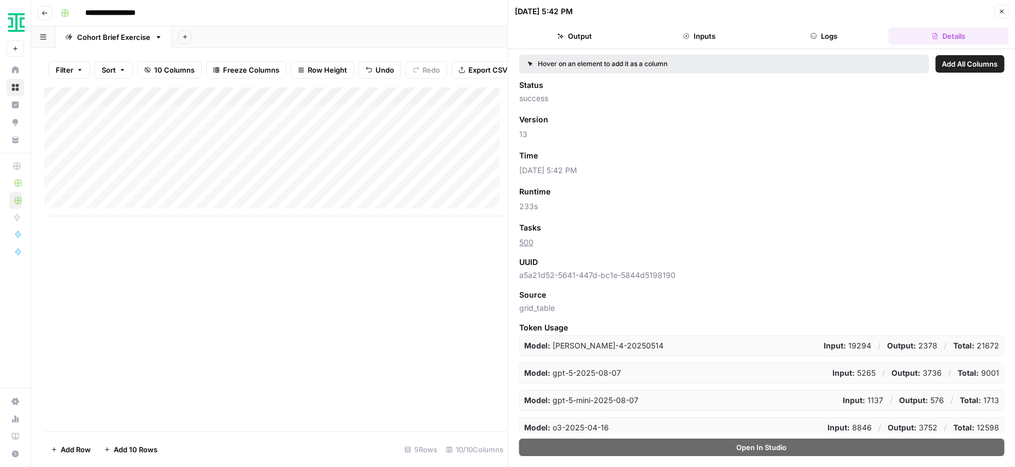
click at [998, 9] on icon "button" at bounding box center [1001, 11] width 7 height 7
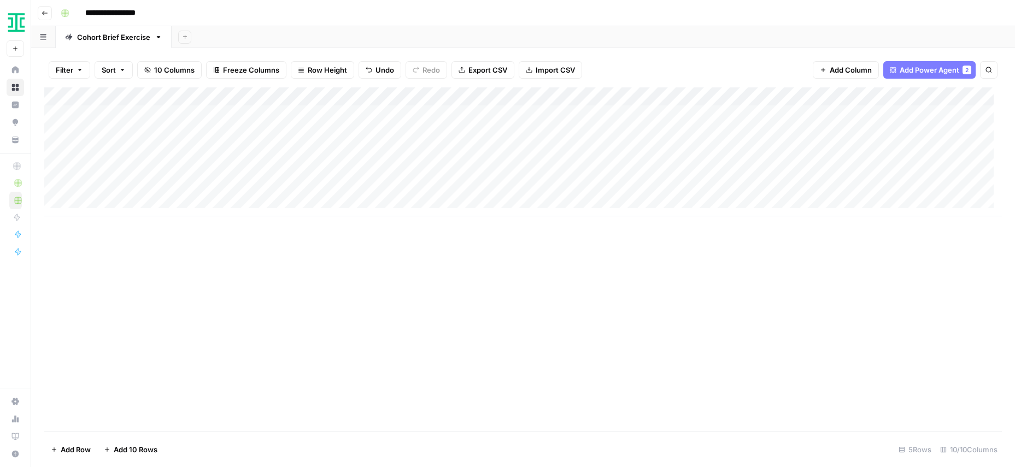
scroll to position [0, 265]
click at [960, 97] on span "Add Column" at bounding box center [976, 97] width 38 height 10
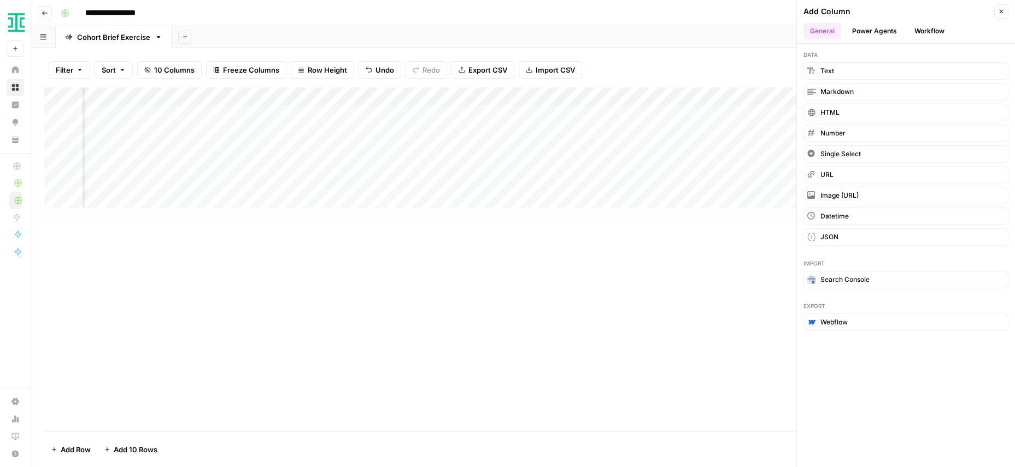
click at [887, 31] on button "Power Agents" at bounding box center [874, 31] width 58 height 16
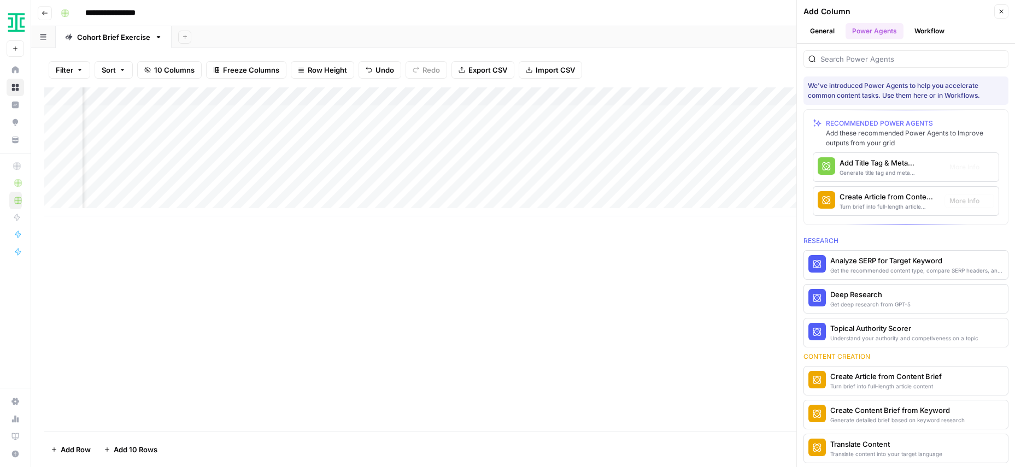
scroll to position [0, 423]
click at [885, 374] on div "Create Article from Content Brief" at bounding box center [885, 376] width 111 height 11
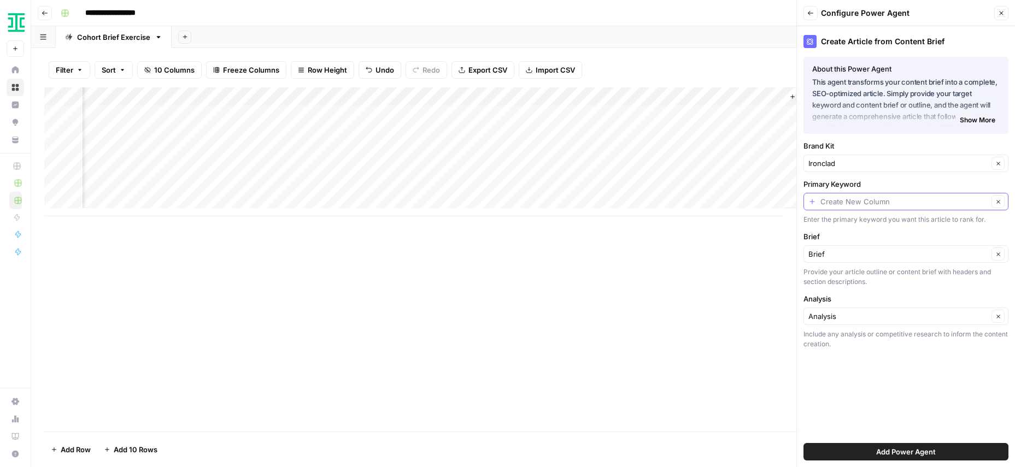
click at [875, 202] on input "Primary Keyword" at bounding box center [904, 201] width 168 height 11
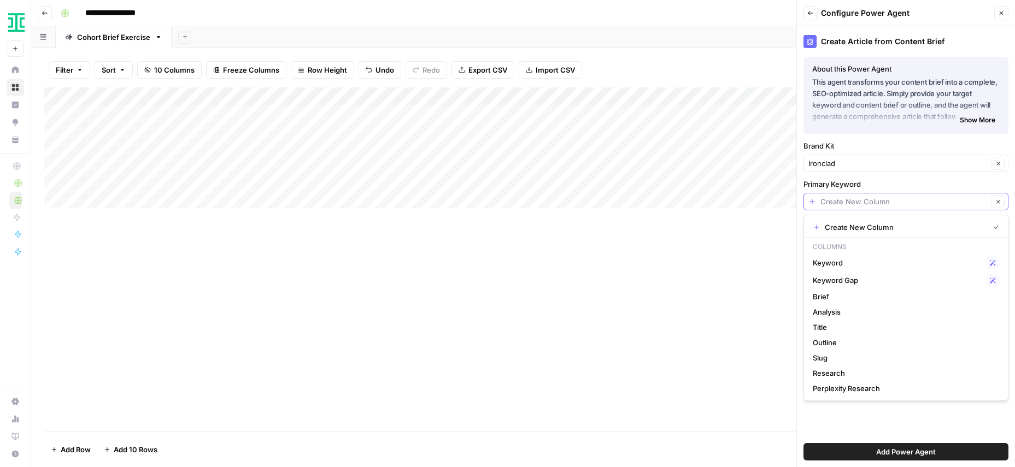
scroll to position [0, 7]
click at [912, 260] on span "Keyword" at bounding box center [896, 262] width 169 height 11
type input "Keyword"
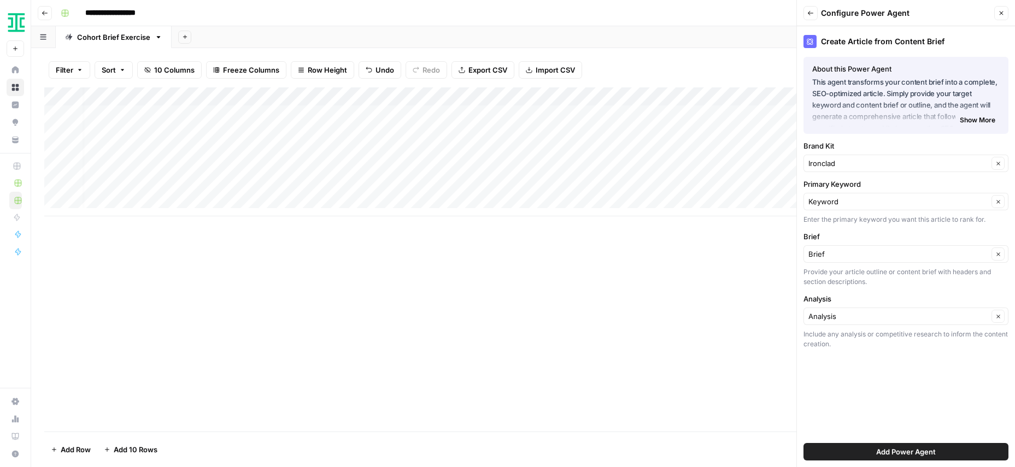
click at [885, 450] on span "Add Power Agent" at bounding box center [906, 451] width 60 height 11
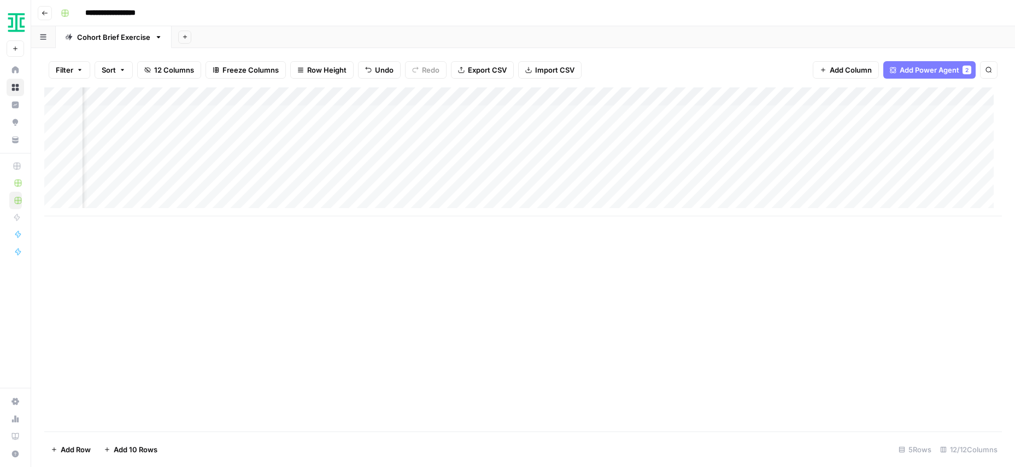
scroll to position [0, 449]
click at [828, 114] on div "Add Column" at bounding box center [522, 151] width 957 height 129
click at [110, 37] on div "Cohort Brief Exercise" at bounding box center [113, 37] width 73 height 11
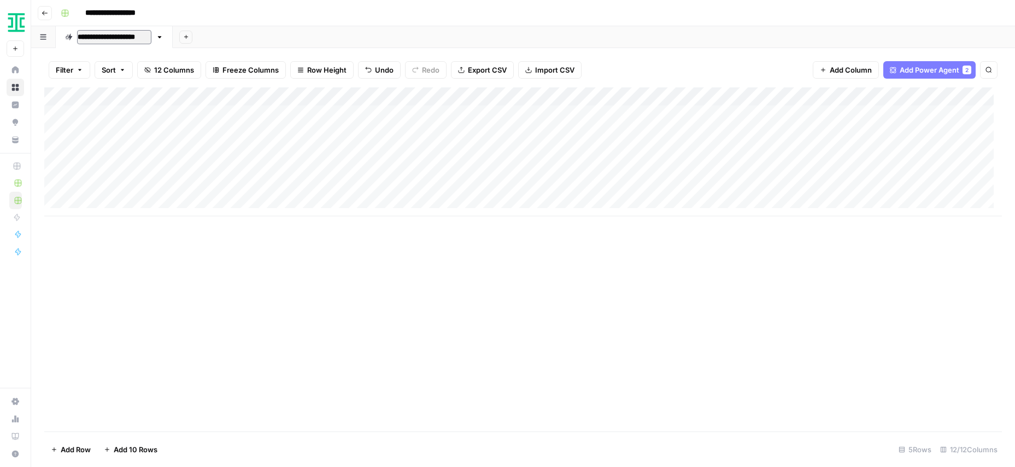
click at [119, 37] on input "**********" at bounding box center [114, 37] width 74 height 14
type input "**********"
drag, startPoint x: 292, startPoint y: 279, endPoint x: 296, endPoint y: 233, distance: 46.0
click at [293, 279] on div "Add Column" at bounding box center [522, 259] width 957 height 344
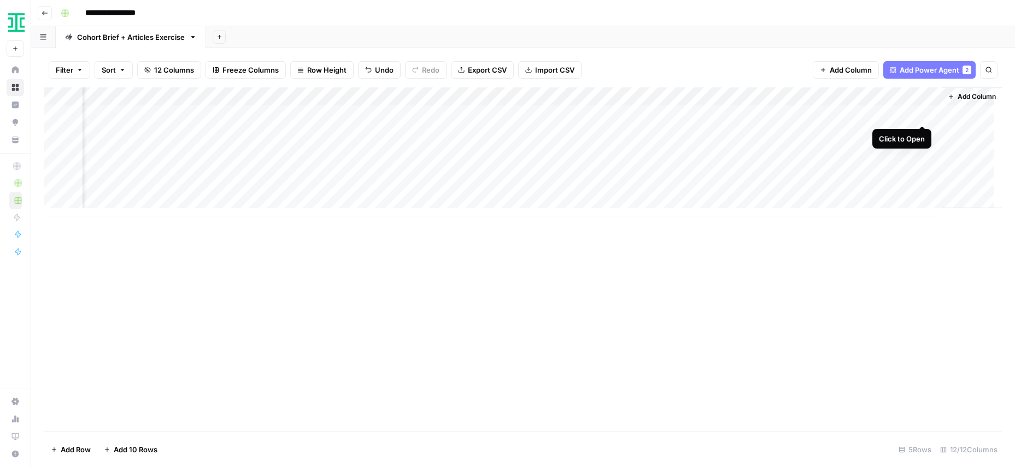
click at [923, 113] on div "Add Column" at bounding box center [522, 151] width 957 height 129
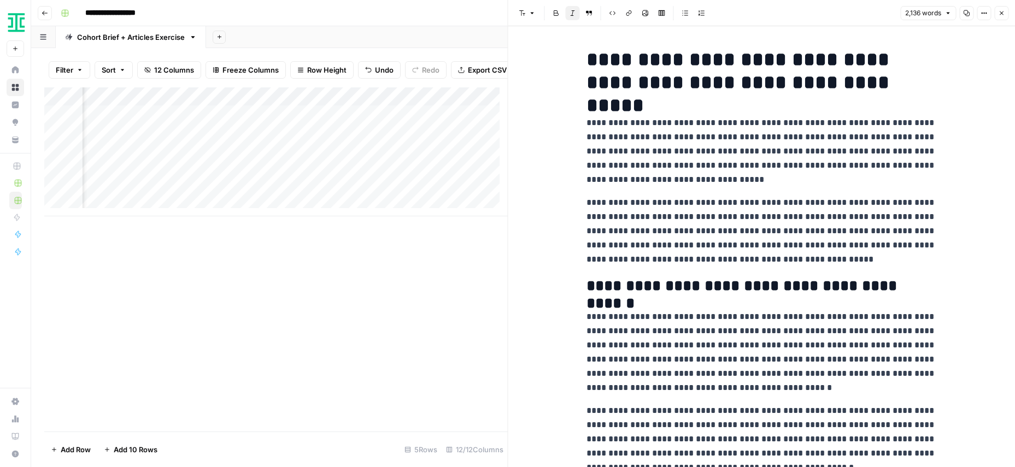
click at [322, 279] on div "Add Column" at bounding box center [275, 259] width 463 height 344
click at [397, 274] on div "Add Column" at bounding box center [275, 259] width 463 height 344
click at [1001, 15] on icon "button" at bounding box center [1001, 13] width 7 height 7
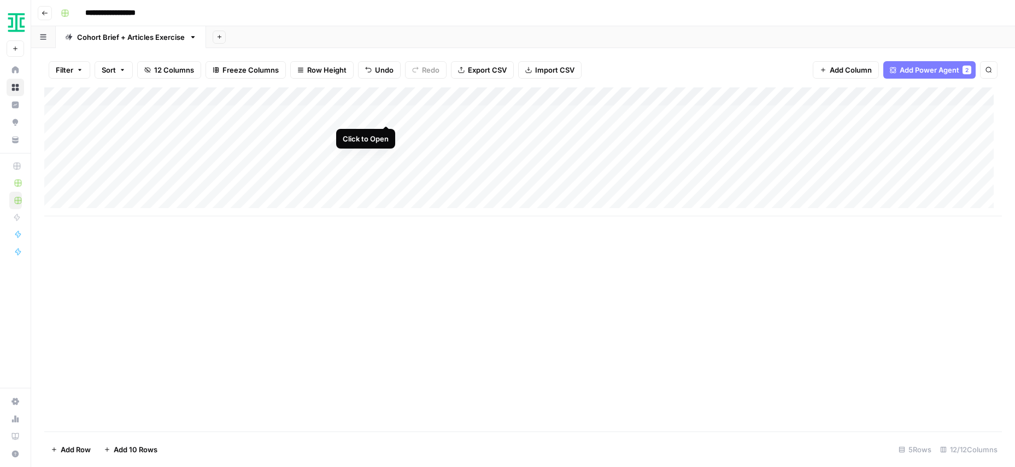
click at [385, 113] on div "Add Column" at bounding box center [522, 151] width 957 height 129
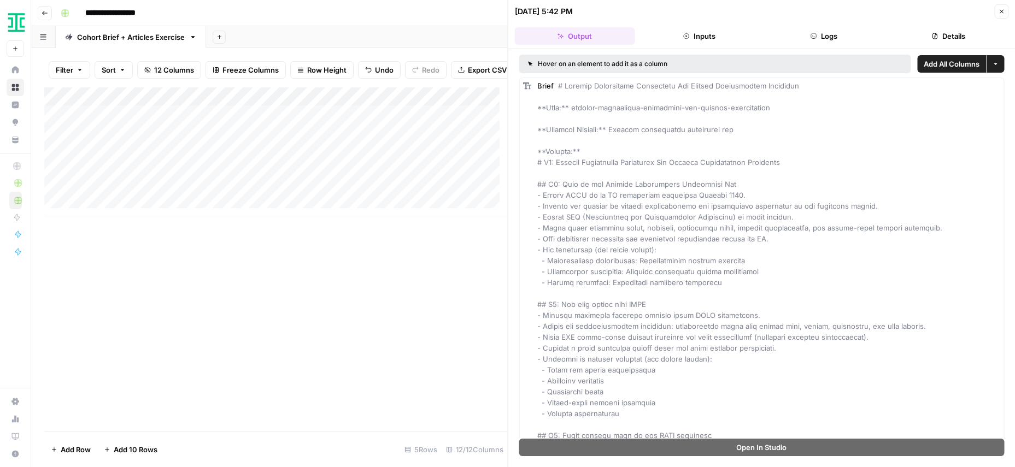
click at [697, 34] on button "Inputs" at bounding box center [699, 35] width 120 height 17
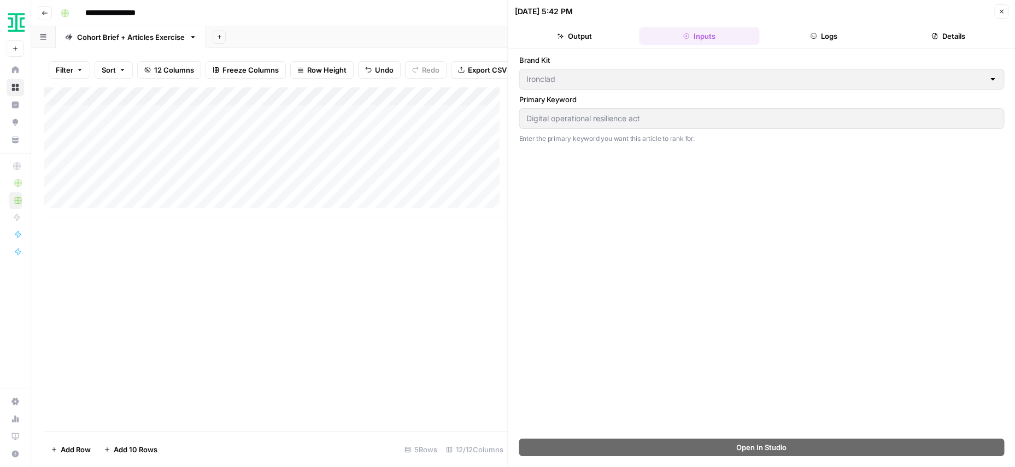
drag, startPoint x: 487, startPoint y: 327, endPoint x: 474, endPoint y: 303, distance: 26.9
click at [487, 324] on div "Add Column" at bounding box center [275, 259] width 463 height 344
click at [387, 121] on div "Add Column" at bounding box center [275, 151] width 463 height 129
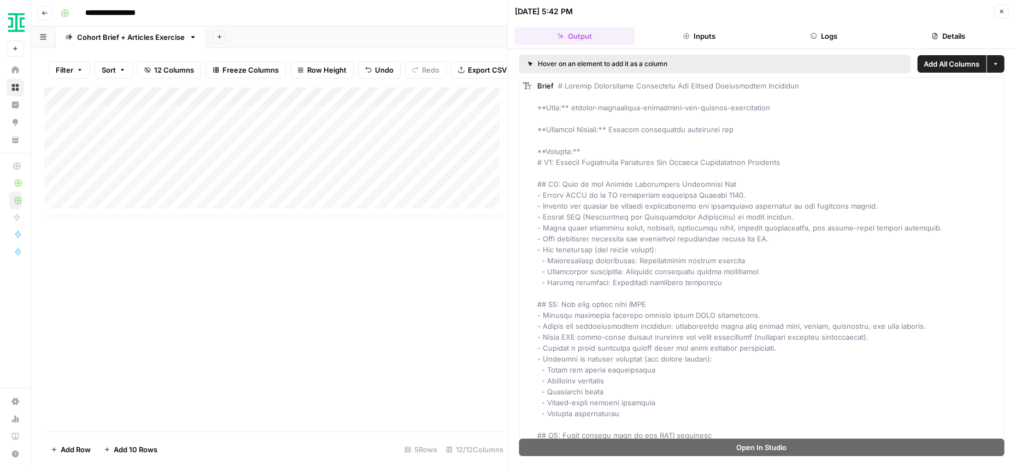
click at [388, 105] on div "Add Column" at bounding box center [275, 151] width 463 height 129
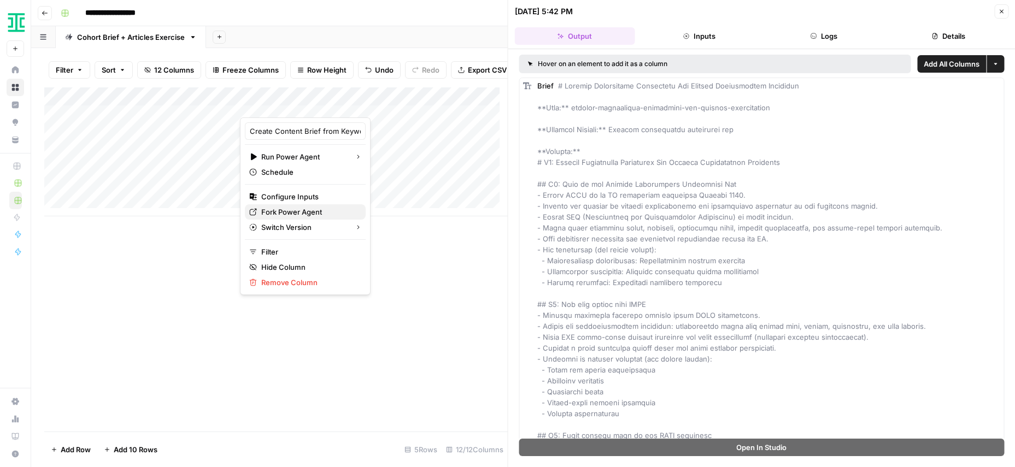
click at [298, 216] on span "Fork Power Agent" at bounding box center [309, 212] width 96 height 11
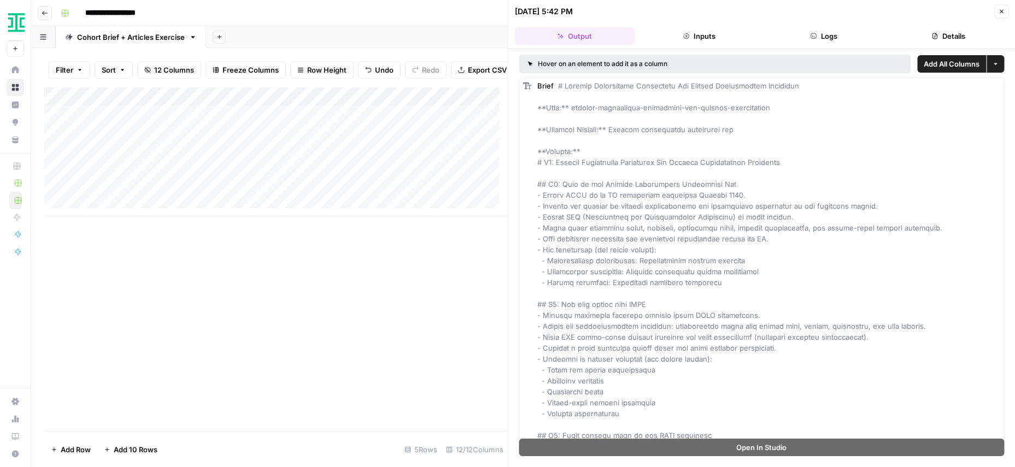
click at [271, 356] on div "Add Column" at bounding box center [275, 259] width 463 height 344
click at [1005, 4] on div "Close" at bounding box center [1001, 11] width 14 height 14
click at [1003, 9] on icon "button" at bounding box center [1001, 11] width 7 height 7
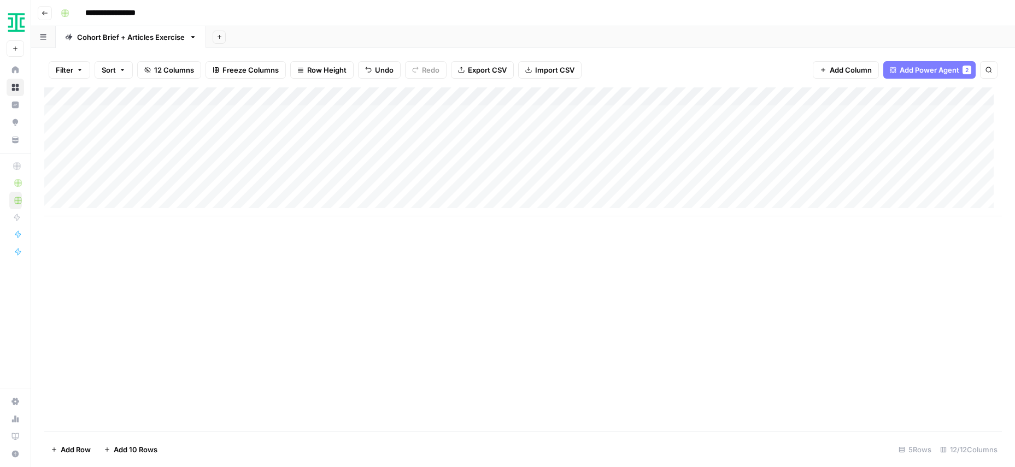
click at [345, 243] on div "Add Column" at bounding box center [522, 259] width 957 height 344
click at [222, 38] on icon "button" at bounding box center [219, 37] width 6 height 6
click at [254, 90] on span "From Workflow" at bounding box center [274, 90] width 80 height 11
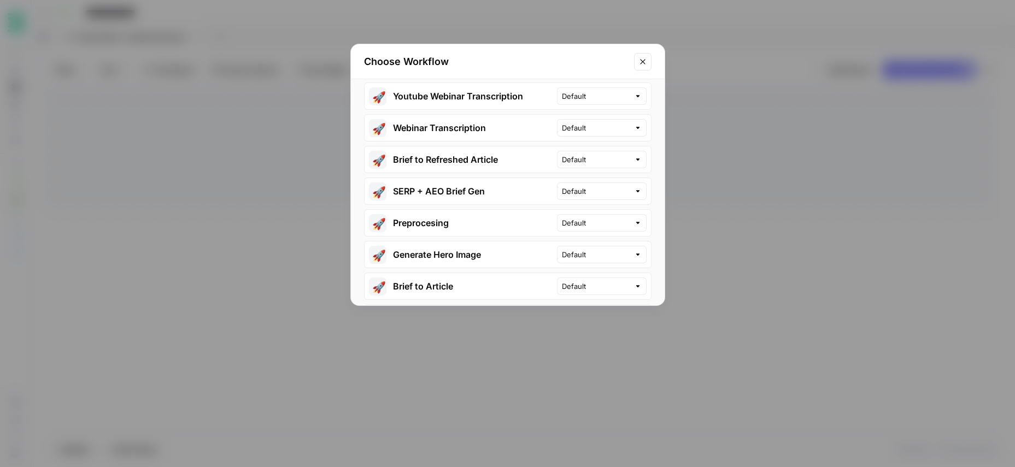
scroll to position [166, 0]
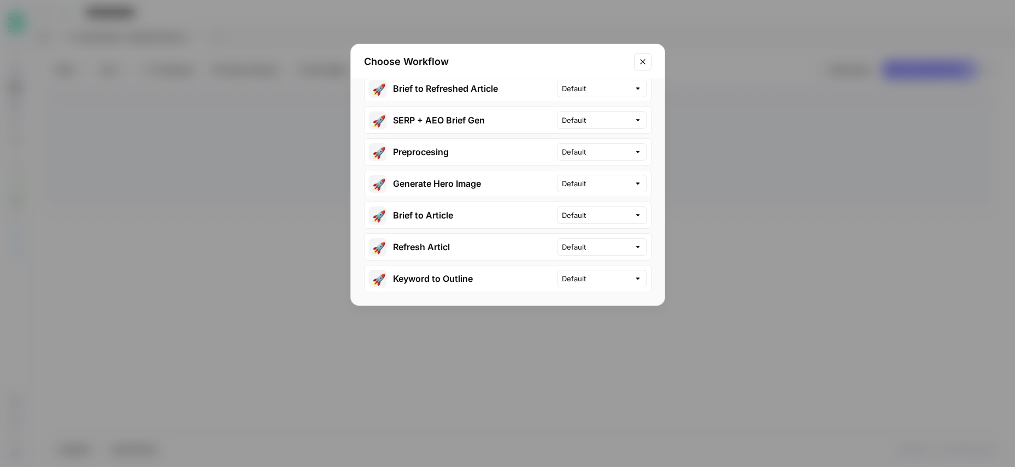
click at [291, 150] on div "Choose Workflow 🚀 Write to Kb Default 🚀 Test Default 🚀 Youtube Webinar Transcri…" at bounding box center [507, 233] width 1015 height 467
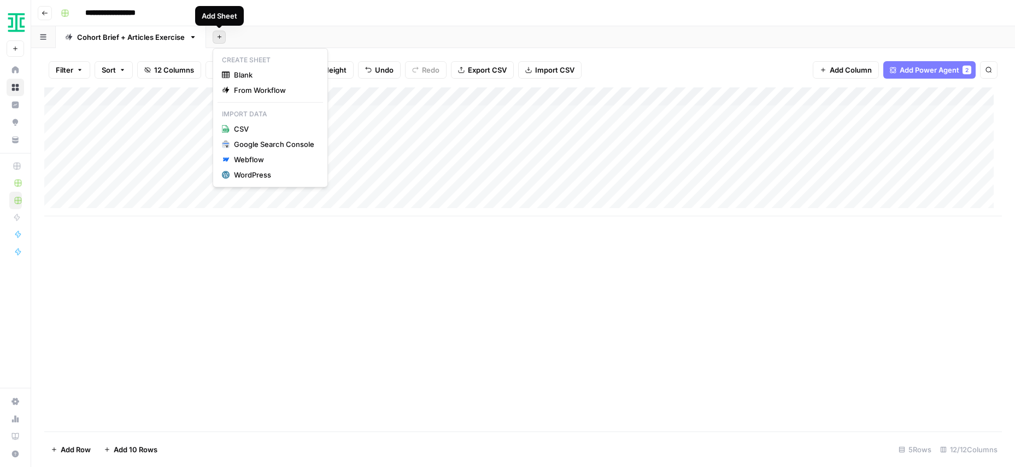
click at [218, 40] on button "Add Sheet" at bounding box center [219, 37] width 13 height 13
click at [257, 74] on span "Blank" at bounding box center [274, 74] width 80 height 11
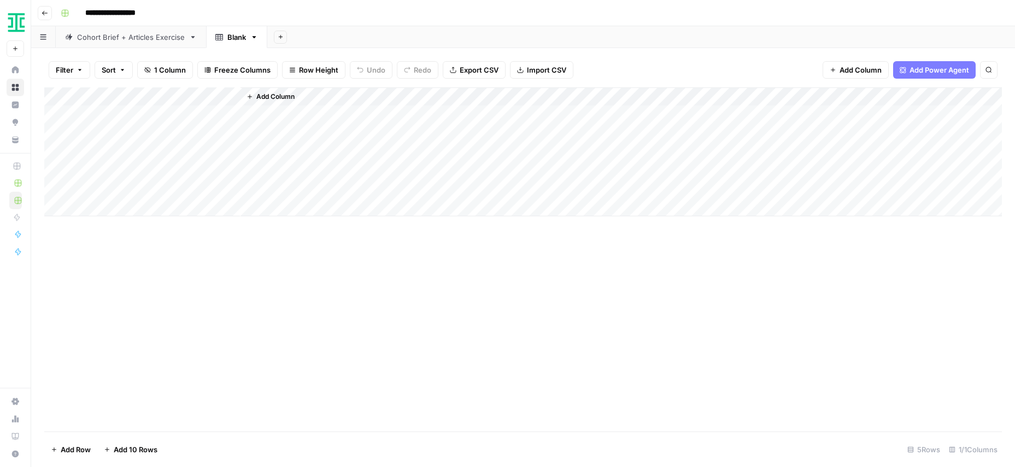
click at [245, 38] on div "Blank" at bounding box center [236, 37] width 19 height 11
click at [243, 39] on input "*****" at bounding box center [237, 37] width 20 height 14
click at [240, 39] on input "*****" at bounding box center [237, 37] width 20 height 14
click at [239, 39] on input "*****" at bounding box center [237, 37] width 20 height 14
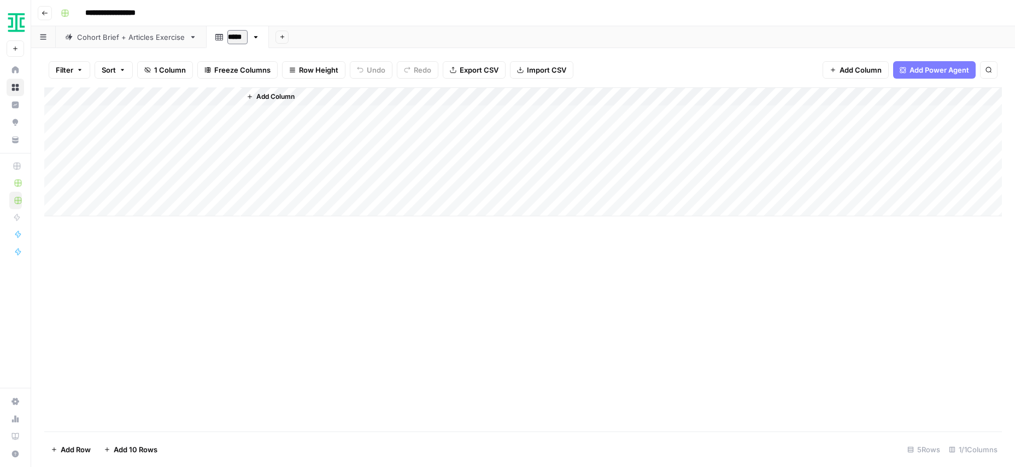
click at [239, 39] on input "*****" at bounding box center [237, 37] width 20 height 14
type input "**********"
click at [385, 275] on div "Add Column" at bounding box center [522, 259] width 957 height 344
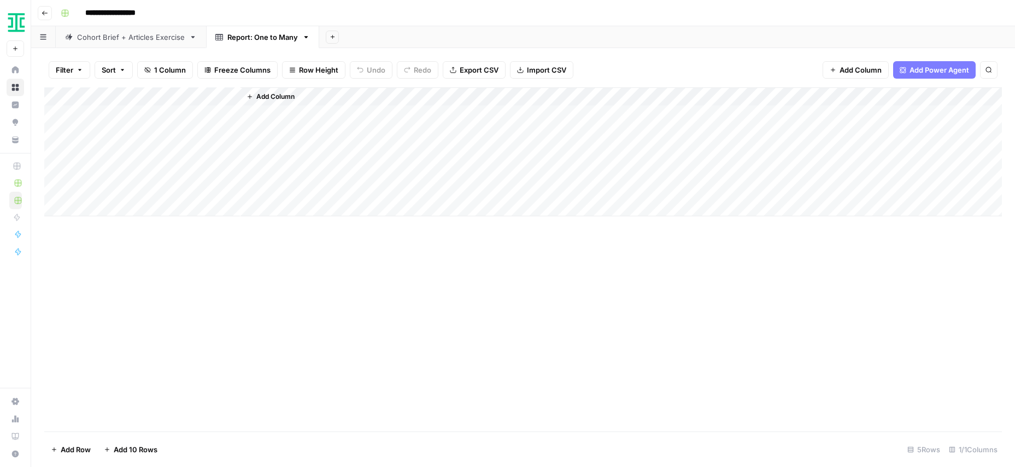
click at [115, 93] on div "Add Column" at bounding box center [522, 151] width 957 height 129
click at [115, 93] on div at bounding box center [162, 98] width 158 height 22
click at [112, 97] on div at bounding box center [162, 98] width 158 height 22
click at [451, 374] on div "Add Column" at bounding box center [522, 259] width 957 height 344
click at [135, 95] on div "Add Column" at bounding box center [522, 151] width 957 height 129
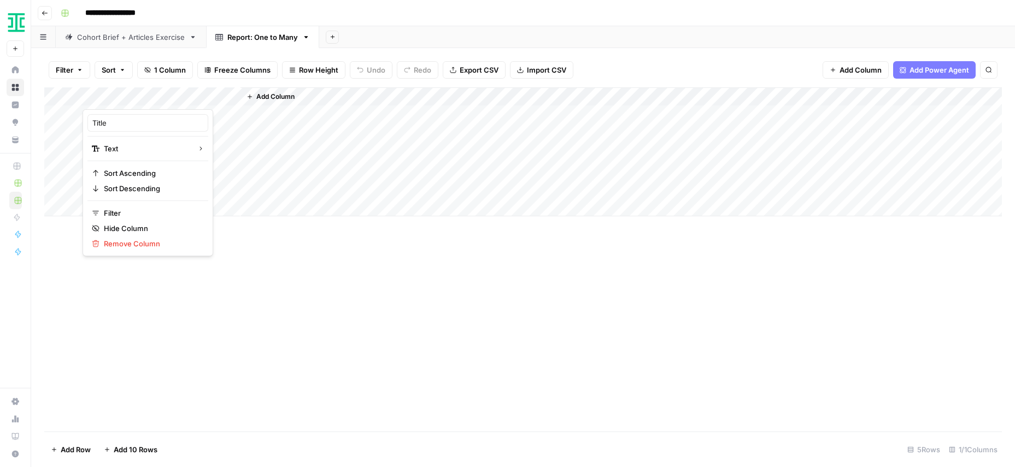
click at [302, 239] on div "Add Column" at bounding box center [522, 259] width 957 height 344
click at [109, 92] on div "Add Column" at bounding box center [522, 151] width 957 height 129
click at [109, 92] on div at bounding box center [162, 98] width 158 height 22
click at [222, 116] on div "Add Column" at bounding box center [522, 151] width 957 height 129
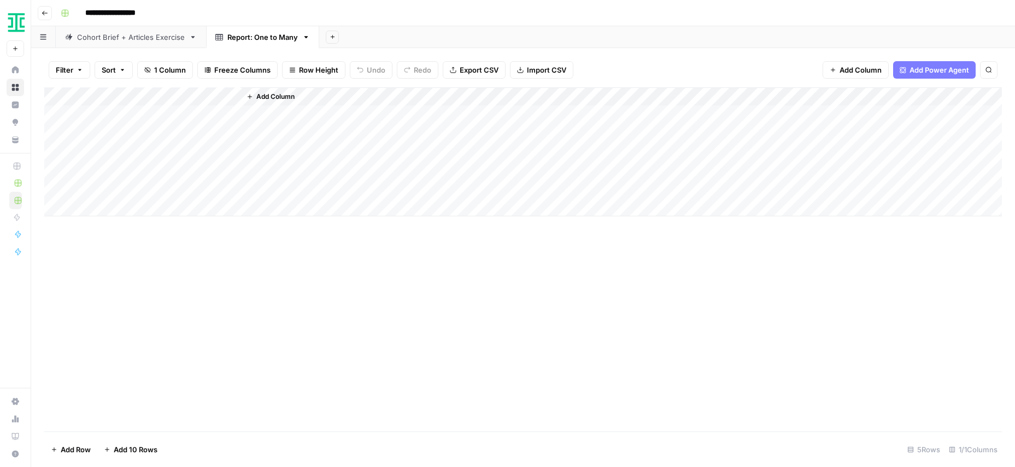
click at [220, 114] on div "Add Column" at bounding box center [522, 151] width 957 height 129
click at [315, 118] on div "Add Column" at bounding box center [620, 151] width 761 height 129
click at [263, 98] on span "Add Column" at bounding box center [275, 97] width 38 height 10
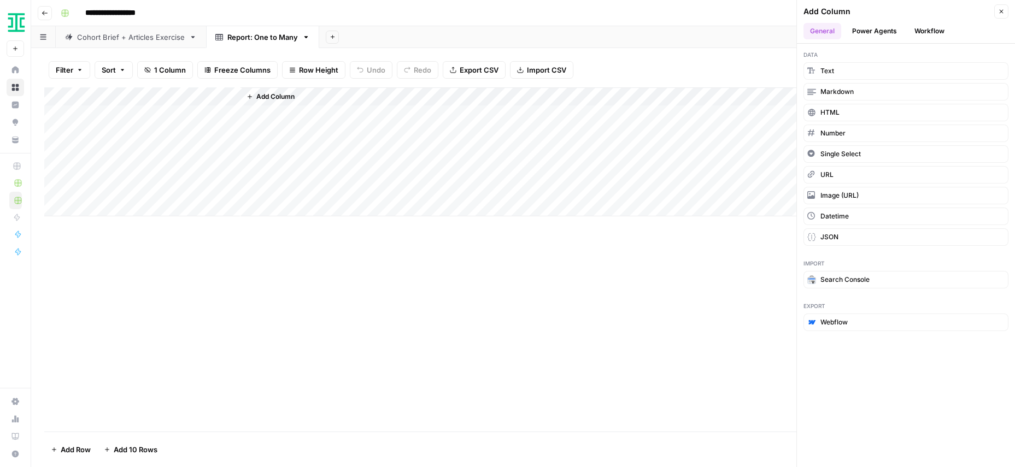
click at [927, 33] on button "Workflow" at bounding box center [929, 31] width 43 height 16
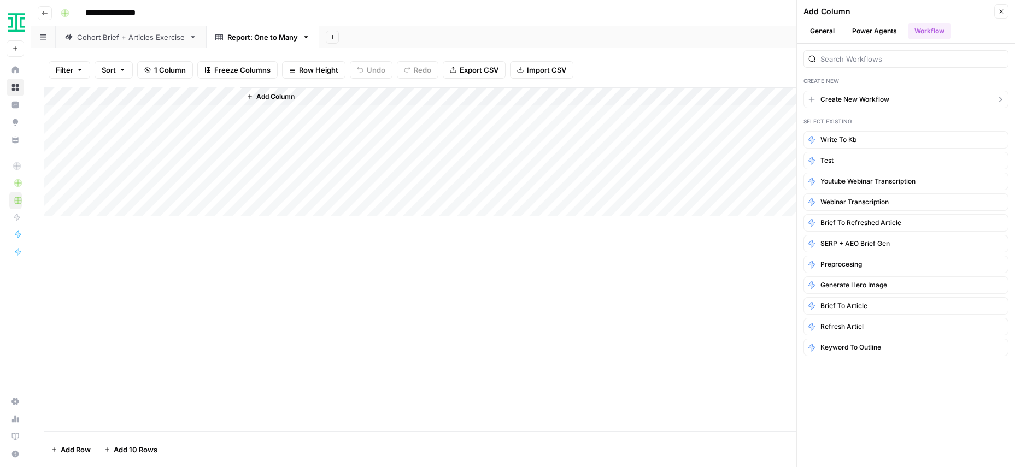
click at [860, 97] on span "Create New Workflow" at bounding box center [854, 100] width 69 height 10
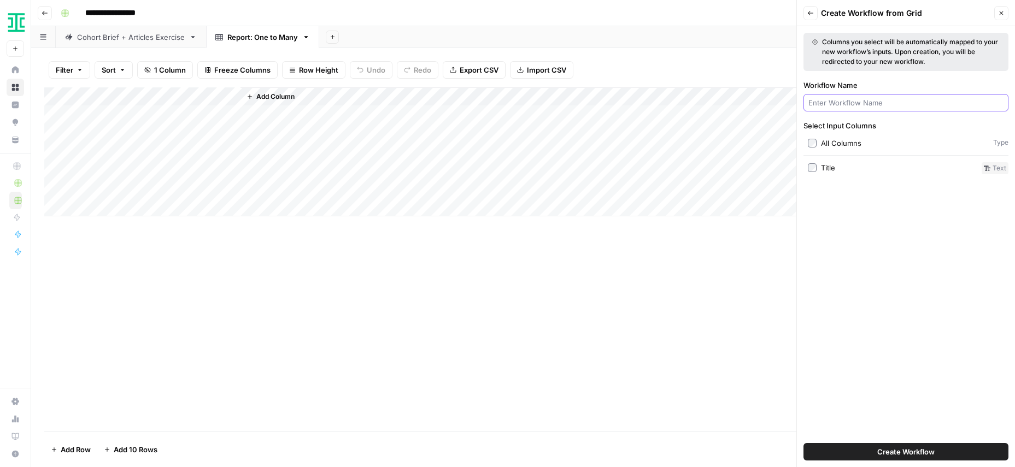
click at [859, 105] on input "Workflow Name" at bounding box center [905, 102] width 195 height 11
type input "Report One to Many Generator"
click at [813, 16] on button "Back" at bounding box center [810, 13] width 14 height 14
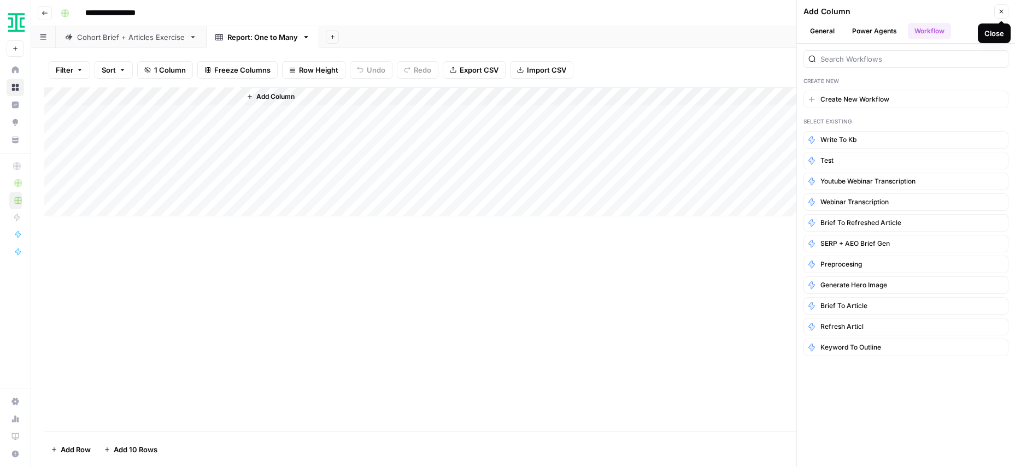
click at [1002, 9] on icon "button" at bounding box center [1001, 11] width 7 height 7
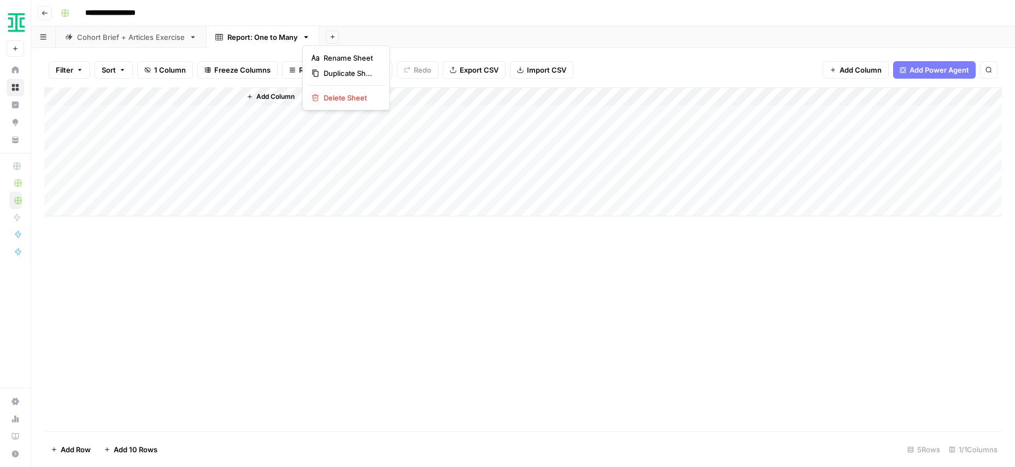
click at [308, 39] on icon "button" at bounding box center [306, 37] width 8 height 8
click at [354, 98] on span "Delete Sheet" at bounding box center [349, 97] width 52 height 11
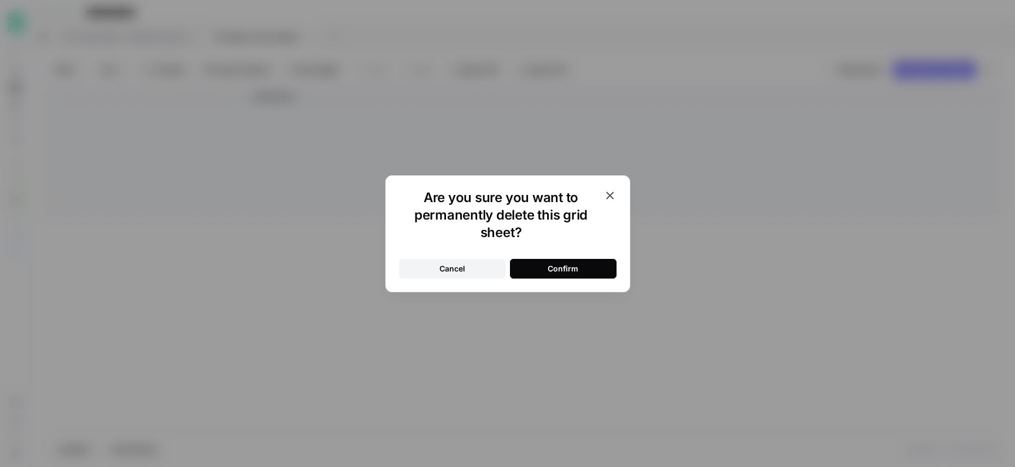
click at [568, 269] on div "Confirm" at bounding box center [562, 268] width 31 height 11
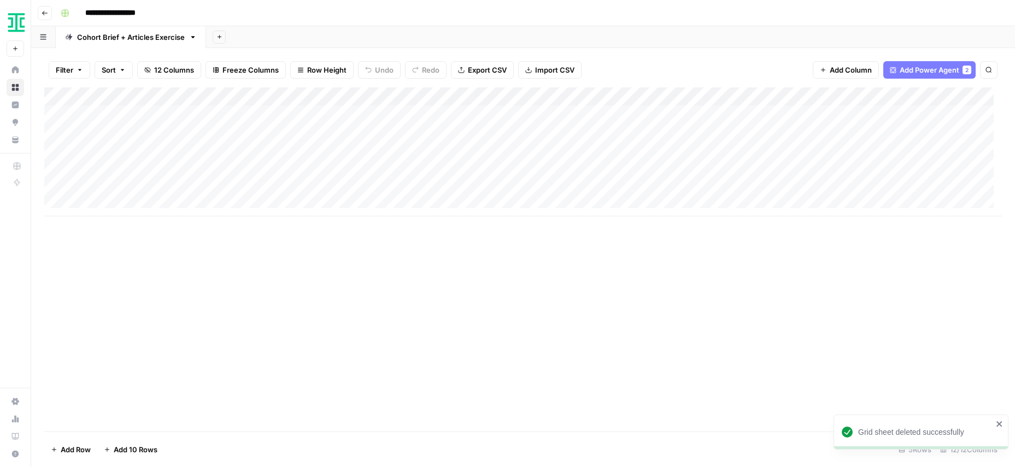
click at [43, 11] on icon "button" at bounding box center [45, 13] width 7 height 7
click at [46, 15] on icon "button" at bounding box center [45, 13] width 7 height 7
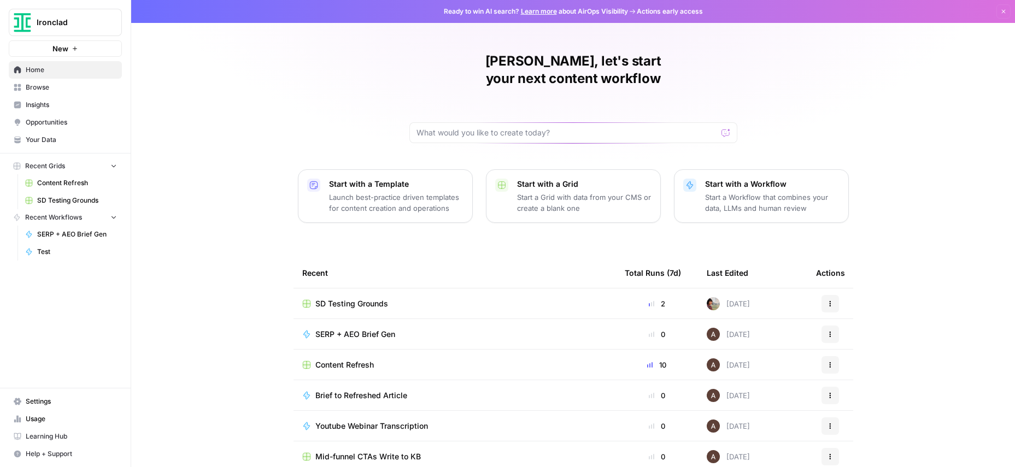
click at [765, 192] on p "Start a Workflow that combines your data, LLMs and human review" at bounding box center [772, 203] width 134 height 22
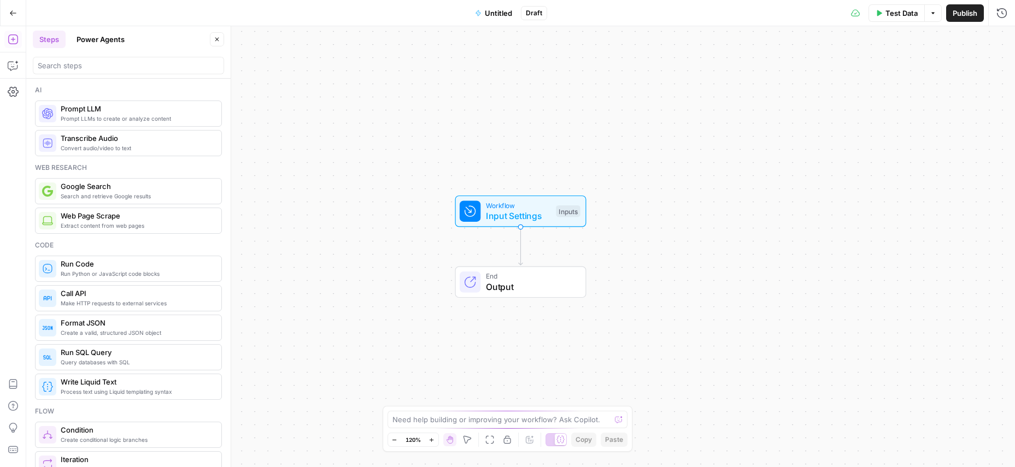
click at [485, 9] on span "Untitled" at bounding box center [498, 13] width 27 height 11
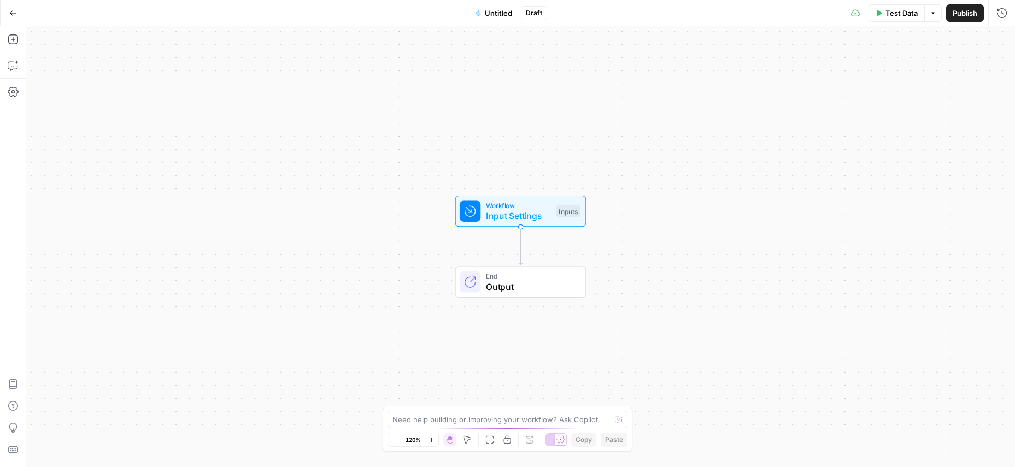
click at [490, 10] on span "Untitled" at bounding box center [498, 13] width 27 height 11
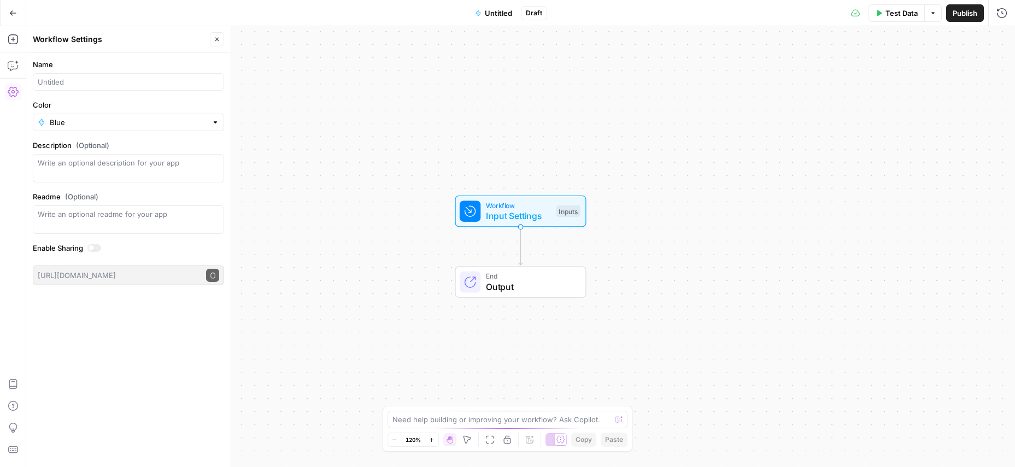
click at [176, 87] on div at bounding box center [128, 81] width 191 height 17
type input "Report One to Many Generator"
click at [94, 118] on input "Color" at bounding box center [128, 122] width 157 height 11
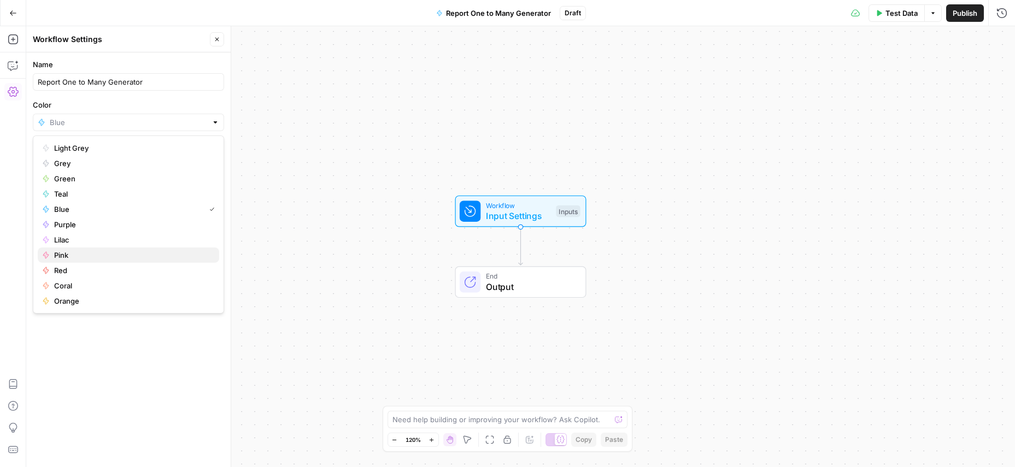
click at [125, 257] on span "Pink" at bounding box center [132, 255] width 156 height 11
type input "Pink"
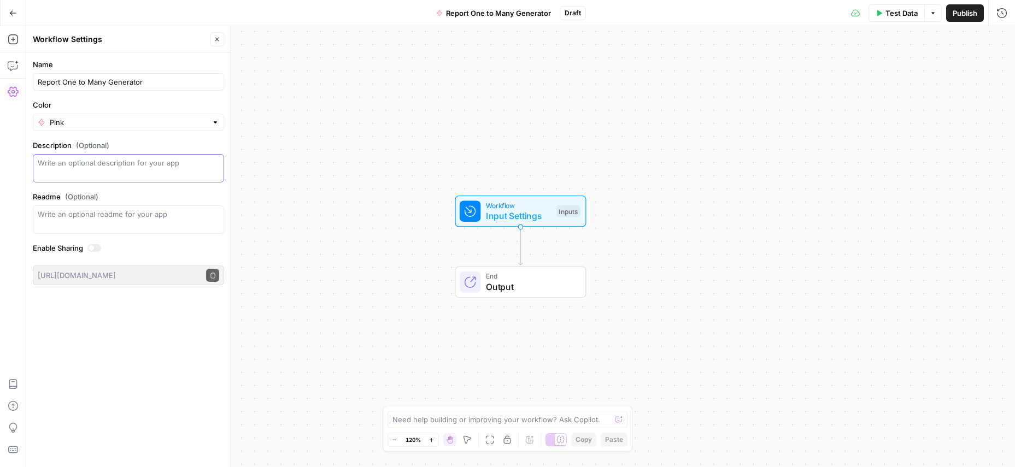
click at [115, 173] on textarea "Description (Optional)" at bounding box center [128, 168] width 181 height 22
type textarea "Workflow to generate validated repurposed article ideas from tentpole gated con…"
click at [80, 386] on div "Name Report One to Many Generator Color Pink Description (Optional) Workflow to…" at bounding box center [128, 259] width 204 height 415
click at [93, 393] on div "Name Report One to Many Generator Color Pink Description (Optional) Workflow to…" at bounding box center [128, 259] width 204 height 415
click at [838, 317] on div "Workflow Input Settings Inputs End Output" at bounding box center [520, 246] width 988 height 441
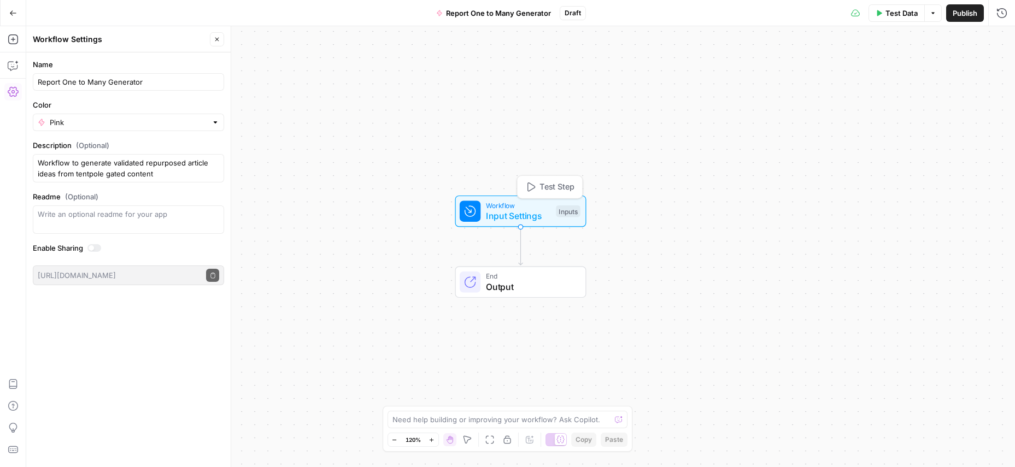
click at [506, 217] on span "Input Settings" at bounding box center [518, 215] width 65 height 13
click at [856, 70] on button "Add Field" at bounding box center [896, 74] width 182 height 17
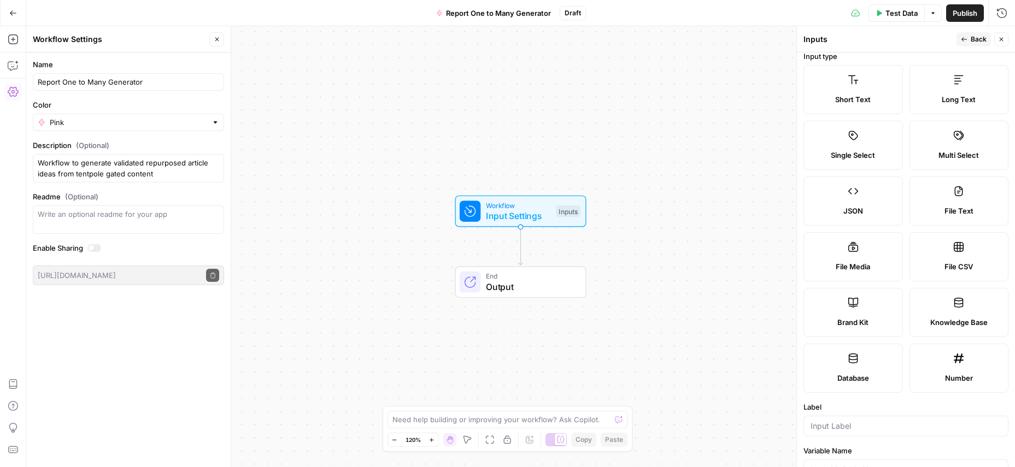
scroll to position [9, 0]
click at [962, 313] on label "Knowledge Base" at bounding box center [958, 311] width 99 height 49
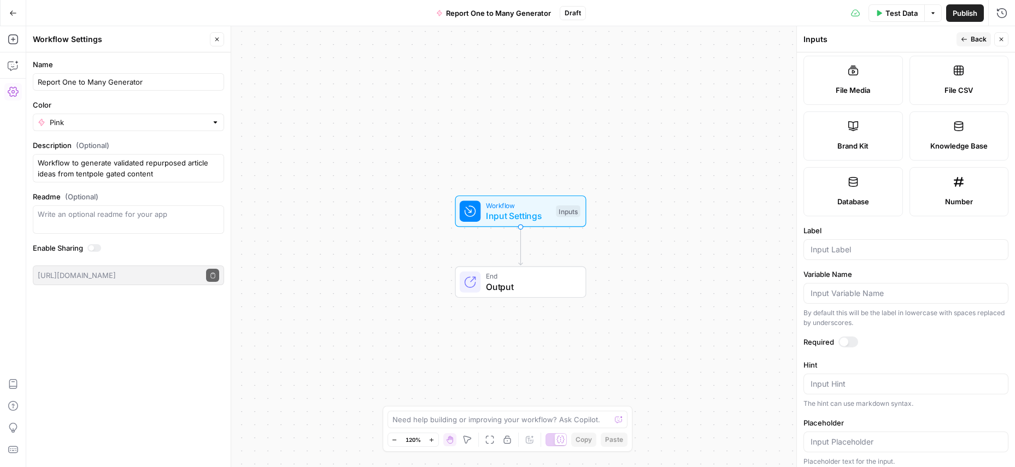
scroll to position [191, 0]
click at [852, 333] on div at bounding box center [848, 336] width 20 height 11
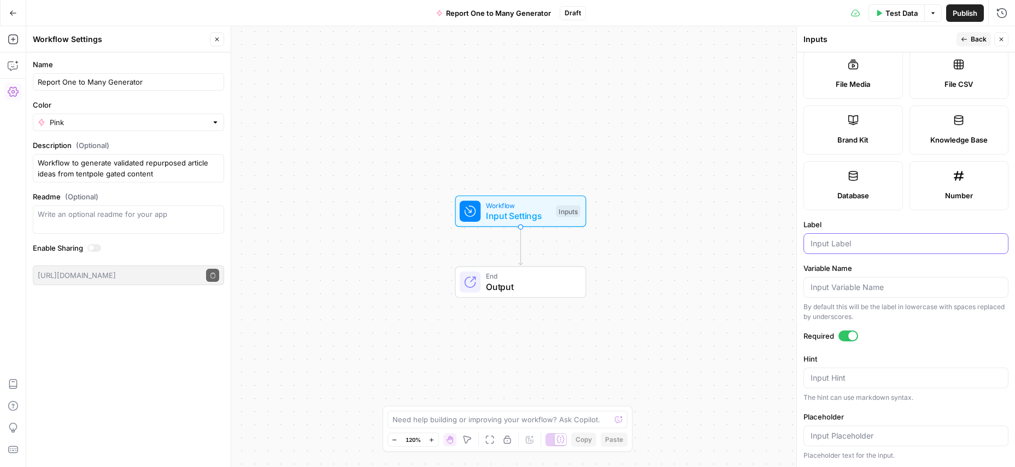
click at [847, 244] on input "Label" at bounding box center [905, 243] width 191 height 11
click at [897, 353] on label "Hint" at bounding box center [905, 358] width 205 height 11
click at [897, 373] on textarea "Hint" at bounding box center [905, 378] width 191 height 11
click at [846, 241] on input "Report" at bounding box center [905, 243] width 191 height 11
type input "Report File"
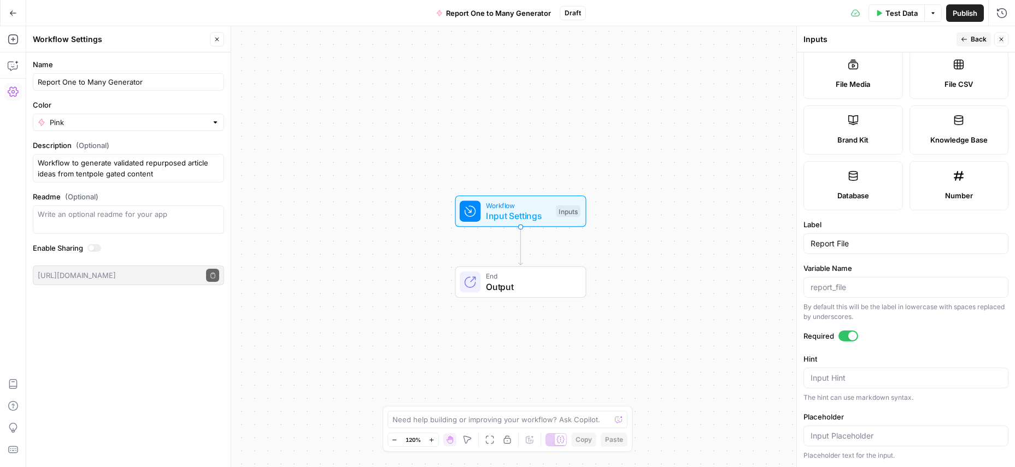
click at [934, 262] on form "Input type Short Text Long Text Single Select Multi Select JSON File Text File …" at bounding box center [906, 259] width 218 height 415
click at [964, 38] on icon "button" at bounding box center [963, 39] width 7 height 7
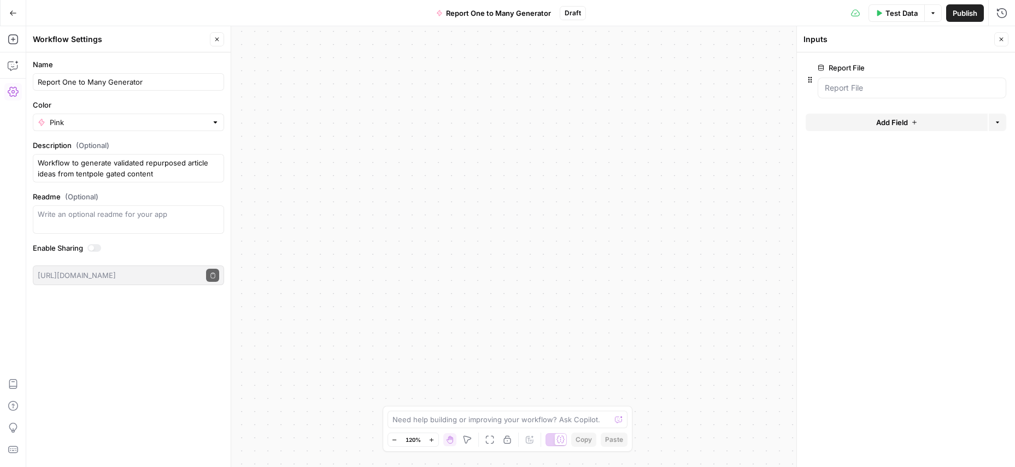
click at [859, 181] on form "Report File edit field Delete group Add Field Options" at bounding box center [906, 259] width 218 height 415
click at [881, 122] on span "Add Field" at bounding box center [892, 122] width 32 height 11
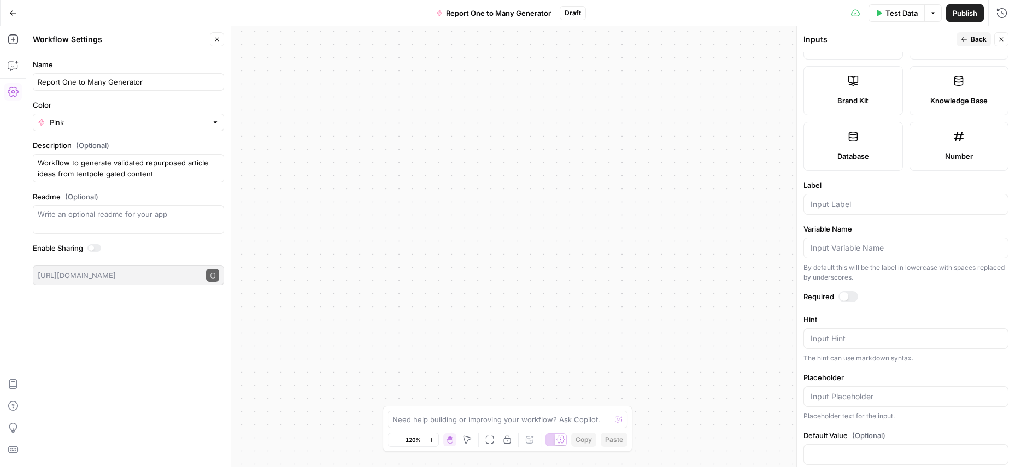
scroll to position [250, 0]
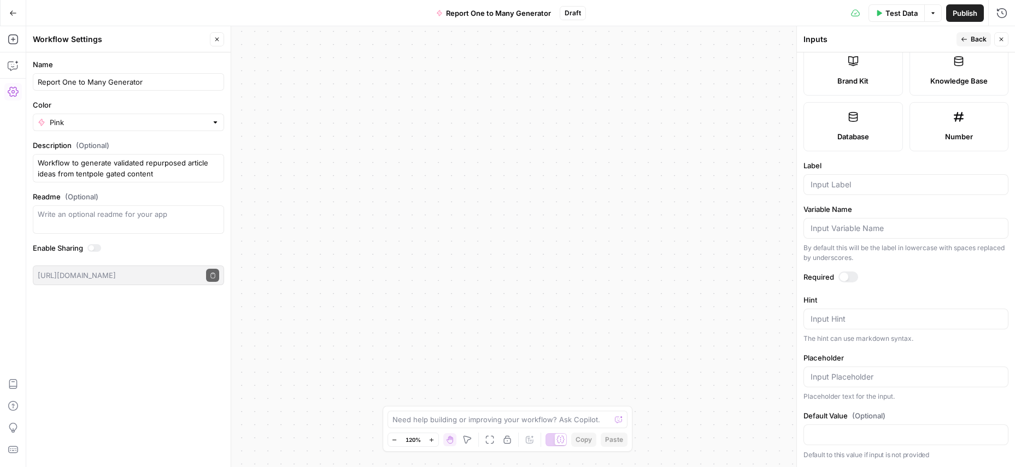
click at [1000, 40] on icon "button" at bounding box center [1001, 40] width 4 height 4
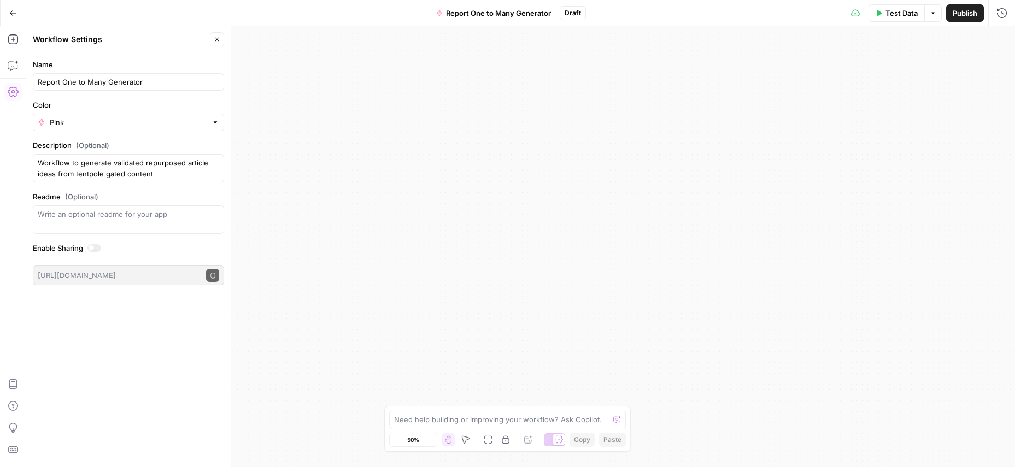
click at [219, 42] on icon "button" at bounding box center [217, 39] width 7 height 7
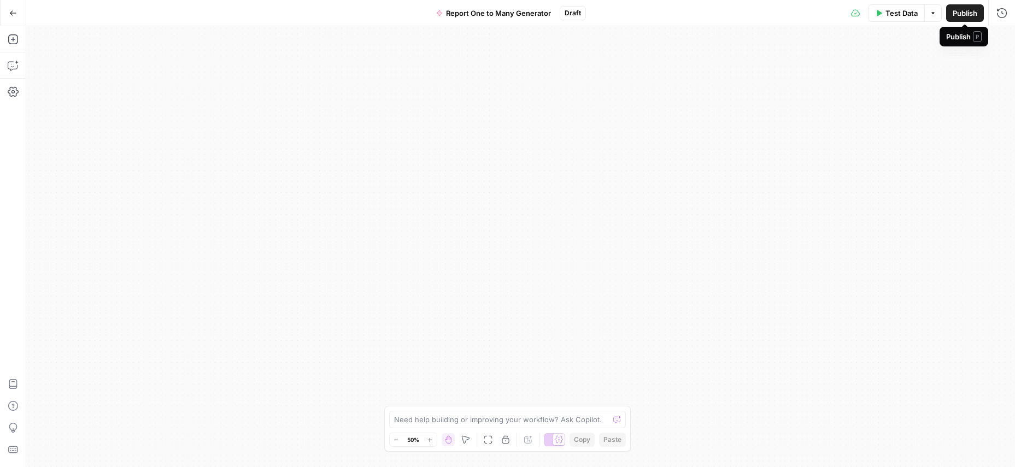
click at [888, 8] on span "Test Data" at bounding box center [901, 13] width 32 height 11
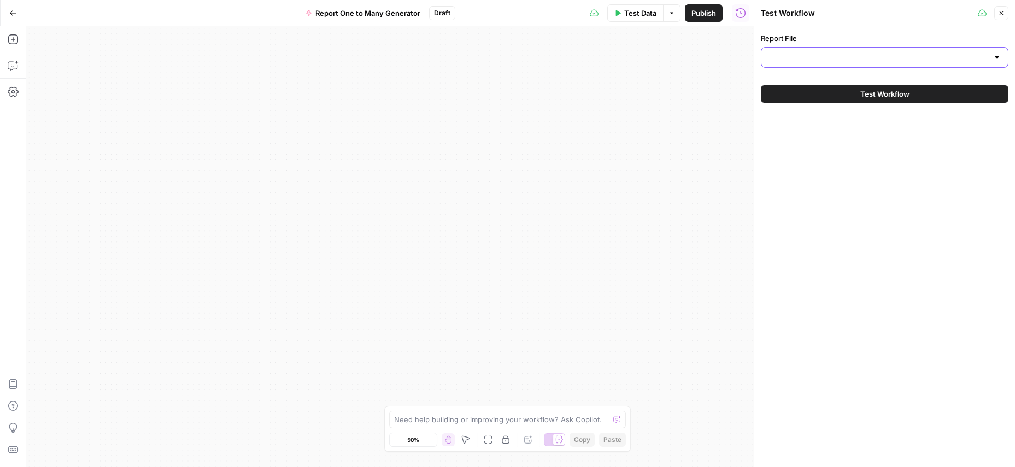
click at [890, 58] on input "Report File" at bounding box center [878, 57] width 220 height 11
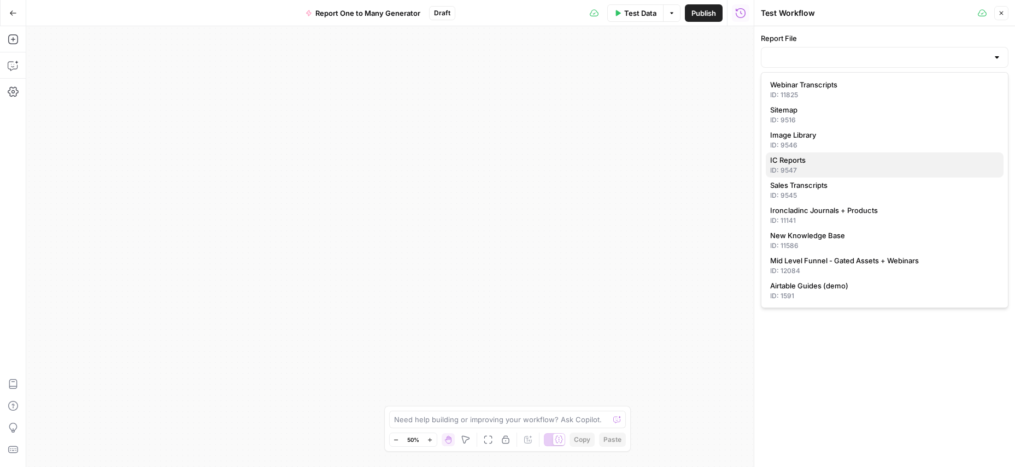
click at [819, 159] on span "IC Reports" at bounding box center [882, 160] width 225 height 11
type input "IC Reports"
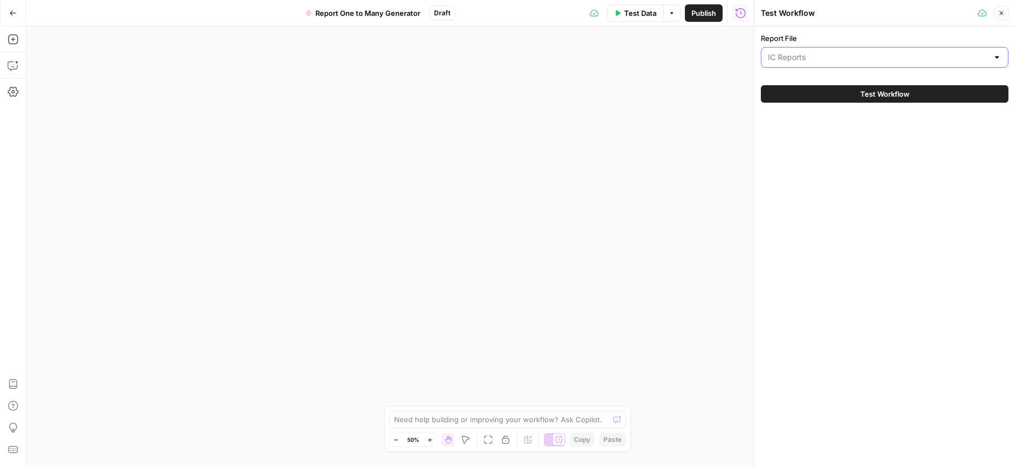
click at [815, 58] on input "Report File" at bounding box center [878, 57] width 220 height 11
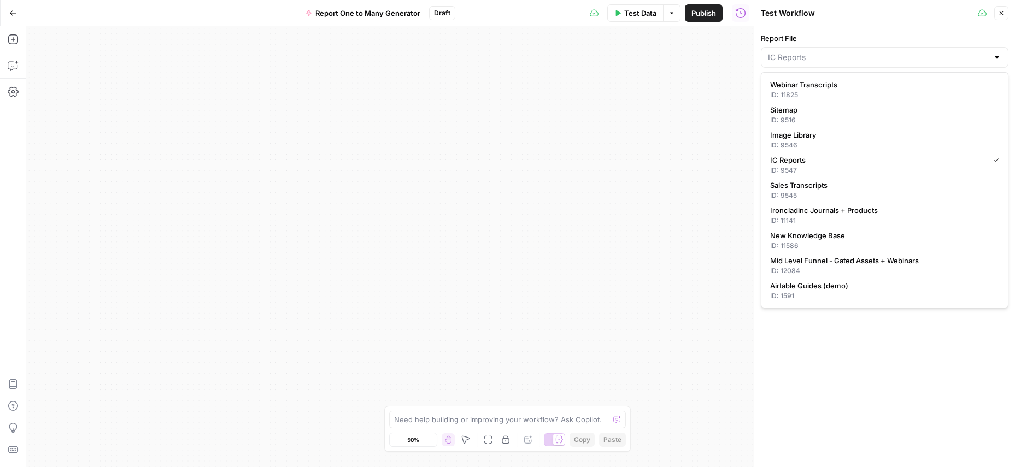
type input "IC Reports"
click at [847, 17] on div "Test Workflow" at bounding box center [868, 13] width 214 height 11
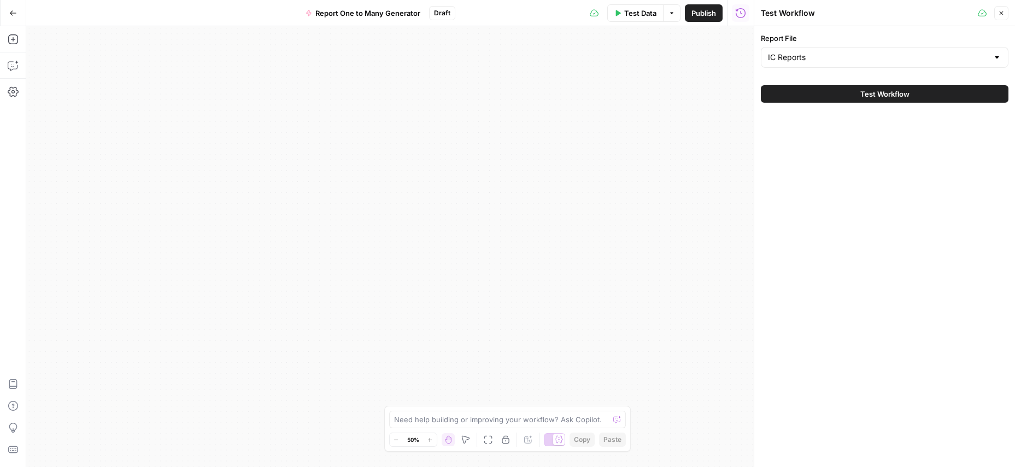
click at [840, 95] on button "Test Workflow" at bounding box center [885, 93] width 248 height 17
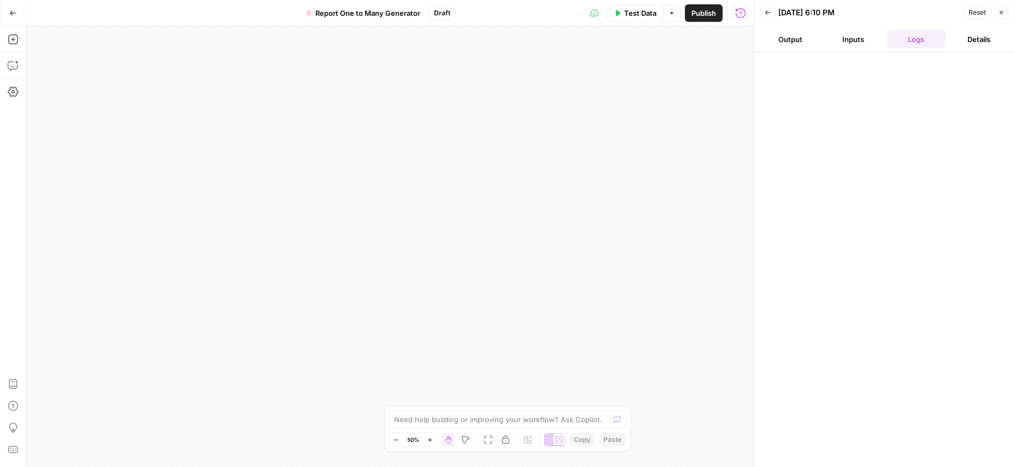
click at [795, 44] on button "Output" at bounding box center [790, 39] width 58 height 17
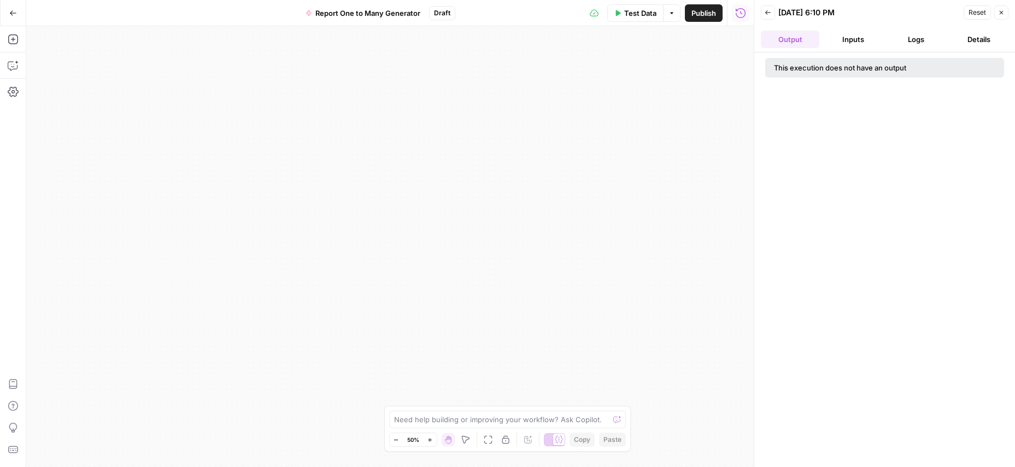
click at [864, 39] on button "Inputs" at bounding box center [852, 39] width 58 height 17
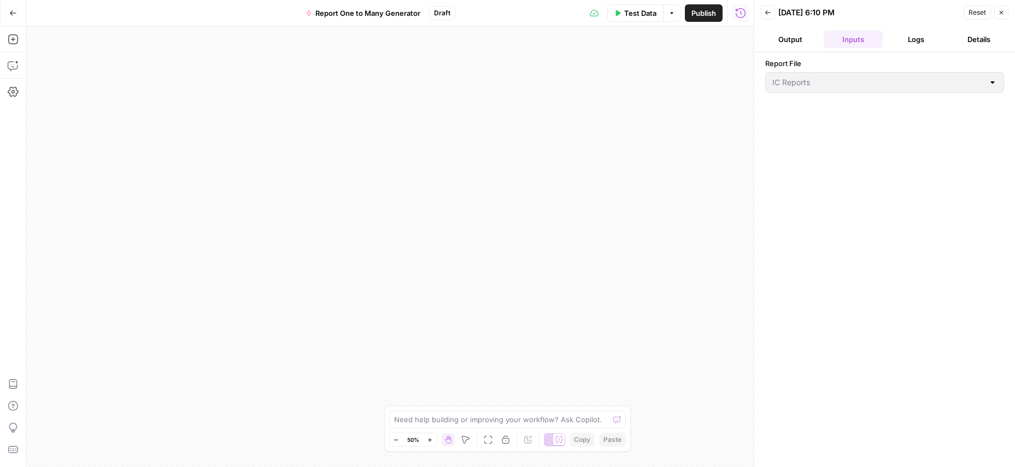
click at [993, 83] on div at bounding box center [992, 82] width 9 height 11
click at [1004, 7] on button "Close" at bounding box center [1001, 12] width 14 height 14
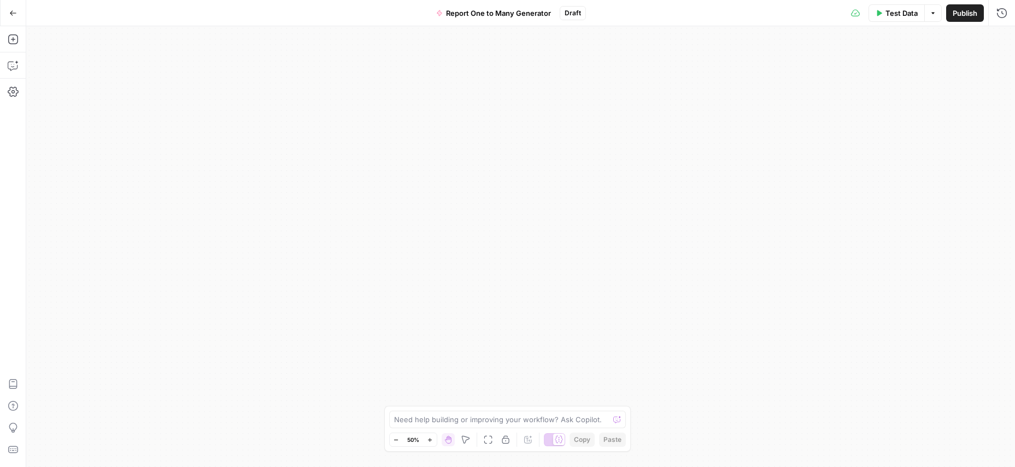
click at [929, 14] on icon "button" at bounding box center [932, 13] width 7 height 7
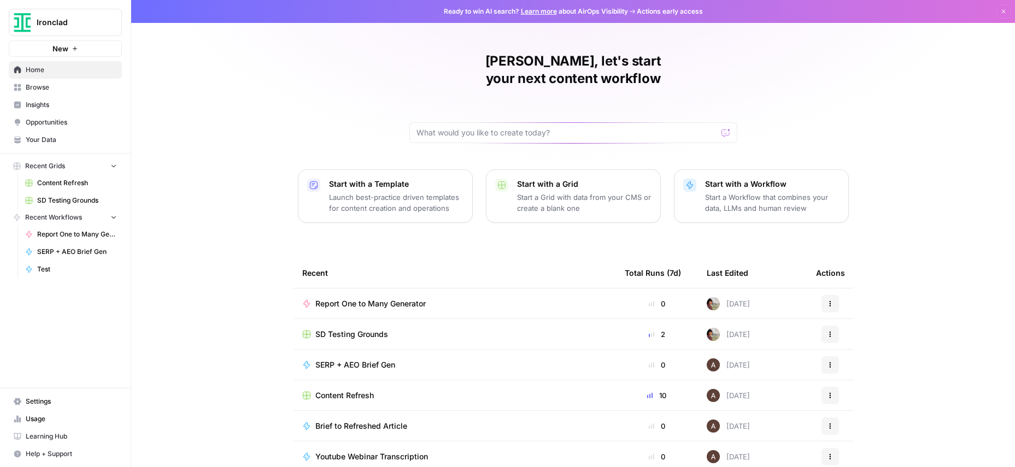
click at [71, 142] on span "Your Data" at bounding box center [71, 140] width 91 height 10
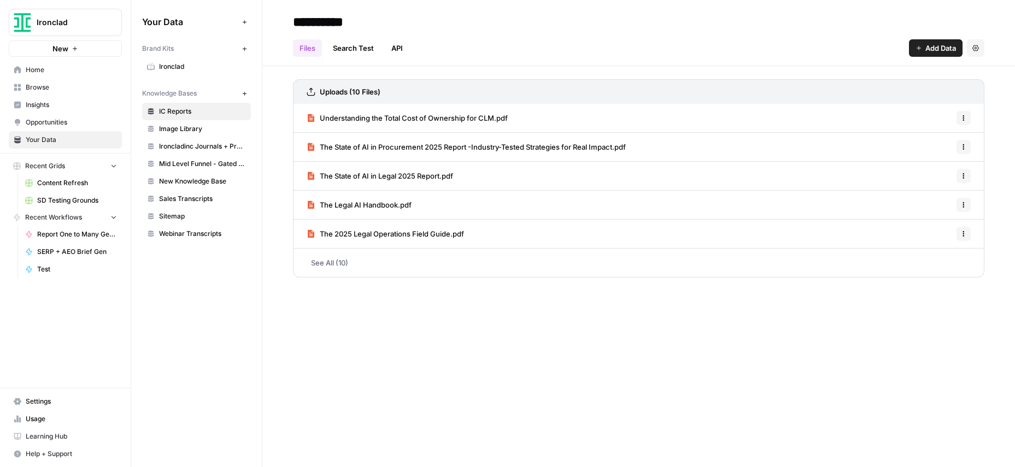
click at [176, 111] on span "IC Reports" at bounding box center [202, 112] width 87 height 10
click at [79, 29] on button "Ironclad" at bounding box center [65, 22] width 113 height 27
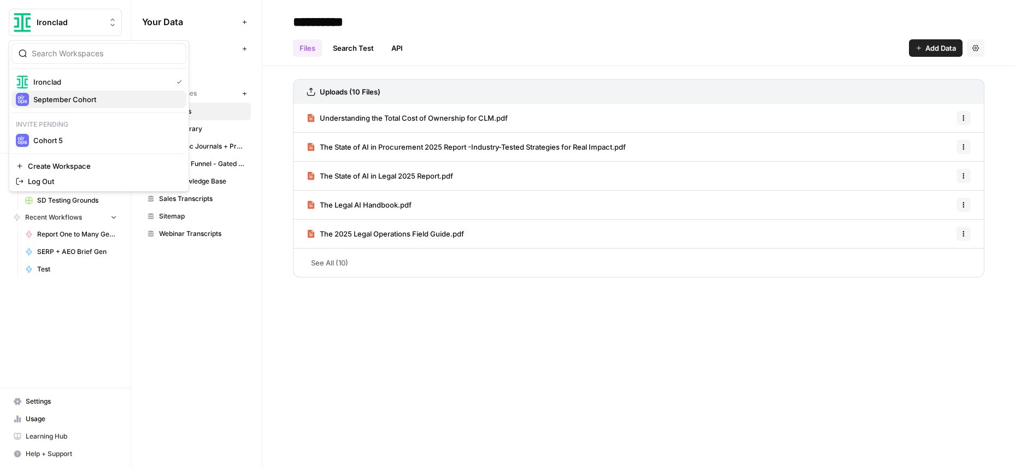
click at [57, 98] on span "September Cohort" at bounding box center [105, 99] width 144 height 11
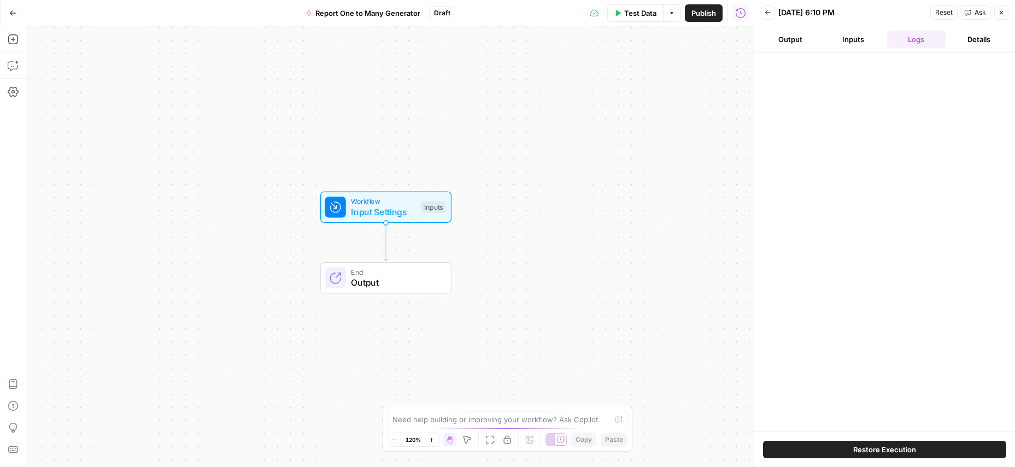
click at [388, 210] on span "Input Settings" at bounding box center [383, 211] width 65 height 13
click at [388, 207] on span "Input Settings" at bounding box center [383, 211] width 65 height 13
click at [591, 85] on File "Report File" at bounding box center [650, 88] width 174 height 11
click at [614, 88] on File "Report File" at bounding box center [650, 88] width 174 height 11
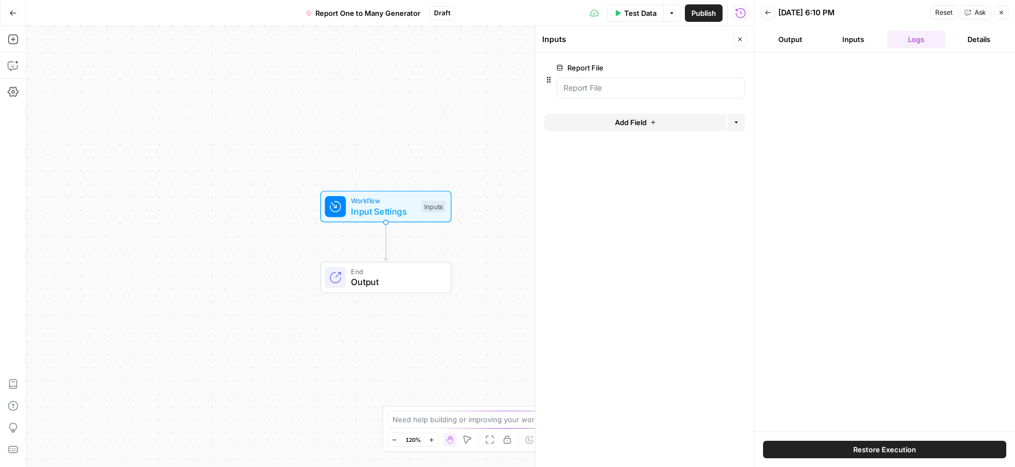
click at [624, 149] on form "Report File edit field Delete group Add Field Options" at bounding box center [644, 259] width 218 height 415
click at [773, 15] on button "Back" at bounding box center [768, 12] width 14 height 14
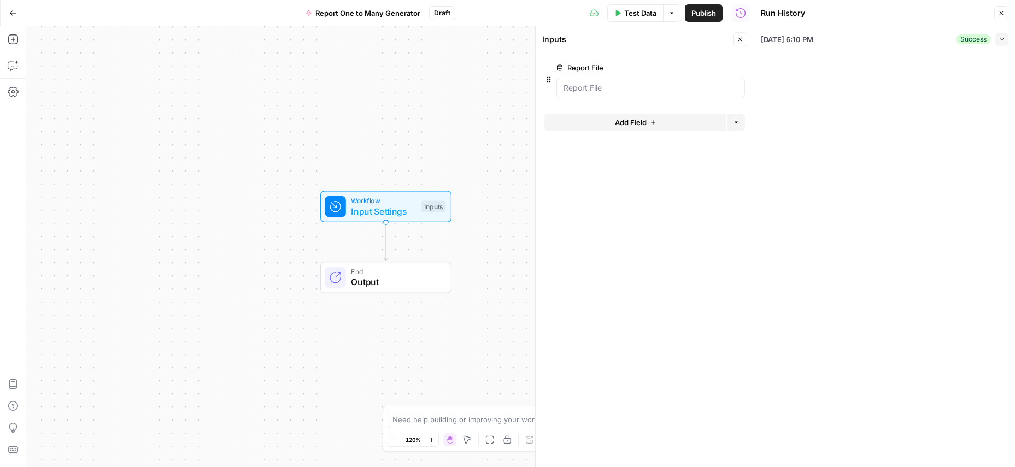
click at [1001, 12] on icon "button" at bounding box center [1001, 13] width 7 height 7
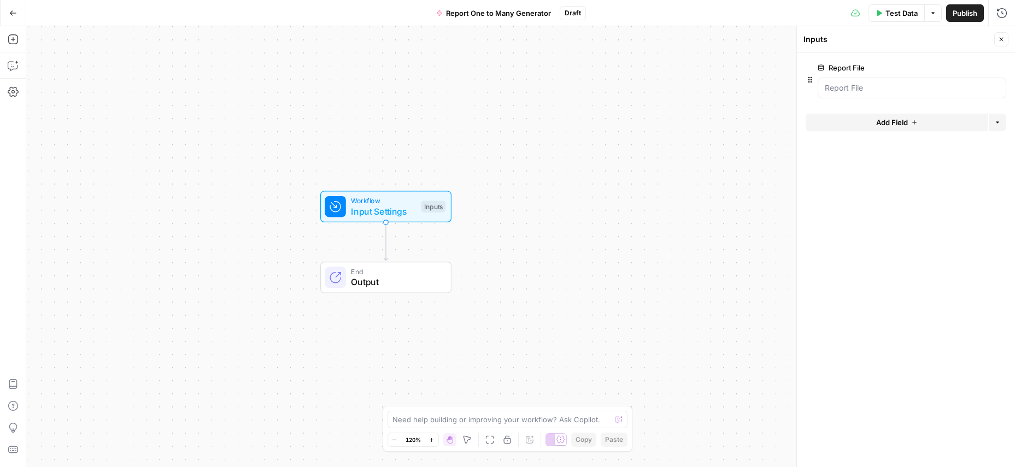
click at [974, 66] on span "edit field" at bounding box center [965, 67] width 24 height 9
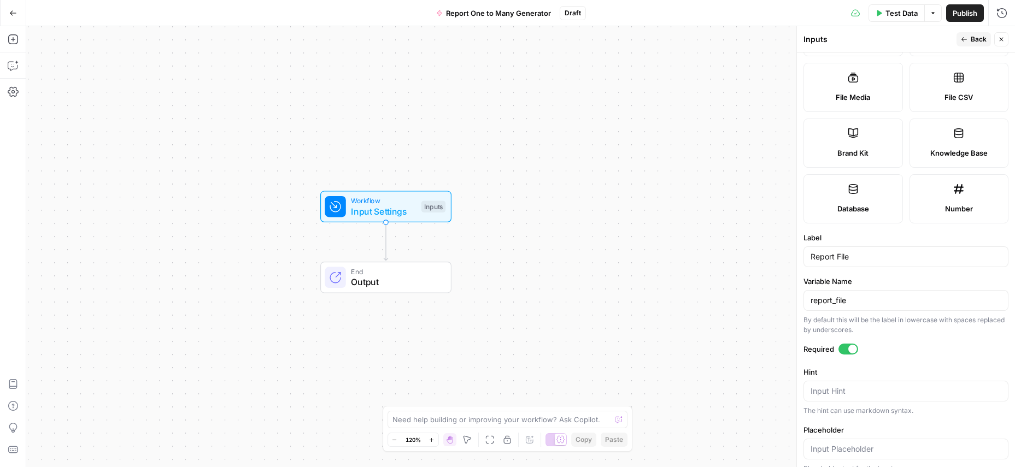
scroll to position [178, 0]
click at [1008, 36] on header "Inputs Back Close" at bounding box center [906, 39] width 218 height 26
click at [1005, 38] on button "Close" at bounding box center [1001, 39] width 14 height 14
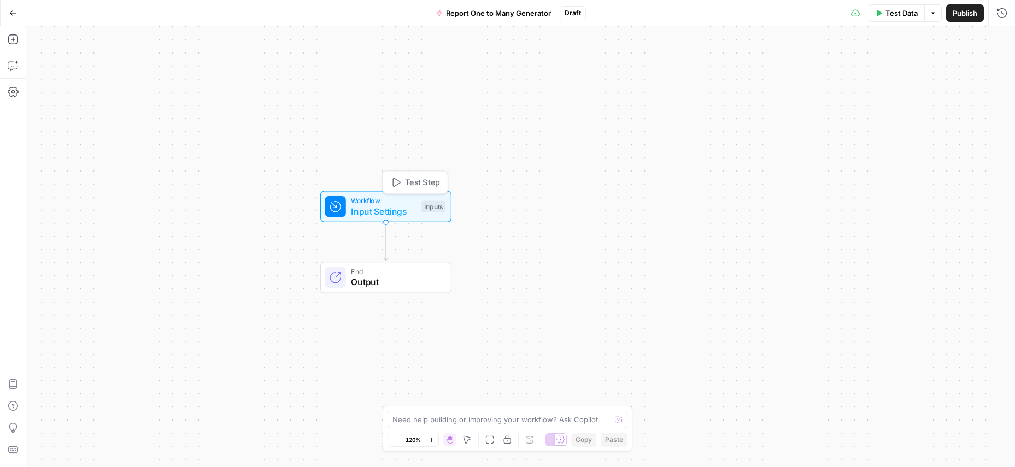
click at [376, 208] on span "Input Settings" at bounding box center [383, 211] width 65 height 13
click at [857, 193] on form "Report File edit field Delete group Add Field Options" at bounding box center [906, 259] width 218 height 415
click at [861, 119] on button "Add Field" at bounding box center [896, 122] width 182 height 17
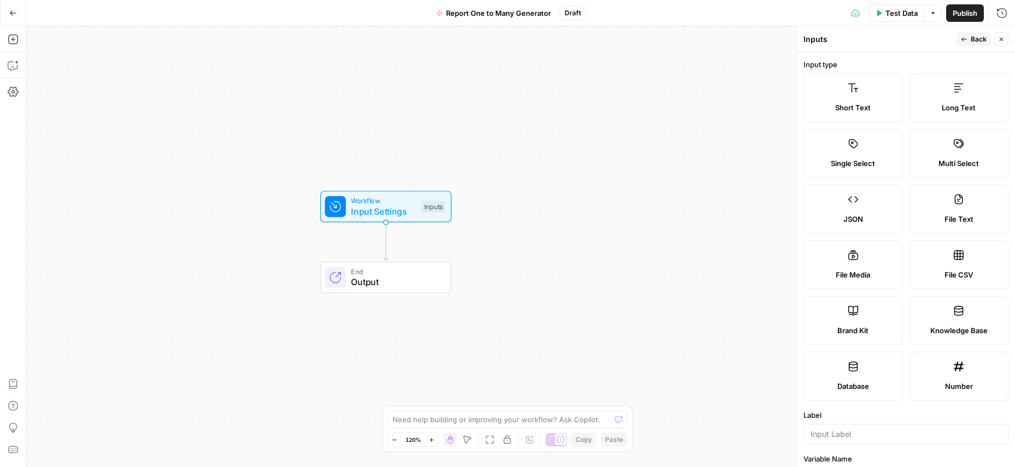
click at [842, 338] on label "Brand Kit" at bounding box center [852, 320] width 99 height 49
type input "Brand Kit"
type input "brand_kit"
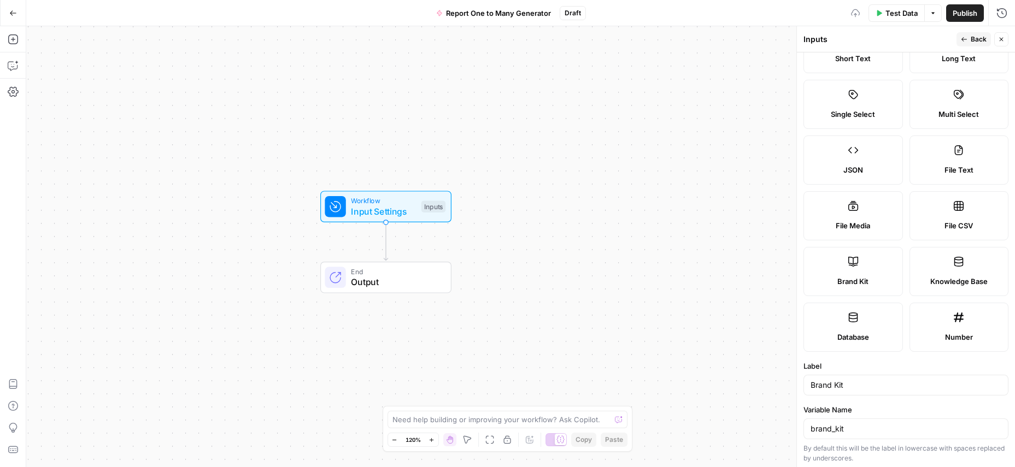
scroll to position [133, 0]
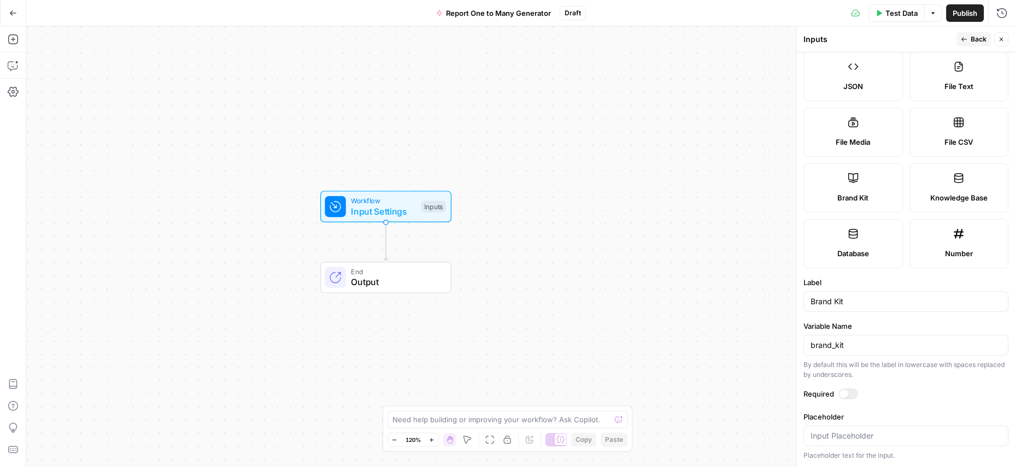
click at [849, 393] on div at bounding box center [848, 393] width 20 height 11
click at [969, 38] on button "Back" at bounding box center [973, 39] width 34 height 14
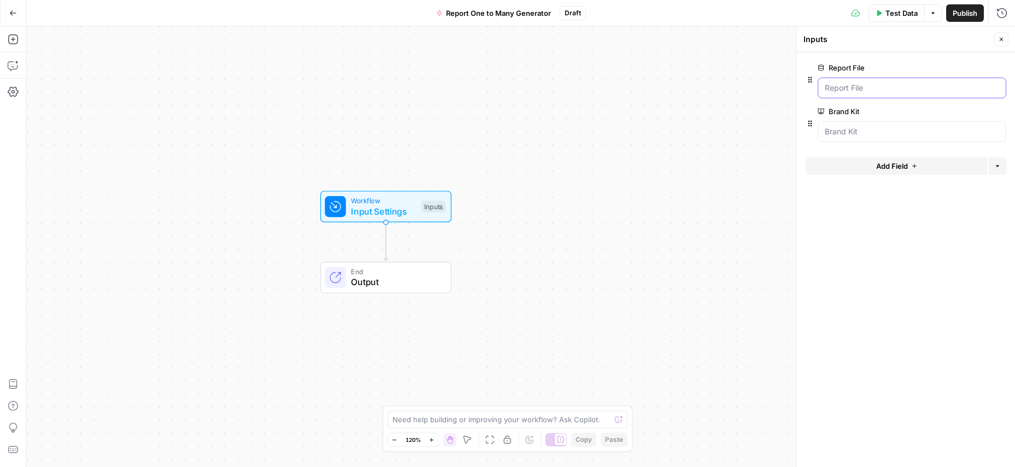
click at [881, 89] on File "Report File" at bounding box center [911, 88] width 174 height 11
click at [883, 70] on label "Report File" at bounding box center [880, 67] width 127 height 11
click at [883, 83] on File "Report File" at bounding box center [911, 88] width 174 height 11
click at [957, 66] on span "edit field" at bounding box center [965, 67] width 24 height 9
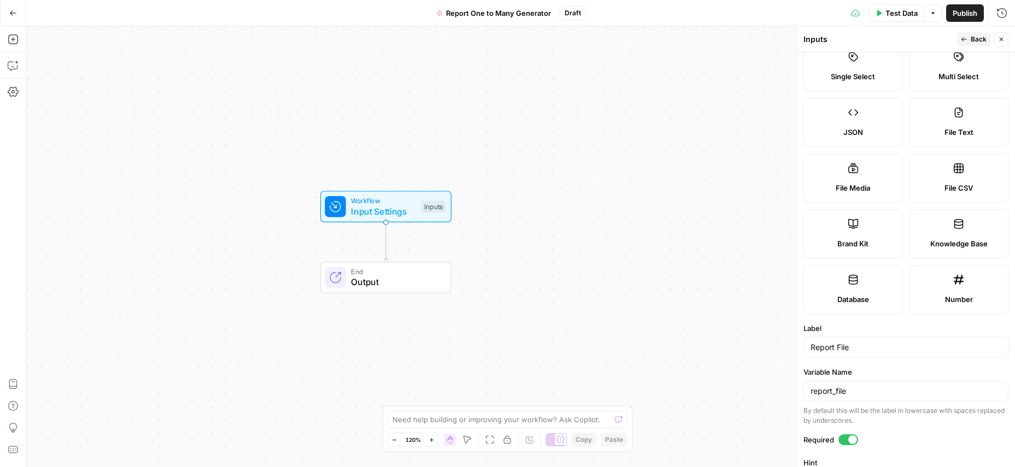
scroll to position [191, 0]
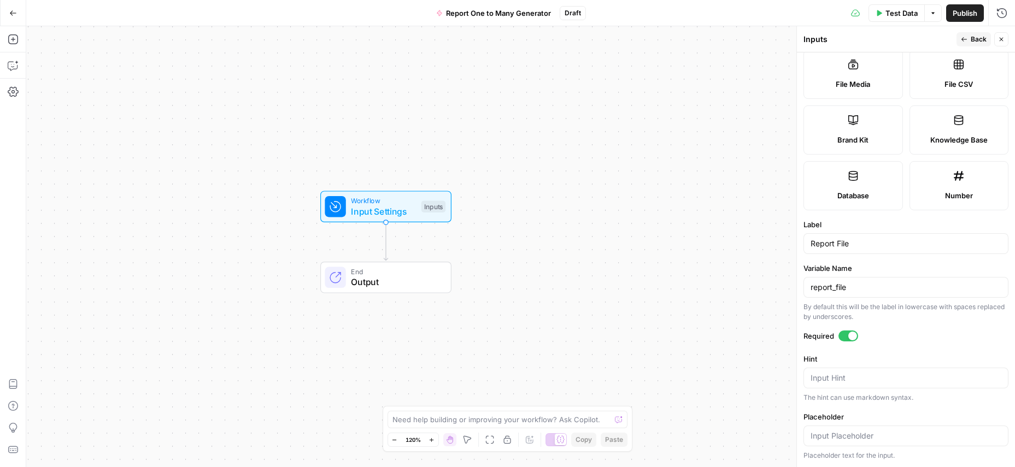
click at [919, 325] on form "Input type Short Text Long Text Single Select Multi Select JSON File Text File …" at bounding box center [906, 259] width 218 height 415
click at [965, 38] on icon "button" at bounding box center [963, 39] width 7 height 7
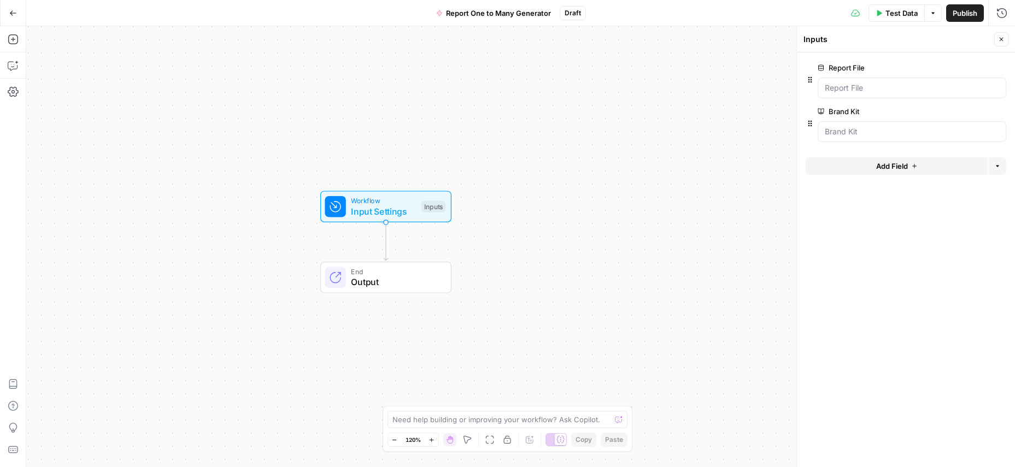
click at [996, 36] on button "Close" at bounding box center [1001, 39] width 14 height 14
click at [398, 176] on button "Test Step" at bounding box center [415, 182] width 60 height 17
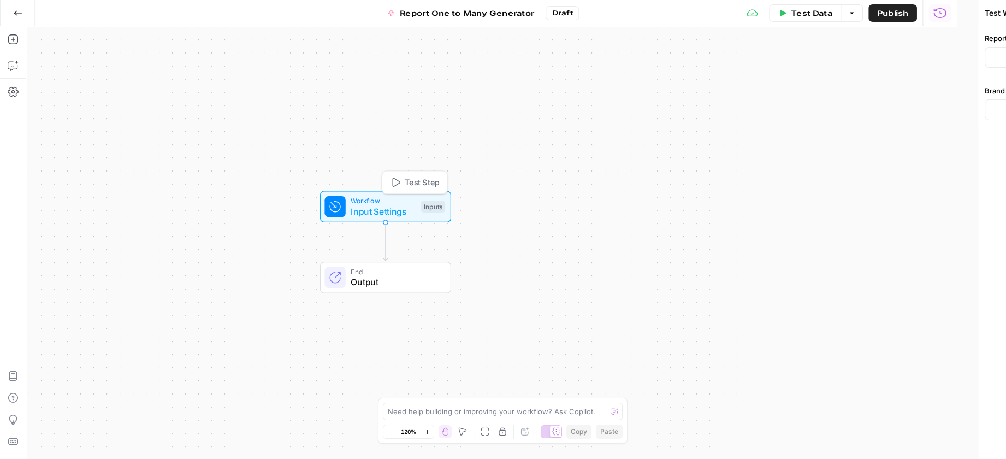
type input "IC Reports"
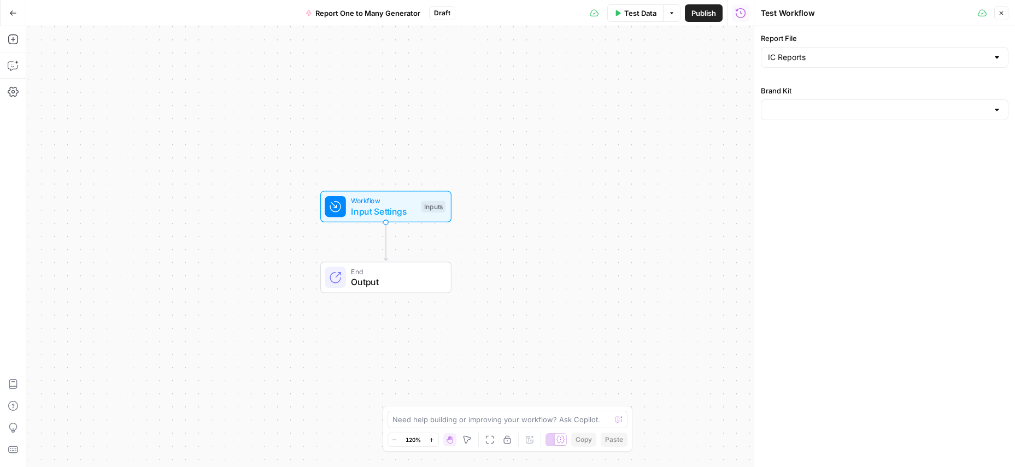
click at [850, 142] on div "Report File IC Reports Brand Kit" at bounding box center [884, 246] width 261 height 441
click at [833, 103] on div at bounding box center [885, 109] width 248 height 21
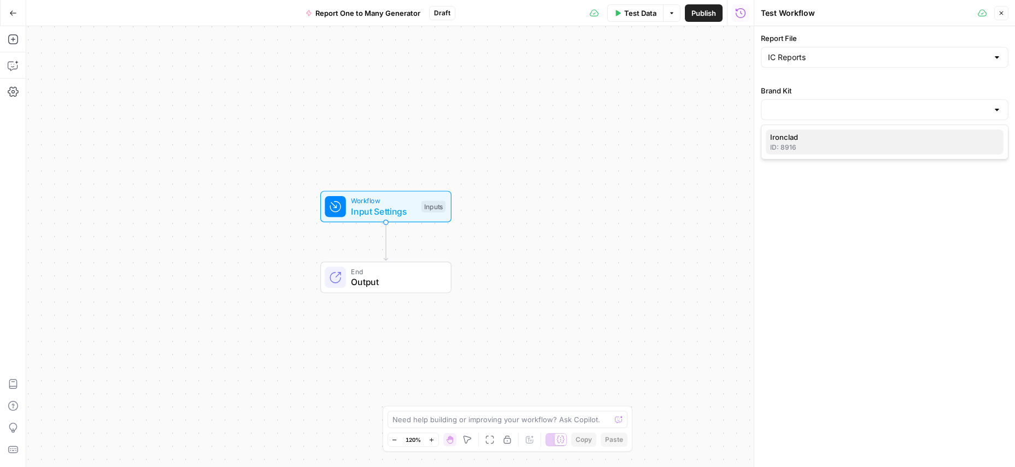
click at [807, 151] on div "ID: 8916" at bounding box center [884, 148] width 229 height 10
type input "Ironclad"
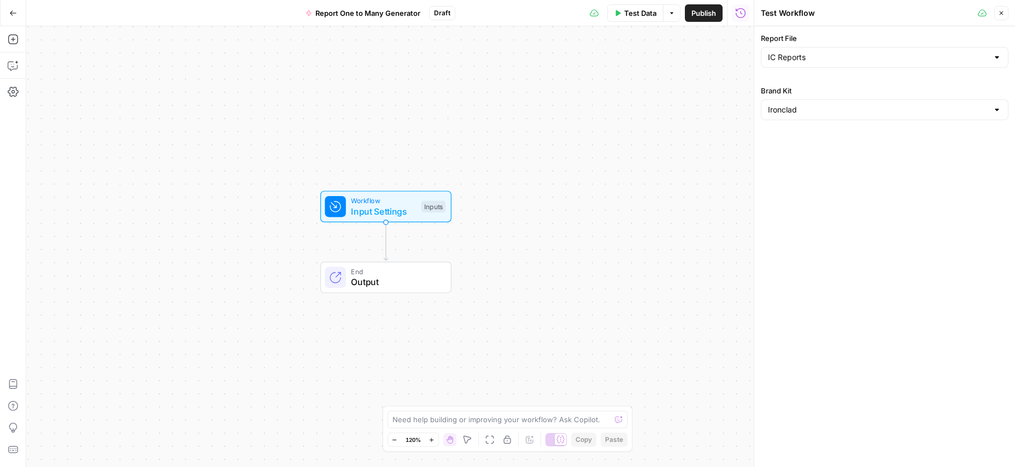
click at [805, 185] on div "Report File IC Reports Brand Kit Ironclad" at bounding box center [884, 246] width 261 height 441
click at [981, 13] on icon at bounding box center [981, 13] width 9 height 9
click at [998, 14] on icon "button" at bounding box center [1001, 13] width 7 height 7
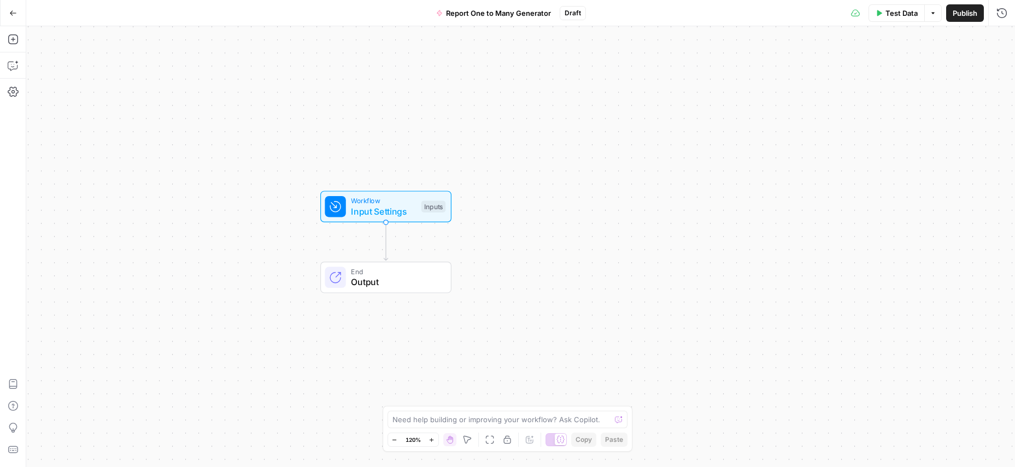
click at [963, 9] on span "Publish" at bounding box center [964, 13] width 25 height 11
click at [417, 185] on span "Test Step" at bounding box center [422, 182] width 35 height 12
click at [414, 181] on span "Test Step" at bounding box center [422, 182] width 35 height 12
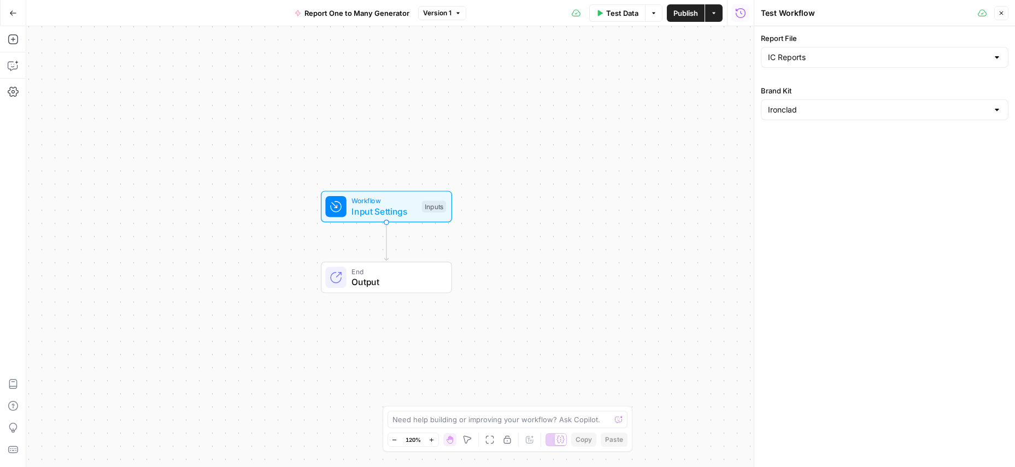
click at [928, 198] on div "Report File IC Reports Brand Kit Ironclad" at bounding box center [884, 246] width 261 height 441
click at [1001, 13] on icon "button" at bounding box center [1001, 13] width 7 height 7
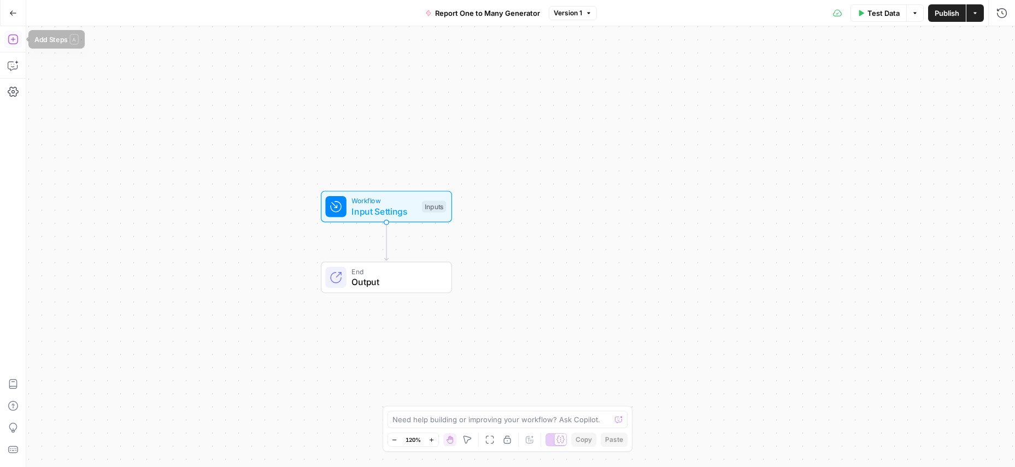
click at [7, 42] on button "Add Steps" at bounding box center [12, 39] width 17 height 17
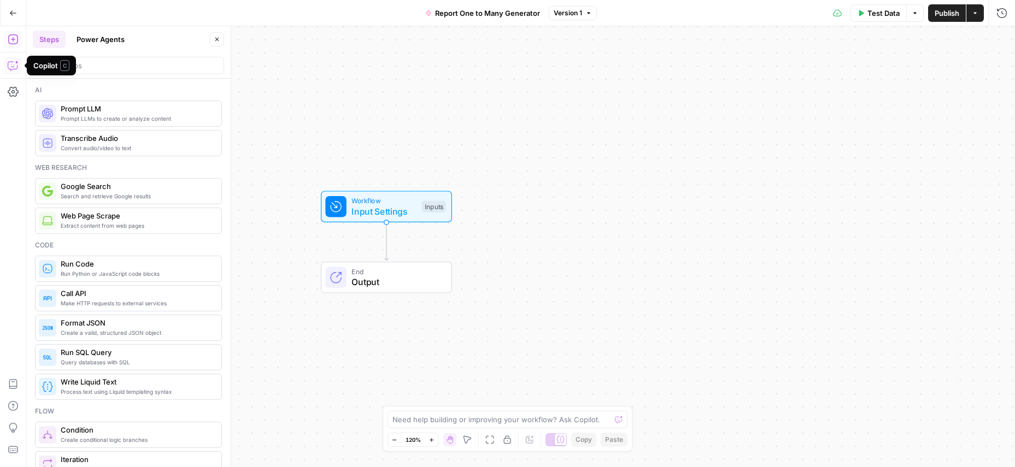
click at [13, 67] on icon "button" at bounding box center [12, 67] width 3 height 1
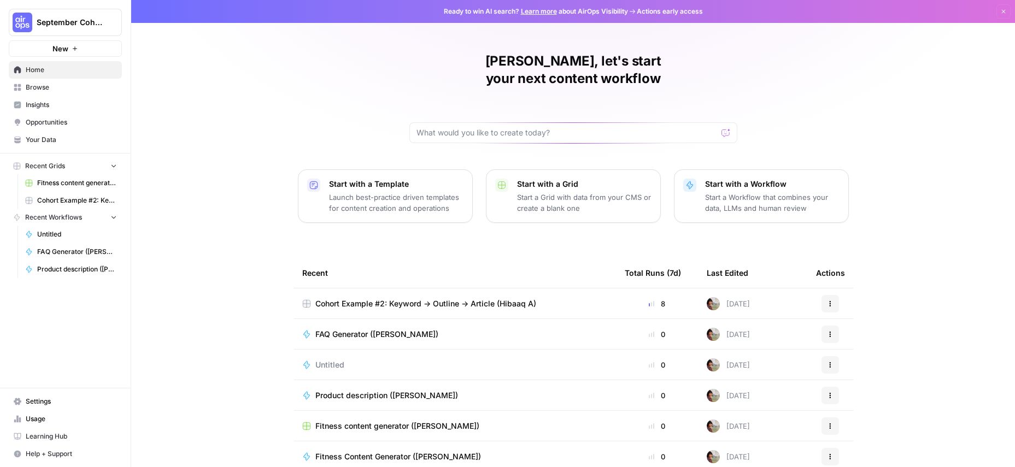
click at [66, 272] on span "Product description ([PERSON_NAME])" at bounding box center [77, 269] width 80 height 10
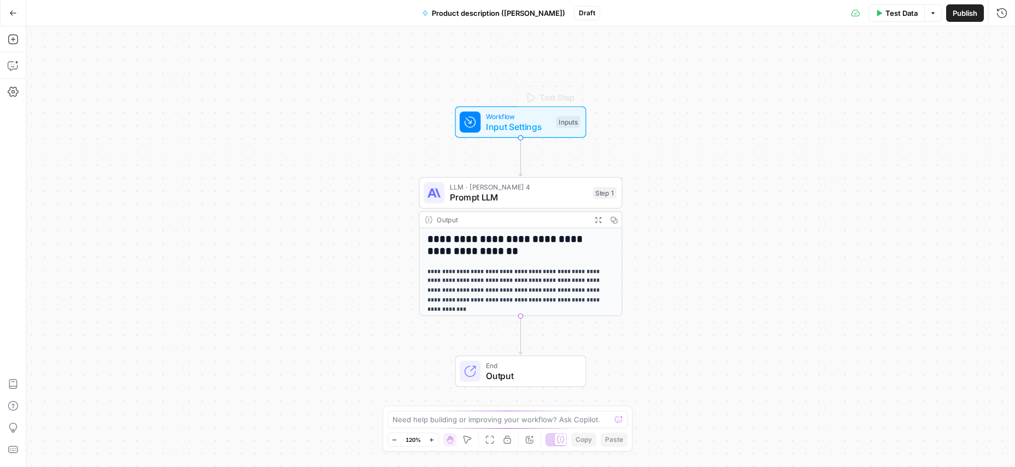
click at [515, 116] on span "Workflow" at bounding box center [518, 116] width 65 height 10
click at [926, 164] on form "Brand Kit (Optional) edit field Delete group Add Field Options" at bounding box center [906, 259] width 218 height 415
click at [916, 83] on Kit "Brand Kit (Optional)" at bounding box center [911, 88] width 174 height 11
click at [935, 208] on form "Brand Kit (Optional) edit field Delete group Add Field Options" at bounding box center [906, 259] width 218 height 415
click at [853, 193] on form "Brand Kit (Optional) edit field Delete group Add Field Options" at bounding box center [906, 259] width 218 height 415
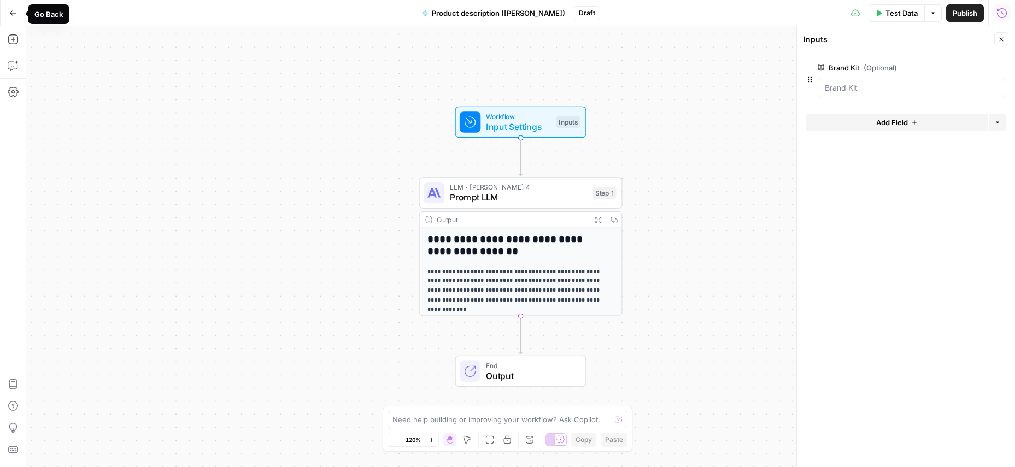
click at [14, 8] on button "Go Back" at bounding box center [13, 13] width 20 height 20
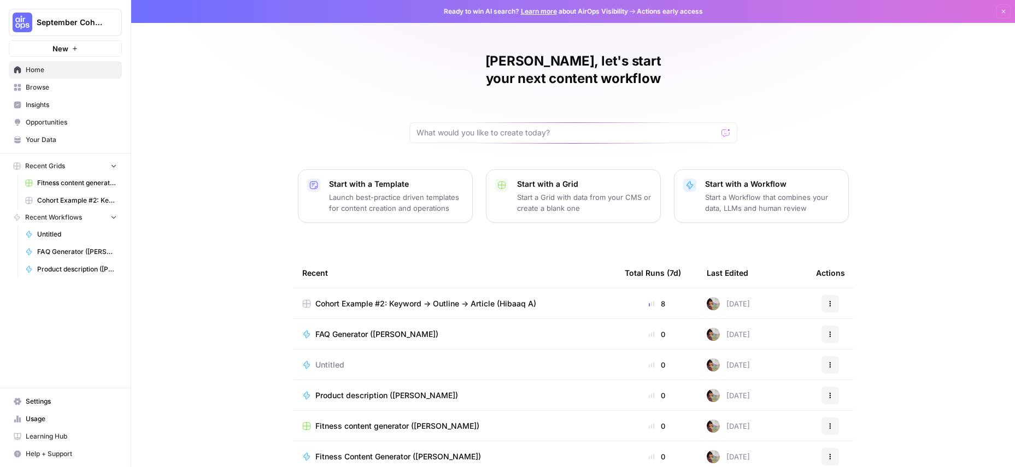
scroll to position [2, 0]
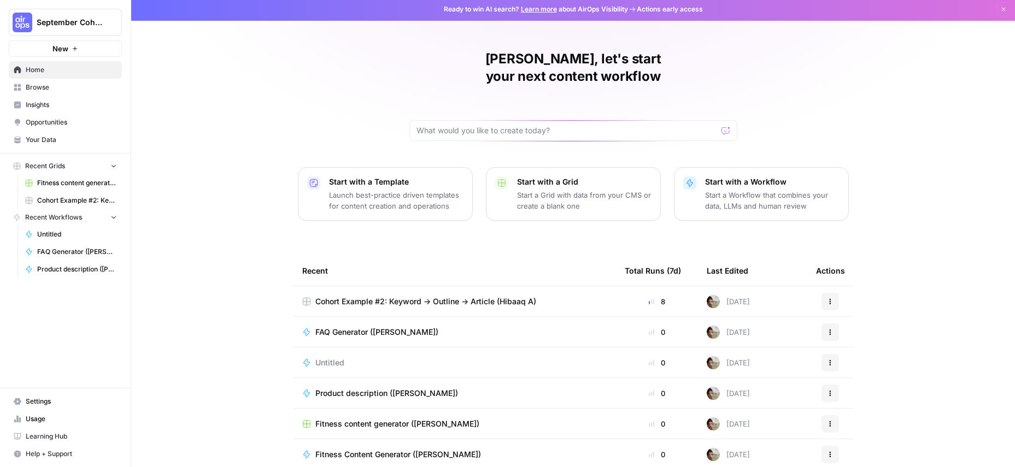
click at [399, 296] on span "Cohort Example #2: Keyword -> Outline -> Article (Hibaaq A)" at bounding box center [425, 301] width 221 height 11
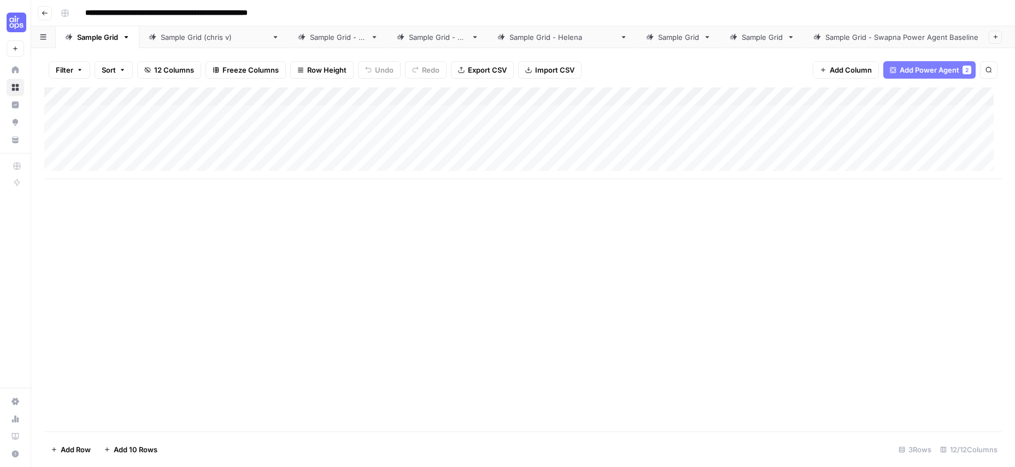
click at [825, 39] on div "Sample Grid - [PERSON_NAME] Power Agent Baseline" at bounding box center [916, 37] width 182 height 11
click at [333, 95] on div "Add Column" at bounding box center [522, 114] width 957 height 55
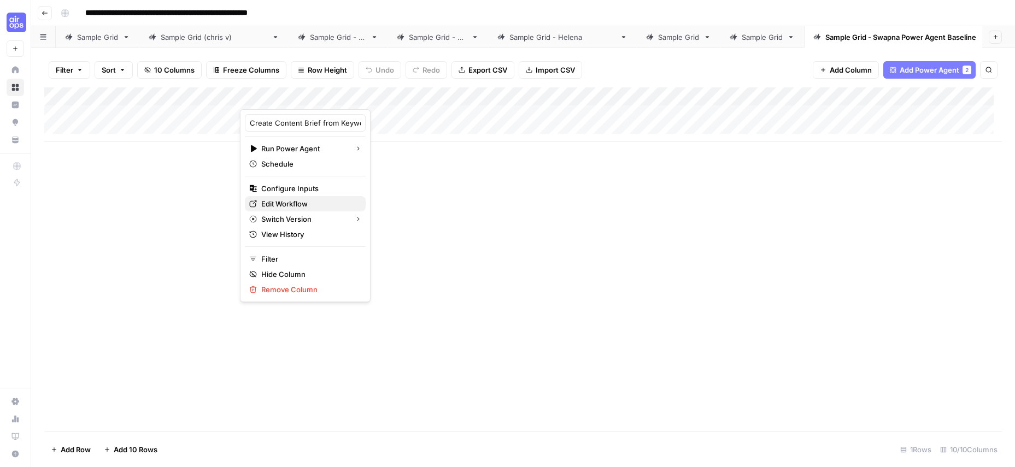
click at [277, 201] on span "Edit Workflow" at bounding box center [309, 203] width 96 height 11
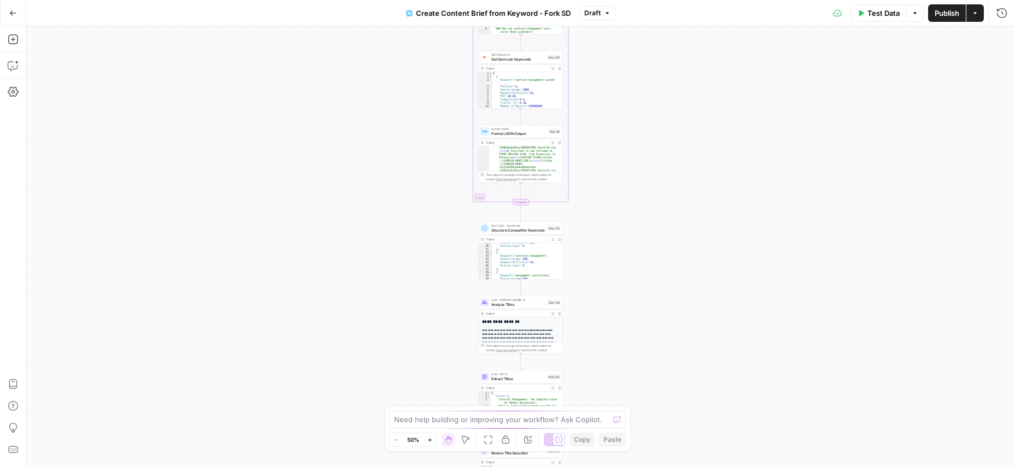
scroll to position [246, 0]
